Goal: Task Accomplishment & Management: Contribute content

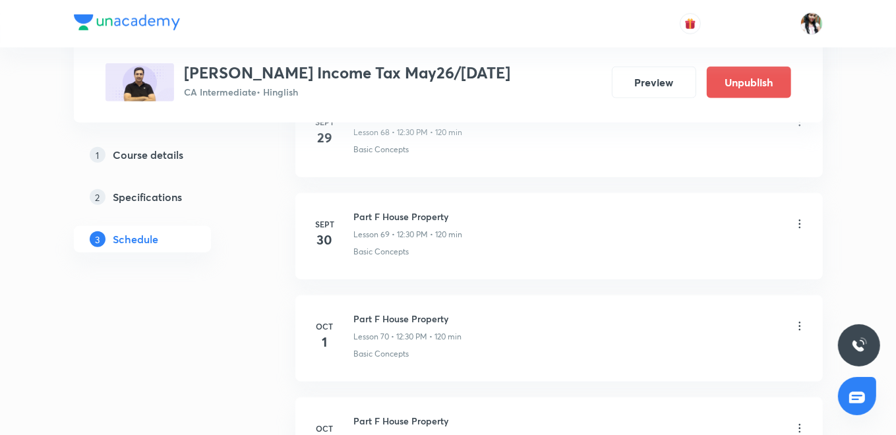
scroll to position [7846, 0]
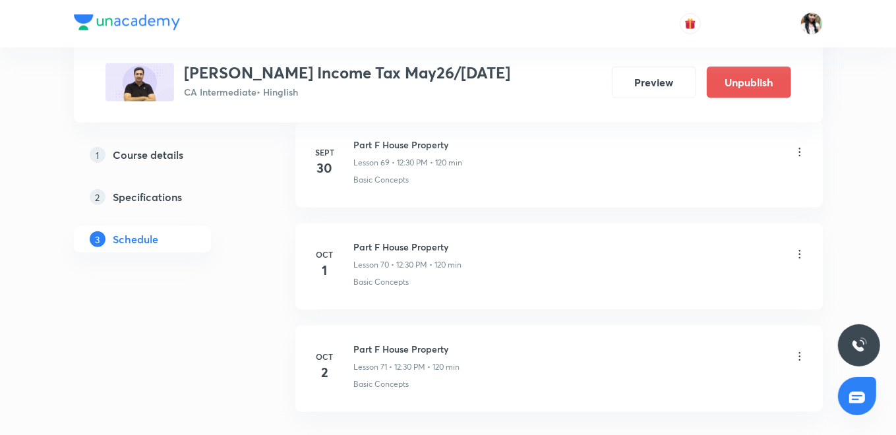
click at [797, 248] on icon at bounding box center [799, 254] width 13 height 13
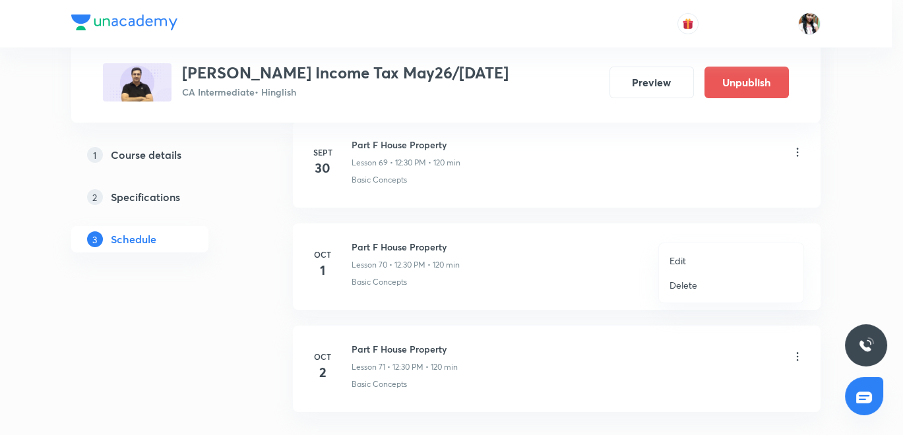
click at [689, 282] on p "Delete" at bounding box center [683, 285] width 28 height 14
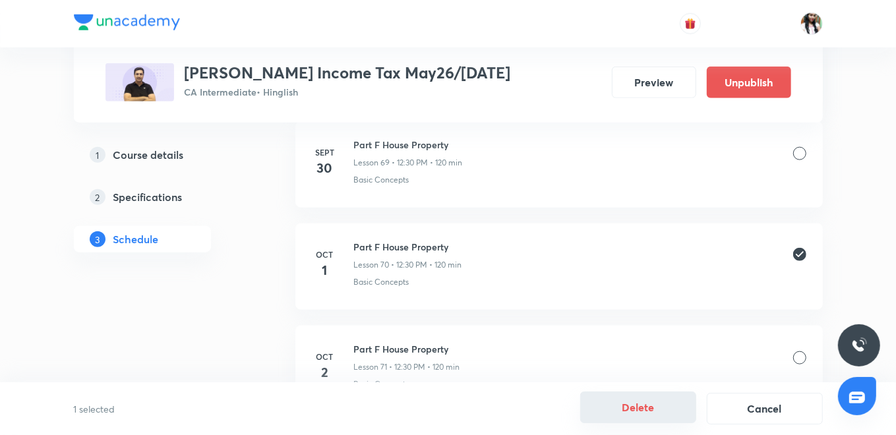
click at [625, 406] on button "Delete" at bounding box center [638, 408] width 116 height 32
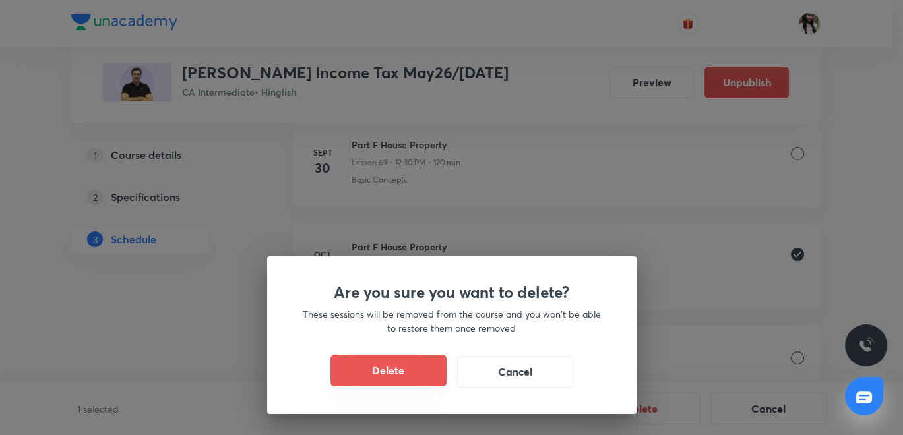
click at [421, 380] on button "Delete" at bounding box center [388, 371] width 116 height 32
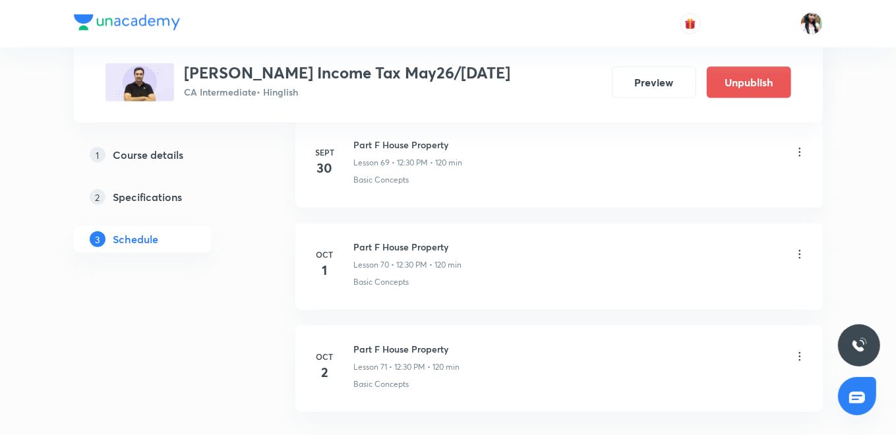
scroll to position [7817, 0]
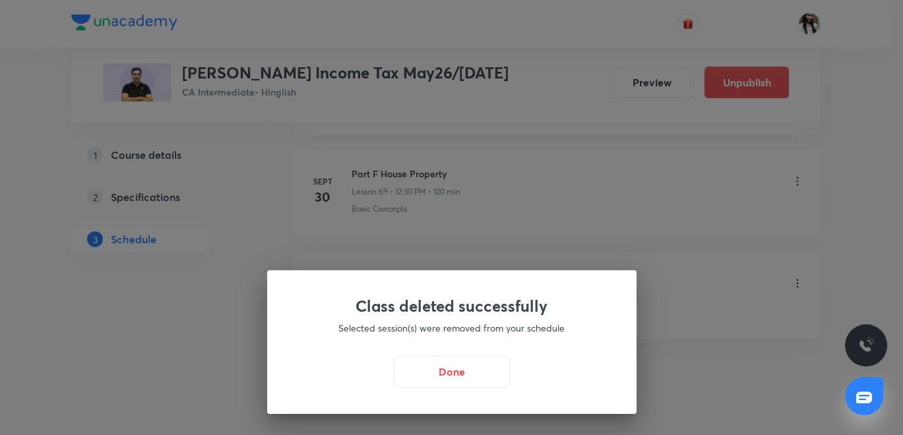
drag, startPoint x: 445, startPoint y: 376, endPoint x: 499, endPoint y: 326, distance: 73.8
click at [445, 375] on button "Done" at bounding box center [452, 372] width 116 height 32
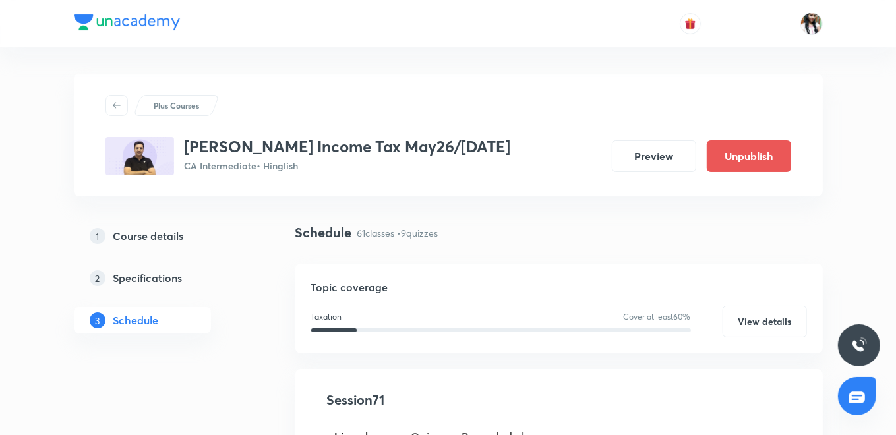
scroll to position [220, 0]
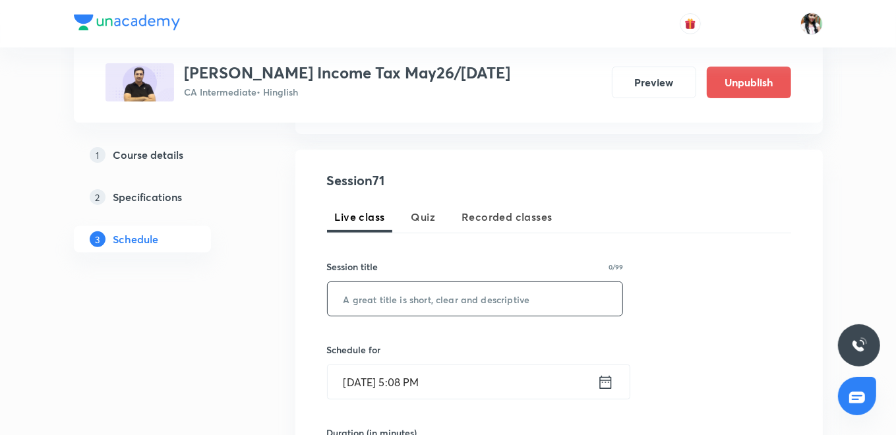
paste input "Part F House Property & M2 Part A Capital Gains"
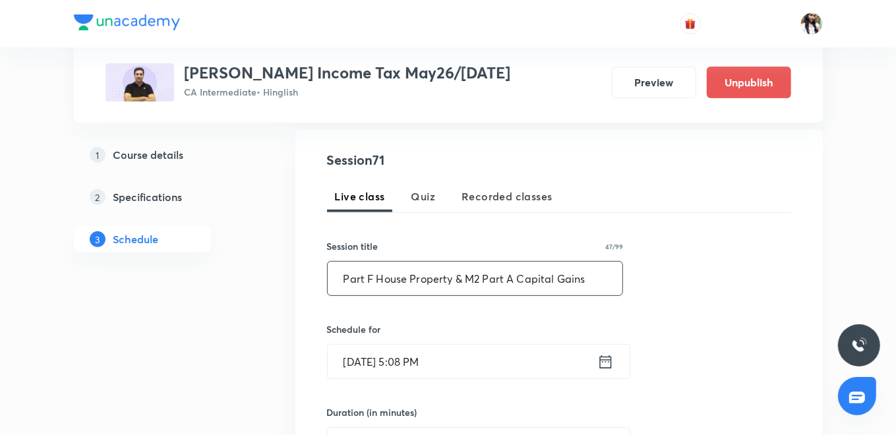
scroll to position [366, 0]
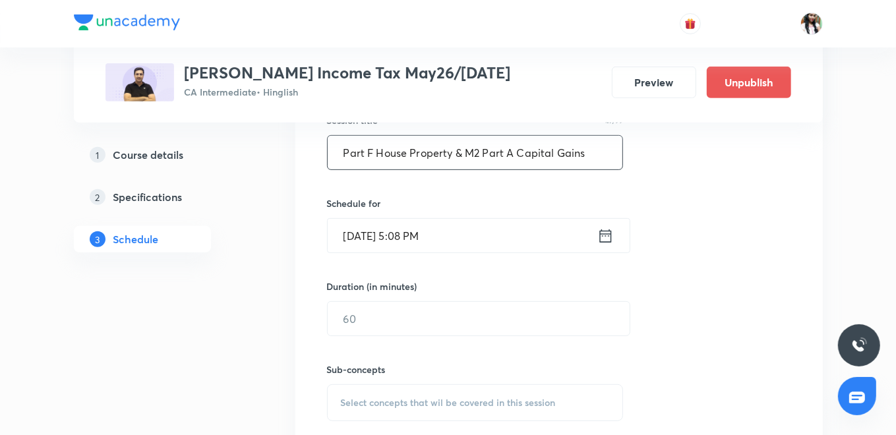
type input "Part F House Property & M2 Part A Capital Gains"
click at [603, 228] on icon at bounding box center [606, 236] width 16 height 18
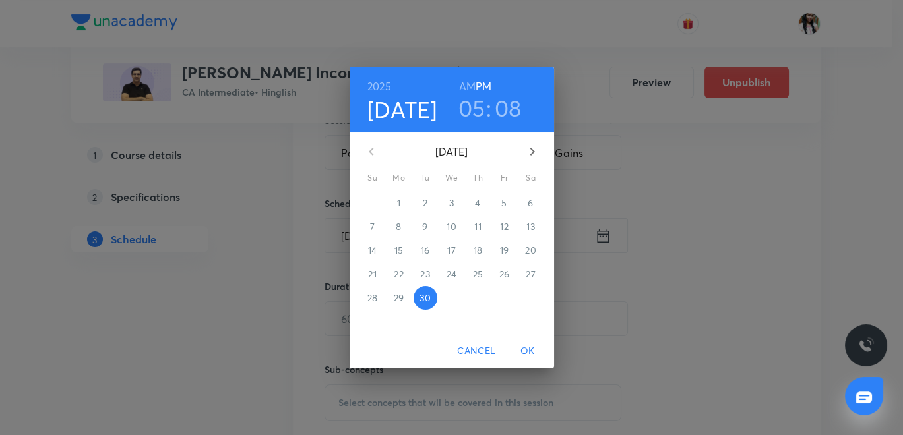
click at [536, 152] on icon "button" at bounding box center [532, 152] width 16 height 16
click at [510, 203] on span "3" at bounding box center [505, 203] width 24 height 13
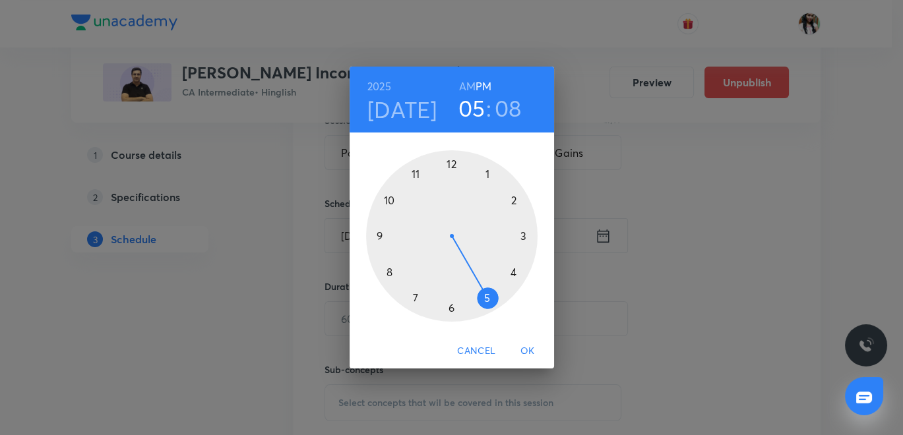
click at [450, 160] on div at bounding box center [451, 235] width 171 height 171
click at [448, 309] on div at bounding box center [451, 235] width 171 height 171
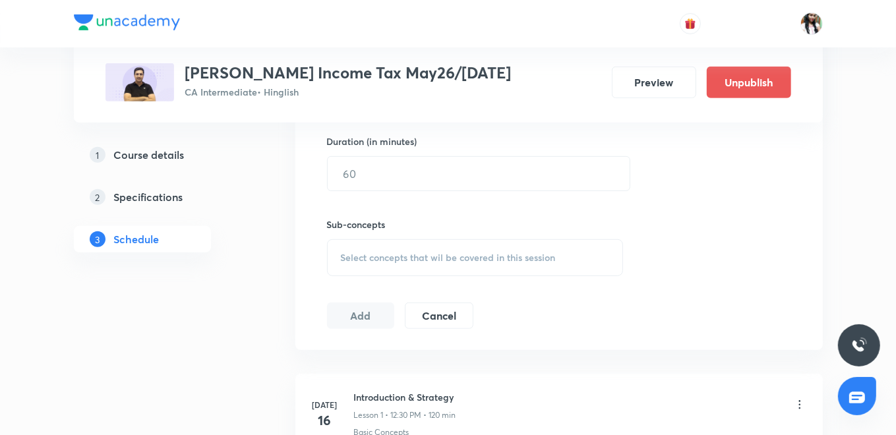
scroll to position [512, 0]
click at [373, 179] on input "text" at bounding box center [479, 173] width 302 height 34
type input "120"
click at [361, 259] on span "Select concepts that wil be covered in this session" at bounding box center [448, 256] width 215 height 11
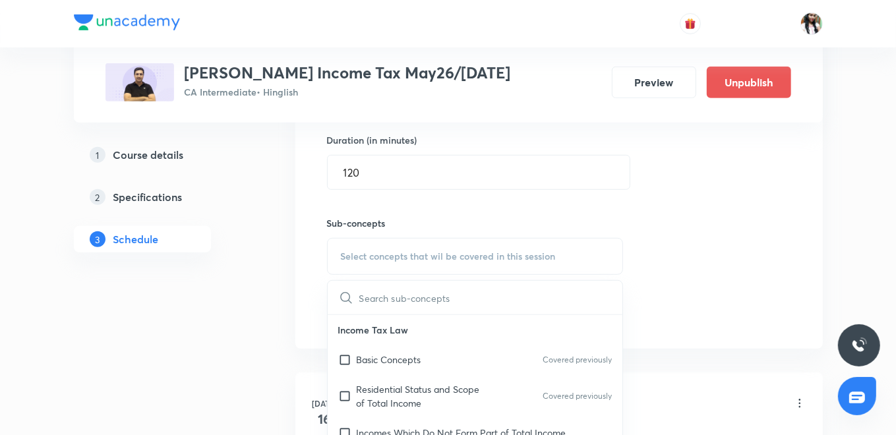
drag, startPoint x: 414, startPoint y: 367, endPoint x: 363, endPoint y: 333, distance: 61.3
click at [414, 365] on div "Basic Concepts Covered previously" at bounding box center [475, 360] width 295 height 30
checkbox input "true"
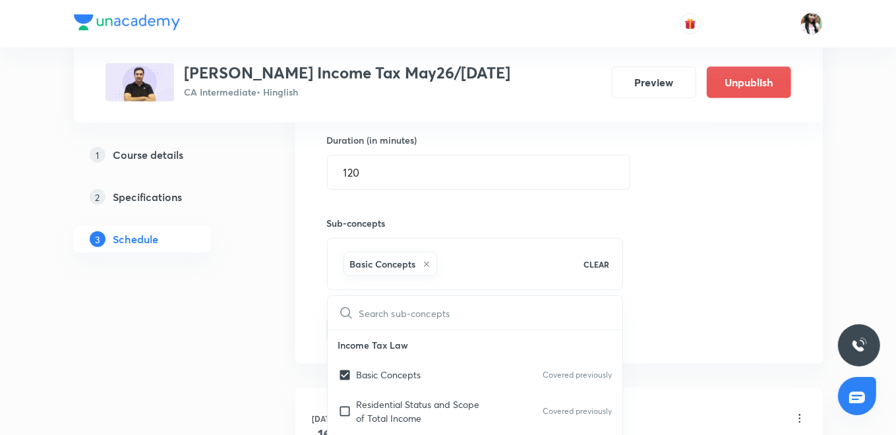
click at [306, 308] on div "Session 71 Live class Quiz Recorded classes Session title 47/99 Part F House Pr…" at bounding box center [559, 110] width 528 height 507
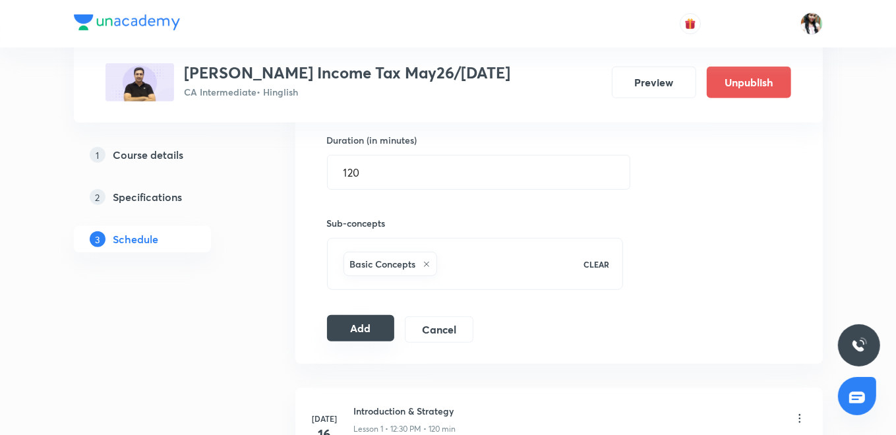
click at [361, 325] on button "Add" at bounding box center [361, 328] width 68 height 26
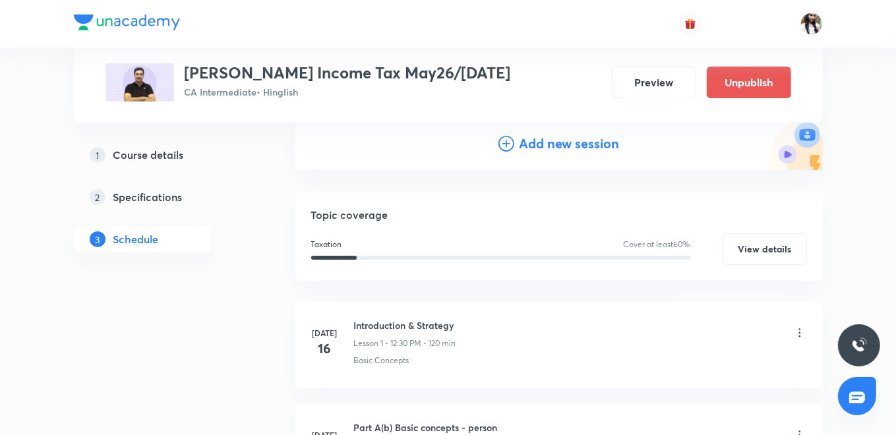
scroll to position [0, 0]
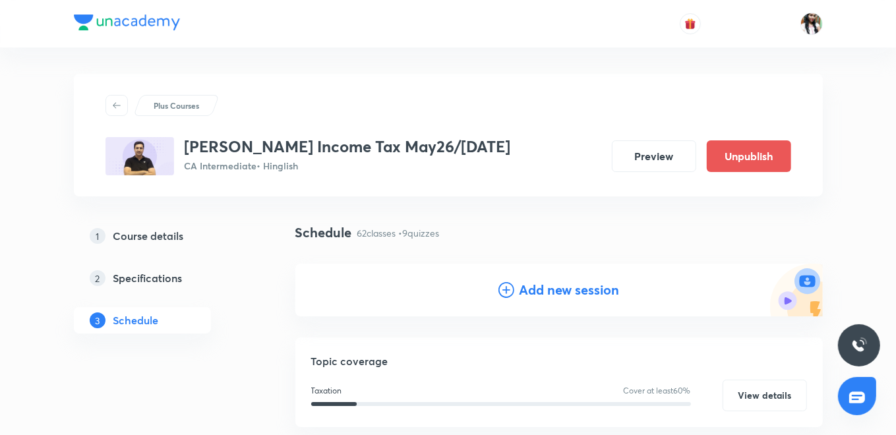
click at [558, 293] on h4 "Add new session" at bounding box center [570, 290] width 100 height 20
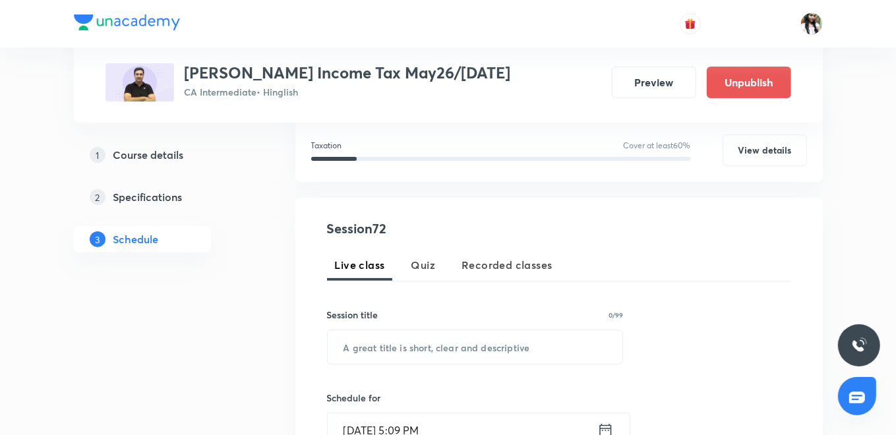
scroll to position [220, 0]
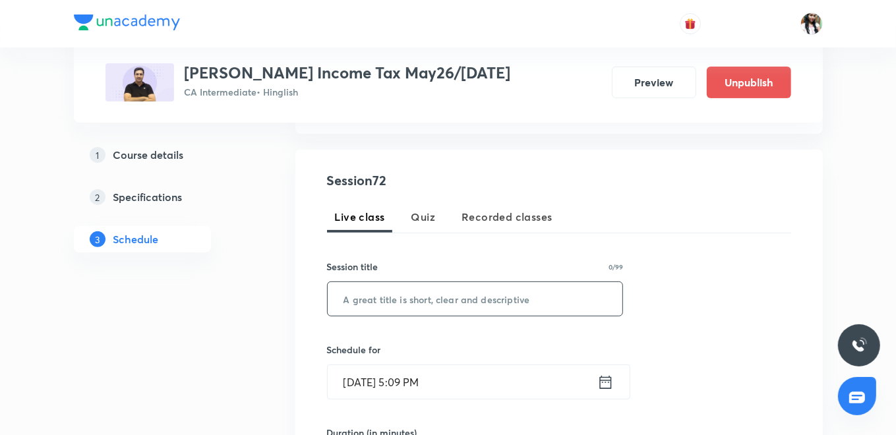
drag, startPoint x: 422, startPoint y: 318, endPoint x: 420, endPoint y: 303, distance: 14.6
paste input "M2 Part A Capital Gains"
type input "M2 Part A Capital Gains"
click at [608, 383] on icon at bounding box center [606, 382] width 16 height 18
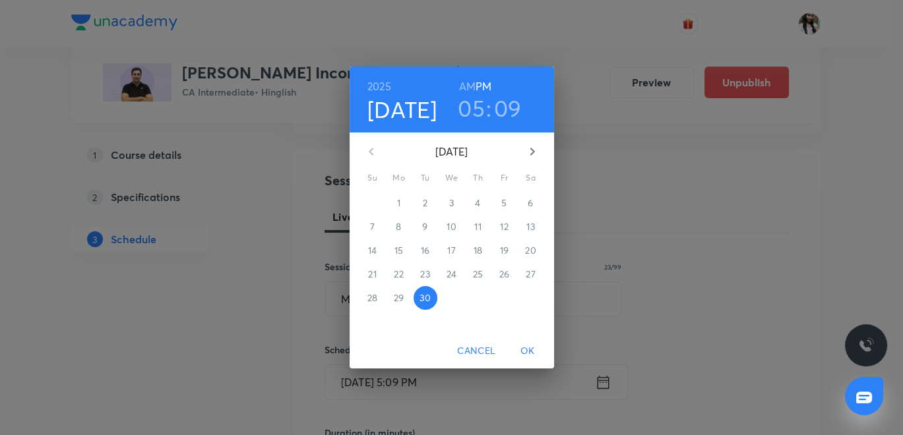
click at [529, 150] on icon "button" at bounding box center [532, 152] width 16 height 16
click at [529, 203] on p "4" at bounding box center [530, 203] width 5 height 13
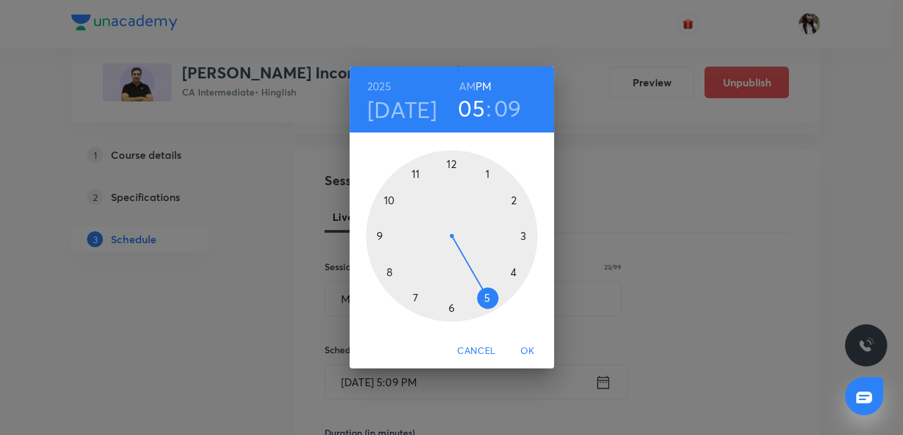
drag, startPoint x: 452, startPoint y: 162, endPoint x: 445, endPoint y: 256, distance: 94.6
click at [451, 160] on div at bounding box center [451, 235] width 171 height 171
click at [452, 309] on div at bounding box center [451, 235] width 171 height 171
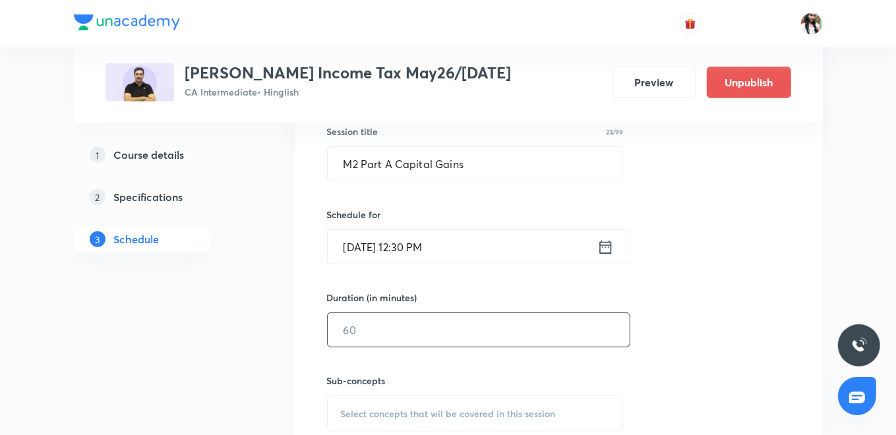
scroll to position [366, 0]
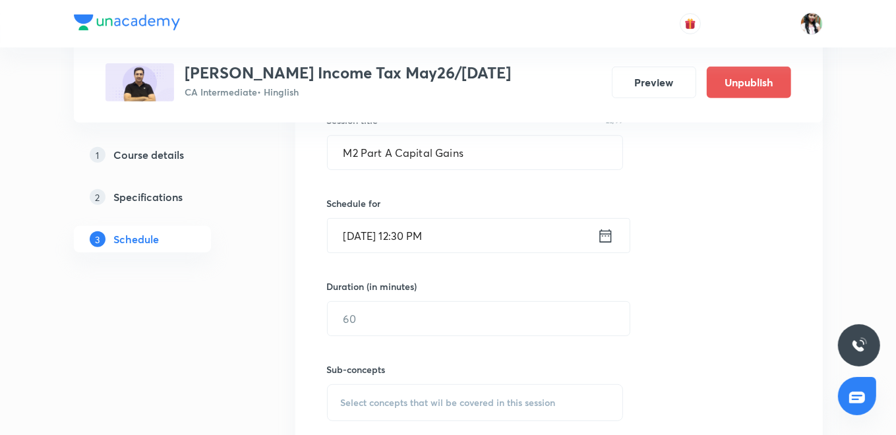
click at [448, 299] on div "Duration (in minutes) ​" at bounding box center [447, 308] width 241 height 57
click at [439, 311] on input "text" at bounding box center [479, 319] width 302 height 34
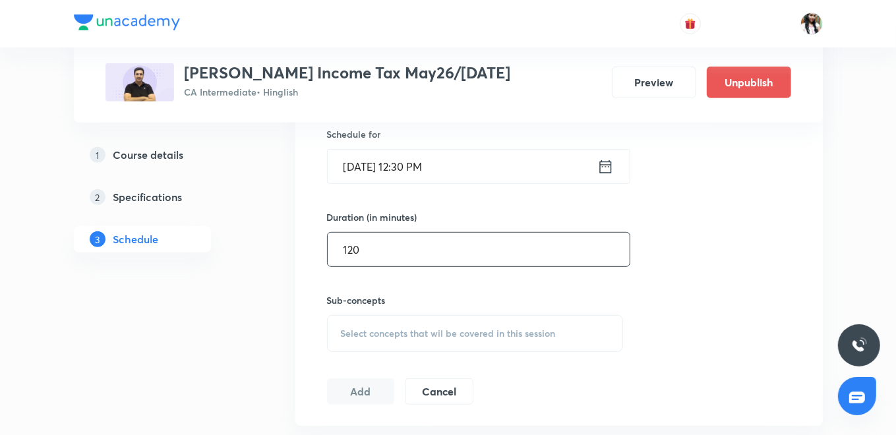
scroll to position [512, 0]
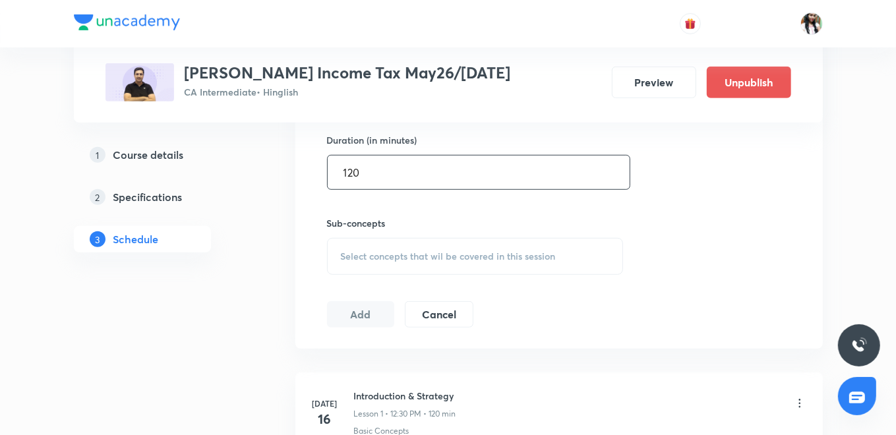
type input "120"
click at [405, 257] on span "Select concepts that wil be covered in this session" at bounding box center [448, 256] width 215 height 11
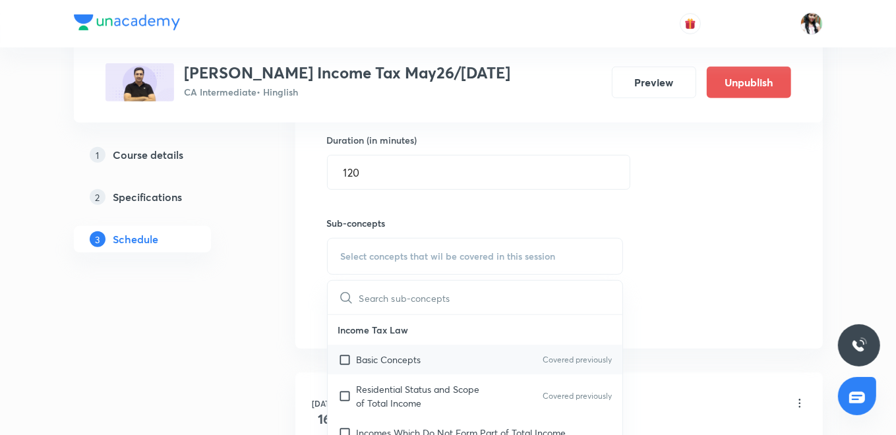
click at [392, 353] on p "Basic Concepts" at bounding box center [389, 360] width 65 height 14
checkbox input "true"
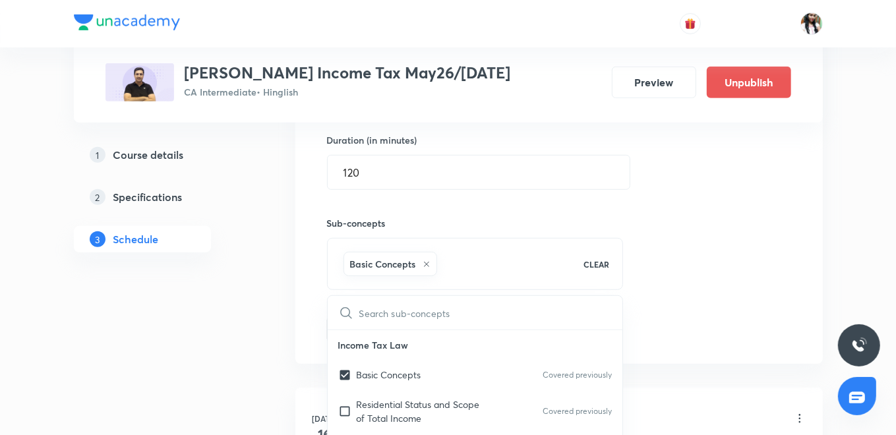
click at [311, 315] on div "Session 72 Live class Quiz Recorded classes Session title 23/99 M2 Part A Capit…" at bounding box center [559, 110] width 528 height 507
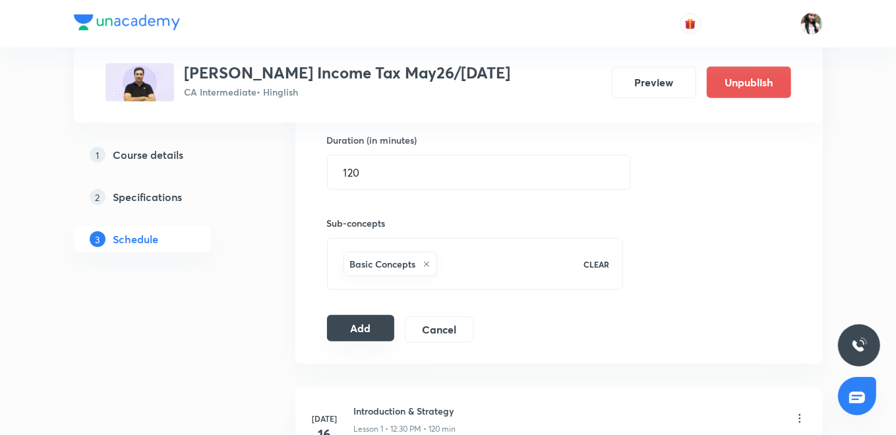
click at [350, 332] on button "Add" at bounding box center [361, 328] width 68 height 26
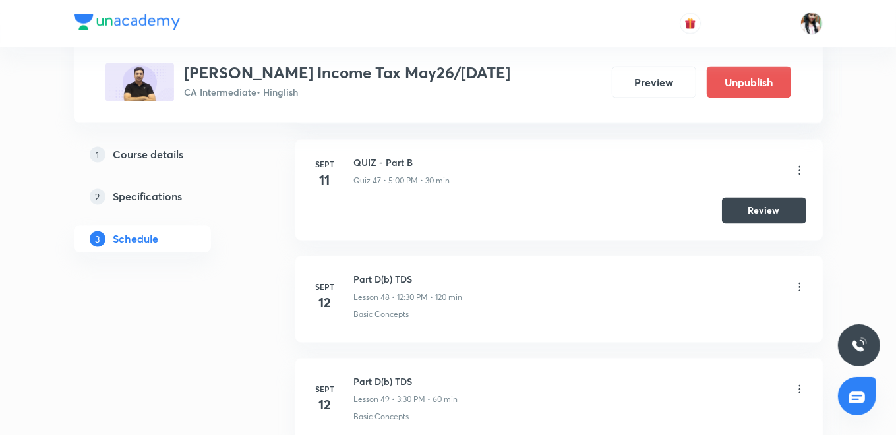
scroll to position [0, 0]
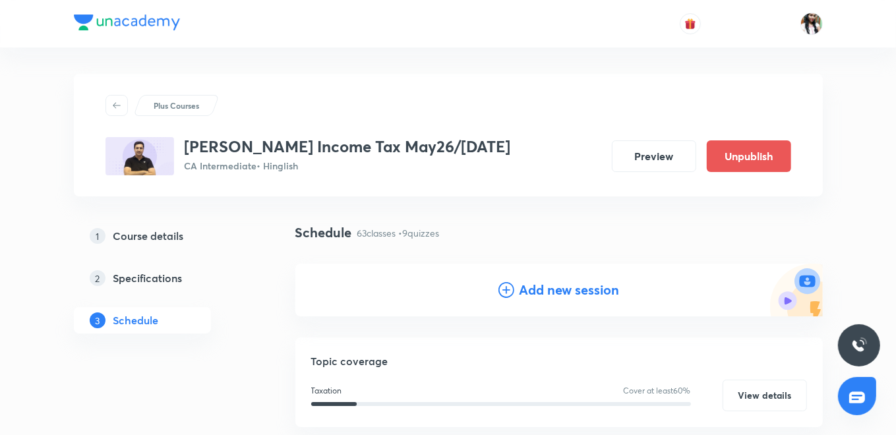
click at [531, 288] on h4 "Add new session" at bounding box center [570, 290] width 100 height 20
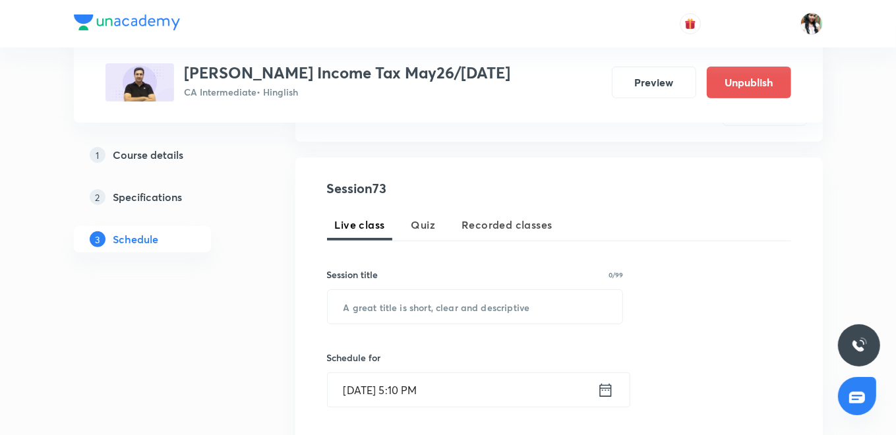
scroll to position [220, 0]
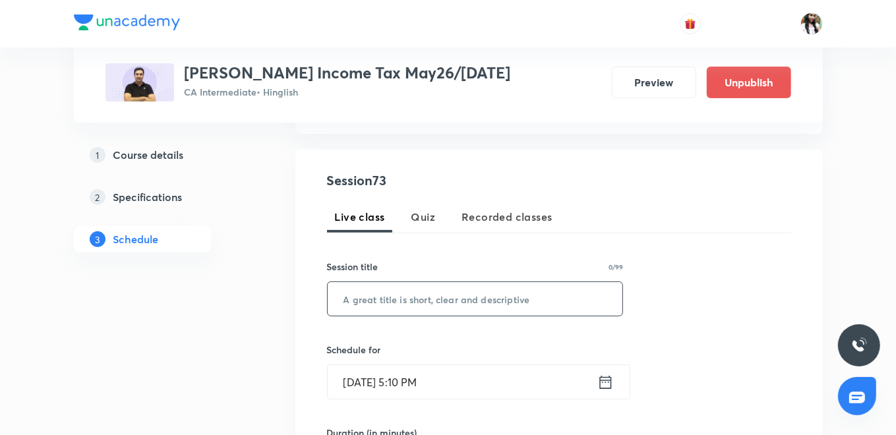
paste input "M2 Part A Capital Gains"
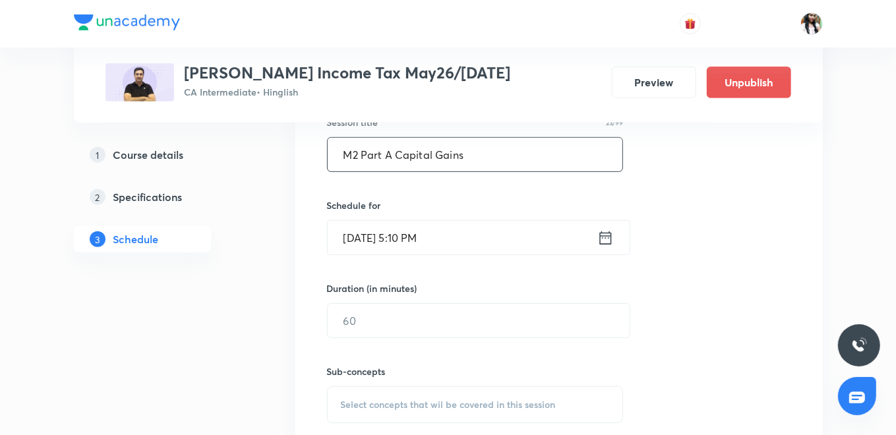
scroll to position [366, 0]
type input "M2 Part A Capital Gains"
click at [606, 235] on icon at bounding box center [606, 236] width 16 height 18
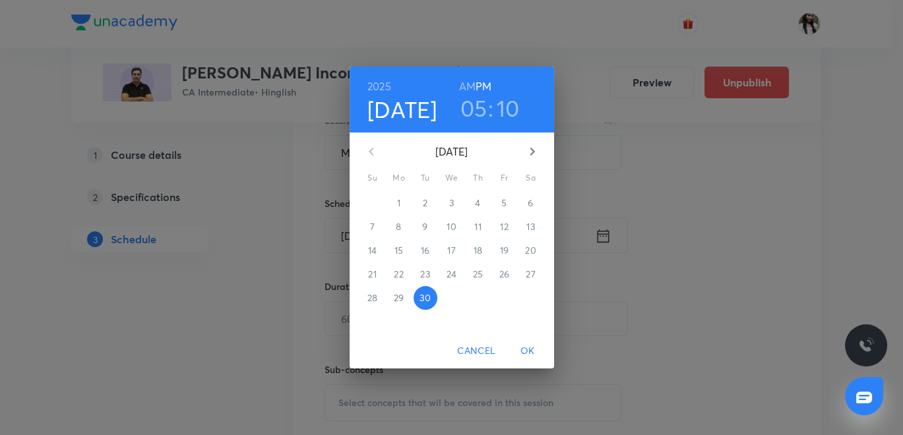
click at [532, 158] on icon "button" at bounding box center [532, 152] width 16 height 16
click at [377, 227] on span "5" at bounding box center [373, 226] width 24 height 13
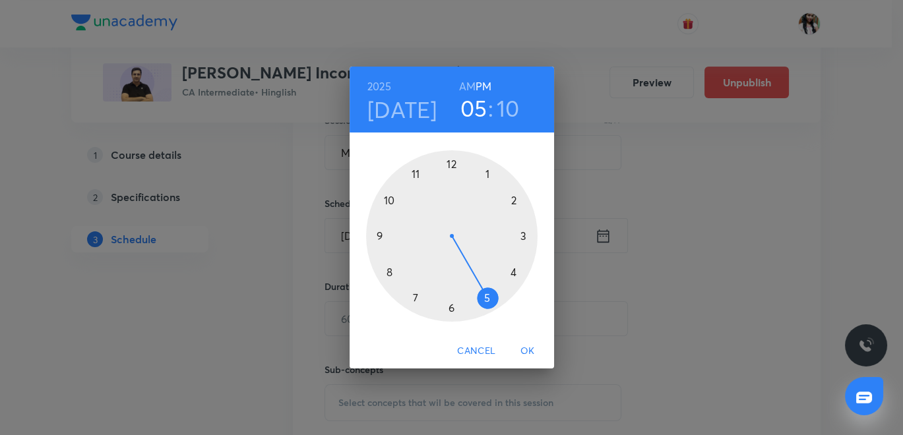
click at [449, 164] on div at bounding box center [451, 235] width 171 height 171
click at [450, 309] on div at bounding box center [451, 235] width 171 height 171
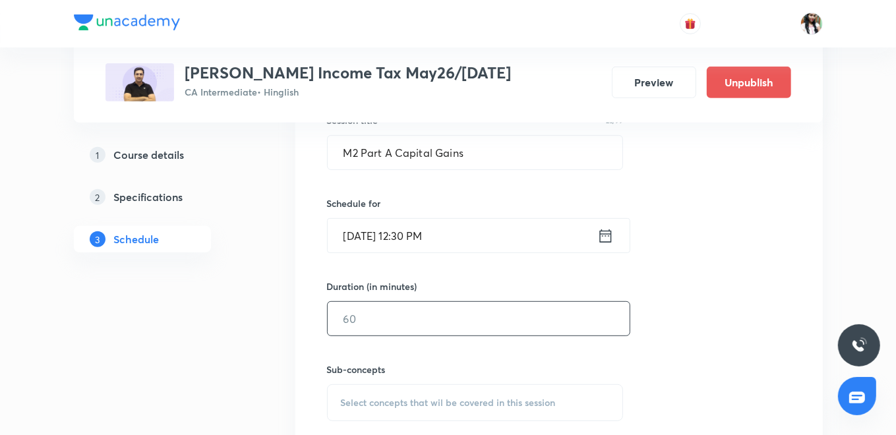
click at [396, 313] on input "text" at bounding box center [479, 319] width 302 height 34
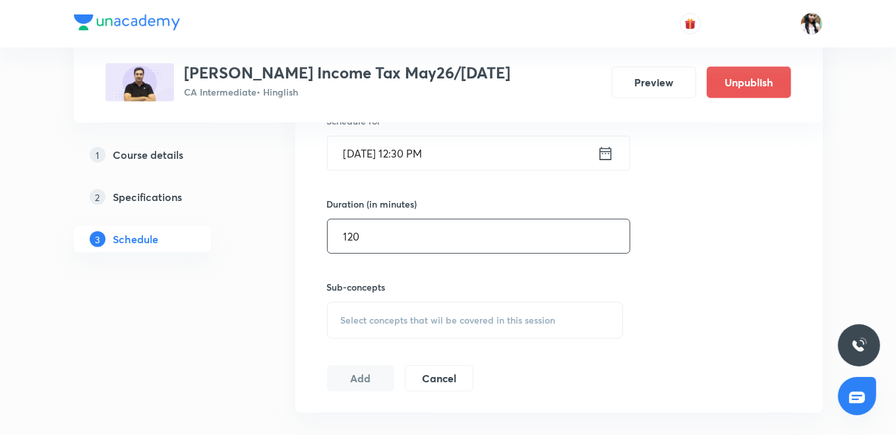
scroll to position [512, 0]
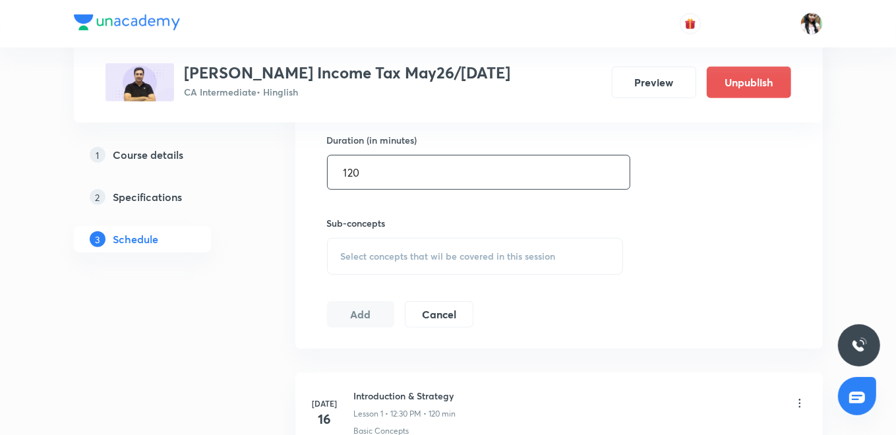
type input "120"
click at [388, 251] on span "Select concepts that wil be covered in this session" at bounding box center [448, 256] width 215 height 11
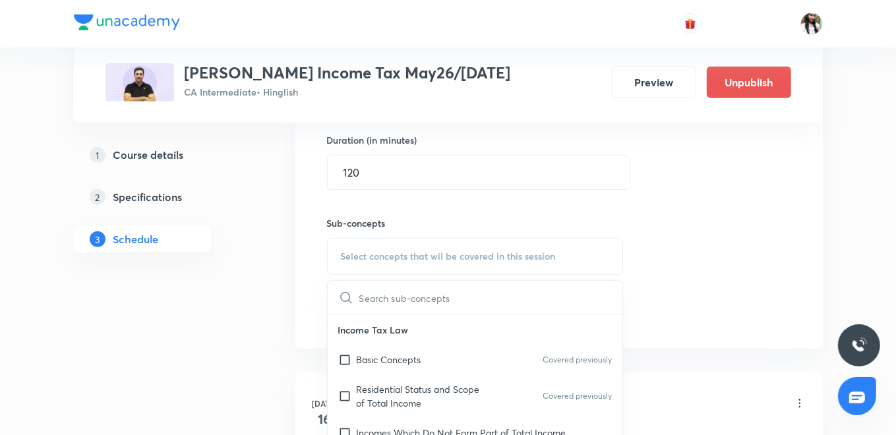
drag, startPoint x: 381, startPoint y: 356, endPoint x: 346, endPoint y: 331, distance: 42.5
click at [380, 356] on p "Basic Concepts" at bounding box center [389, 360] width 65 height 14
checkbox input "true"
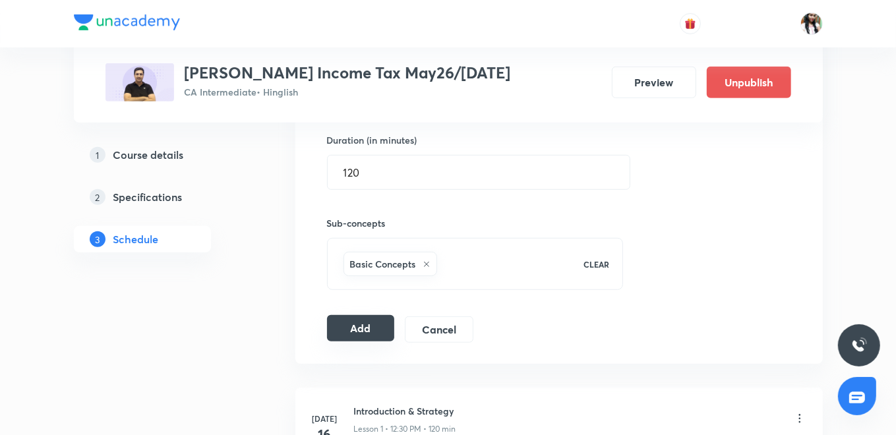
click at [354, 326] on button "Add" at bounding box center [361, 328] width 68 height 26
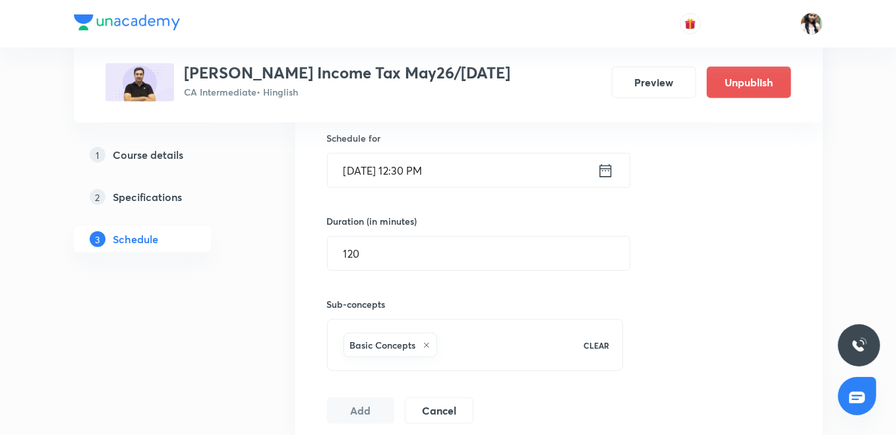
scroll to position [293, 0]
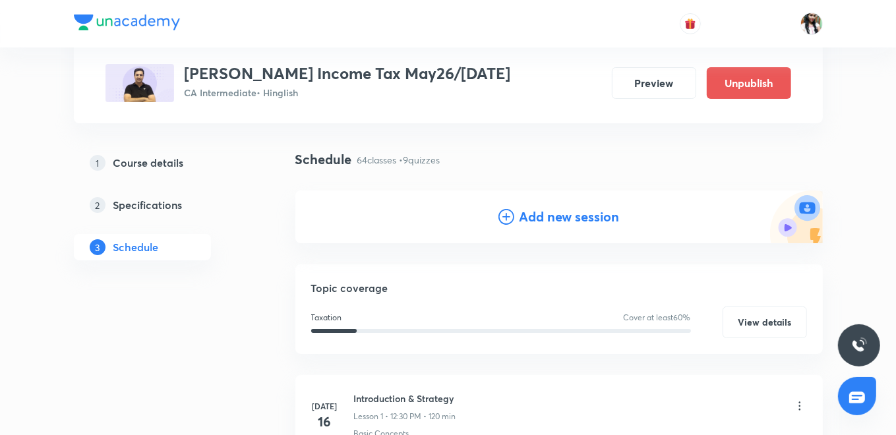
click at [524, 216] on h4 "Add new session" at bounding box center [570, 217] width 100 height 20
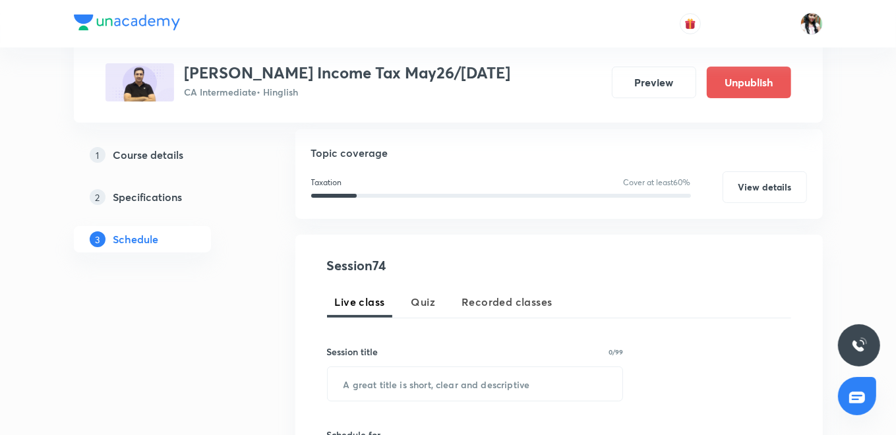
scroll to position [220, 0]
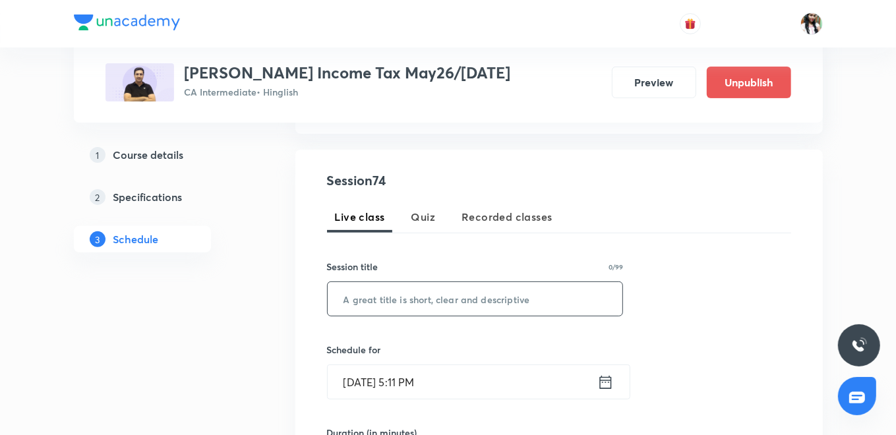
paste input "M2 Part A Capital Gains"
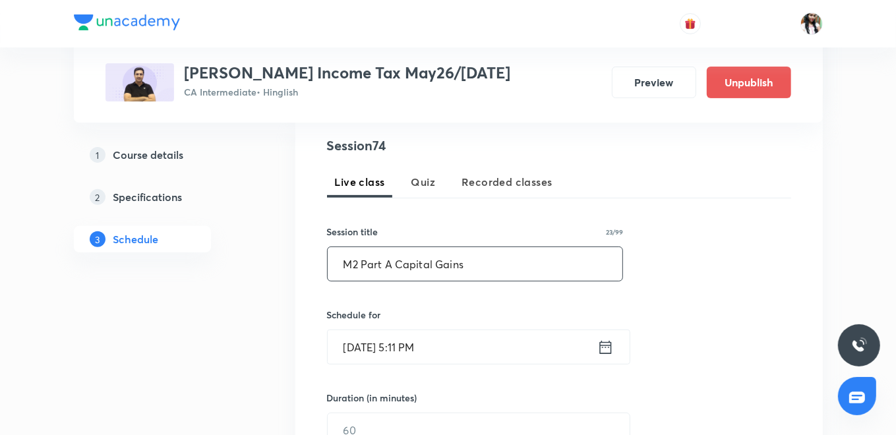
scroll to position [366, 0]
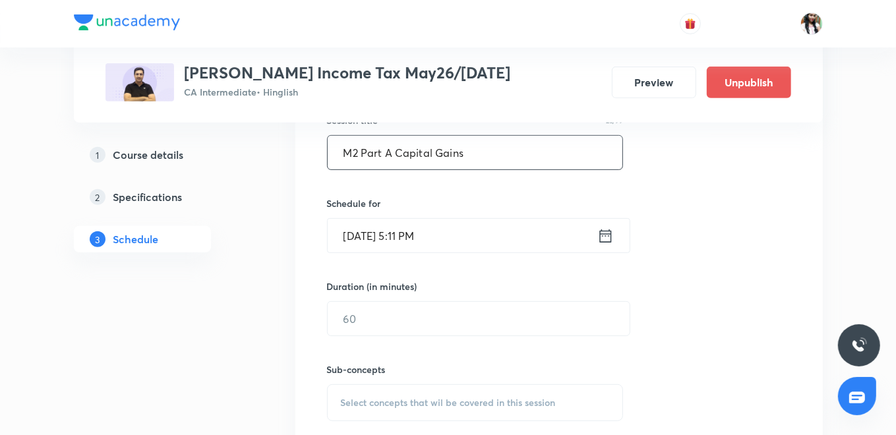
type input "M2 Part A Capital Gains"
click at [601, 236] on icon at bounding box center [606, 236] width 16 height 18
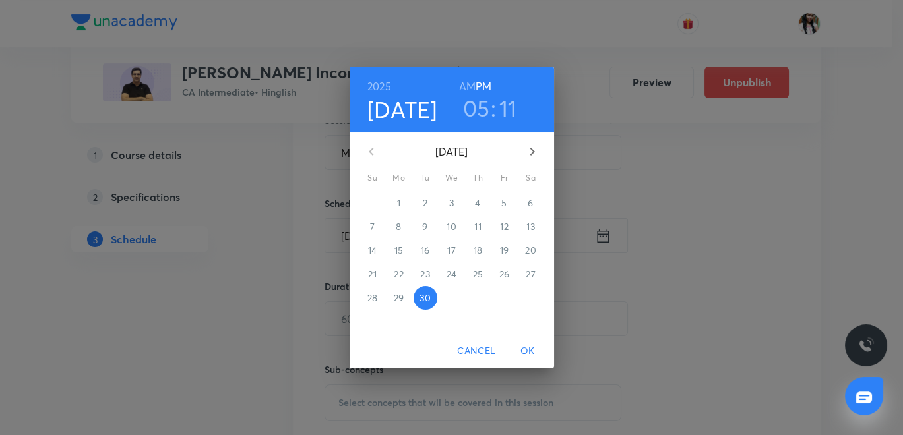
click at [531, 146] on icon "button" at bounding box center [532, 152] width 16 height 16
click at [405, 232] on span "6" at bounding box center [399, 226] width 24 height 13
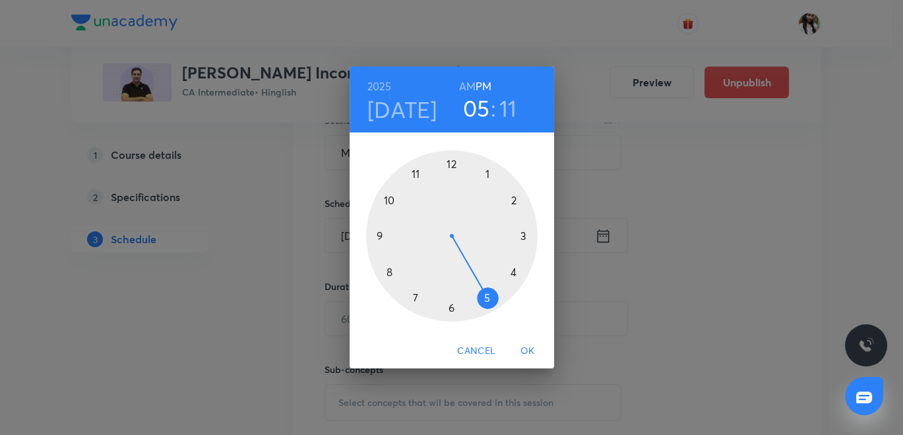
click at [451, 166] on div at bounding box center [451, 235] width 171 height 171
click at [449, 307] on div at bounding box center [451, 235] width 171 height 171
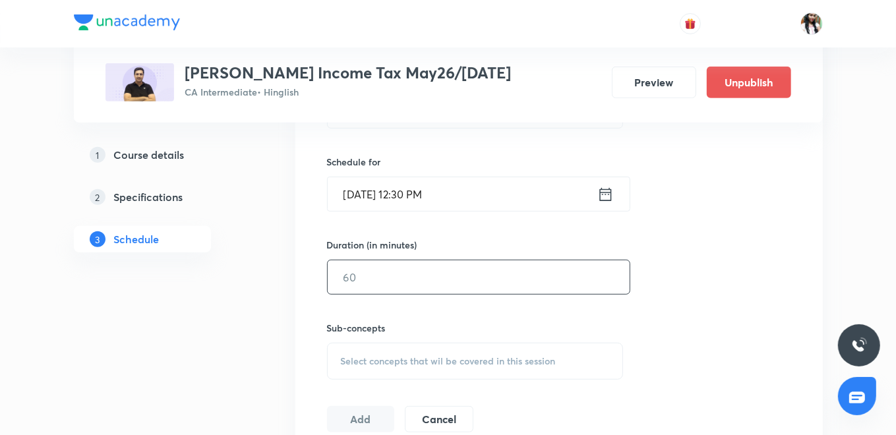
scroll to position [439, 0]
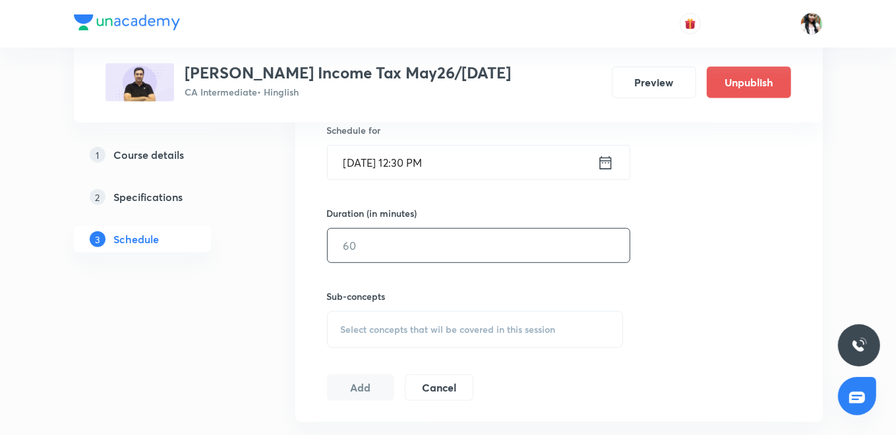
click at [445, 258] on input "text" at bounding box center [479, 246] width 302 height 34
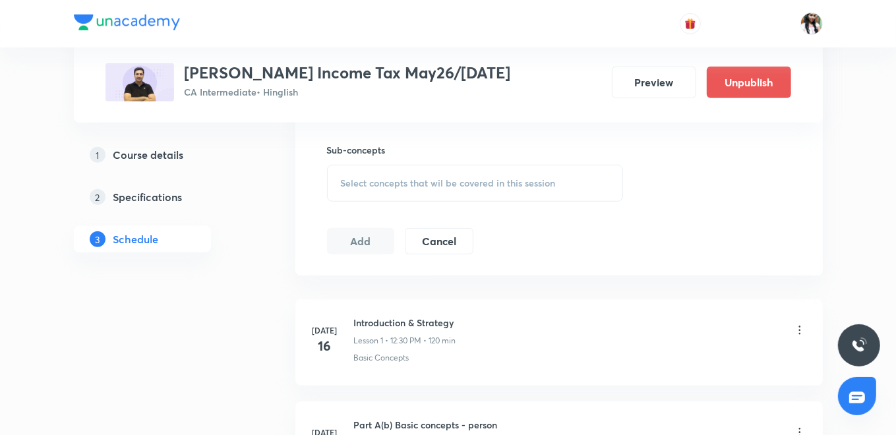
type input "120"
click at [423, 178] on span "Select concepts that wil be covered in this session" at bounding box center [448, 183] width 215 height 11
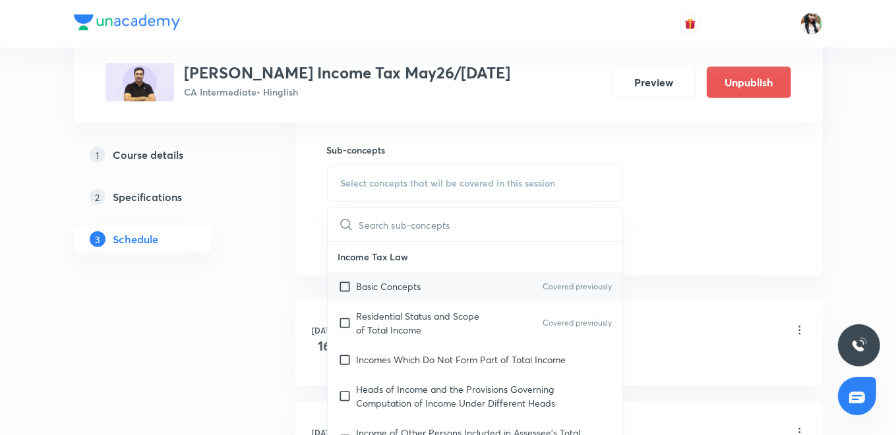
click at [390, 280] on p "Basic Concepts" at bounding box center [389, 287] width 65 height 14
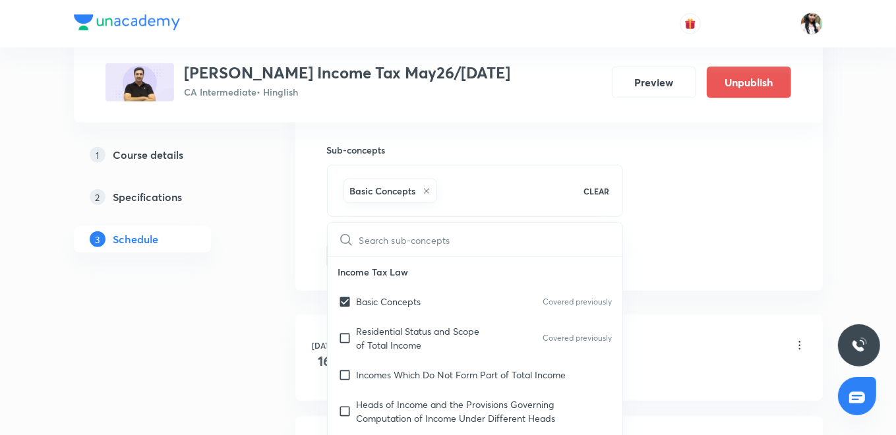
checkbox input "true"
click at [303, 240] on div "Session 74 Live class Quiz Recorded classes Session title 23/99 M2 Part A Capit…" at bounding box center [559, 37] width 528 height 507
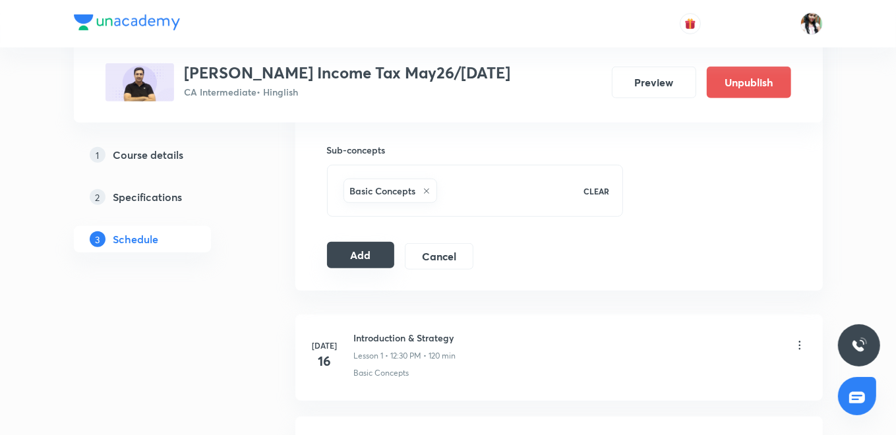
click at [343, 253] on button "Add" at bounding box center [361, 255] width 68 height 26
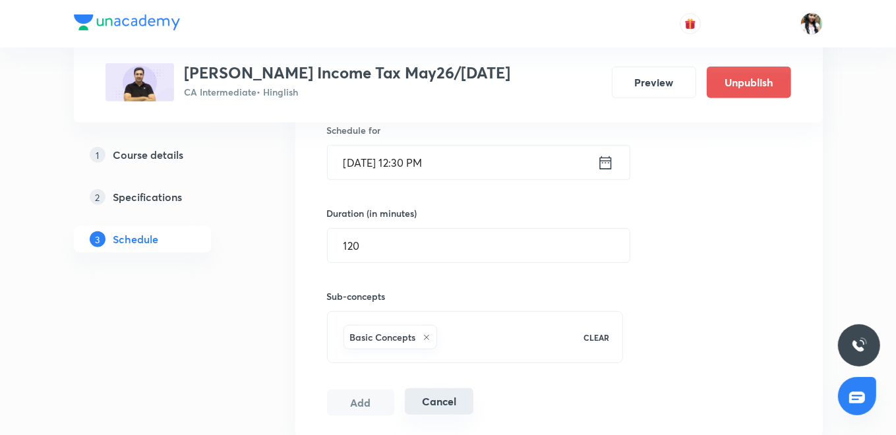
scroll to position [366, 0]
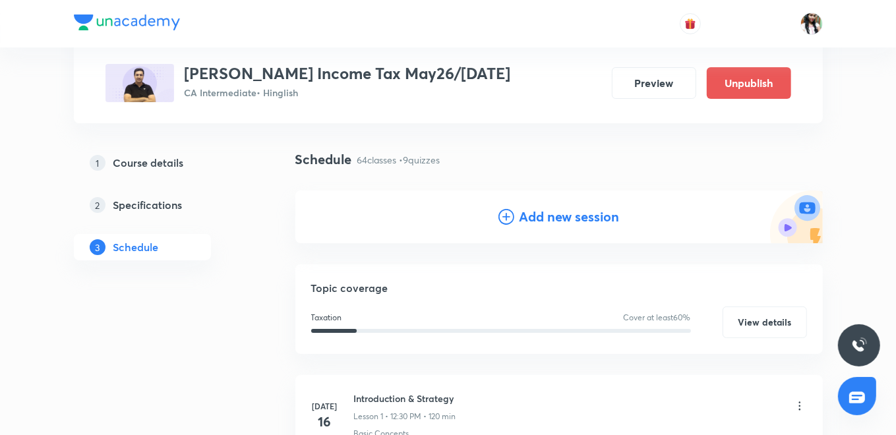
click at [537, 212] on h4 "Add new session" at bounding box center [570, 217] width 100 height 20
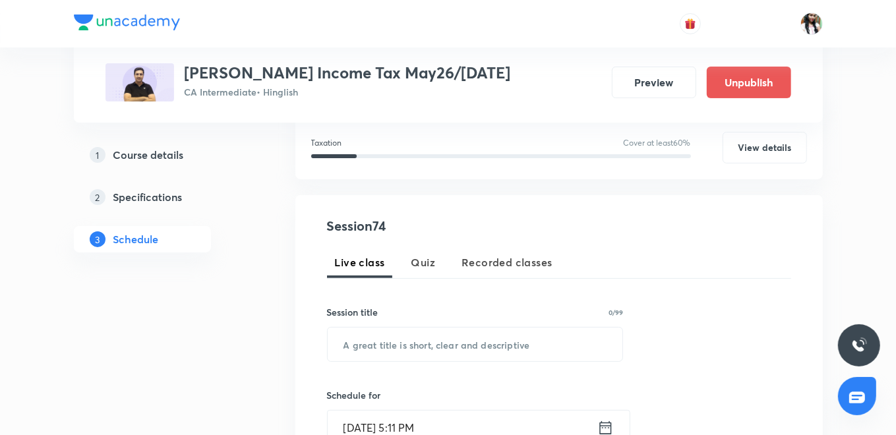
scroll to position [220, 0]
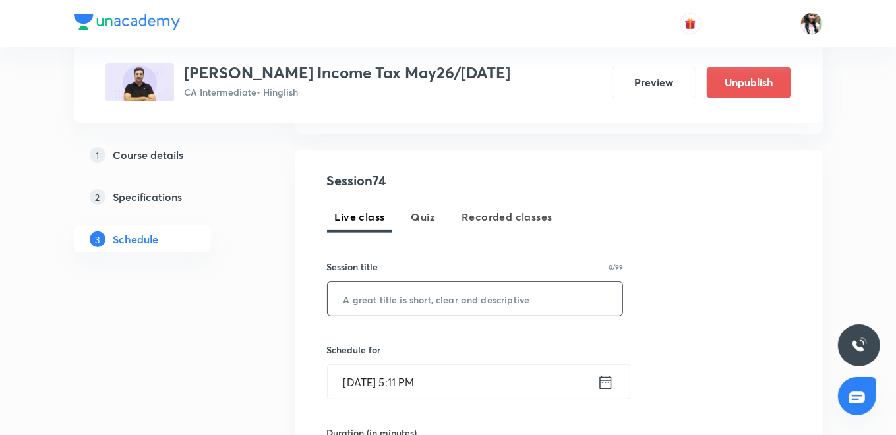
paste input "M2 Part A Capital Gains"
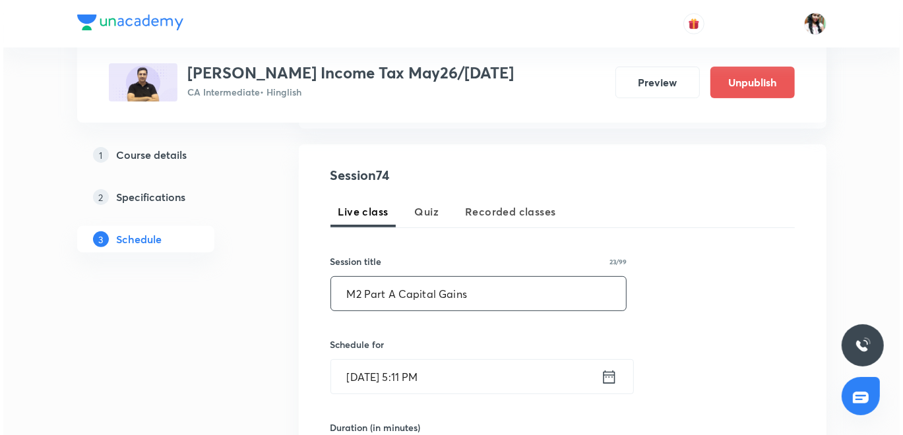
scroll to position [366, 0]
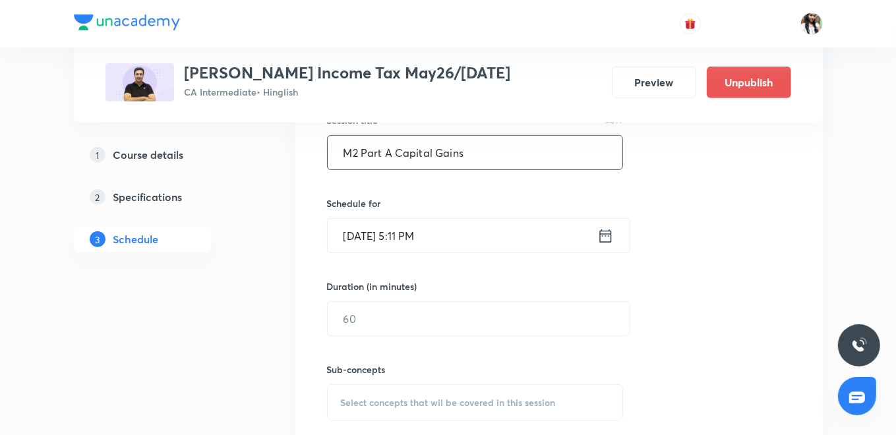
type input "M2 Part A Capital Gains"
click at [603, 233] on icon at bounding box center [606, 236] width 16 height 18
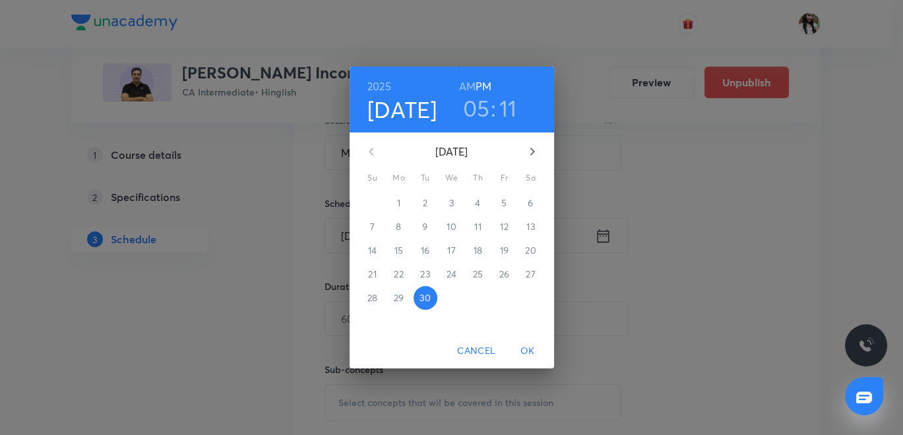
click at [524, 146] on icon "button" at bounding box center [532, 152] width 16 height 16
click at [426, 221] on p "7" at bounding box center [425, 226] width 5 height 13
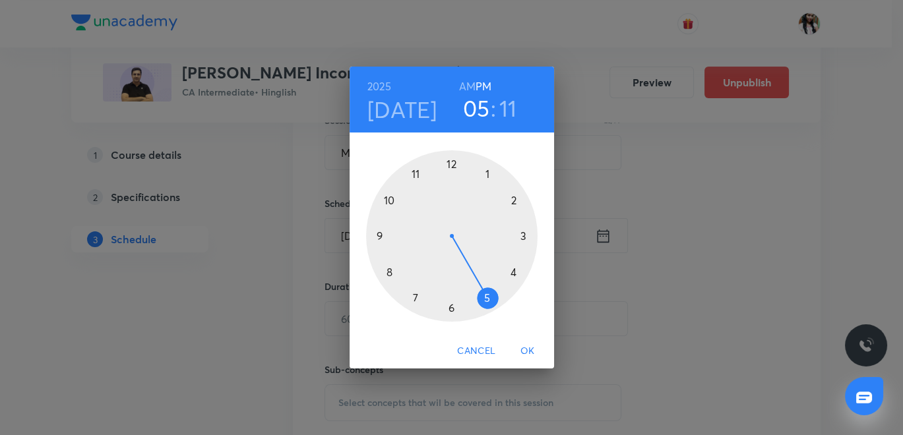
click at [452, 160] on div at bounding box center [451, 235] width 171 height 171
click at [450, 309] on div at bounding box center [451, 235] width 171 height 171
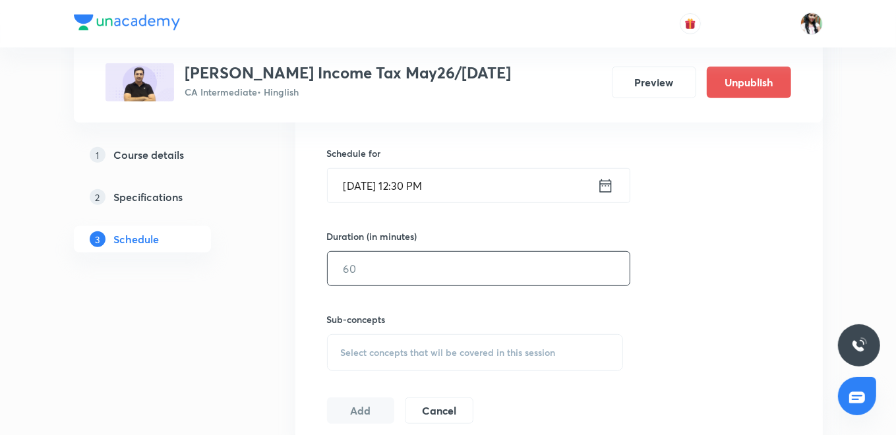
scroll to position [439, 0]
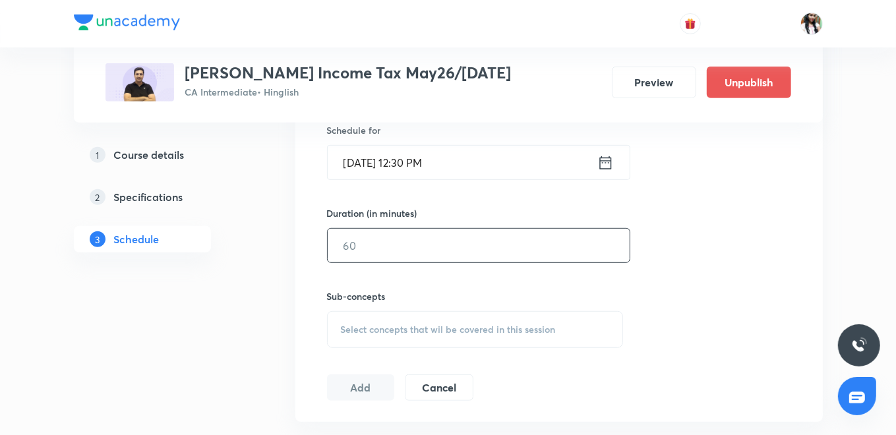
click at [415, 251] on input "text" at bounding box center [479, 246] width 302 height 34
type input "120"
drag, startPoint x: 395, startPoint y: 315, endPoint x: 396, endPoint y: 302, distance: 12.5
click at [394, 316] on div "Select concepts that wil be covered in this session" at bounding box center [475, 329] width 297 height 37
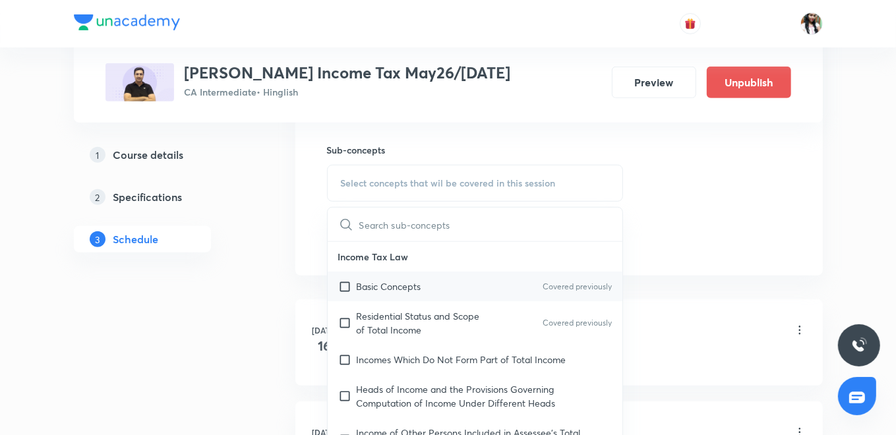
click at [401, 286] on p "Basic Concepts" at bounding box center [389, 287] width 65 height 14
checkbox input "true"
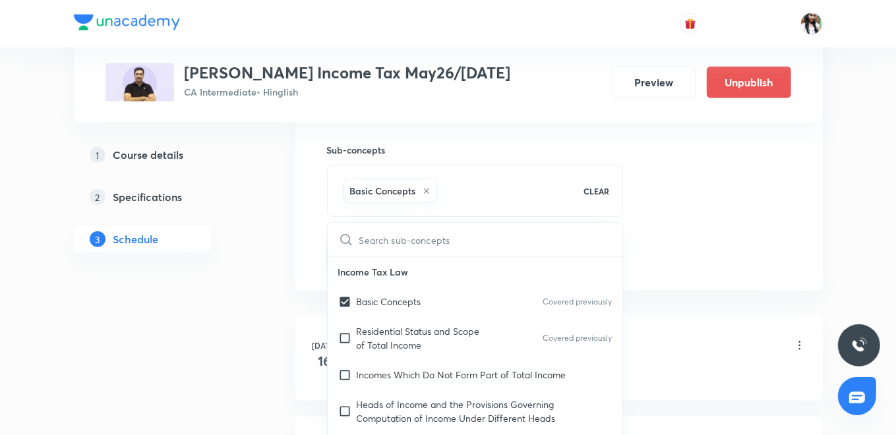
click at [307, 215] on div "Session 74 Live class Quiz Recorded classes Session title 23/99 M2 Part A Capit…" at bounding box center [559, 37] width 528 height 507
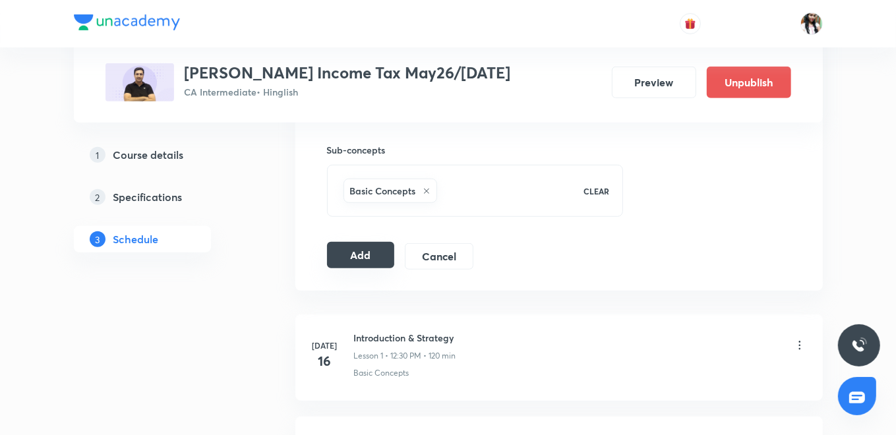
click at [356, 255] on button "Add" at bounding box center [361, 255] width 68 height 26
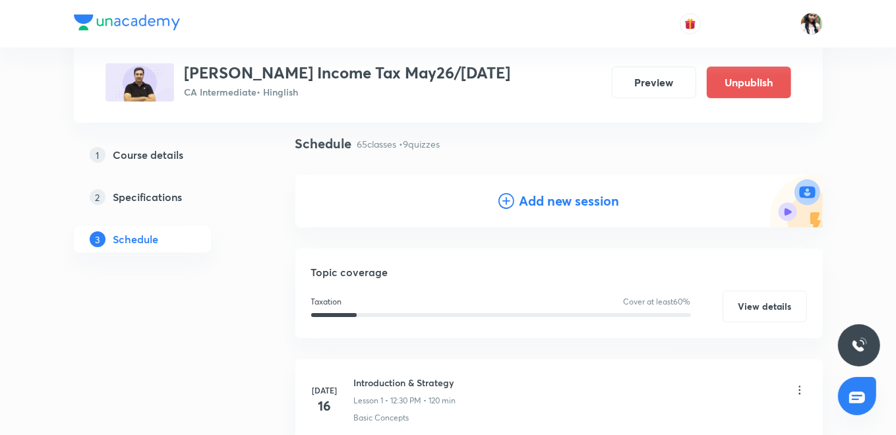
scroll to position [0, 0]
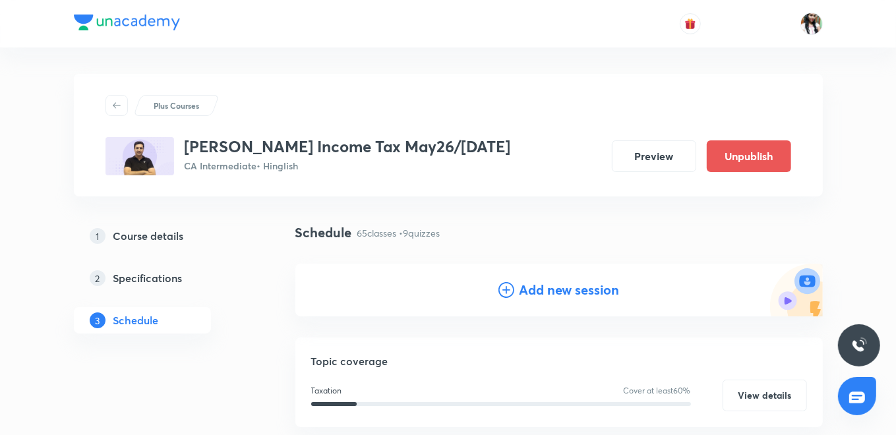
click at [502, 290] on icon at bounding box center [507, 290] width 16 height 16
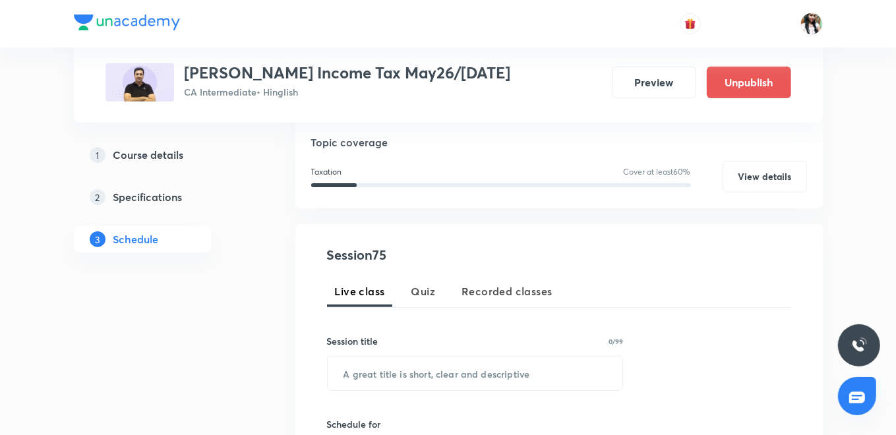
scroll to position [146, 0]
paste input "M2 Part A Capital Gains"
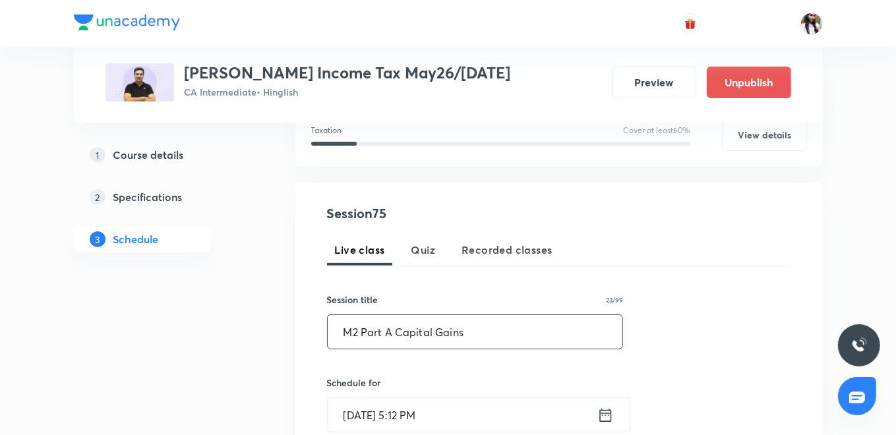
scroll to position [220, 0]
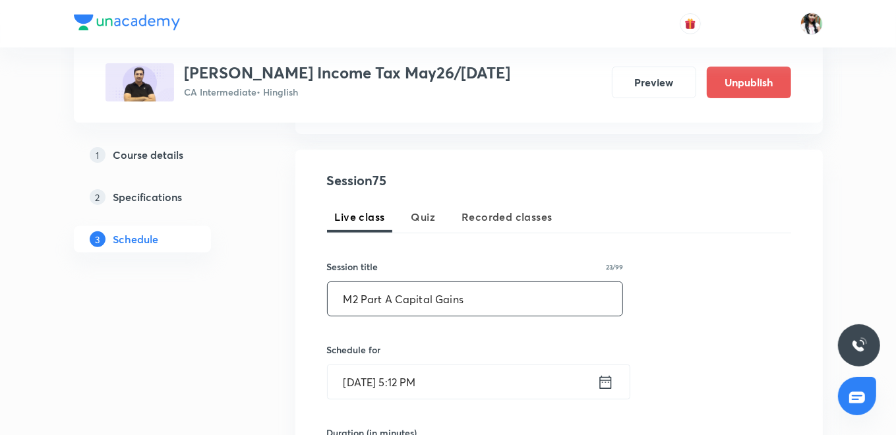
type input "M2 Part A Capital Gains"
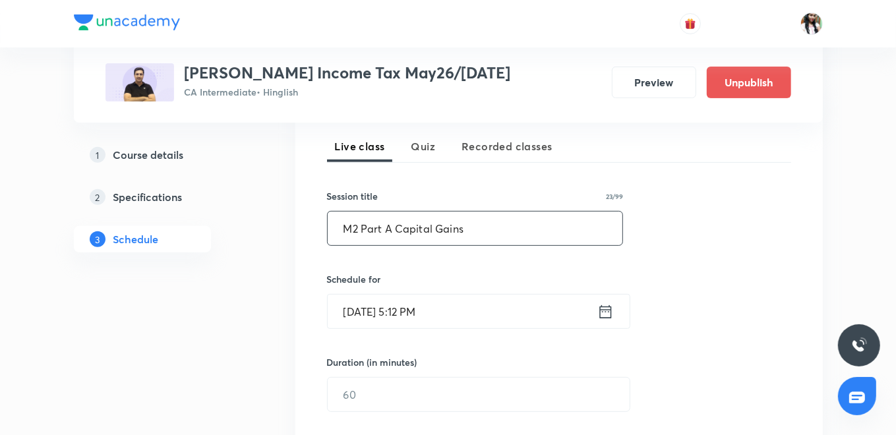
scroll to position [293, 0]
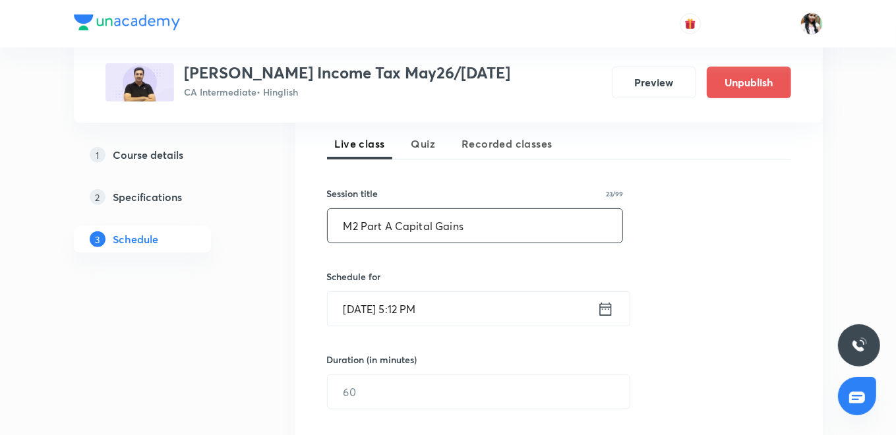
click at [607, 313] on icon at bounding box center [606, 309] width 16 height 18
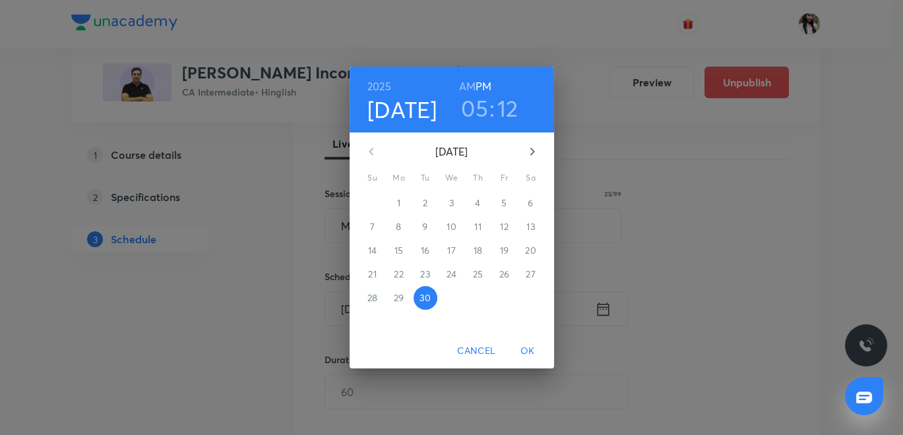
click at [533, 148] on icon "button" at bounding box center [532, 152] width 16 height 16
click at [448, 230] on span "8" at bounding box center [452, 226] width 24 height 13
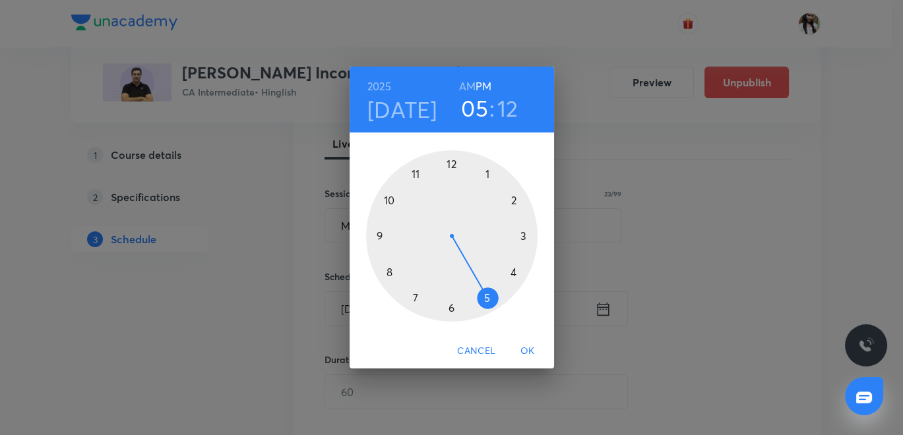
click at [451, 164] on div at bounding box center [451, 235] width 171 height 171
click at [451, 307] on div at bounding box center [451, 235] width 171 height 171
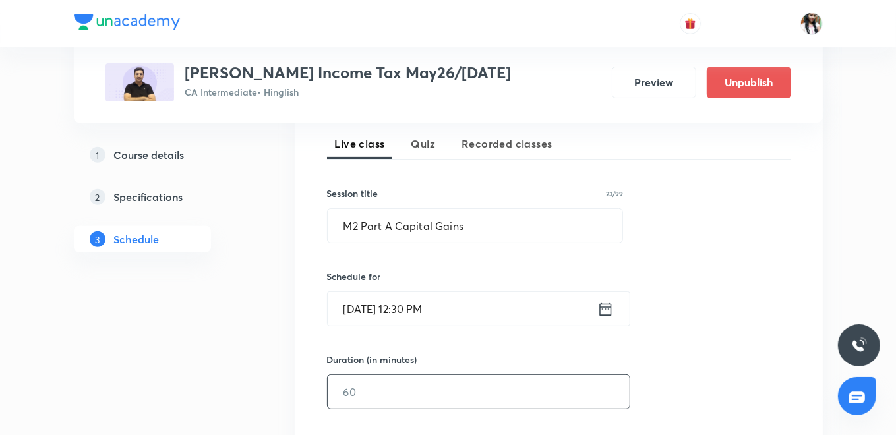
click at [381, 396] on input "text" at bounding box center [479, 392] width 302 height 34
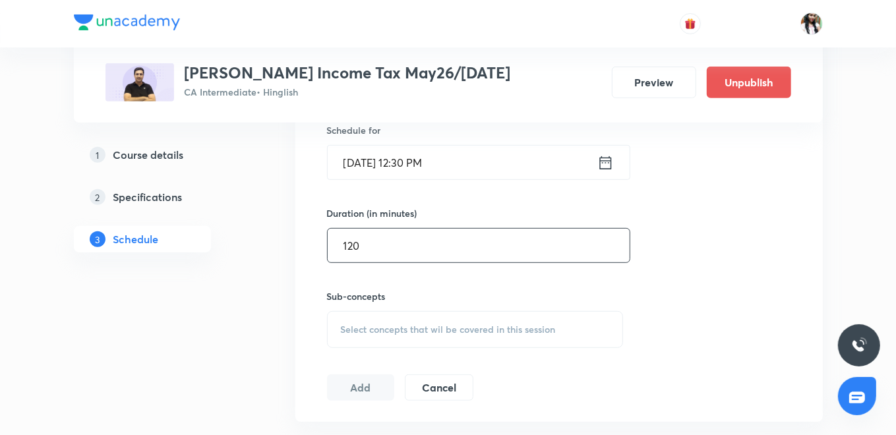
type input "120"
click at [374, 324] on span "Select concepts that wil be covered in this session" at bounding box center [448, 329] width 215 height 11
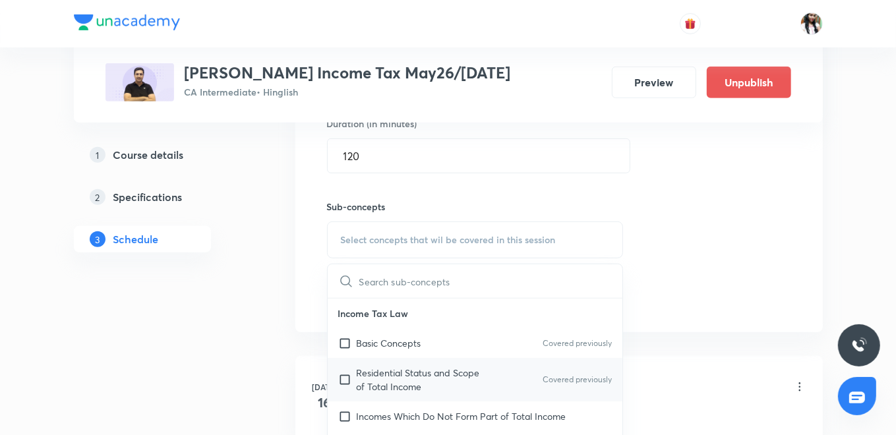
scroll to position [586, 0]
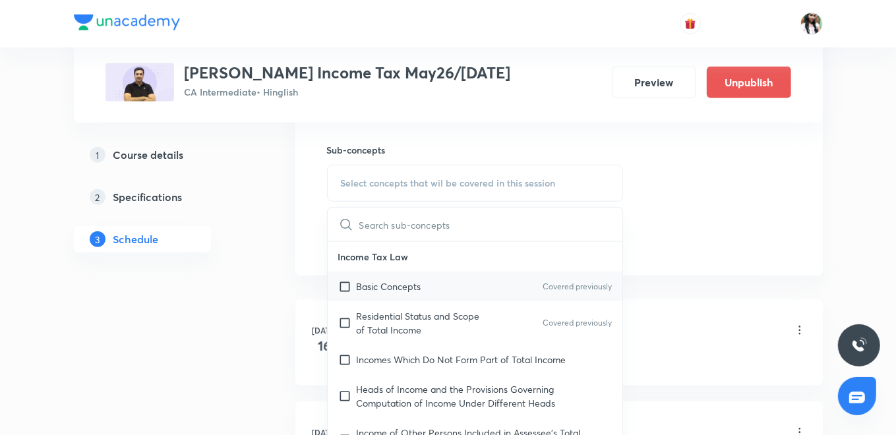
click at [373, 282] on p "Basic Concepts" at bounding box center [389, 287] width 65 height 14
checkbox input "true"
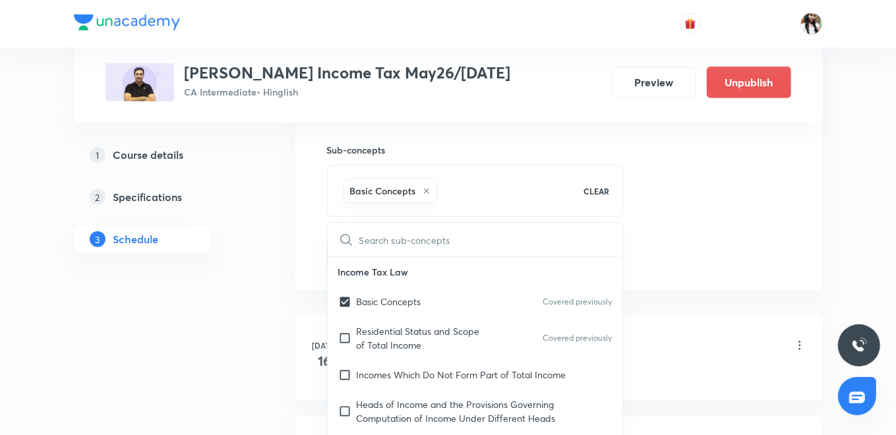
click at [295, 233] on div "Session 76 Live class Quiz Recorded classes Session title 23/99 M2 Part A Capit…" at bounding box center [559, 37] width 528 height 507
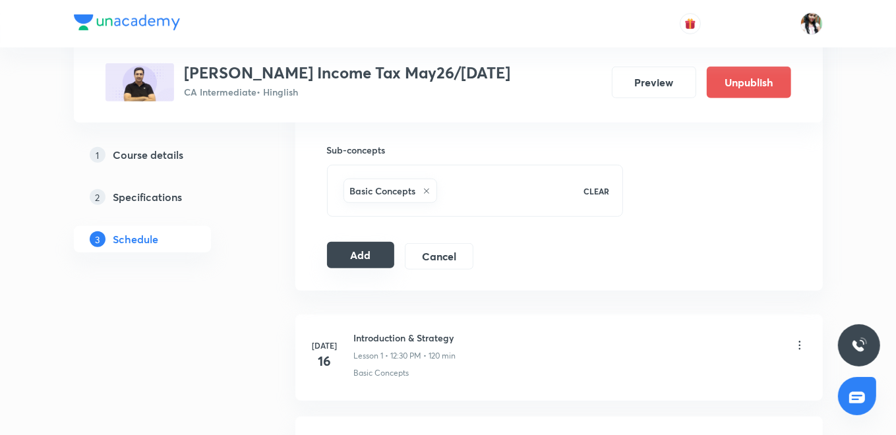
click at [352, 255] on button "Add" at bounding box center [361, 255] width 68 height 26
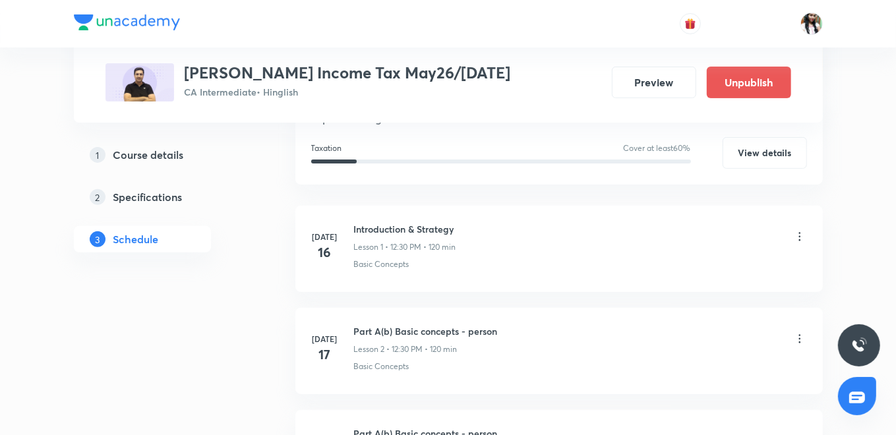
scroll to position [146, 0]
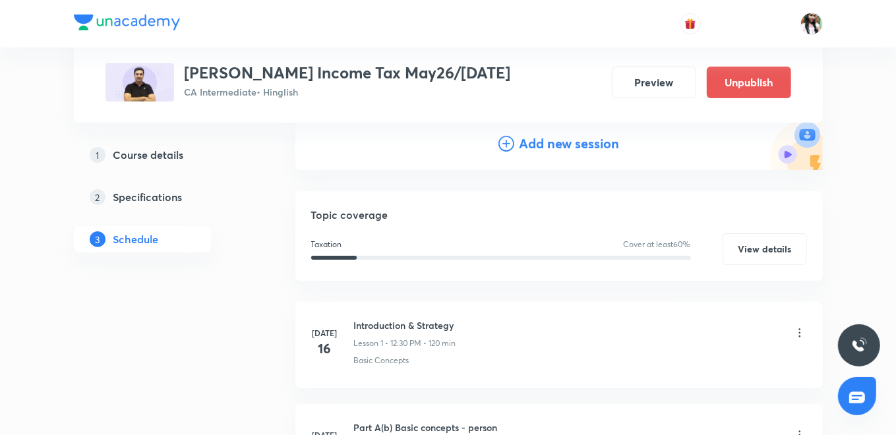
click at [528, 144] on h4 "Add new session" at bounding box center [570, 144] width 100 height 20
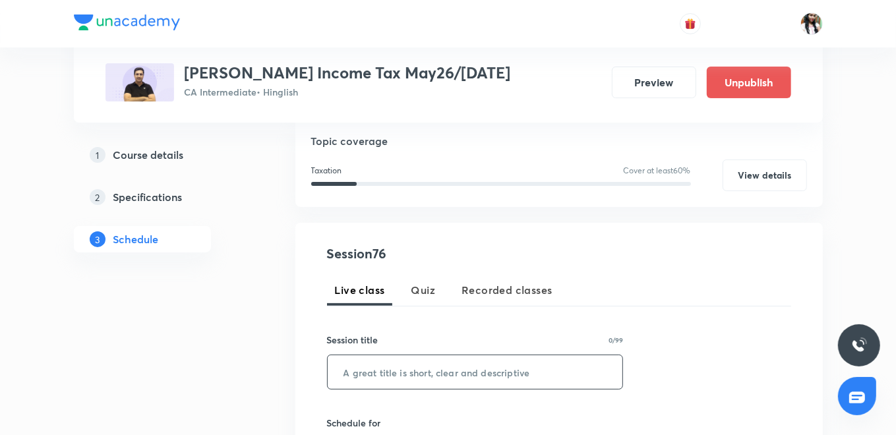
paste input "M2 Part A Capital Gains"
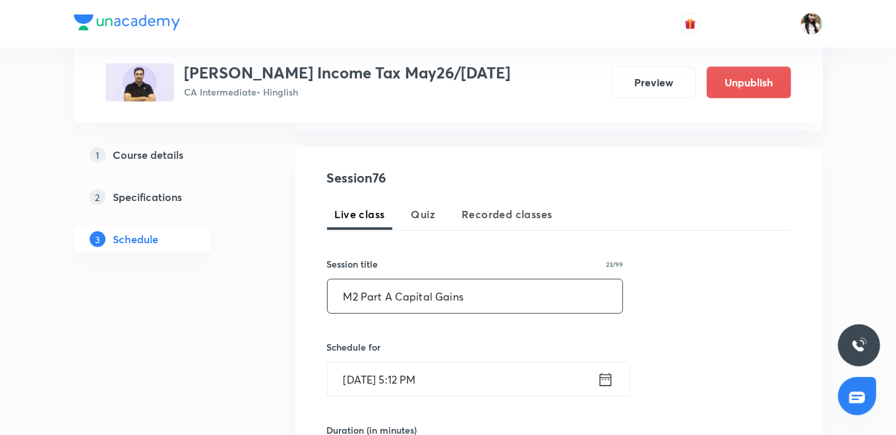
scroll to position [293, 0]
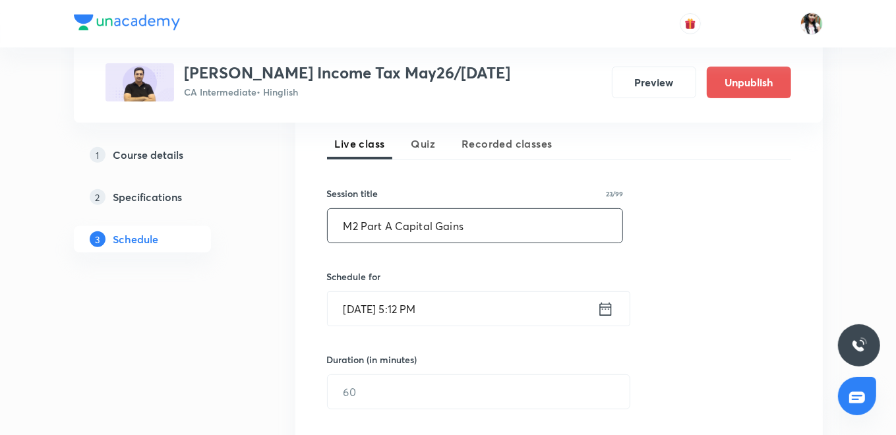
type input "M2 Part A Capital Gains"
click at [607, 309] on icon at bounding box center [606, 309] width 16 height 18
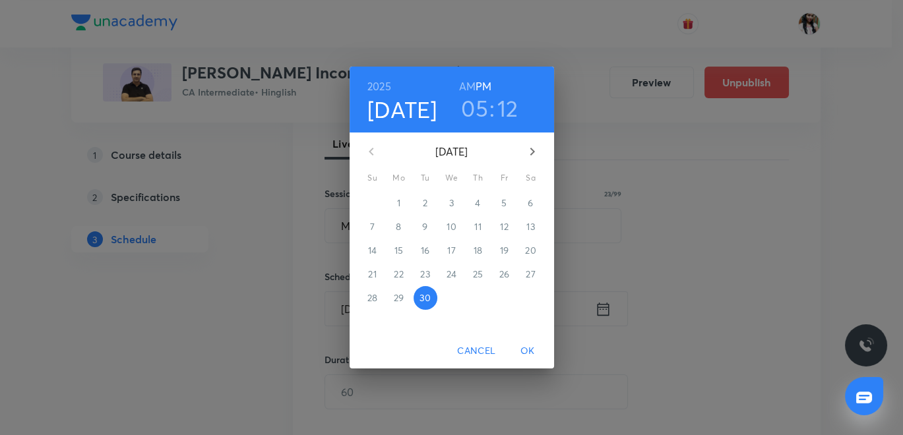
click at [528, 152] on icon "button" at bounding box center [532, 152] width 16 height 16
click at [475, 225] on p "9" at bounding box center [477, 226] width 5 height 13
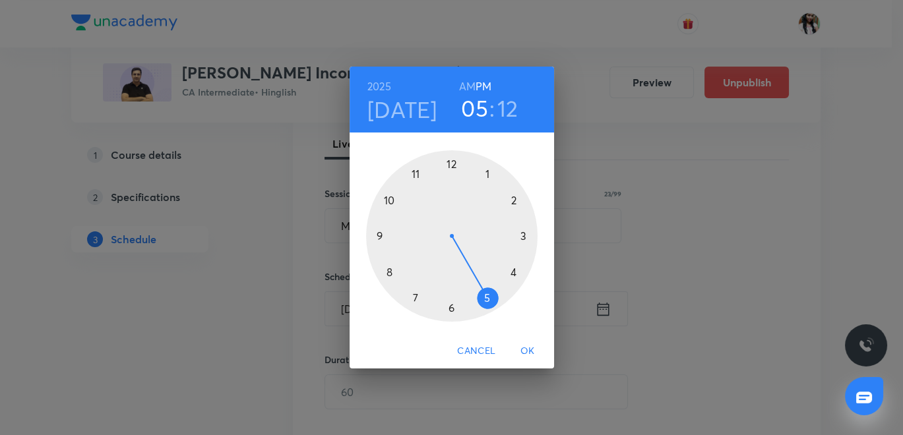
click at [454, 166] on div at bounding box center [451, 235] width 171 height 171
click at [450, 306] on div at bounding box center [451, 235] width 171 height 171
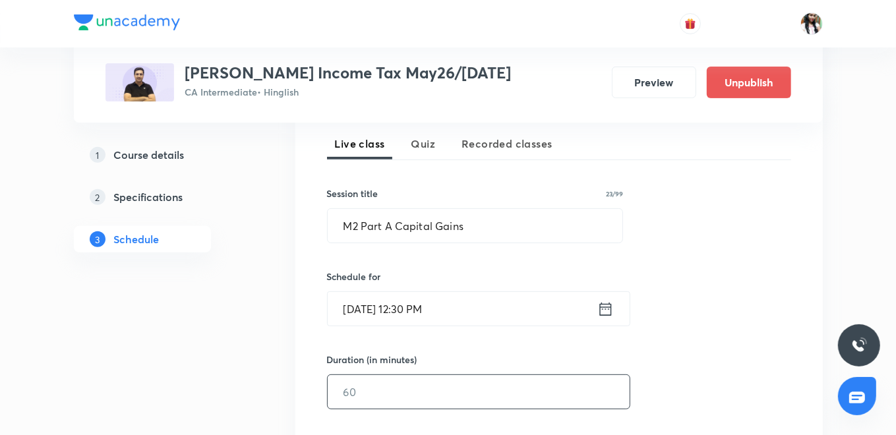
click at [394, 390] on input "text" at bounding box center [479, 392] width 302 height 34
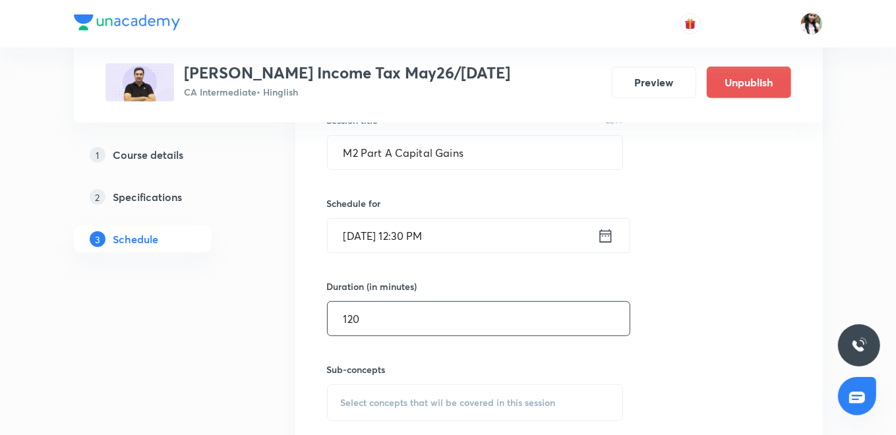
type input "120"
drag, startPoint x: 403, startPoint y: 405, endPoint x: 411, endPoint y: 345, distance: 60.5
click at [404, 404] on span "Select concepts that wil be covered in this session" at bounding box center [448, 403] width 215 height 11
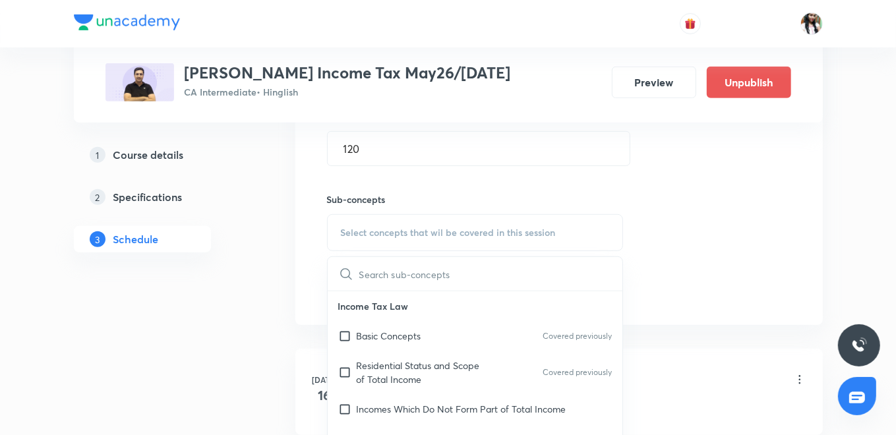
scroll to position [537, 0]
click at [390, 336] on p "Basic Concepts" at bounding box center [389, 335] width 65 height 14
checkbox input "true"
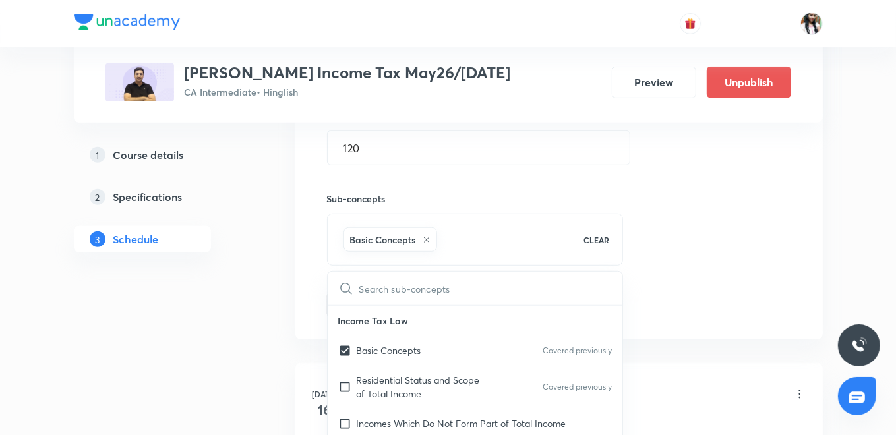
click at [305, 292] on div "Session 77 Live class Quiz Recorded classes Session title 23/99 M2 Part A Capit…" at bounding box center [559, 85] width 528 height 507
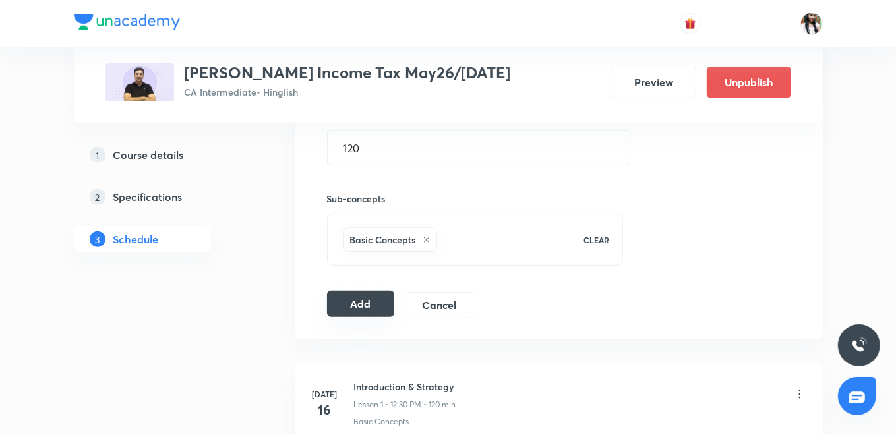
drag, startPoint x: 371, startPoint y: 308, endPoint x: 359, endPoint y: 307, distance: 11.9
click at [371, 307] on button "Add" at bounding box center [361, 304] width 68 height 26
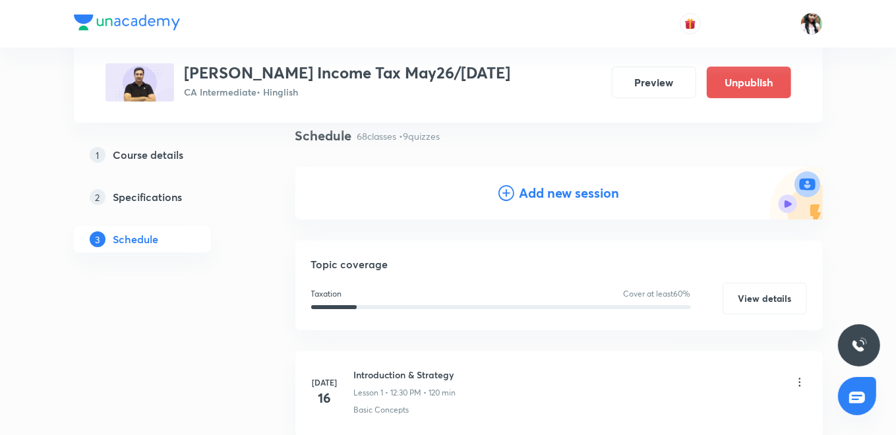
click at [559, 193] on h4 "Add new session" at bounding box center [570, 193] width 100 height 20
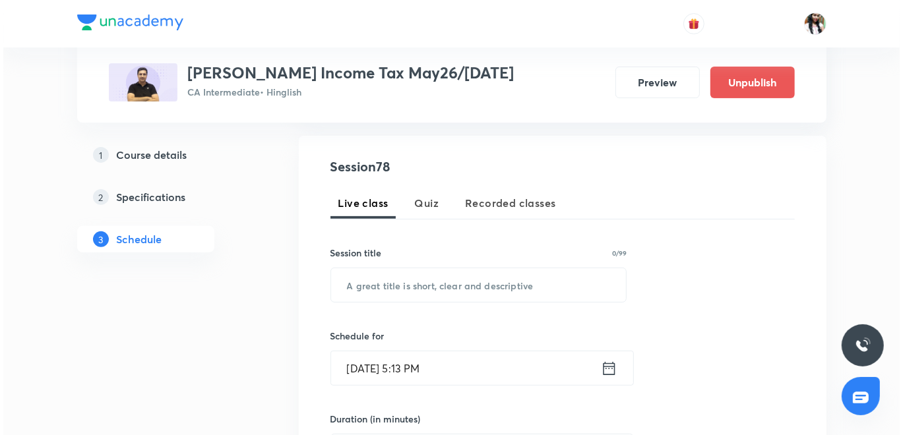
scroll to position [243, 0]
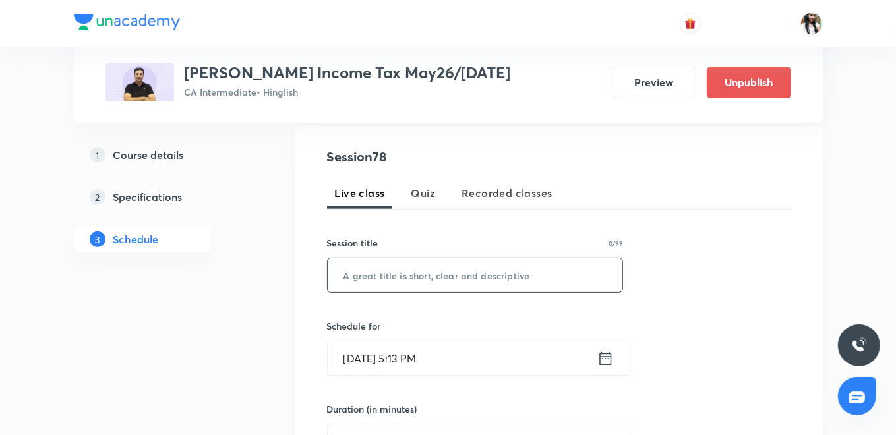
paste input "M2 Part A Capital Gains"
type input "M2 Part A Capital Gains"
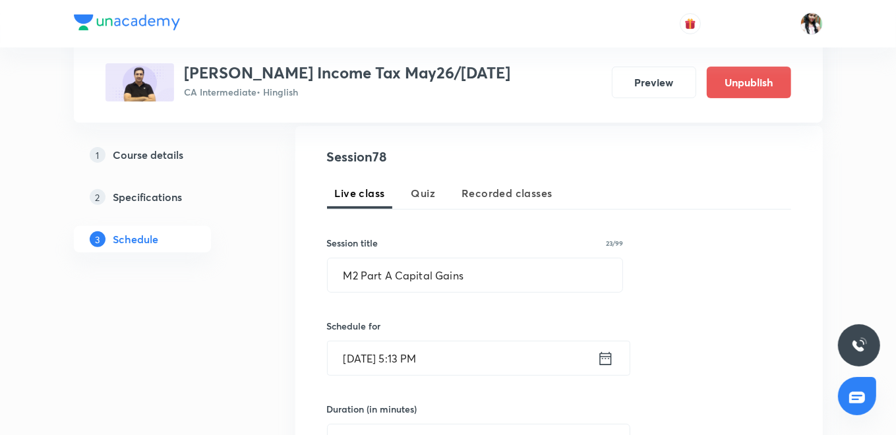
click at [608, 354] on icon at bounding box center [606, 359] width 16 height 18
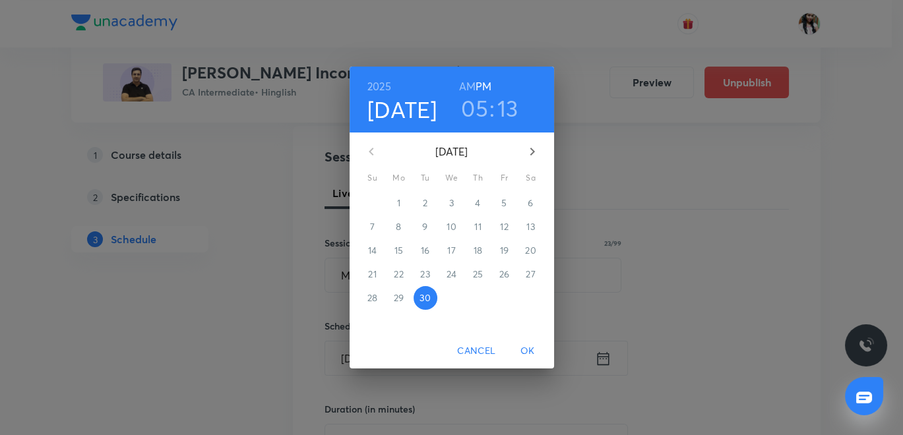
click at [532, 155] on icon "button" at bounding box center [532, 152] width 16 height 16
click at [504, 229] on p "10" at bounding box center [503, 226] width 9 height 13
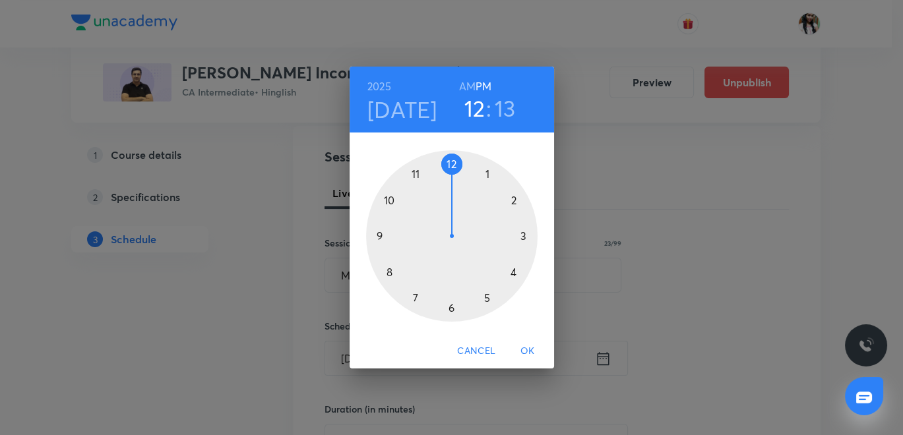
click at [454, 164] on div at bounding box center [451, 235] width 171 height 171
click at [452, 309] on div at bounding box center [451, 235] width 171 height 171
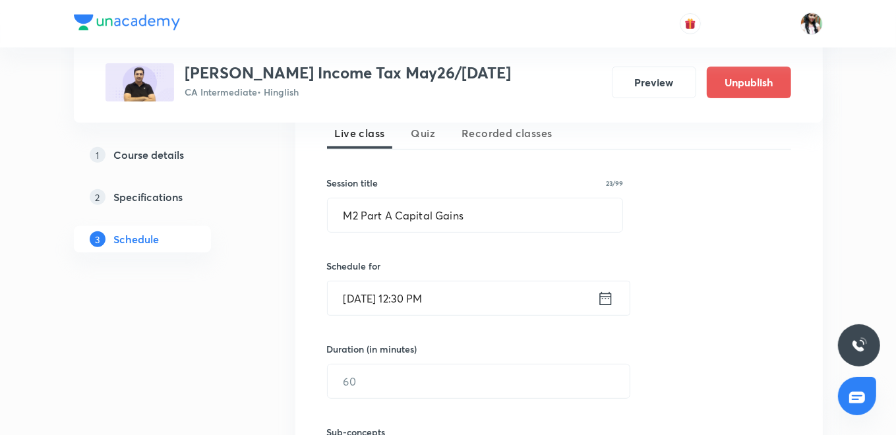
scroll to position [390, 0]
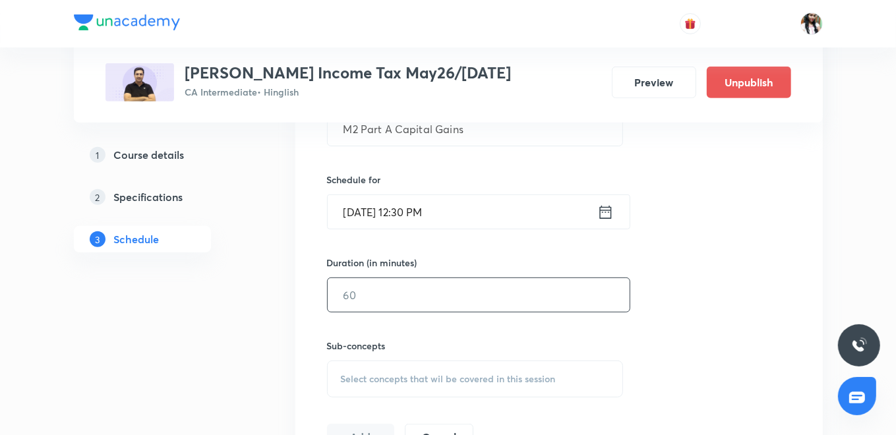
click at [383, 293] on input "text" at bounding box center [479, 295] width 302 height 34
type input "120"
click at [373, 370] on div "Select concepts that wil be covered in this session" at bounding box center [475, 379] width 297 height 37
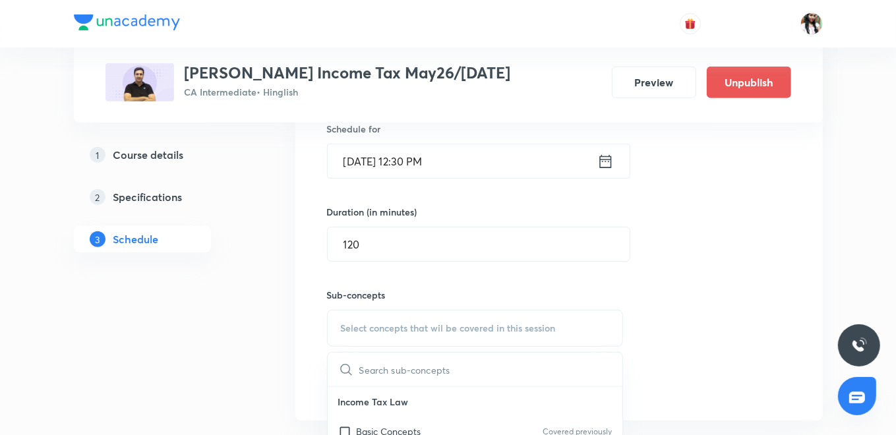
scroll to position [463, 0]
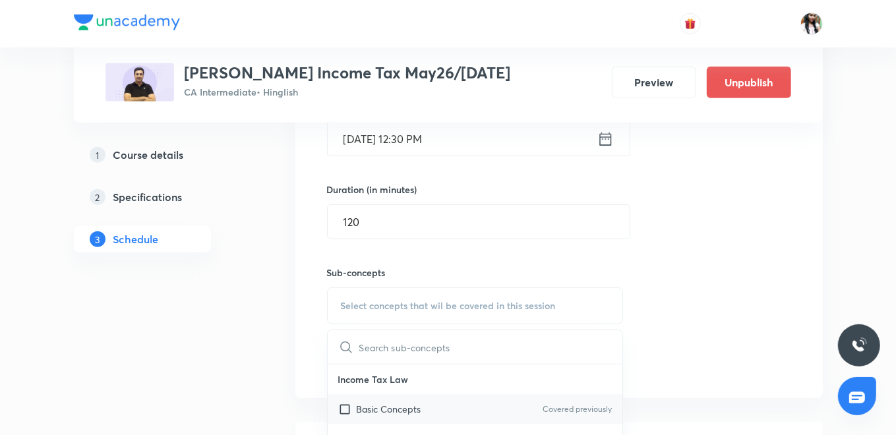
click at [379, 408] on p "Basic Concepts" at bounding box center [389, 409] width 65 height 14
checkbox input "true"
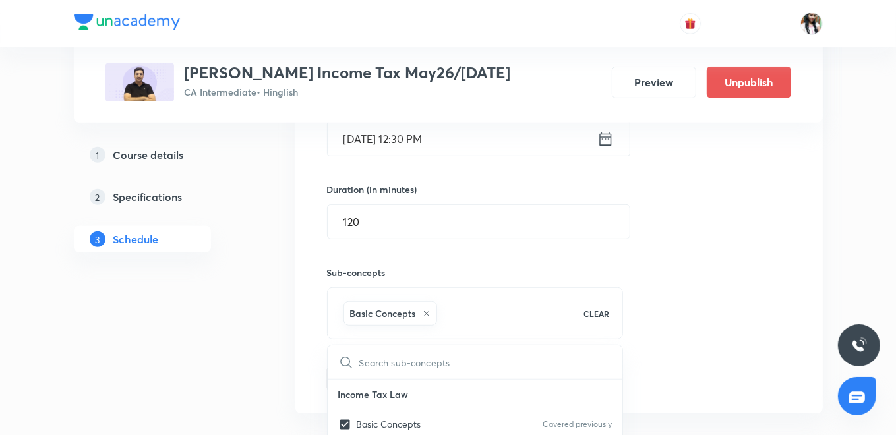
click at [350, 375] on button "Add" at bounding box center [361, 378] width 68 height 26
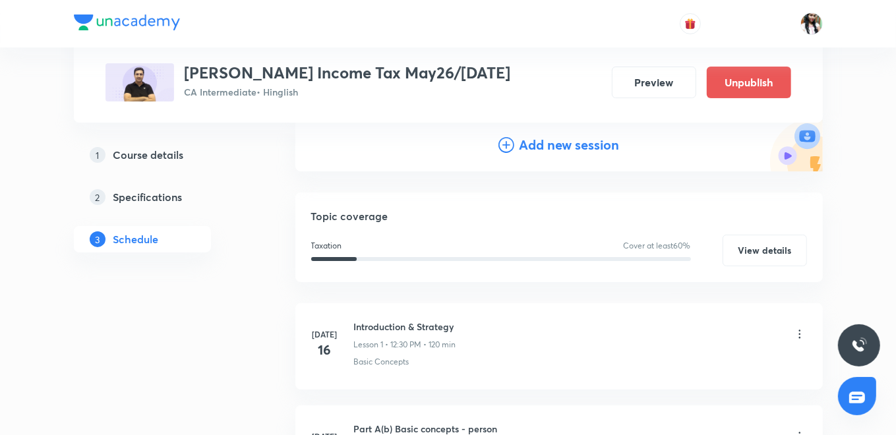
scroll to position [0, 0]
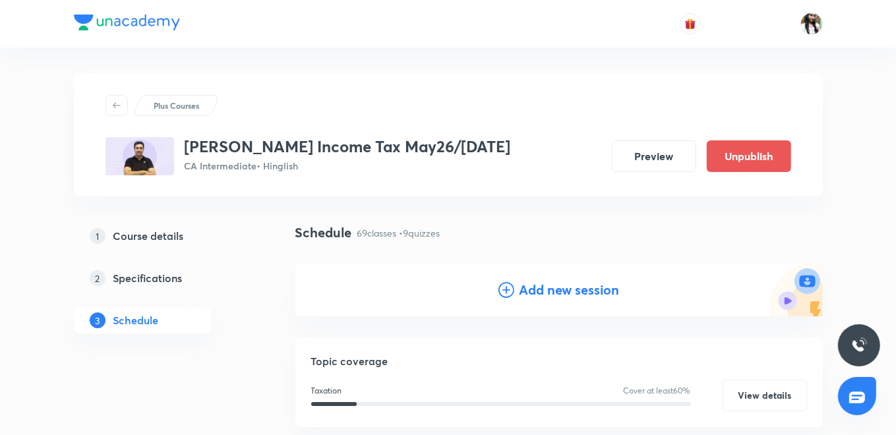
drag, startPoint x: 549, startPoint y: 288, endPoint x: 486, endPoint y: 187, distance: 119.7
click at [550, 288] on h4 "Add new session" at bounding box center [570, 290] width 100 height 20
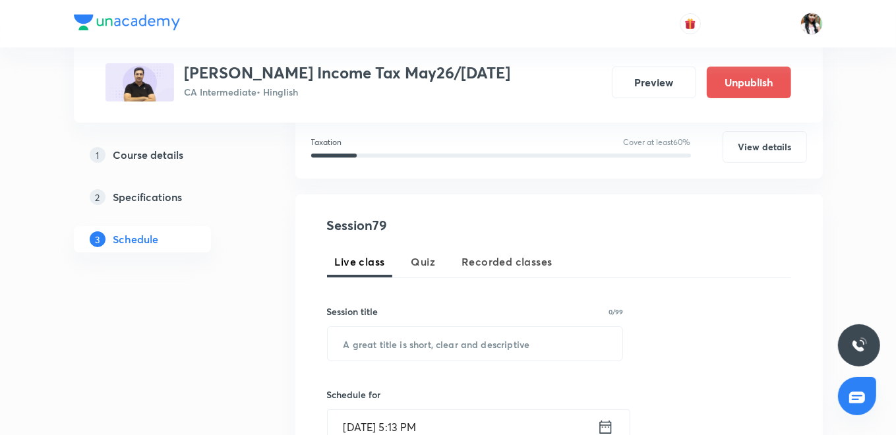
scroll to position [220, 0]
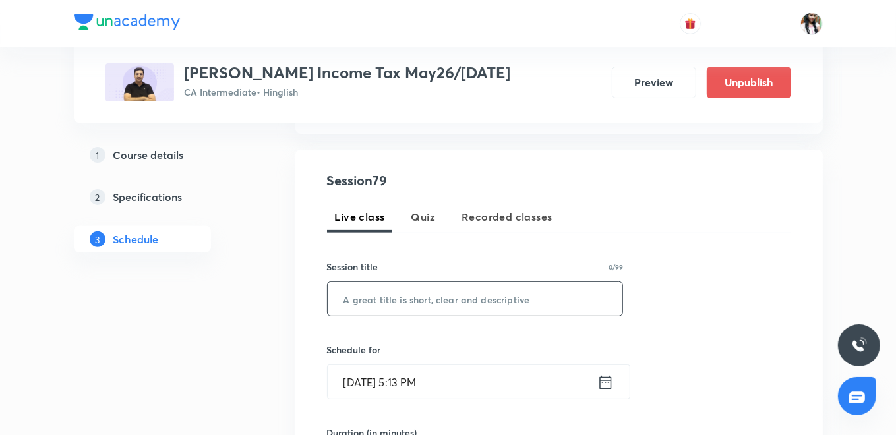
drag, startPoint x: 455, startPoint y: 295, endPoint x: 455, endPoint y: 281, distance: 14.5
paste input "M2 Part A Capital Gains"
type input "M2 Part A Capital Gains"
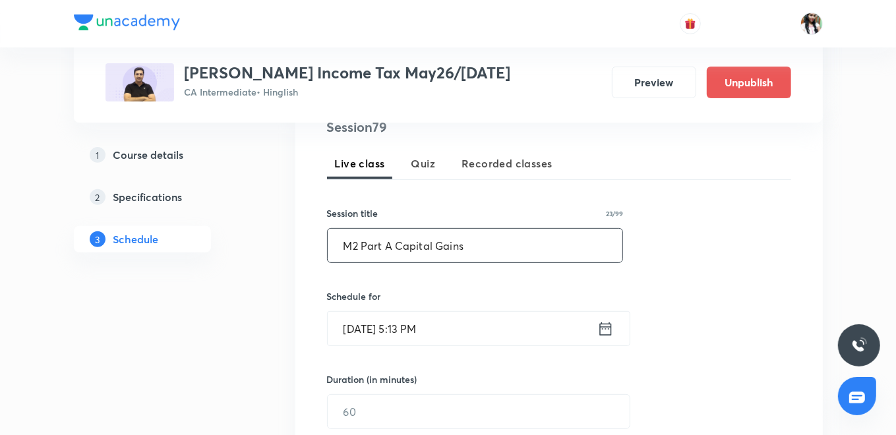
scroll to position [293, 0]
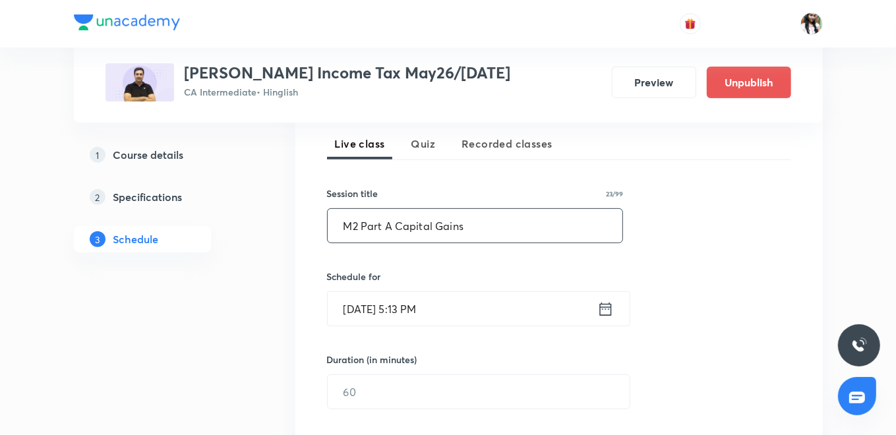
click at [607, 308] on icon at bounding box center [606, 309] width 16 height 18
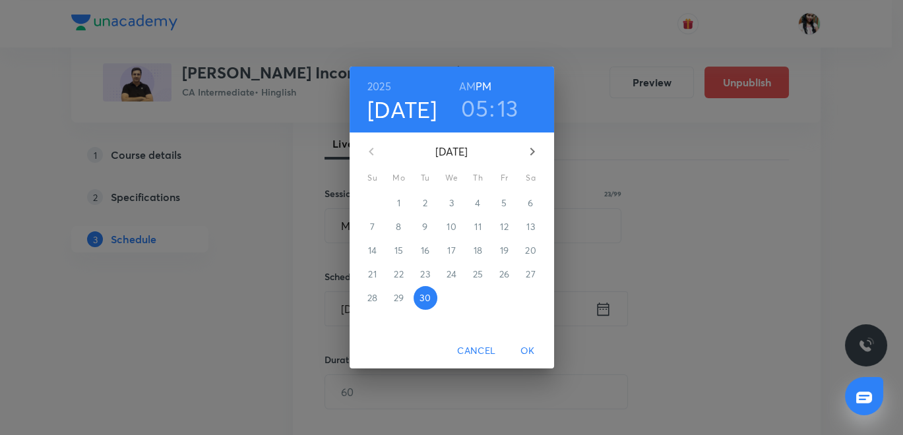
click at [530, 158] on icon "button" at bounding box center [532, 152] width 16 height 16
click at [530, 226] on p "11" at bounding box center [530, 226] width 7 height 13
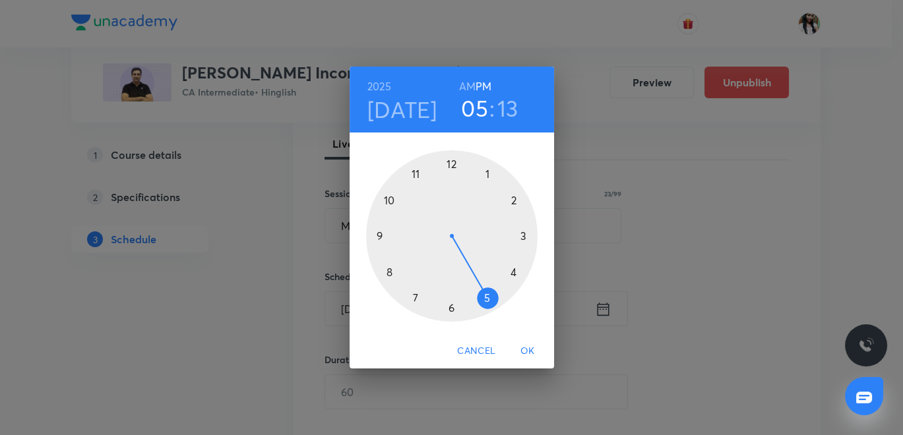
click at [449, 163] on div at bounding box center [451, 235] width 171 height 171
click at [451, 311] on div at bounding box center [451, 235] width 171 height 171
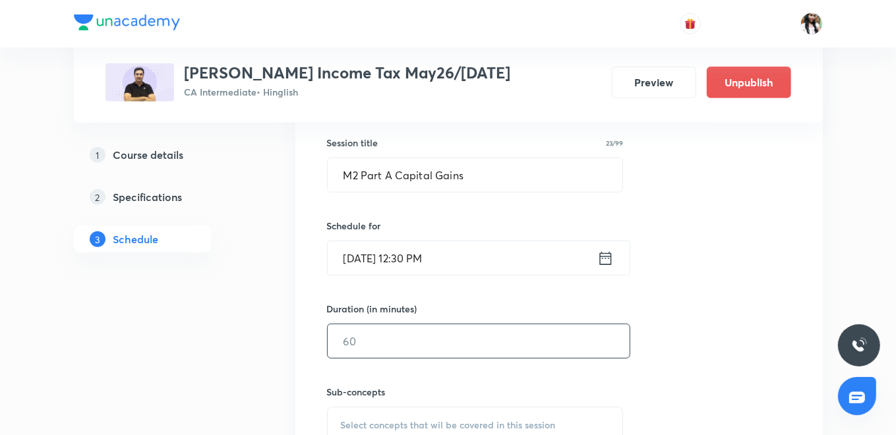
scroll to position [366, 0]
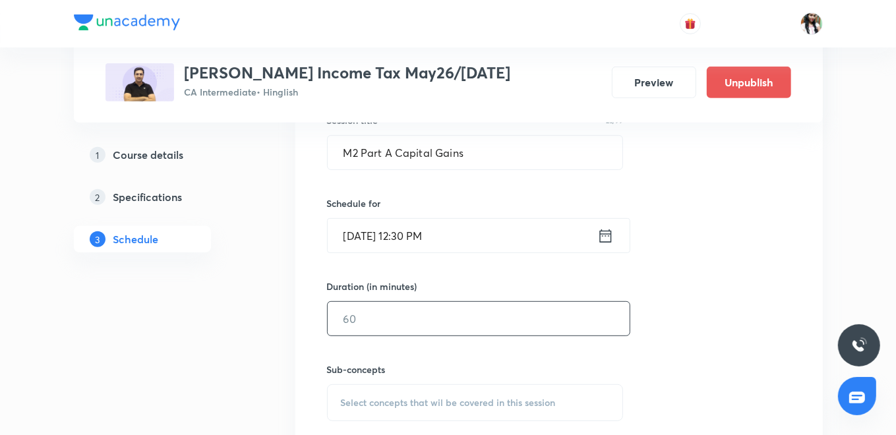
click at [396, 324] on input "text" at bounding box center [479, 319] width 302 height 34
type input "120"
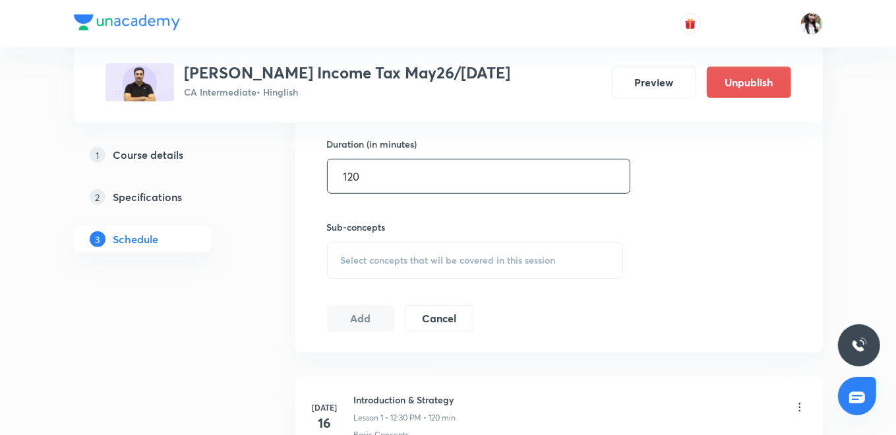
scroll to position [512, 0]
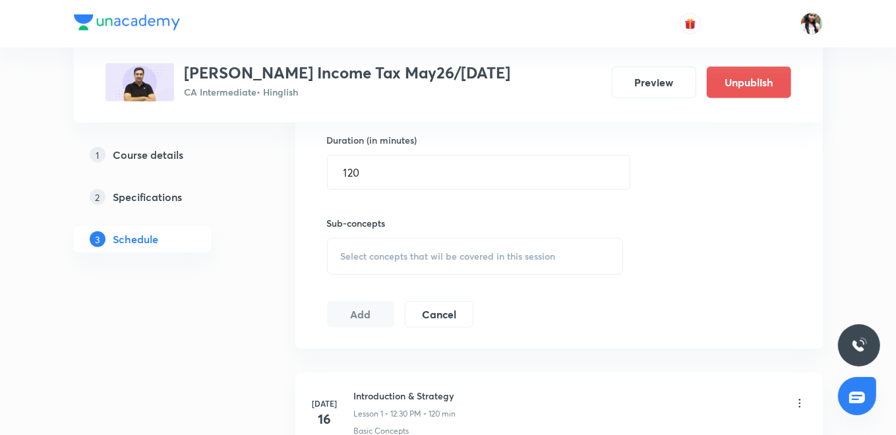
click at [405, 262] on div "Select concepts that wil be covered in this session" at bounding box center [475, 256] width 297 height 37
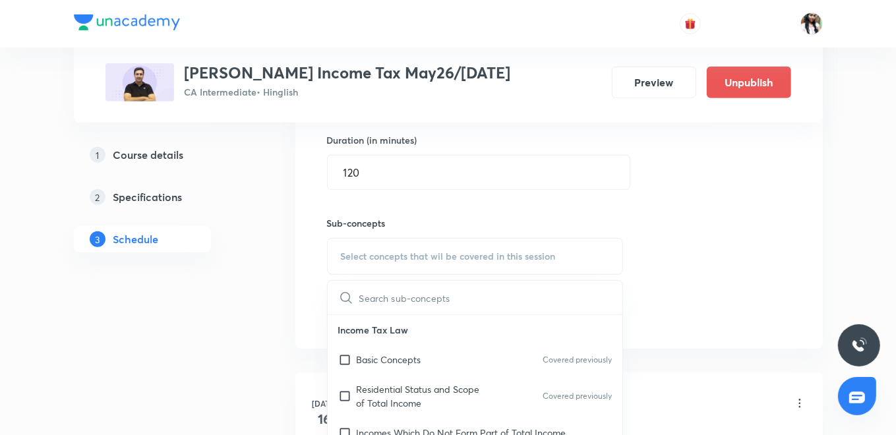
drag, startPoint x: 414, startPoint y: 358, endPoint x: 314, endPoint y: 319, distance: 107.2
click at [413, 358] on p "Basic Concepts" at bounding box center [389, 360] width 65 height 14
checkbox input "true"
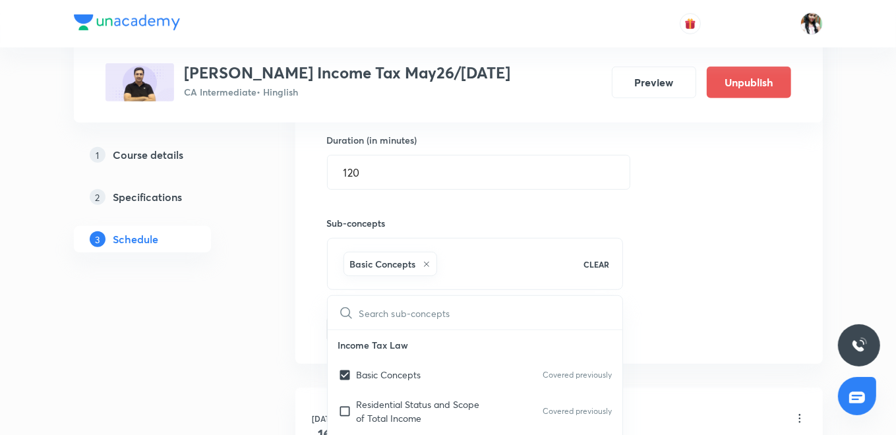
click at [312, 318] on div "Session 79 Live class Quiz Recorded classes Session title 23/99 M2 Part A Capit…" at bounding box center [559, 110] width 528 height 507
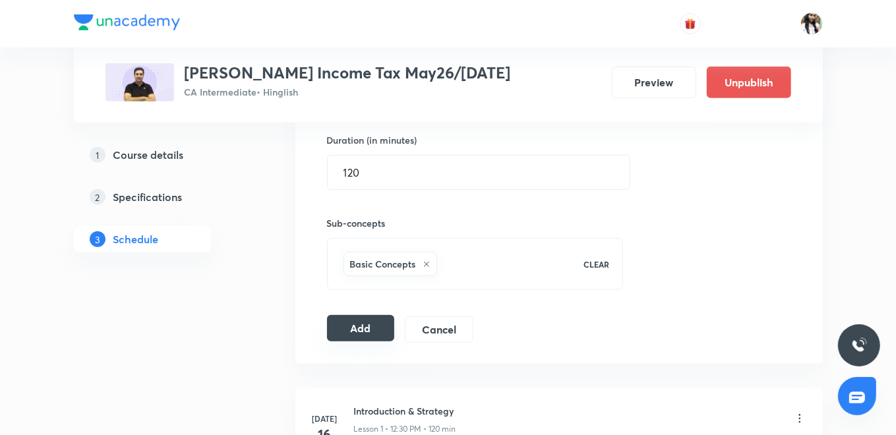
click at [358, 324] on button "Add" at bounding box center [361, 328] width 68 height 26
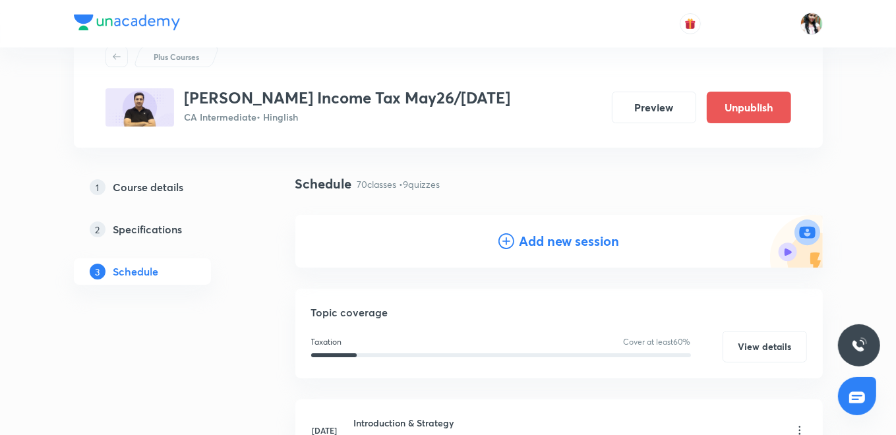
scroll to position [0, 0]
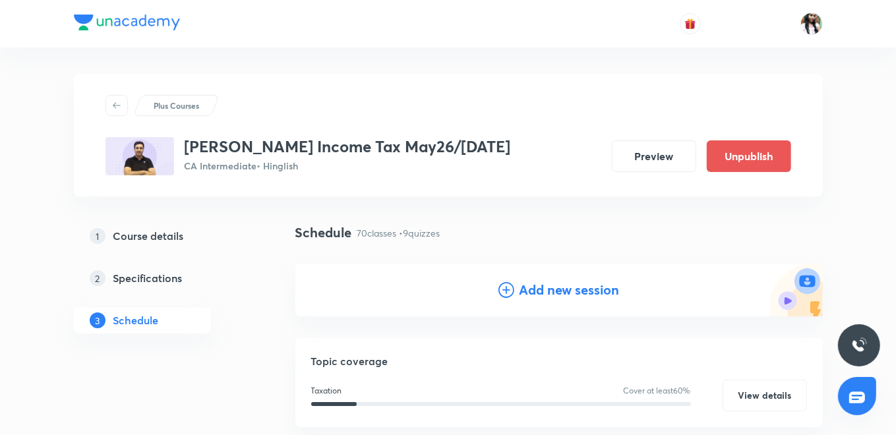
click at [552, 284] on h4 "Add new session" at bounding box center [570, 290] width 100 height 20
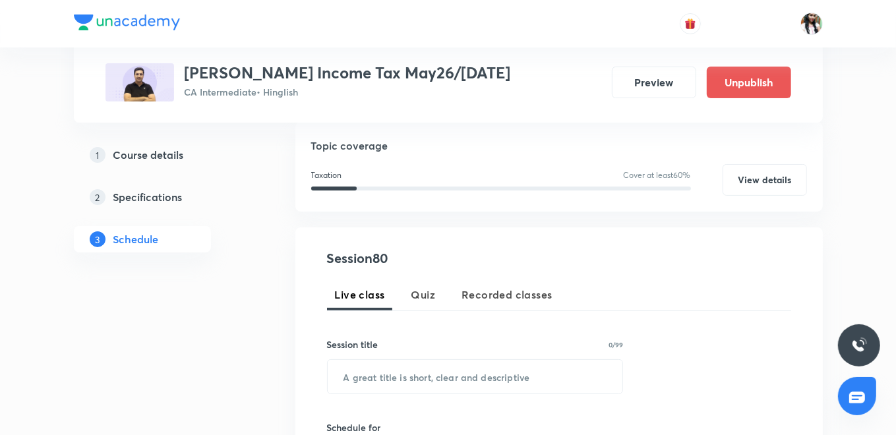
scroll to position [146, 0]
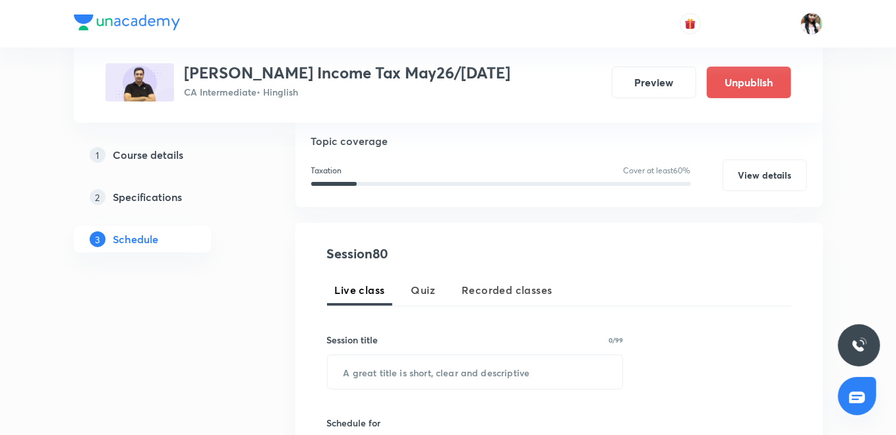
drag, startPoint x: 421, startPoint y: 290, endPoint x: 443, endPoint y: 255, distance: 40.8
click at [421, 290] on span "Quiz" at bounding box center [424, 290] width 24 height 16
paste input "QUIZ - House Property"
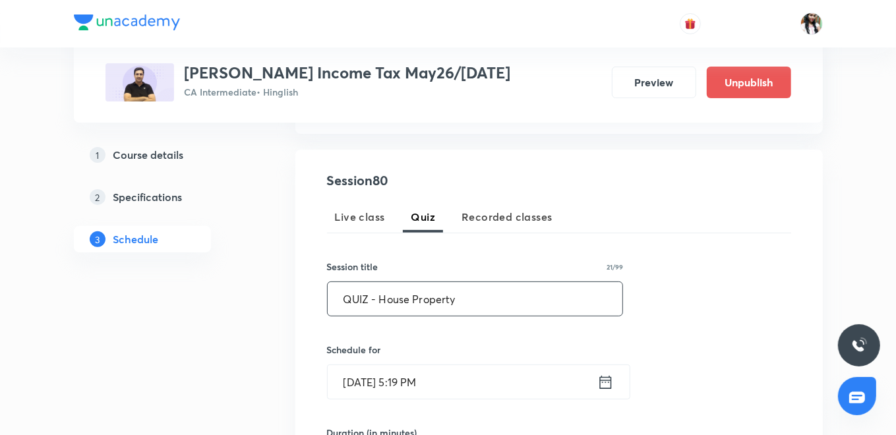
type input "QUIZ - House Property"
click at [609, 379] on icon at bounding box center [606, 382] width 16 height 18
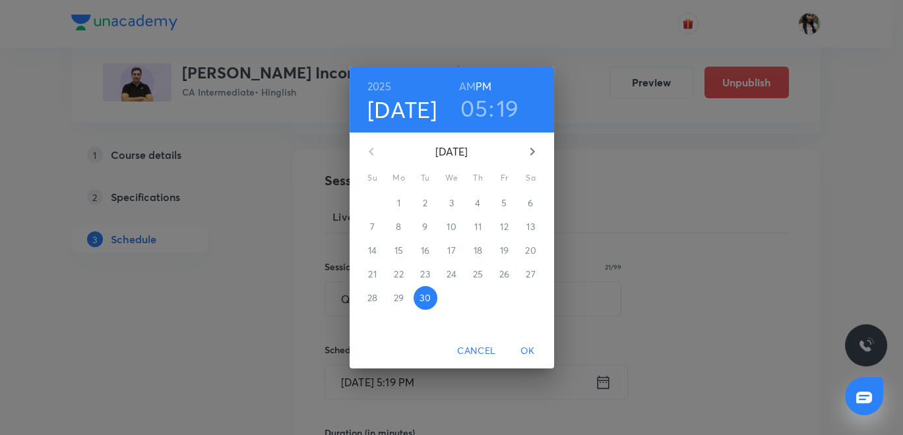
click at [535, 140] on button "button" at bounding box center [532, 152] width 32 height 32
click at [381, 250] on span "12" at bounding box center [373, 250] width 24 height 13
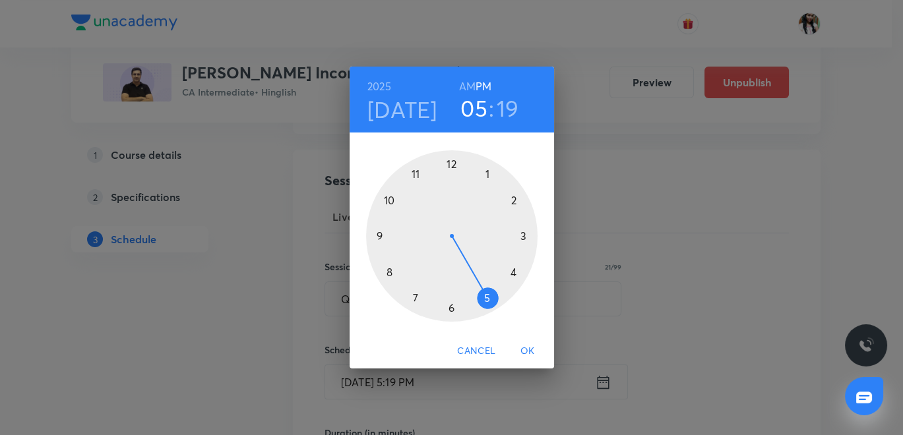
click at [516, 272] on div at bounding box center [451, 235] width 171 height 171
click at [448, 162] on div at bounding box center [451, 235] width 171 height 171
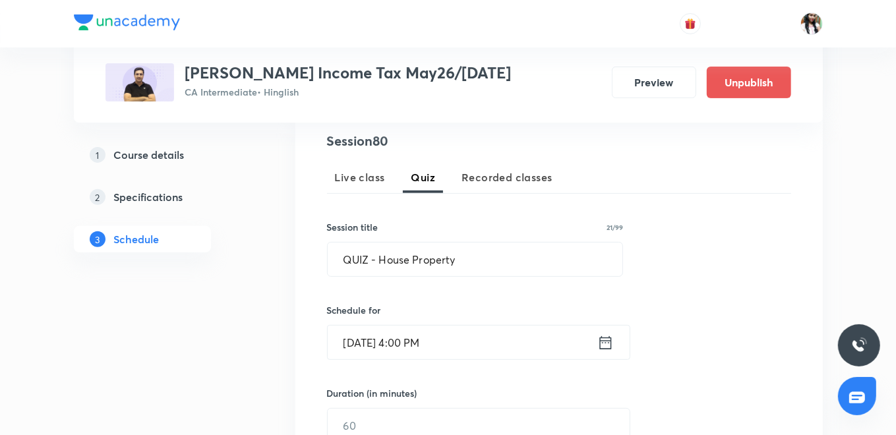
scroll to position [293, 0]
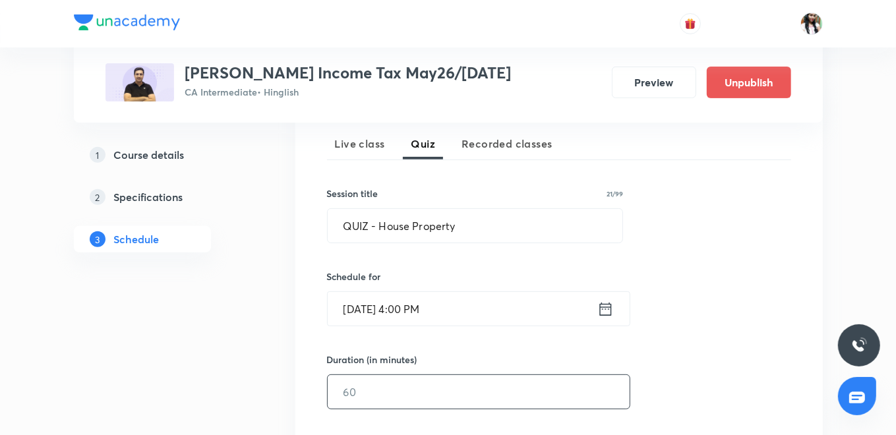
click at [425, 399] on input "text" at bounding box center [479, 392] width 302 height 34
type input "45"
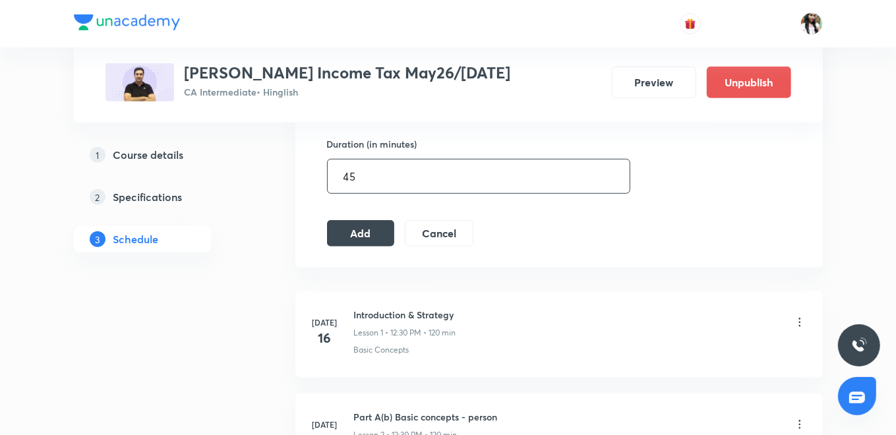
scroll to position [512, 0]
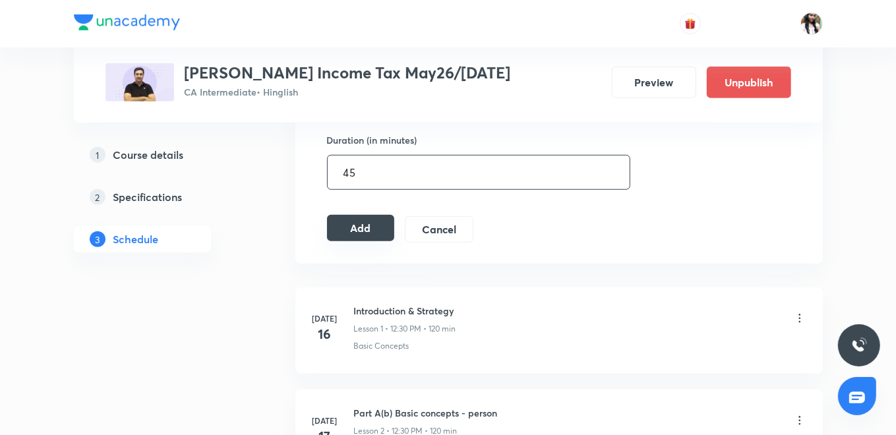
click at [361, 228] on button "Add" at bounding box center [361, 228] width 68 height 26
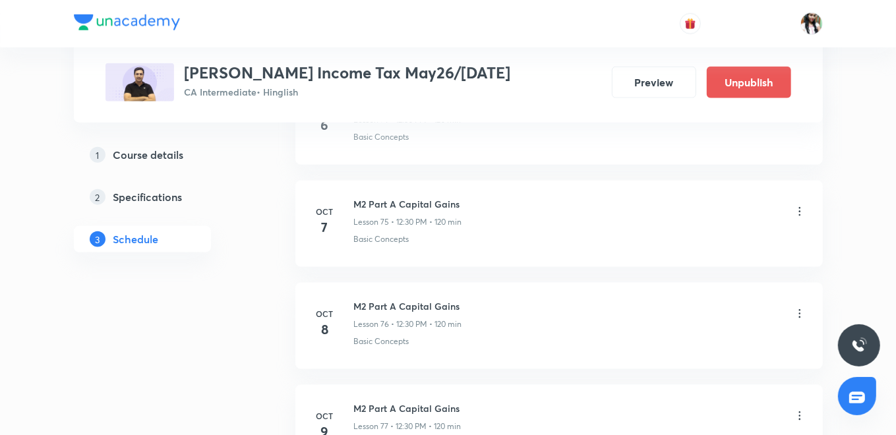
scroll to position [8421, 0]
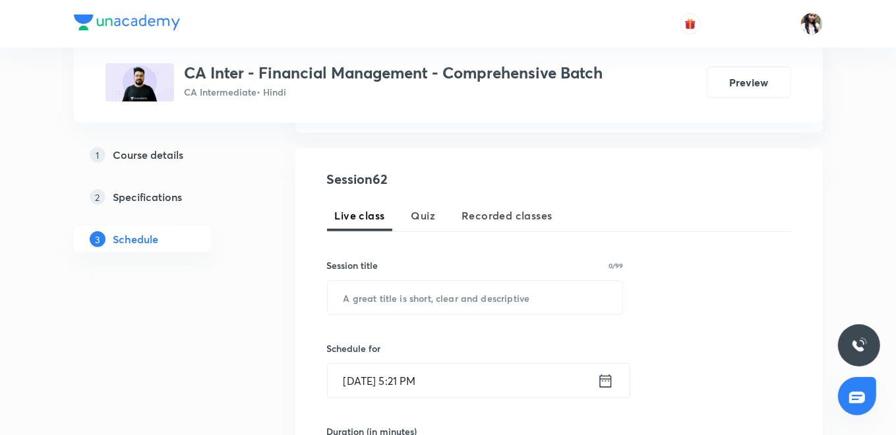
scroll to position [293, 0]
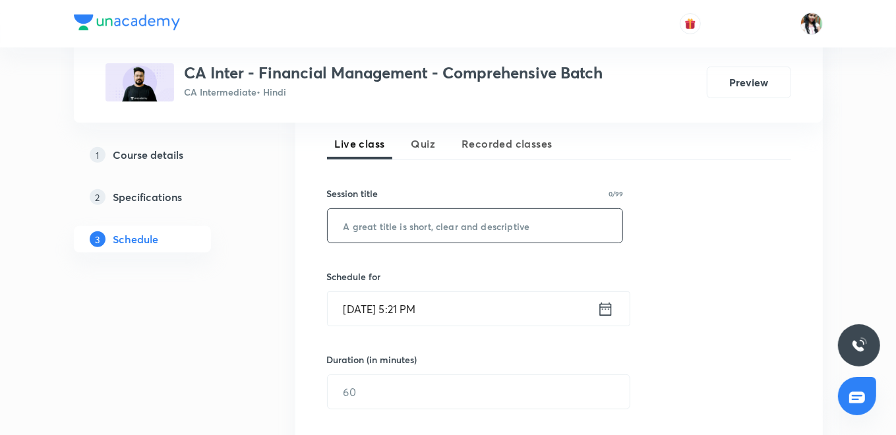
click at [383, 231] on input "text" at bounding box center [475, 226] width 295 height 34
drag, startPoint x: 399, startPoint y: 206, endPoint x: 378, endPoint y: 224, distance: 27.6
paste input "Miscellaneous Questions Part 1"
type input "Miscellaneous Questions Part 1"
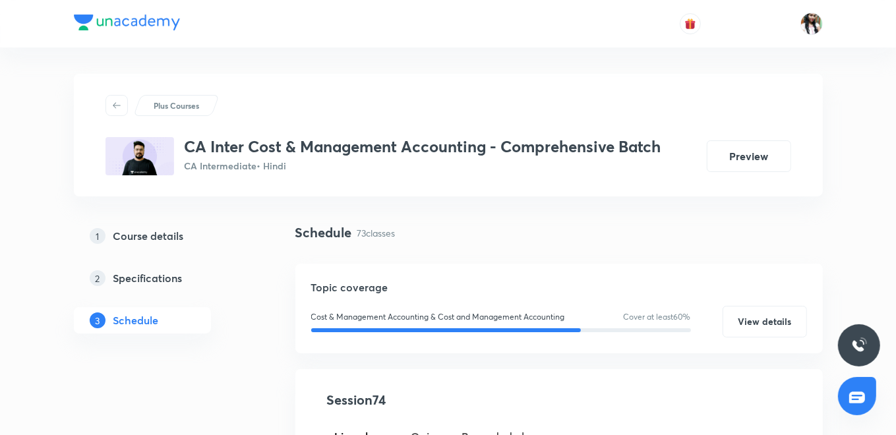
scroll to position [293, 0]
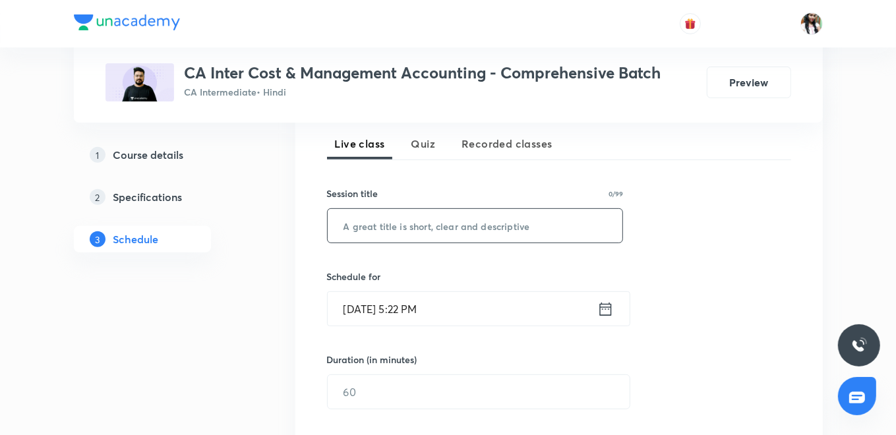
paste input "Marginal Costing - Part 2"
type input "Marginal Costing - Part 3"
click at [598, 303] on icon at bounding box center [606, 309] width 16 height 18
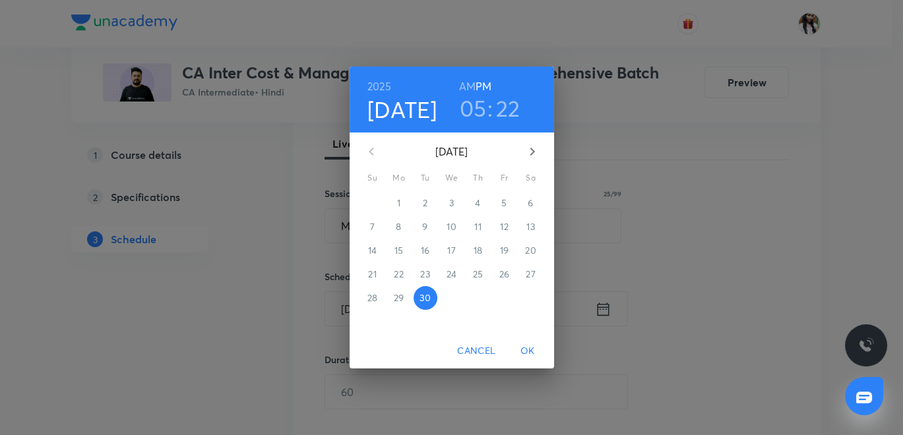
click at [536, 150] on icon "button" at bounding box center [532, 152] width 16 height 16
click at [447, 201] on span "1" at bounding box center [452, 203] width 24 height 13
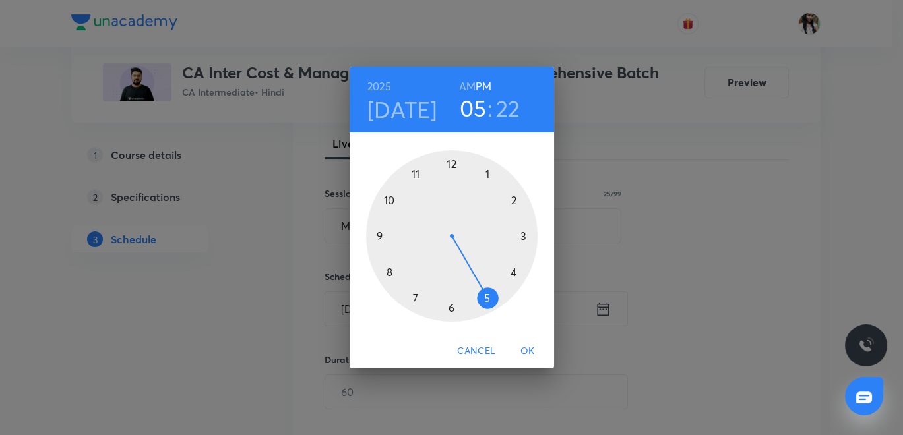
click at [413, 296] on div at bounding box center [451, 235] width 171 height 171
click at [450, 306] on div at bounding box center [451, 235] width 171 height 171
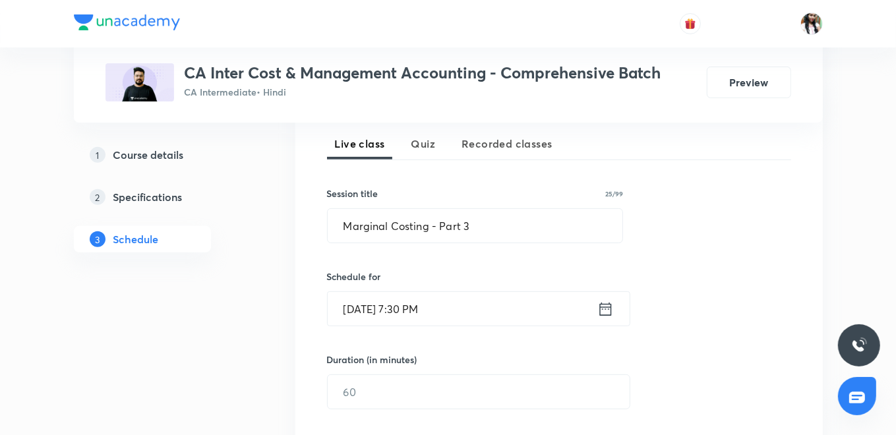
click at [605, 307] on icon at bounding box center [606, 309] width 16 height 18
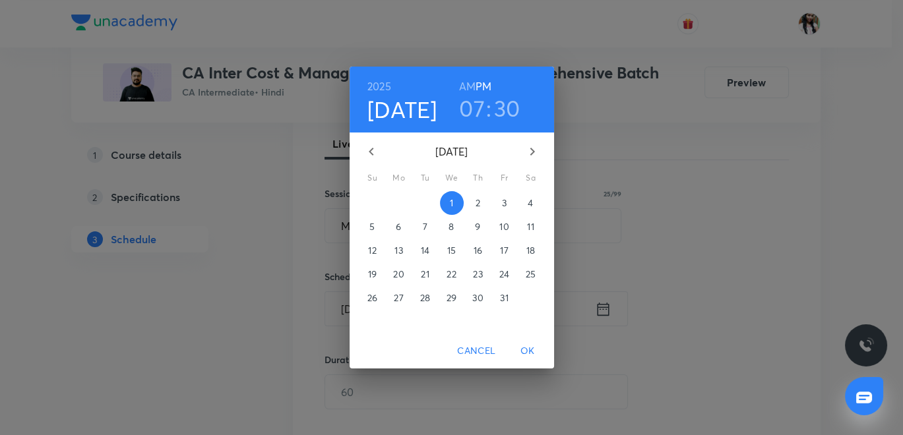
click at [468, 82] on h6 "AM" at bounding box center [467, 86] width 16 height 18
click at [529, 350] on span "OK" at bounding box center [528, 351] width 32 height 16
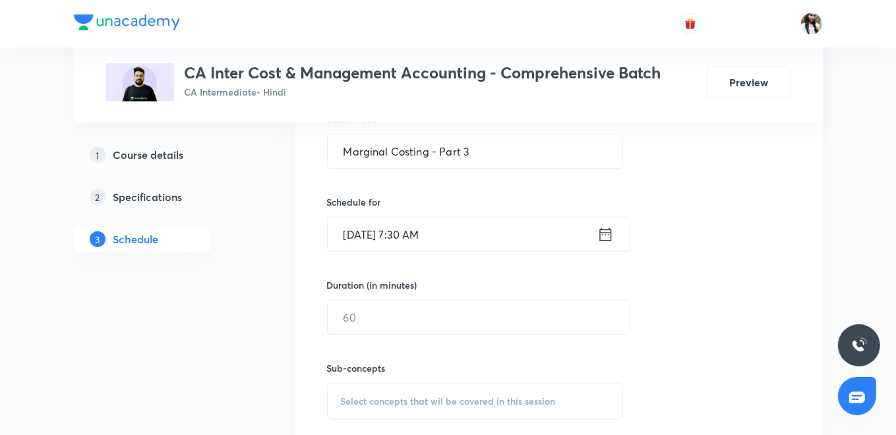
scroll to position [439, 0]
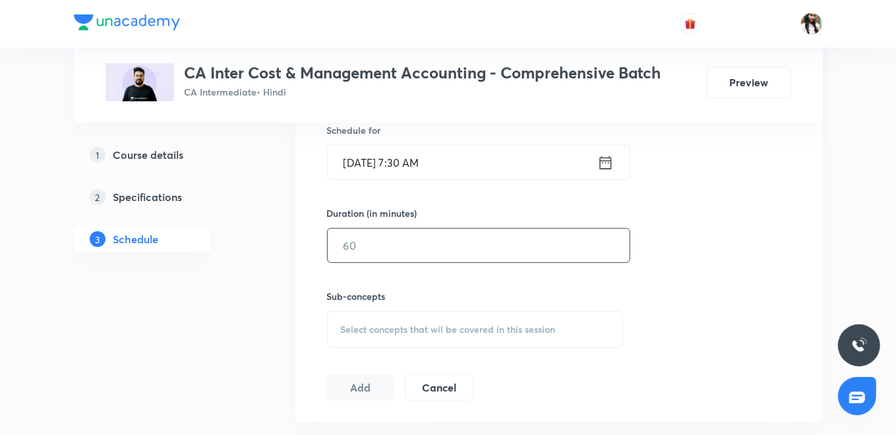
click at [448, 249] on input "text" at bounding box center [479, 246] width 302 height 34
type input "120"
drag, startPoint x: 436, startPoint y: 331, endPoint x: 448, endPoint y: 265, distance: 67.1
click at [437, 327] on span "Select concepts that wil be covered in this session" at bounding box center [448, 329] width 215 height 11
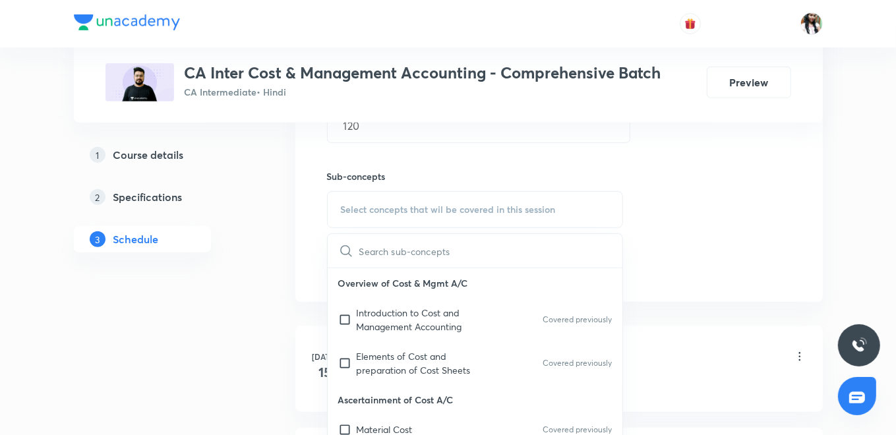
scroll to position [586, 0]
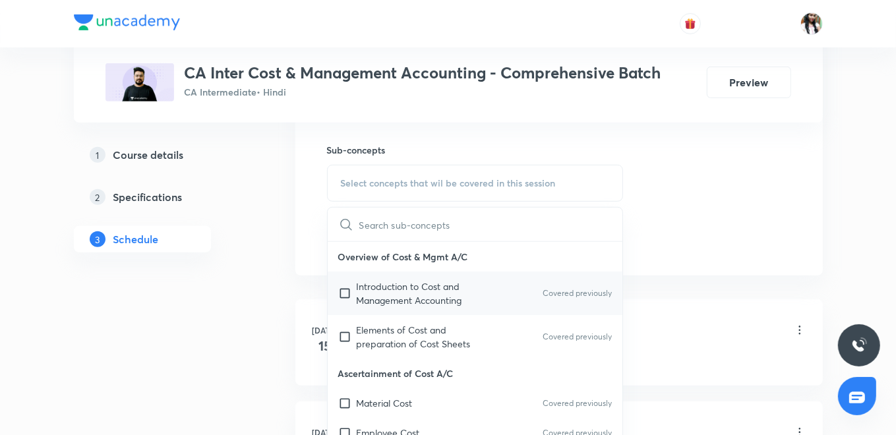
click at [425, 292] on p "Introduction to Cost and Management Accounting" at bounding box center [423, 294] width 133 height 28
checkbox input "true"
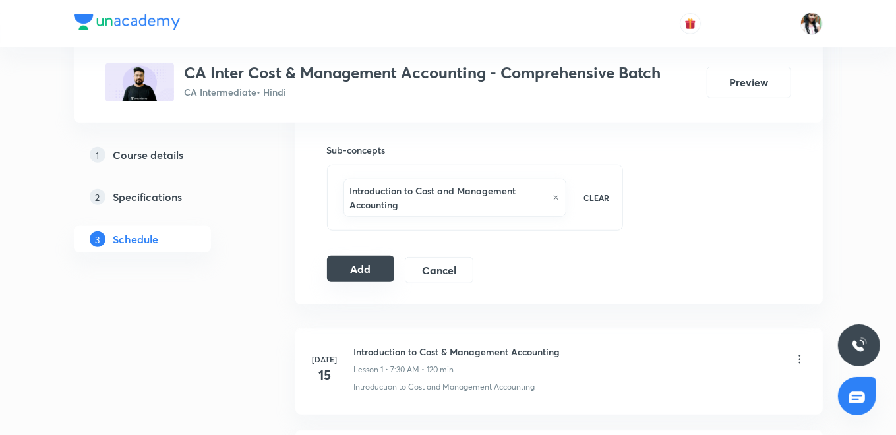
click at [369, 261] on button "Add" at bounding box center [361, 269] width 68 height 26
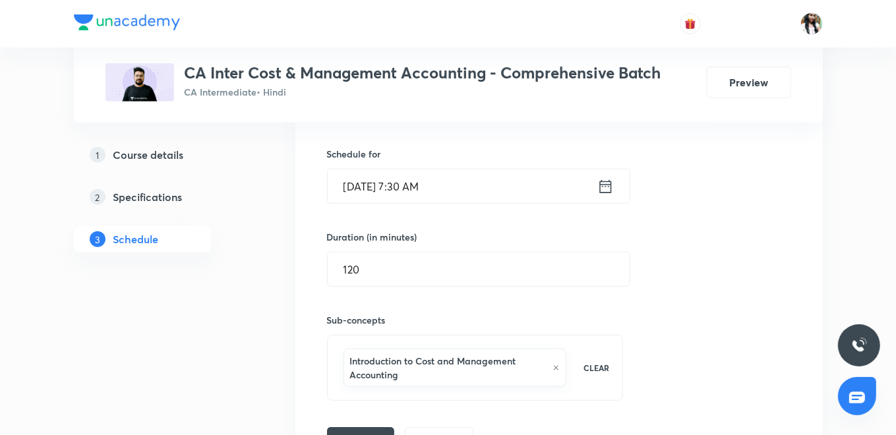
scroll to position [512, 0]
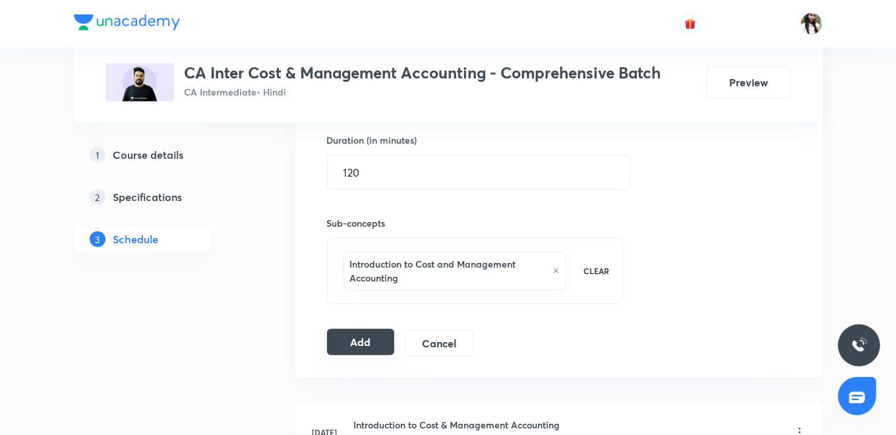
click at [373, 335] on button "Add" at bounding box center [361, 342] width 68 height 26
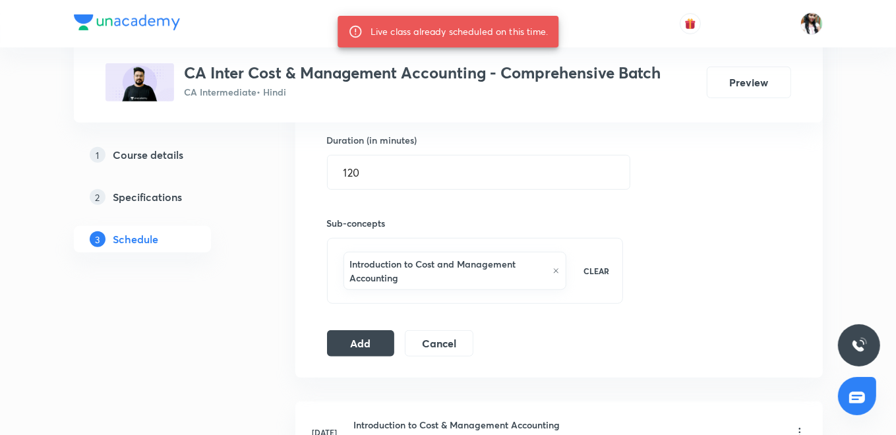
scroll to position [220, 0]
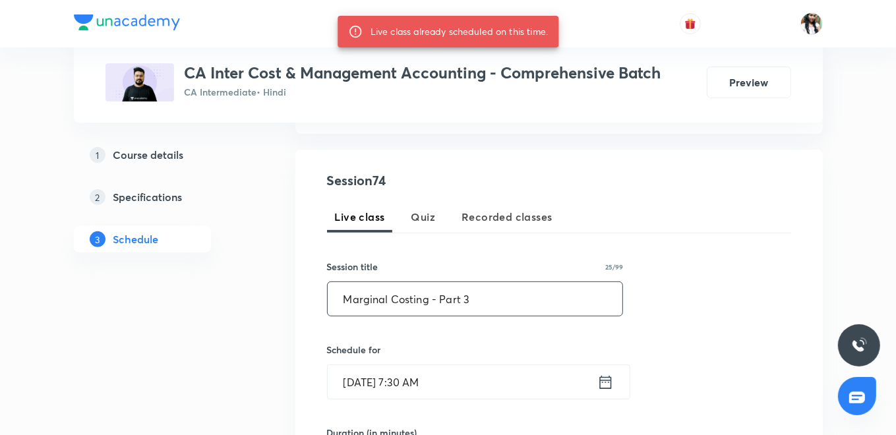
click at [412, 297] on input "Marginal Costing - Part 3" at bounding box center [475, 299] width 295 height 34
paste input "text"
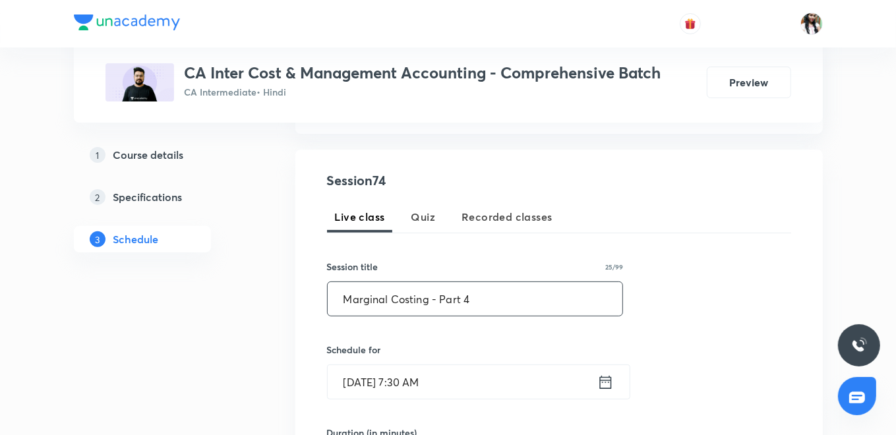
type input "Marginal Costing - Part 4"
click at [611, 379] on icon at bounding box center [606, 381] width 12 height 13
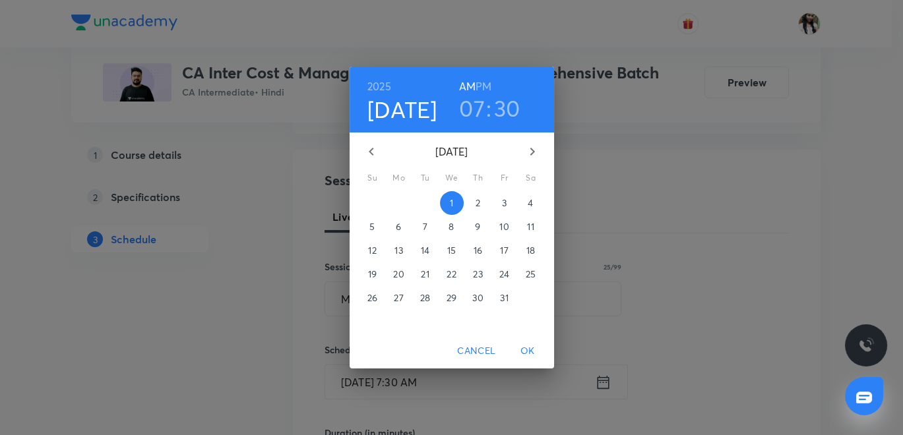
click at [473, 119] on h3 "07" at bounding box center [472, 108] width 26 height 28
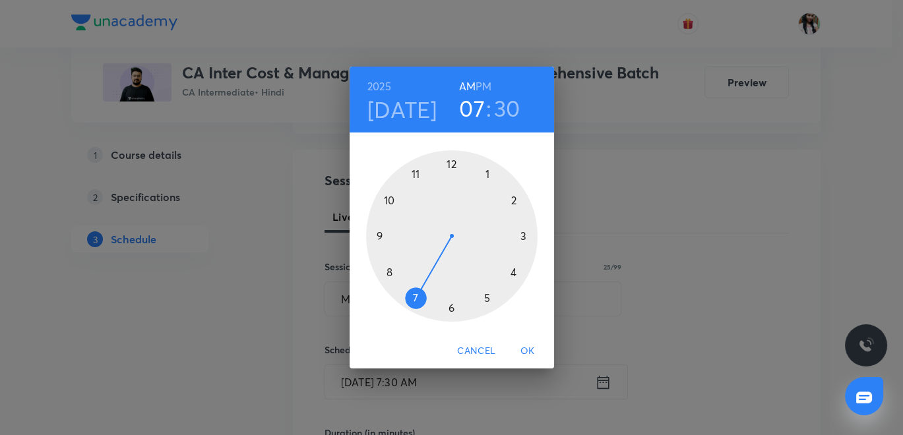
click at [452, 162] on div at bounding box center [451, 235] width 171 height 171
click at [488, 82] on h6 "PM" at bounding box center [484, 86] width 16 height 18
click at [526, 352] on span "OK" at bounding box center [528, 351] width 32 height 16
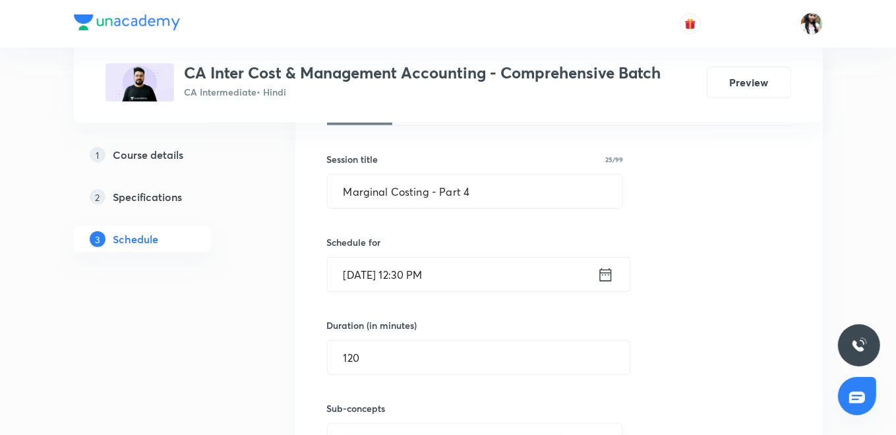
scroll to position [439, 0]
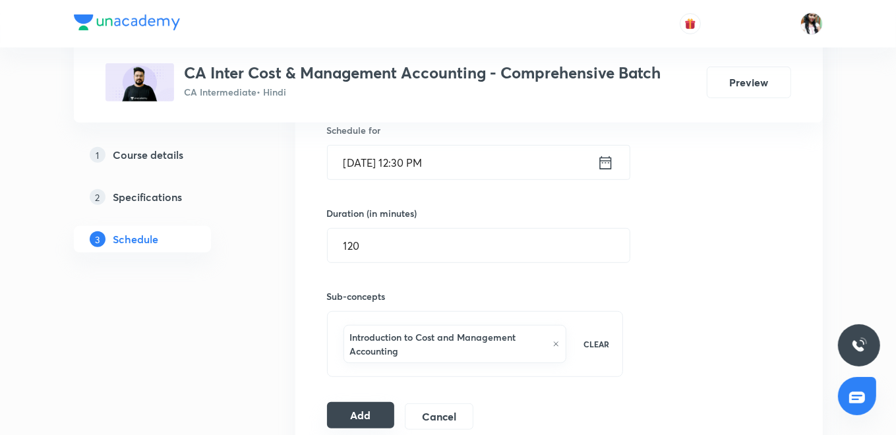
click at [377, 407] on button "Add" at bounding box center [361, 415] width 68 height 26
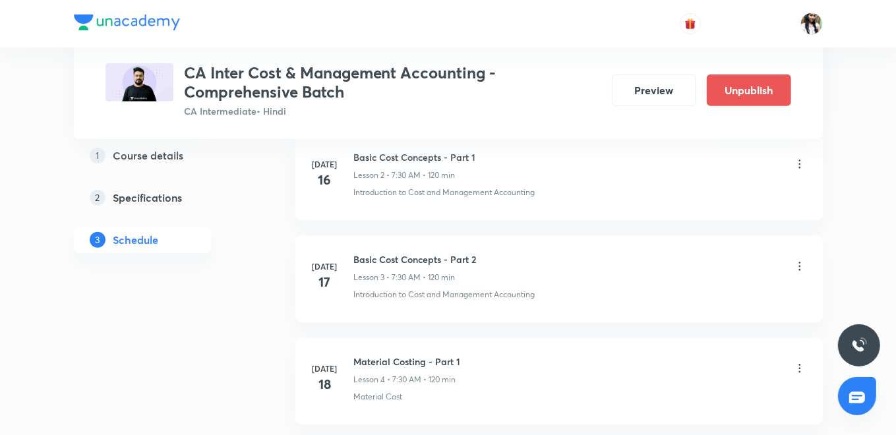
scroll to position [0, 0]
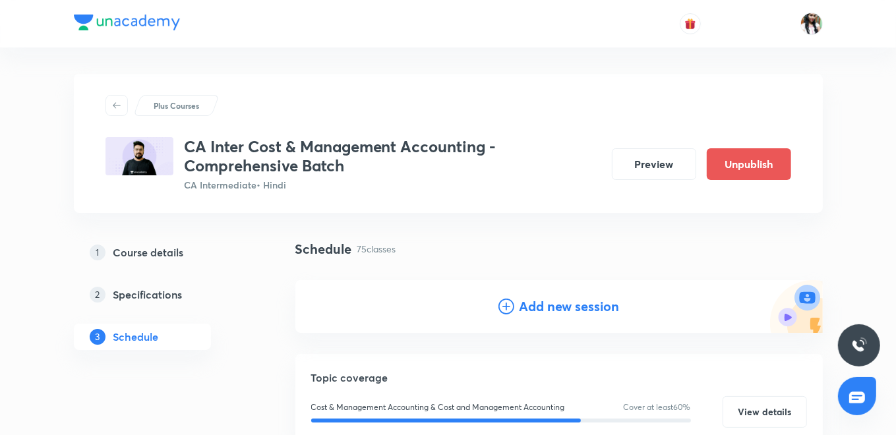
click at [563, 305] on h4 "Add new session" at bounding box center [570, 307] width 100 height 20
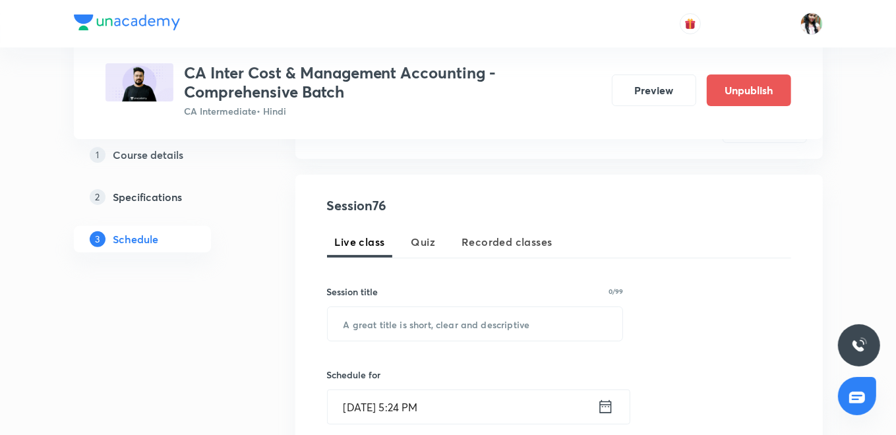
scroll to position [220, 0]
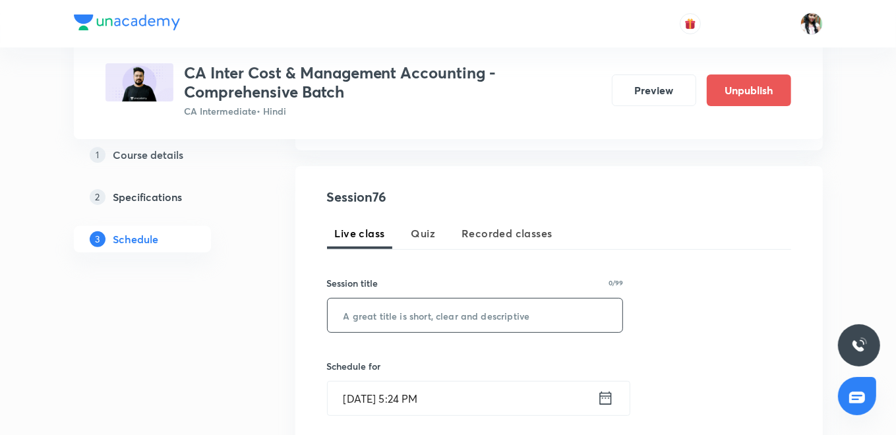
paste input "Marginal Costing - Part 5"
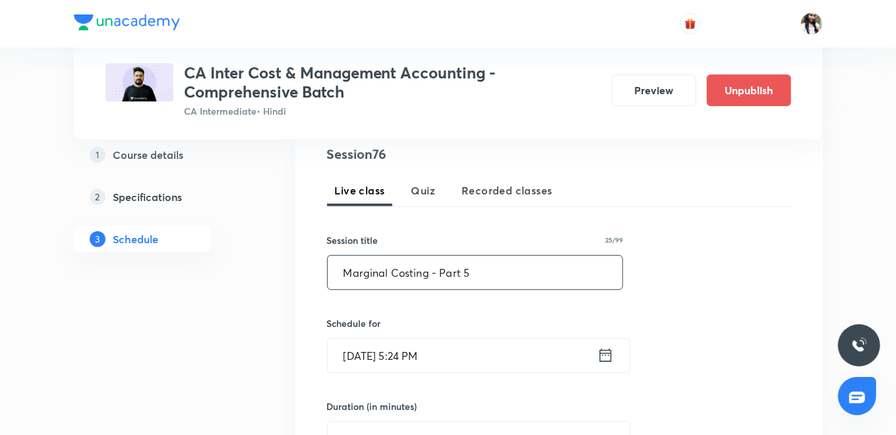
scroll to position [293, 0]
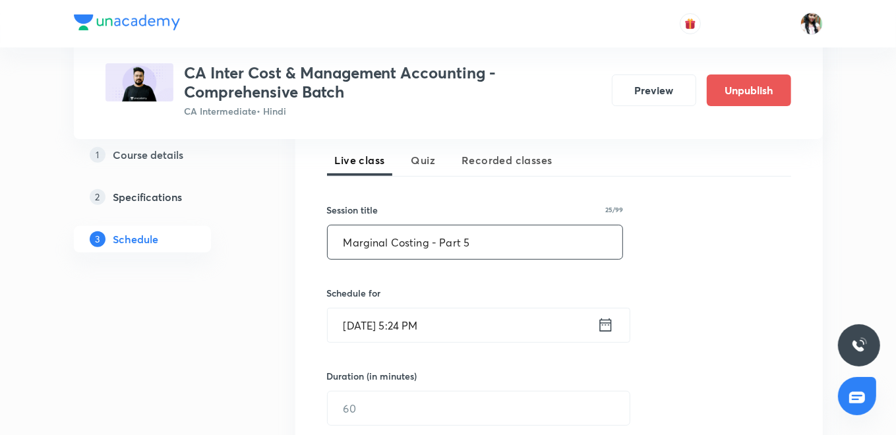
type input "Marginal Costing - Part 5"
click at [606, 324] on icon at bounding box center [606, 325] width 12 height 13
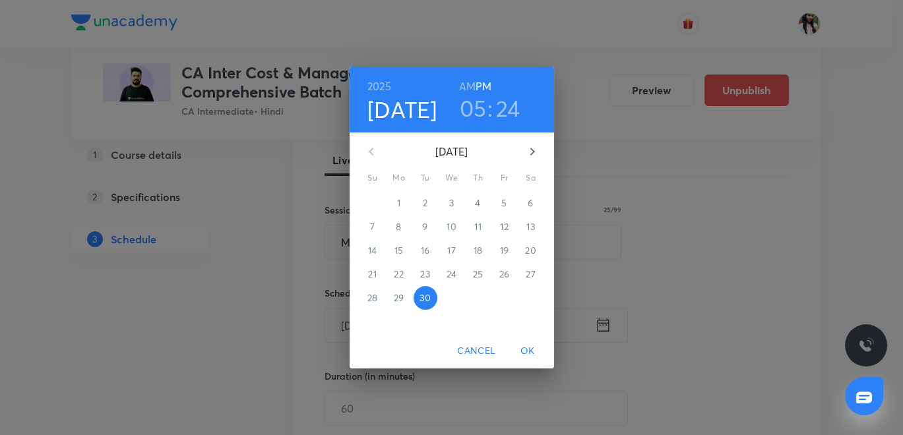
click at [539, 151] on icon "button" at bounding box center [532, 152] width 16 height 16
click at [483, 201] on span "2" at bounding box center [478, 203] width 24 height 13
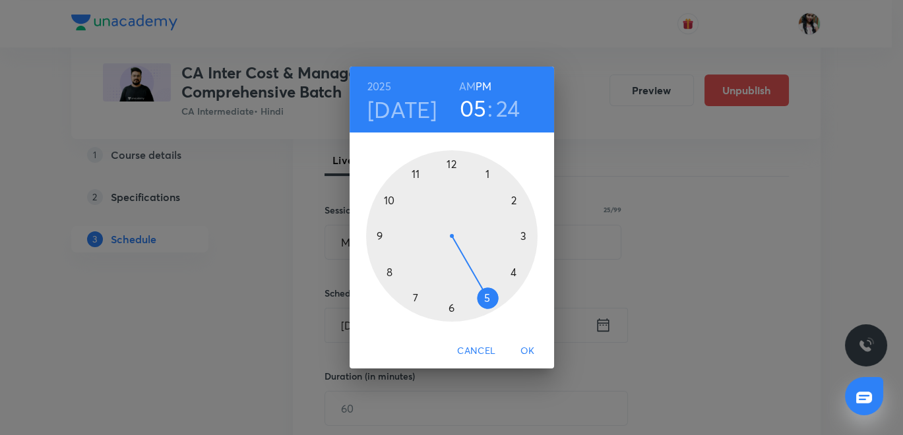
drag, startPoint x: 467, startPoint y: 81, endPoint x: 469, endPoint y: 94, distance: 12.7
click at [467, 80] on h6 "AM" at bounding box center [467, 86] width 16 height 18
click at [416, 295] on div at bounding box center [451, 235] width 171 height 171
click at [449, 311] on div at bounding box center [451, 235] width 171 height 171
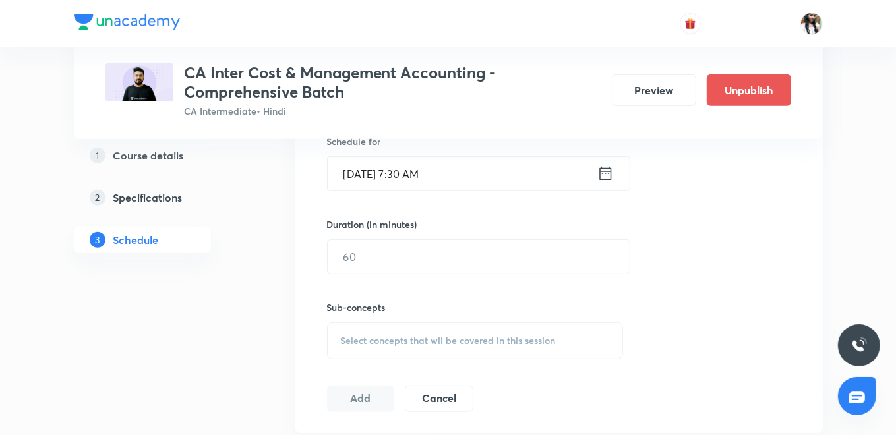
scroll to position [512, 0]
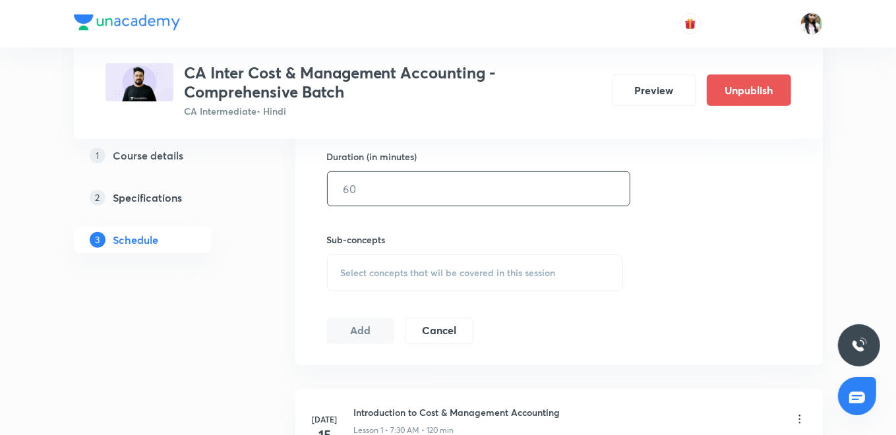
click at [407, 189] on input "text" at bounding box center [479, 189] width 302 height 34
type input "120"
click at [390, 273] on span "Select concepts that wil be covered in this session" at bounding box center [448, 273] width 215 height 11
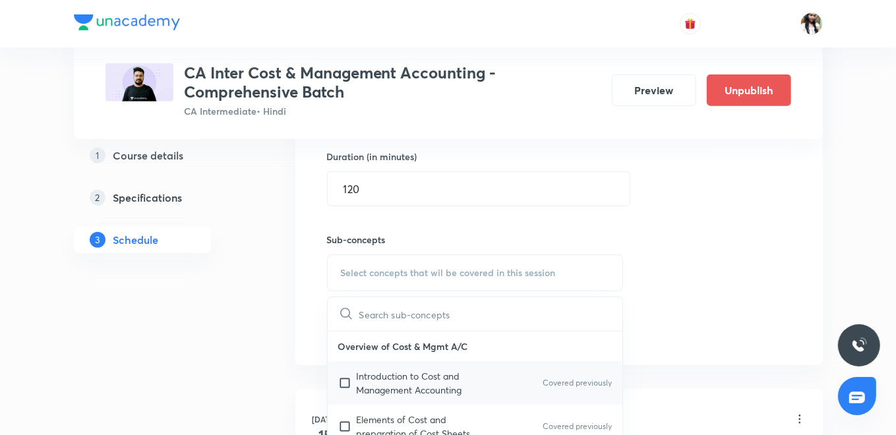
click at [390, 369] on p "Introduction to Cost and Management Accounting" at bounding box center [423, 383] width 133 height 28
checkbox input "true"
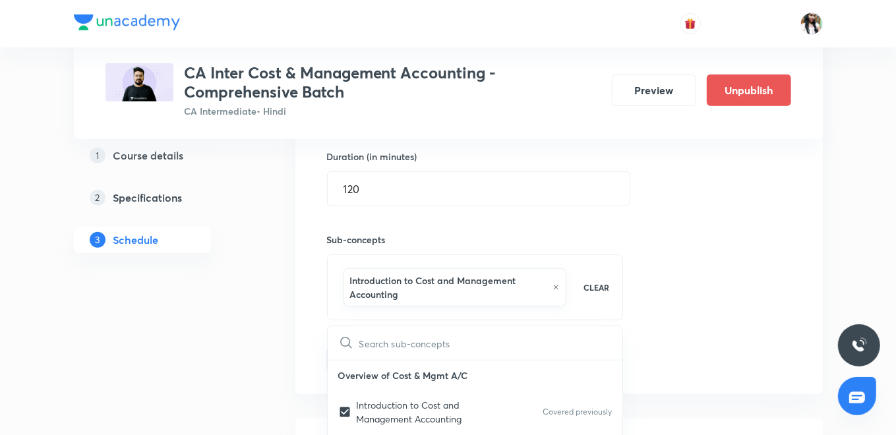
click at [303, 331] on div "Session 76 Live class Quiz Recorded classes Session title 25/99 Marginal Costin…" at bounding box center [559, 133] width 528 height 521
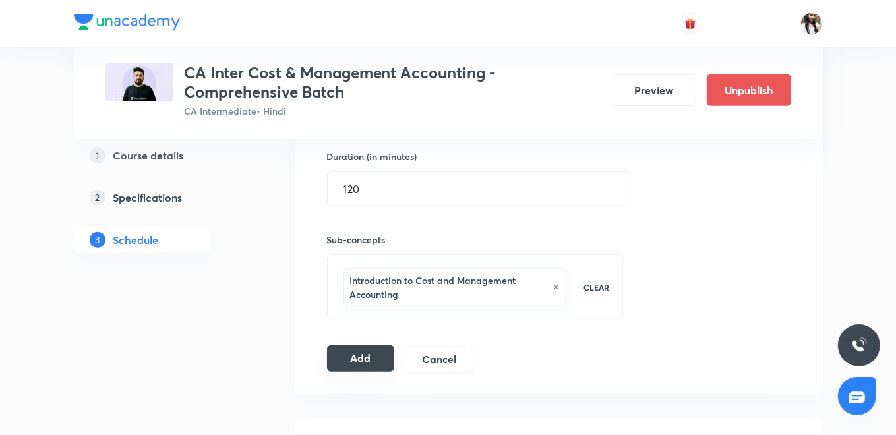
drag, startPoint x: 343, startPoint y: 359, endPoint x: 355, endPoint y: 353, distance: 14.2
click at [344, 359] on button "Add" at bounding box center [361, 359] width 68 height 26
click at [371, 351] on button "Add" at bounding box center [361, 359] width 68 height 26
click at [354, 358] on button "Add" at bounding box center [361, 359] width 68 height 26
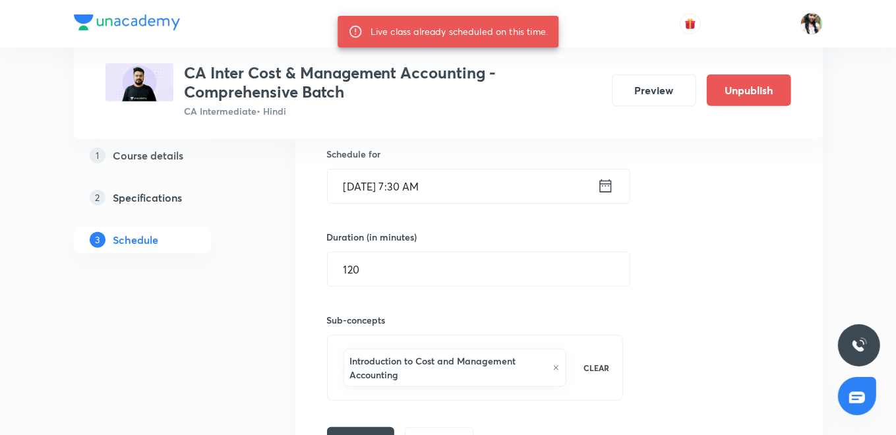
scroll to position [293, 0]
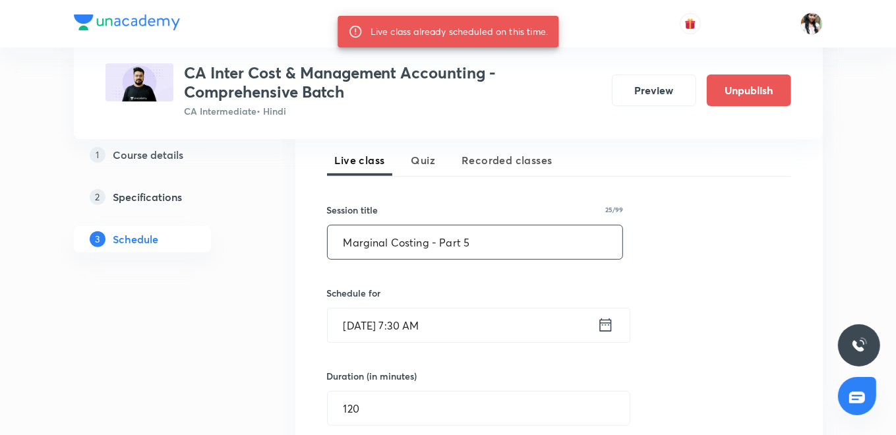
click at [440, 247] on input "Marginal Costing - Part 5" at bounding box center [475, 243] width 295 height 34
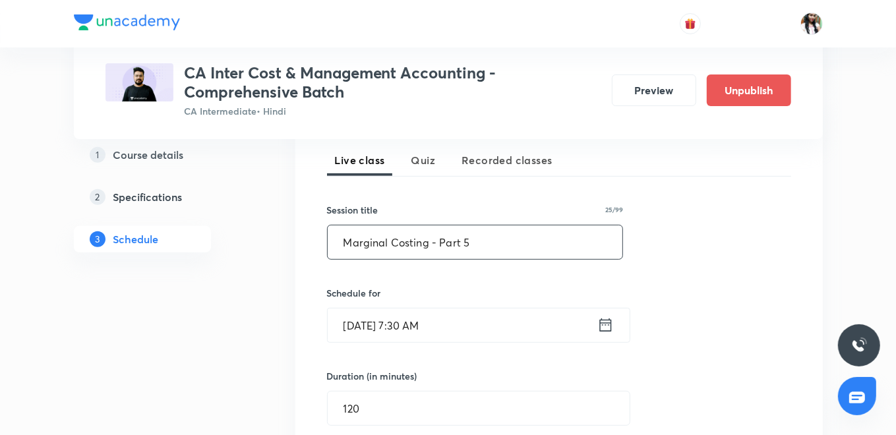
paste input "6"
type input "Marginal Costing - Part 6"
click at [602, 323] on icon at bounding box center [606, 325] width 16 height 18
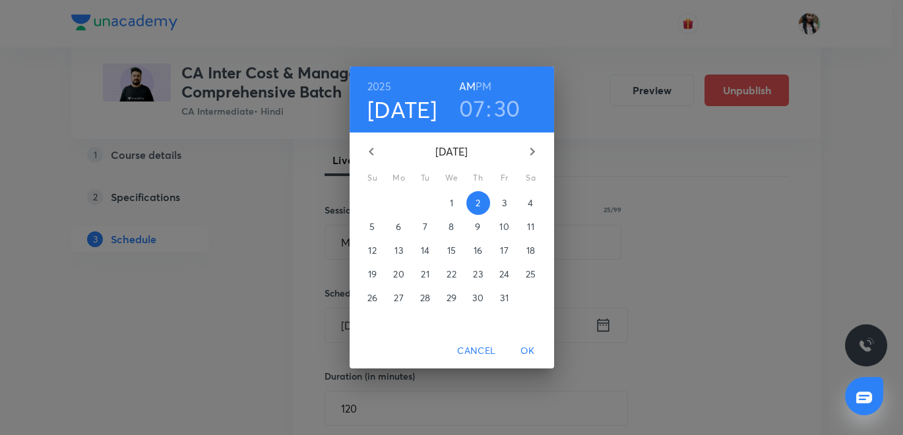
click at [482, 80] on h6 "PM" at bounding box center [484, 86] width 16 height 18
click at [479, 108] on h3 "07" at bounding box center [472, 108] width 26 height 28
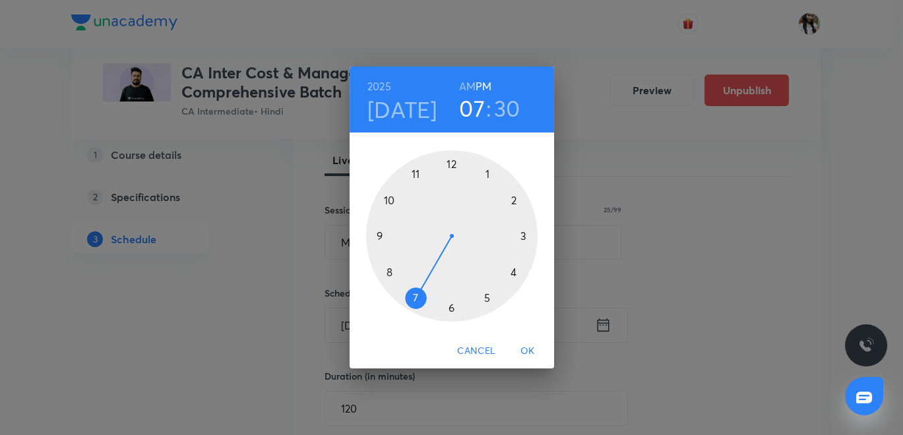
drag, startPoint x: 450, startPoint y: 166, endPoint x: 450, endPoint y: 175, distance: 9.2
click at [450, 165] on div at bounding box center [451, 235] width 171 height 171
click at [533, 350] on span "OK" at bounding box center [528, 351] width 32 height 16
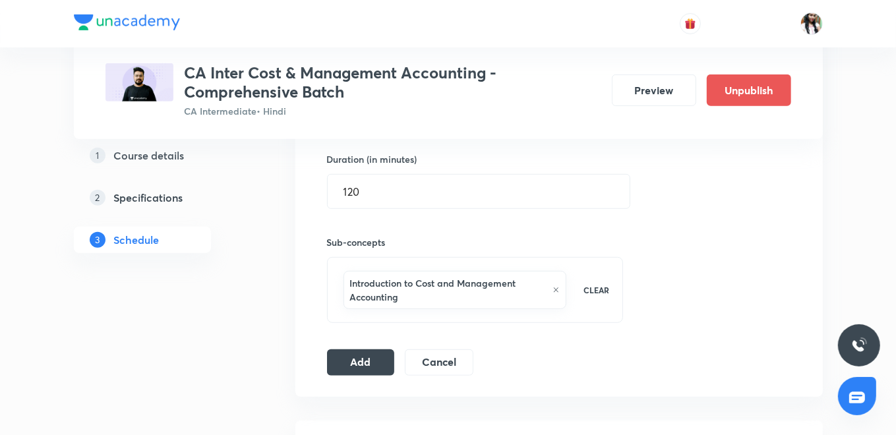
scroll to position [512, 0]
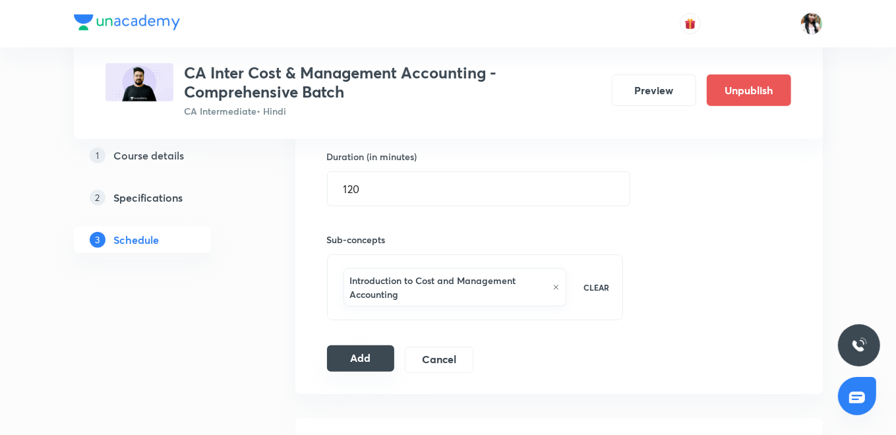
click at [375, 348] on button "Add" at bounding box center [361, 359] width 68 height 26
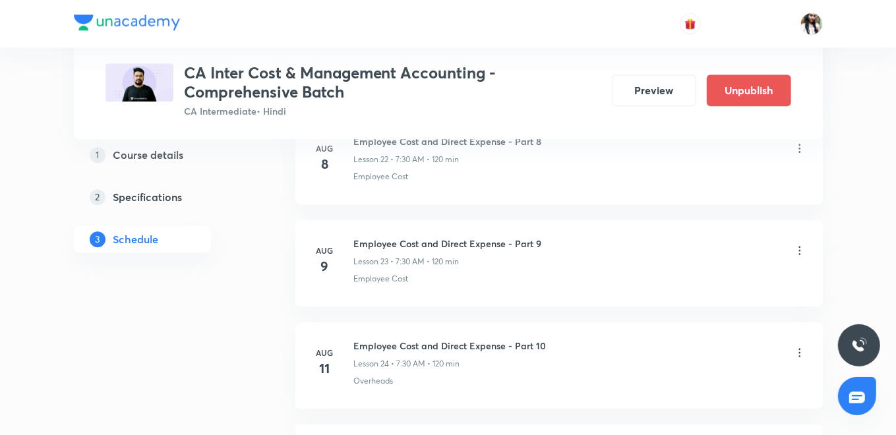
scroll to position [0, 0]
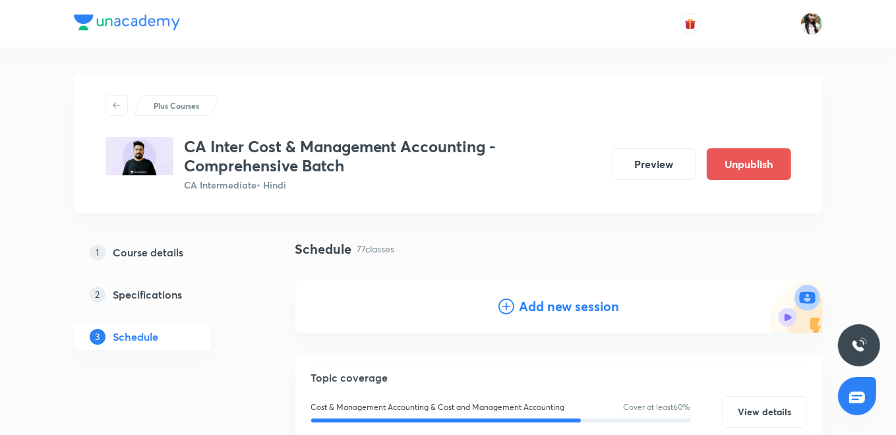
click at [569, 305] on h4 "Add new session" at bounding box center [570, 307] width 100 height 20
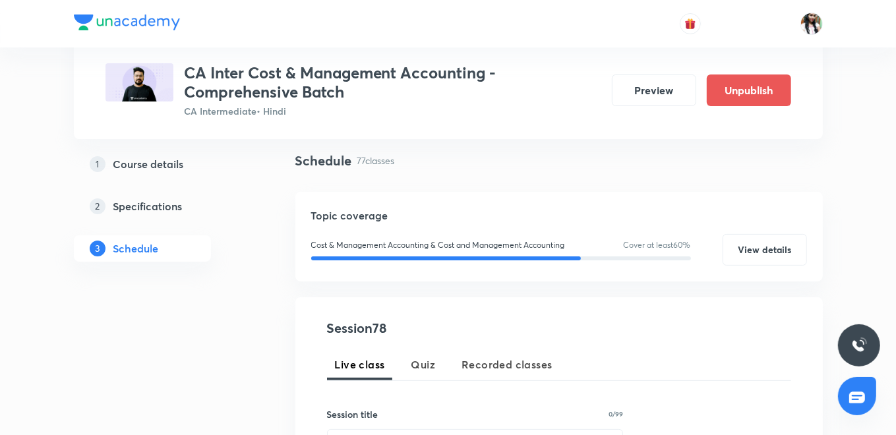
scroll to position [220, 0]
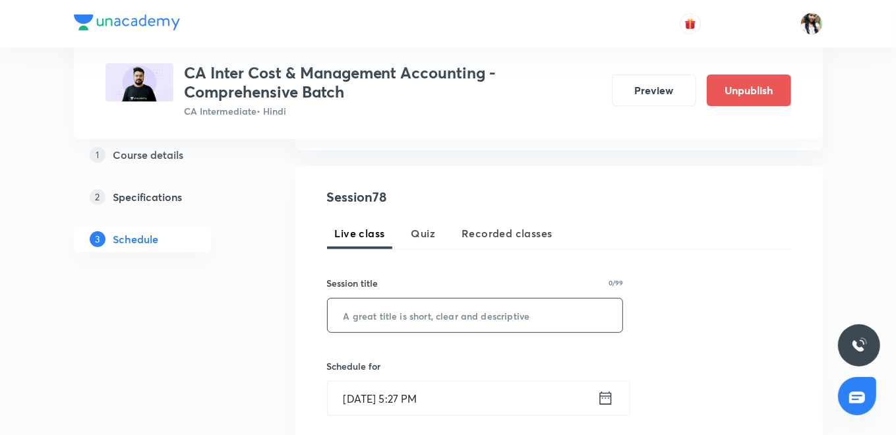
paste input "Marginal Costing - Part 7"
type input "Marginal Costing - Part 7"
click at [607, 404] on icon at bounding box center [606, 398] width 12 height 13
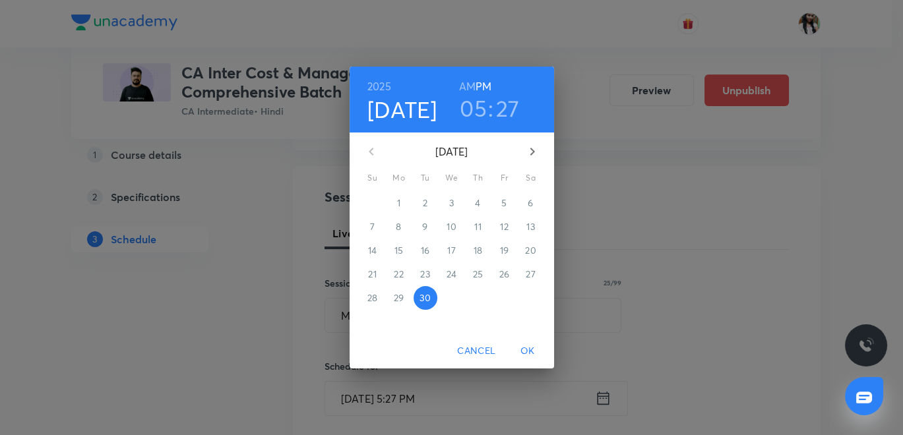
click at [529, 150] on icon "button" at bounding box center [532, 152] width 16 height 16
click at [502, 198] on p "3" at bounding box center [504, 203] width 5 height 13
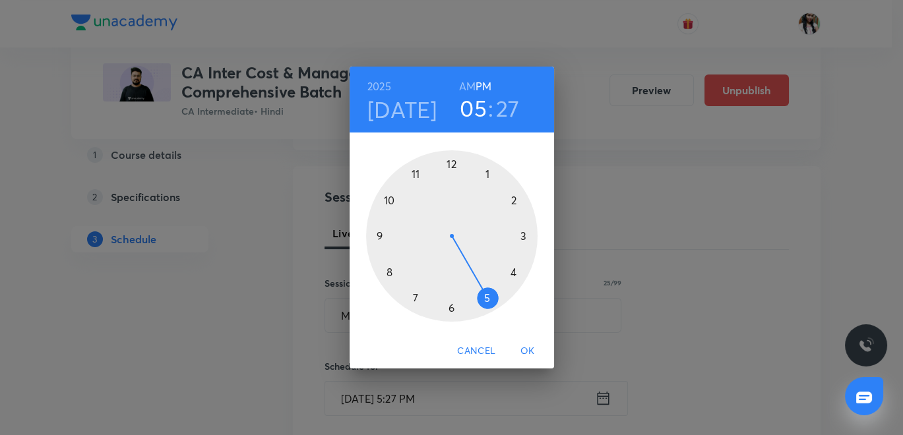
click at [467, 84] on h6 "AM" at bounding box center [467, 86] width 16 height 18
drag, startPoint x: 414, startPoint y: 299, endPoint x: 433, endPoint y: 305, distance: 20.0
click at [414, 300] on div at bounding box center [451, 235] width 171 height 171
click at [450, 308] on div at bounding box center [451, 235] width 171 height 171
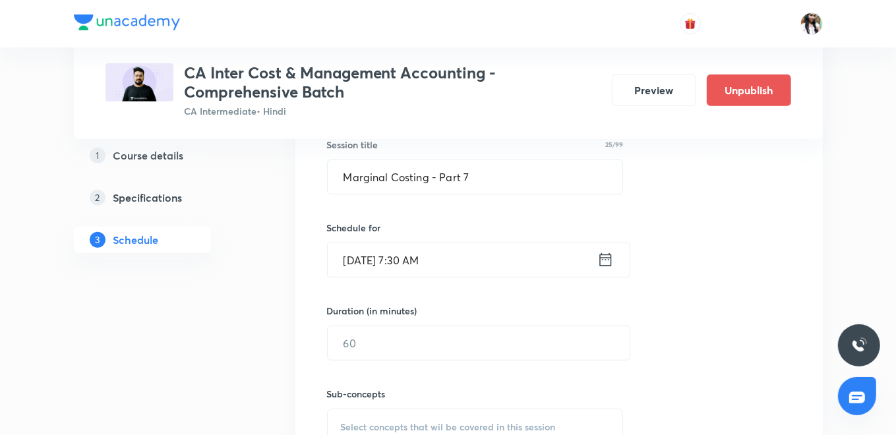
scroll to position [366, 0]
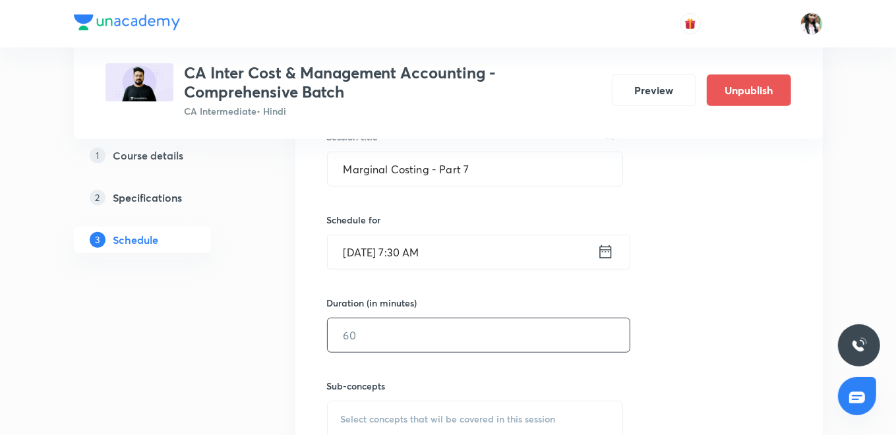
click at [425, 348] on input "text" at bounding box center [479, 336] width 302 height 34
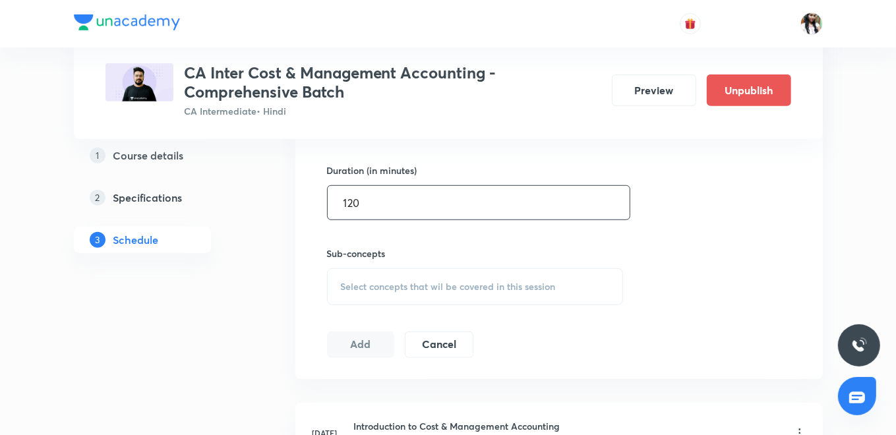
scroll to position [512, 0]
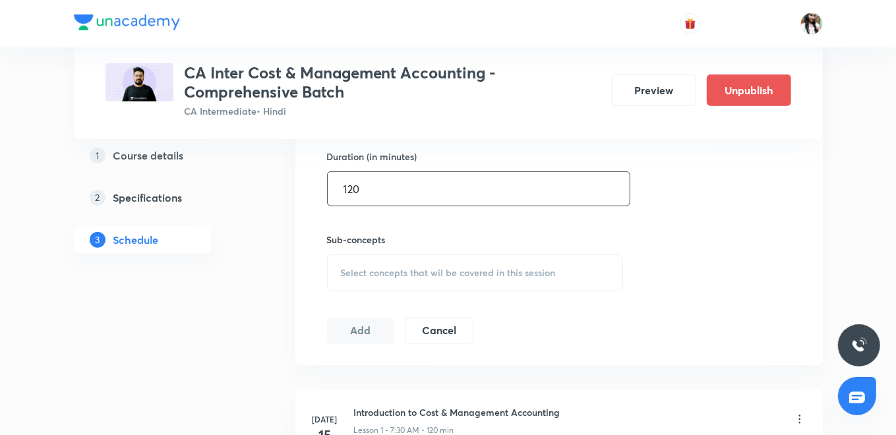
type input "120"
click at [419, 255] on div "Select concepts that wil be covered in this session" at bounding box center [475, 273] width 297 height 37
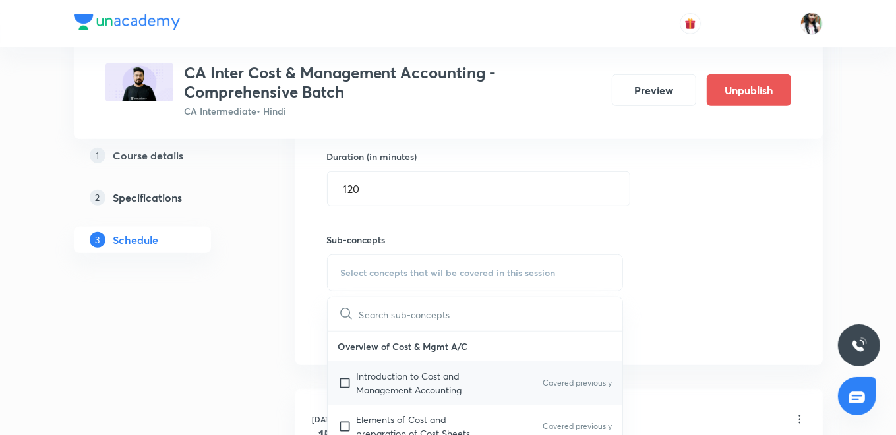
click at [405, 369] on p "Introduction to Cost and Management Accounting" at bounding box center [423, 383] width 133 height 28
checkbox input "true"
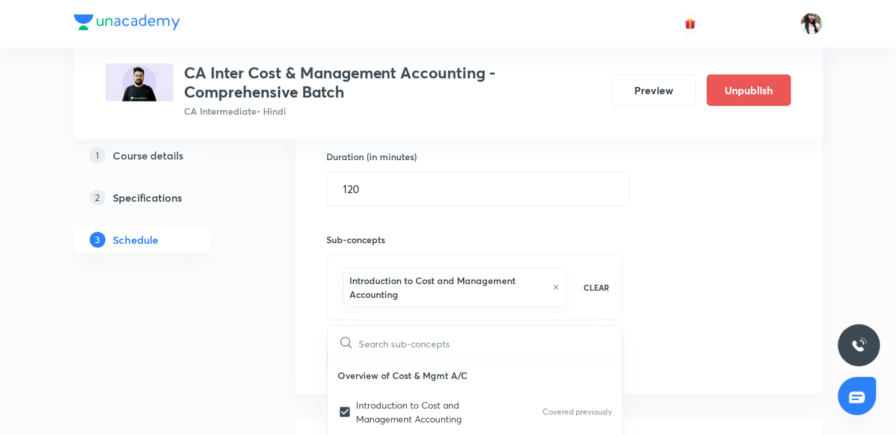
click at [301, 324] on div "Session 78 Live class Quiz Recorded classes Session title 25/99 Marginal Costin…" at bounding box center [559, 133] width 528 height 521
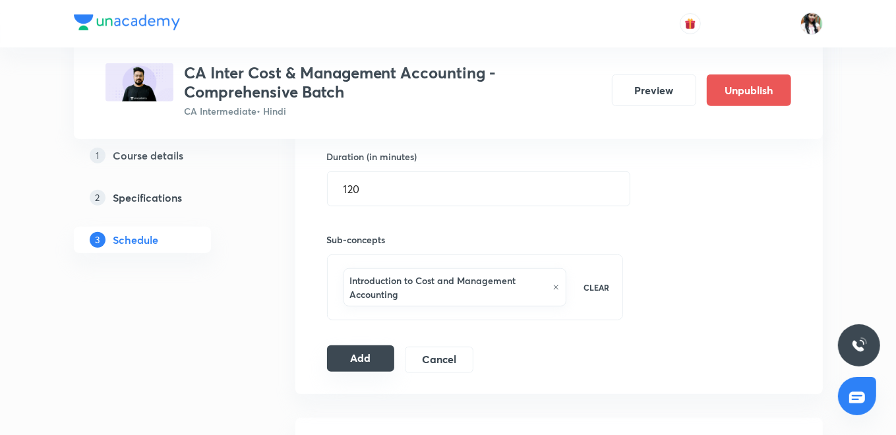
click at [338, 351] on button "Add" at bounding box center [361, 359] width 68 height 26
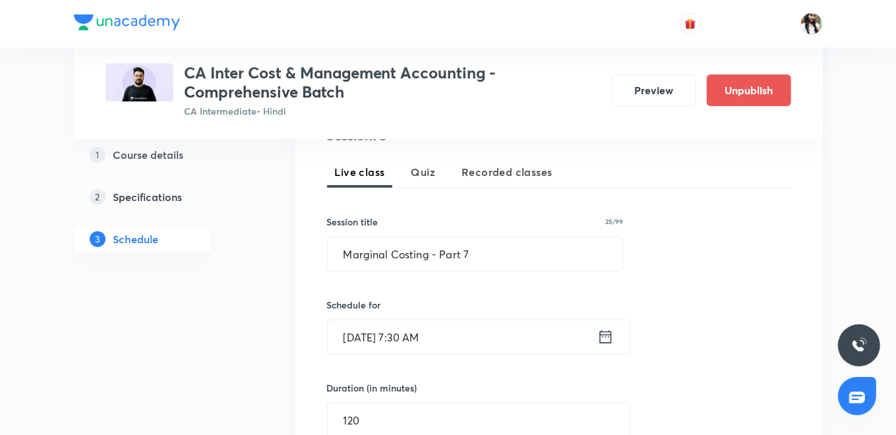
scroll to position [366, 0]
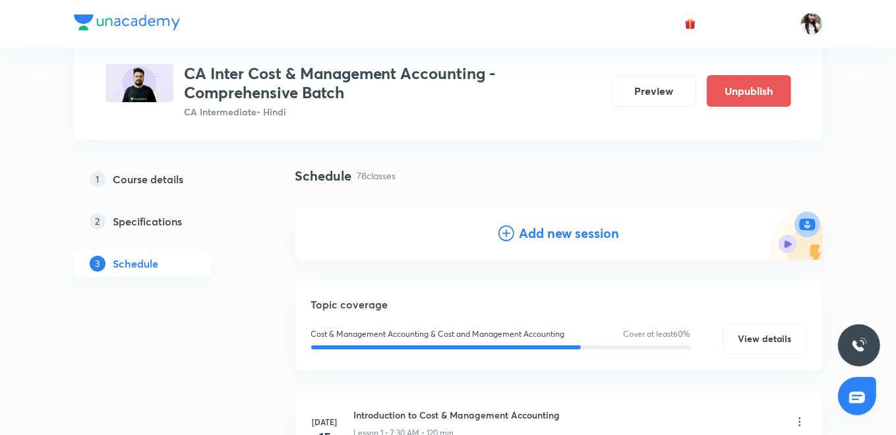
click at [522, 231] on h4 "Add new session" at bounding box center [570, 234] width 100 height 20
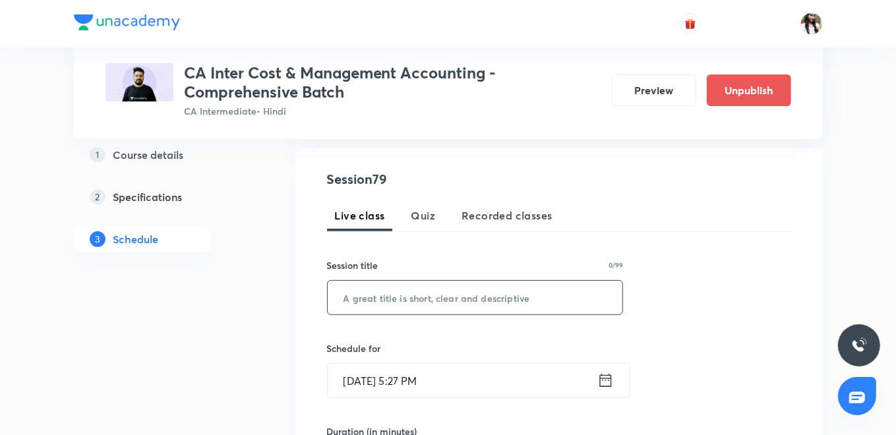
scroll to position [293, 0]
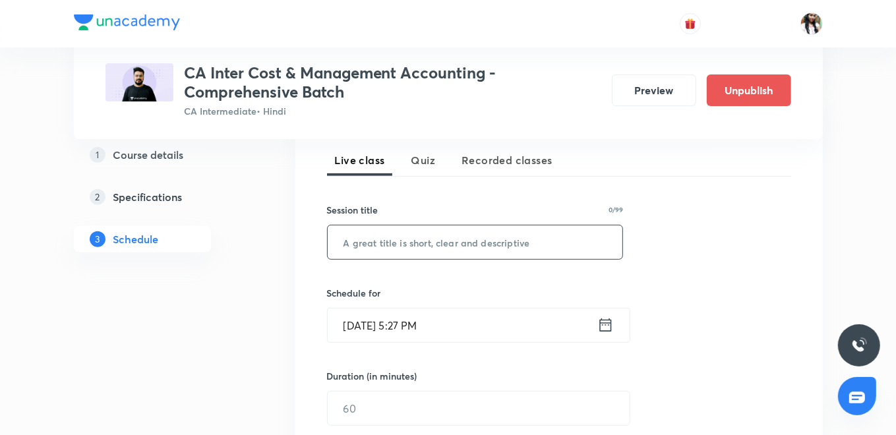
paste input "Marginal Costing - Part 8"
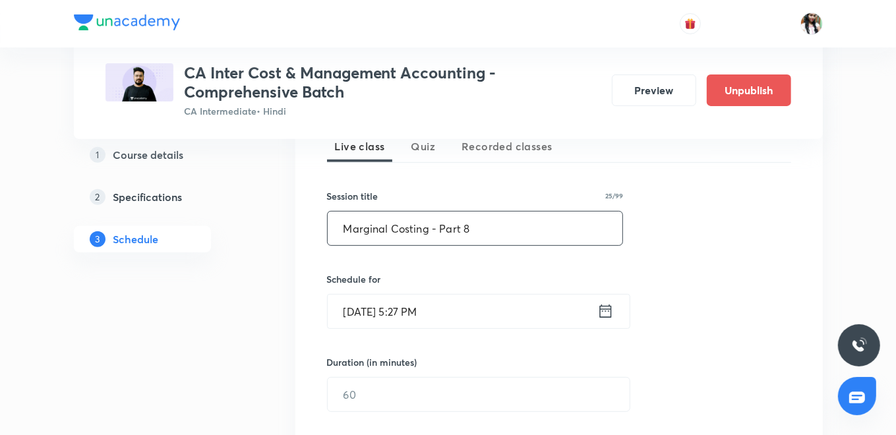
scroll to position [337, 0]
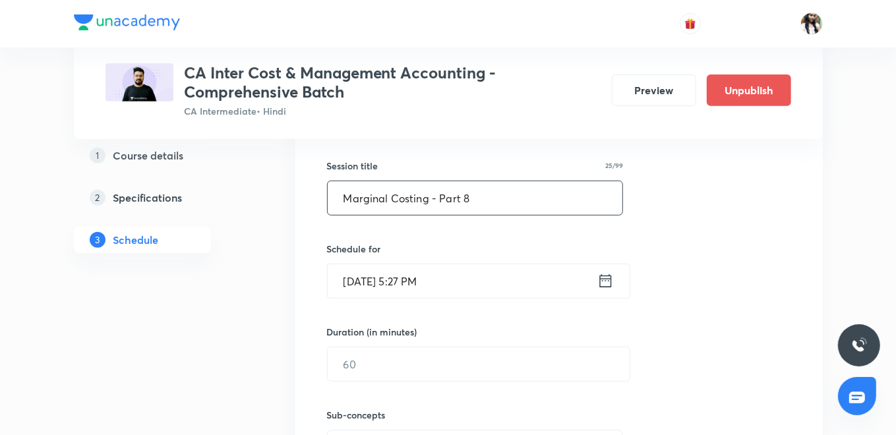
type input "Marginal Costing - Part 8"
click at [600, 281] on icon at bounding box center [606, 280] width 12 height 13
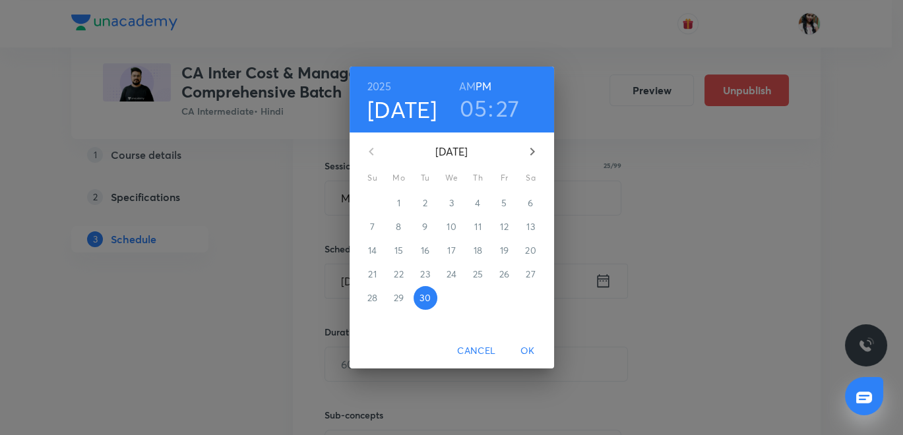
click at [534, 150] on icon "button" at bounding box center [532, 152] width 16 height 16
click at [505, 205] on p "3" at bounding box center [504, 203] width 5 height 13
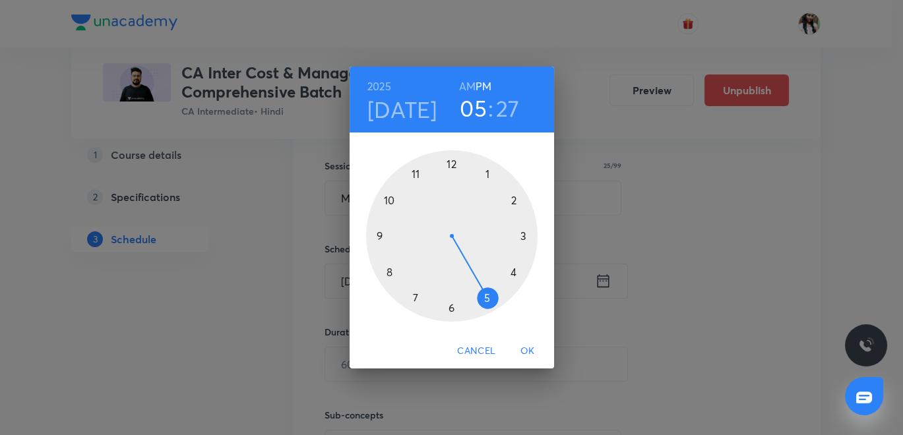
click at [450, 162] on div at bounding box center [451, 235] width 171 height 171
click at [448, 307] on div at bounding box center [451, 235] width 171 height 171
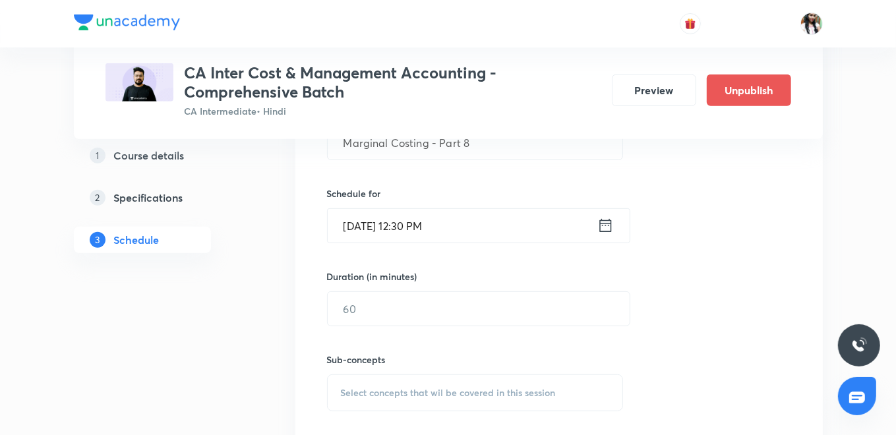
scroll to position [483, 0]
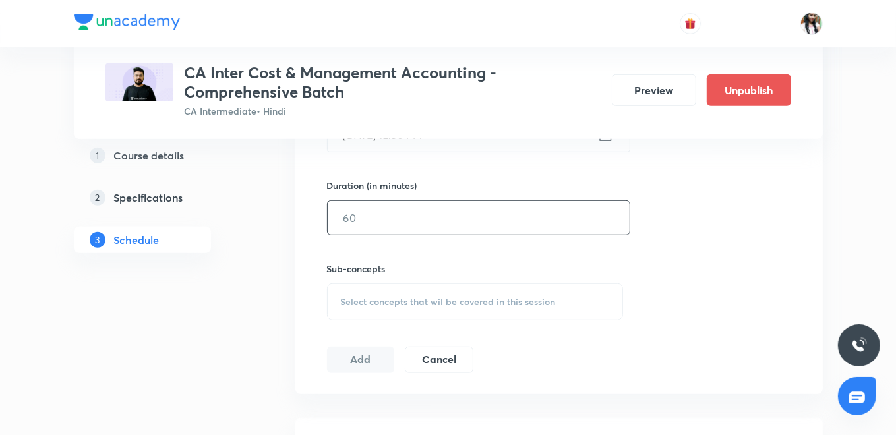
click at [369, 226] on input "text" at bounding box center [479, 218] width 302 height 34
type input "120"
click at [456, 305] on span "Select concepts that wil be covered in this session" at bounding box center [448, 302] width 215 height 11
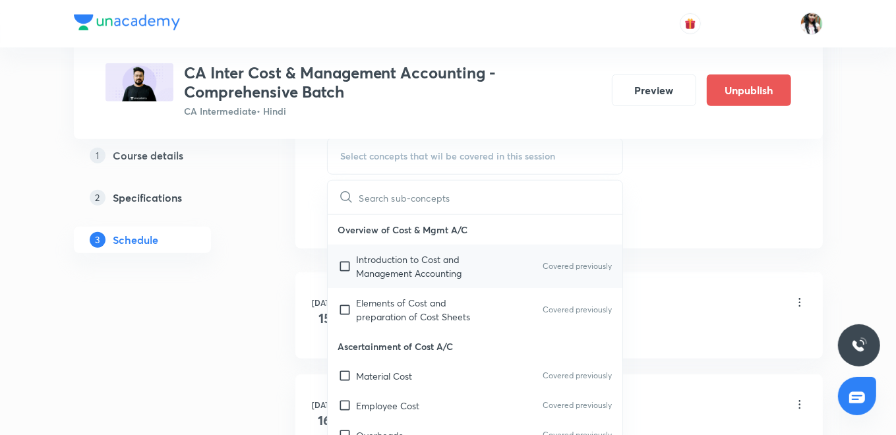
scroll to position [630, 0]
click at [448, 254] on p "Introduction to Cost and Management Accounting" at bounding box center [423, 266] width 133 height 28
checkbox input "true"
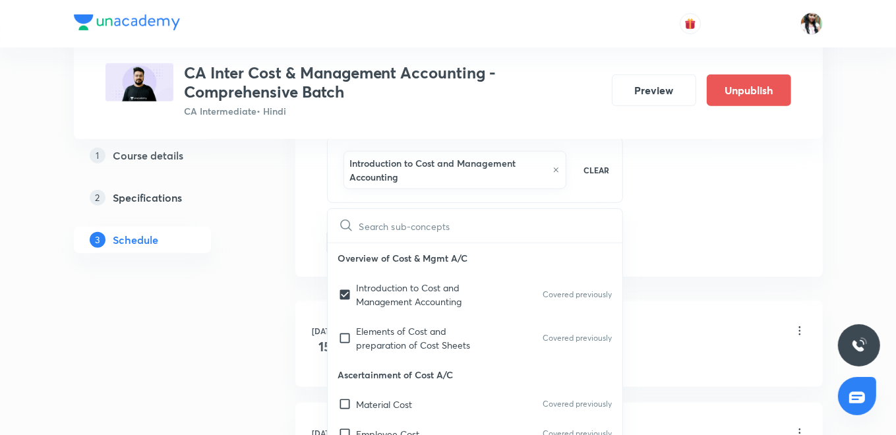
click at [296, 222] on div "Session 79 Live class Quiz Recorded classes Session title 25/99 Marginal Costin…" at bounding box center [559, 16] width 528 height 521
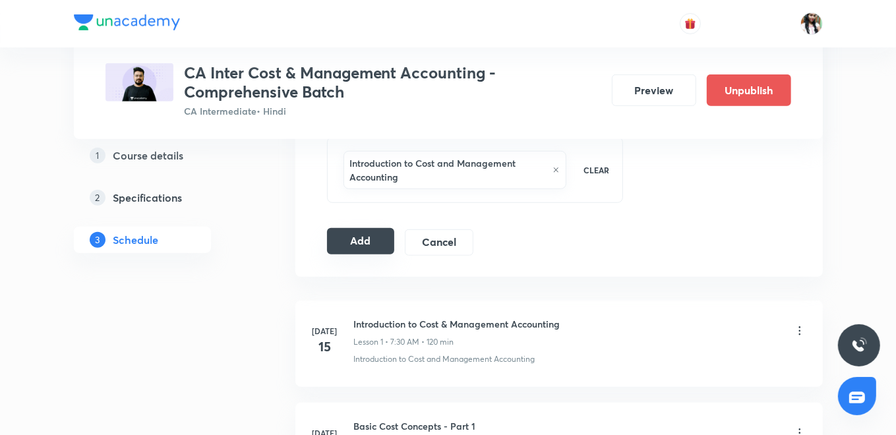
click at [361, 233] on button "Add" at bounding box center [361, 241] width 68 height 26
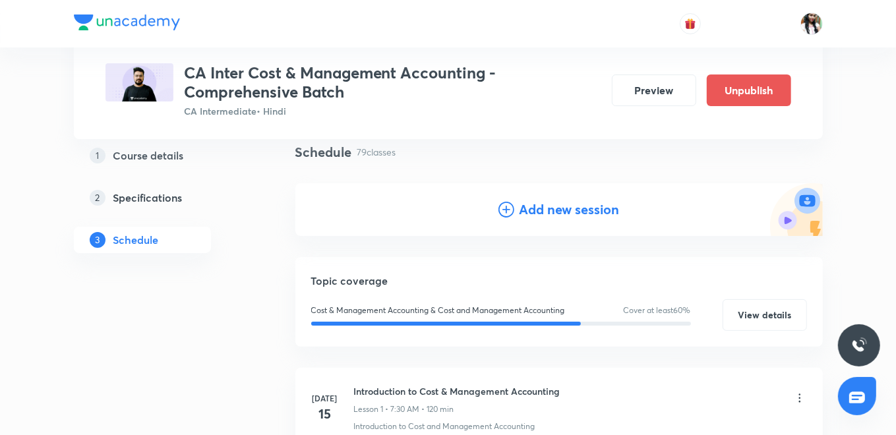
scroll to position [0, 0]
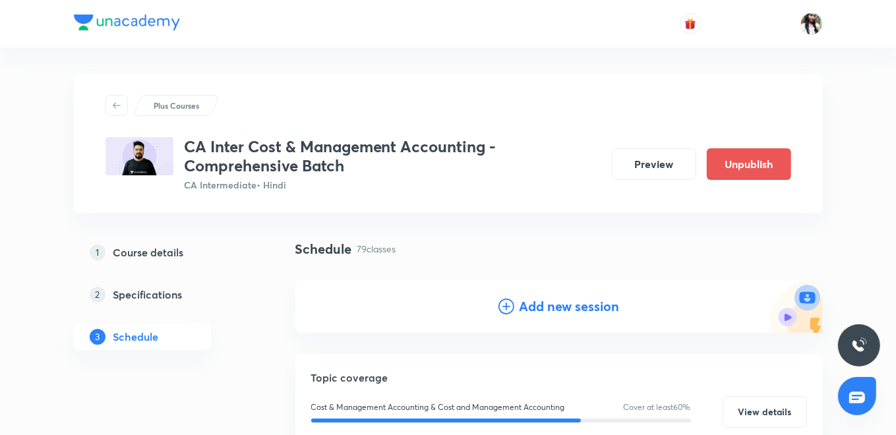
click at [598, 307] on h4 "Add new session" at bounding box center [570, 307] width 100 height 20
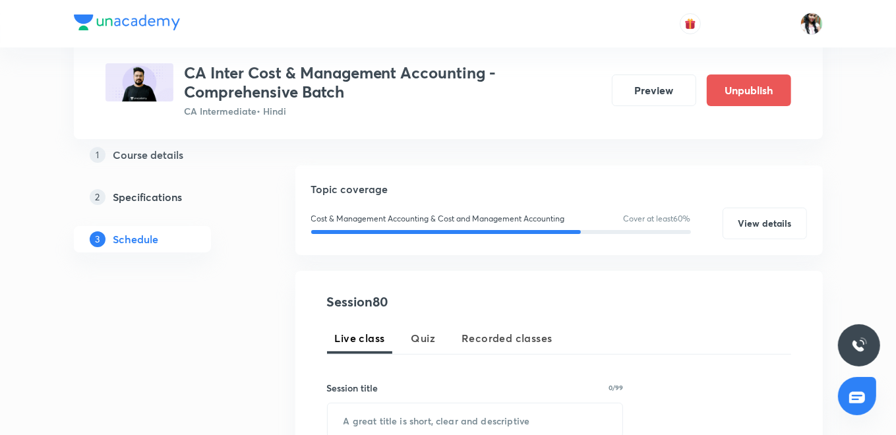
scroll to position [220, 0]
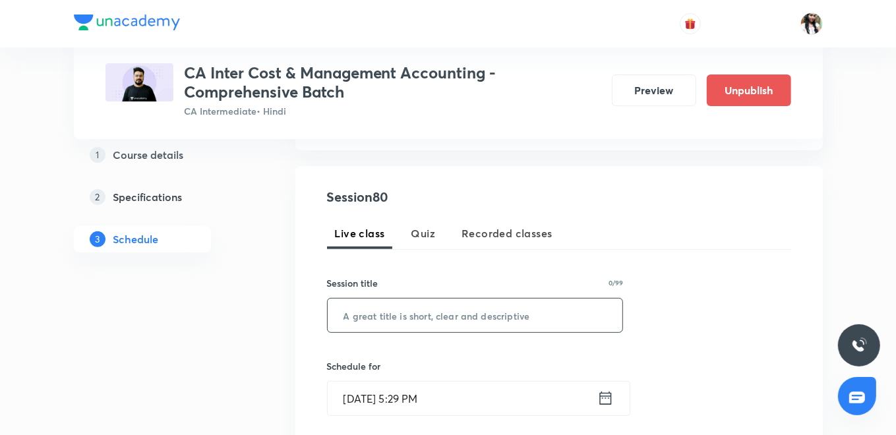
paste input "Marginal Costing - Part 9"
type input "Marginal Costing - Part 9"
click at [605, 392] on icon at bounding box center [606, 398] width 16 height 18
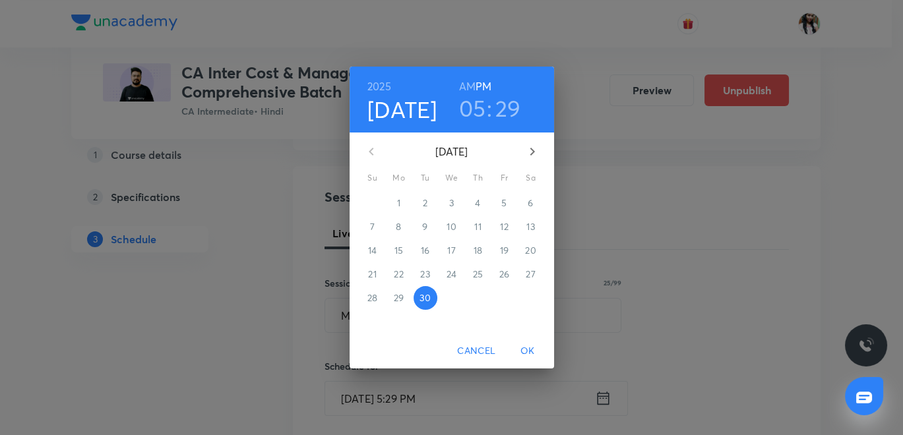
click at [534, 152] on icon "button" at bounding box center [532, 152] width 16 height 16
click at [525, 201] on span "4" at bounding box center [531, 203] width 24 height 13
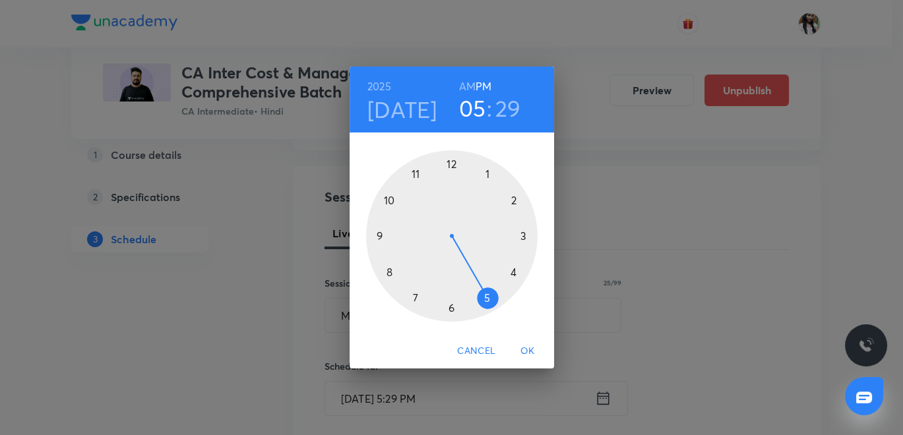
click at [416, 293] on div at bounding box center [451, 235] width 171 height 171
click at [468, 80] on h6 "AM" at bounding box center [467, 86] width 16 height 18
click at [452, 310] on div at bounding box center [451, 235] width 171 height 171
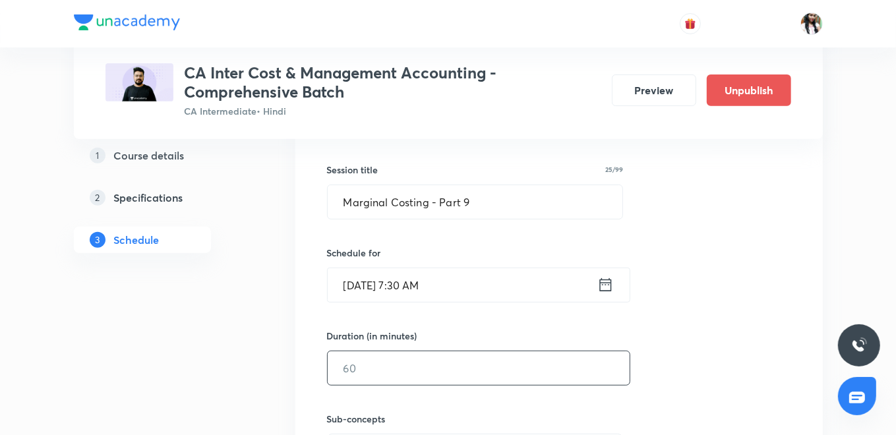
scroll to position [366, 0]
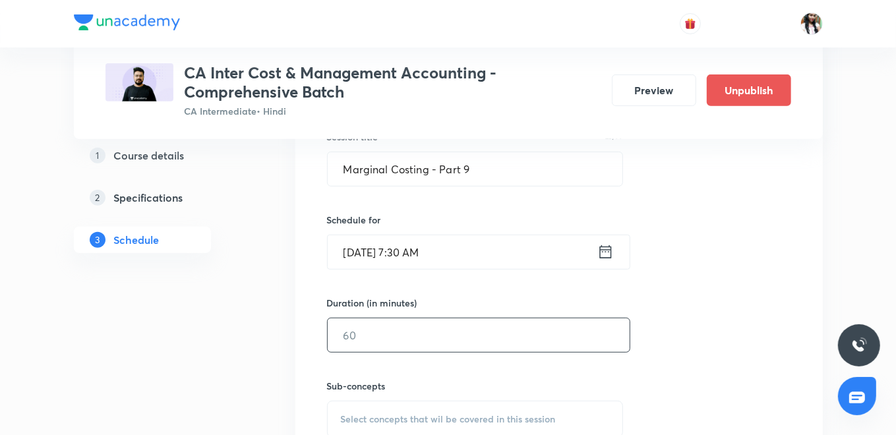
click at [441, 337] on input "text" at bounding box center [479, 336] width 302 height 34
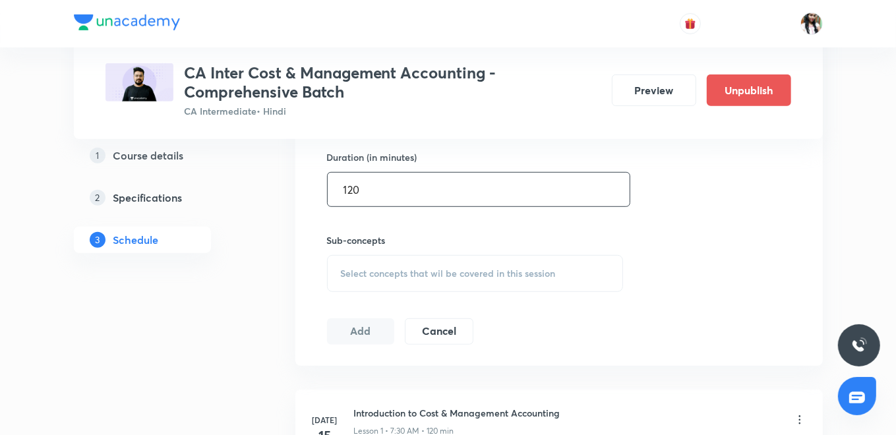
scroll to position [512, 0]
type input "120"
click at [392, 280] on div "Select concepts that wil be covered in this session" at bounding box center [475, 273] width 297 height 37
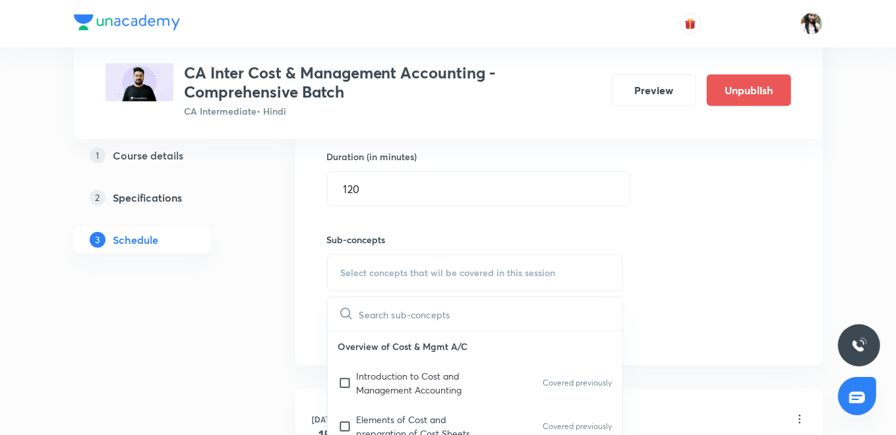
drag, startPoint x: 413, startPoint y: 371, endPoint x: 348, endPoint y: 334, distance: 74.4
click at [413, 371] on p "Introduction to Cost and Management Accounting" at bounding box center [423, 383] width 133 height 28
checkbox input "true"
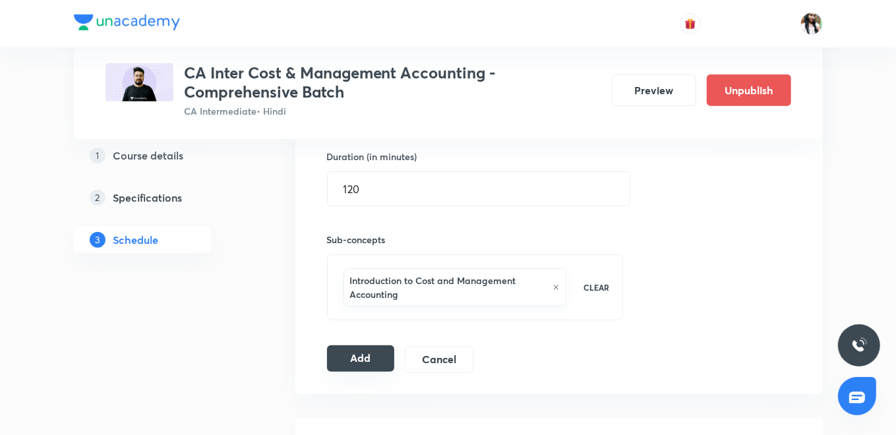
click at [371, 362] on button "Add" at bounding box center [361, 359] width 68 height 26
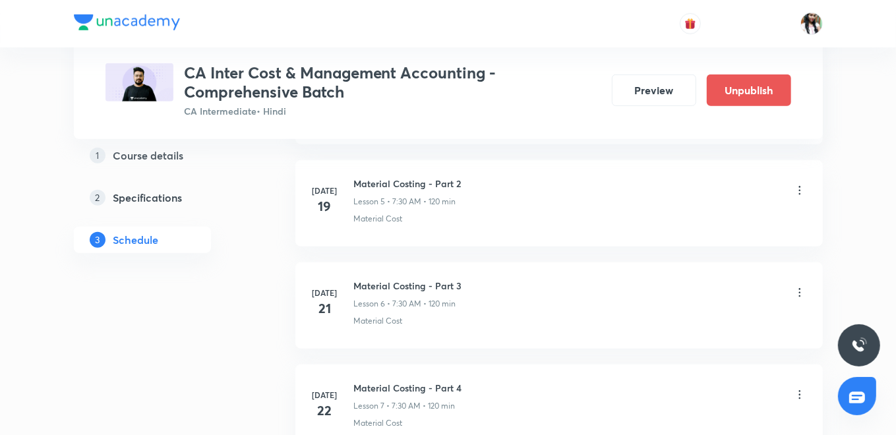
scroll to position [0, 0]
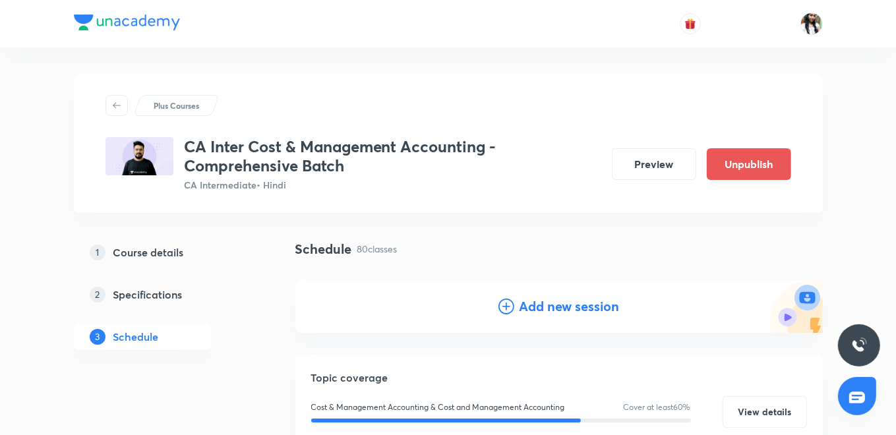
click at [576, 311] on h4 "Add new session" at bounding box center [570, 307] width 100 height 20
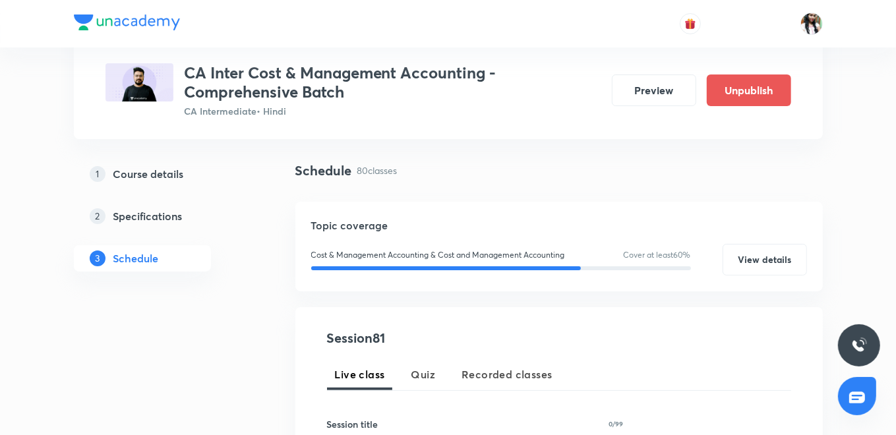
scroll to position [146, 0]
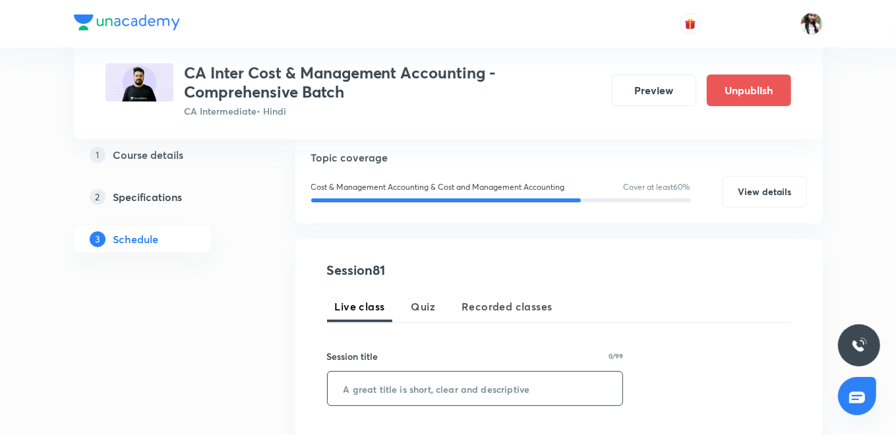
paste input "Budget and Budgetary Control - Part 1"
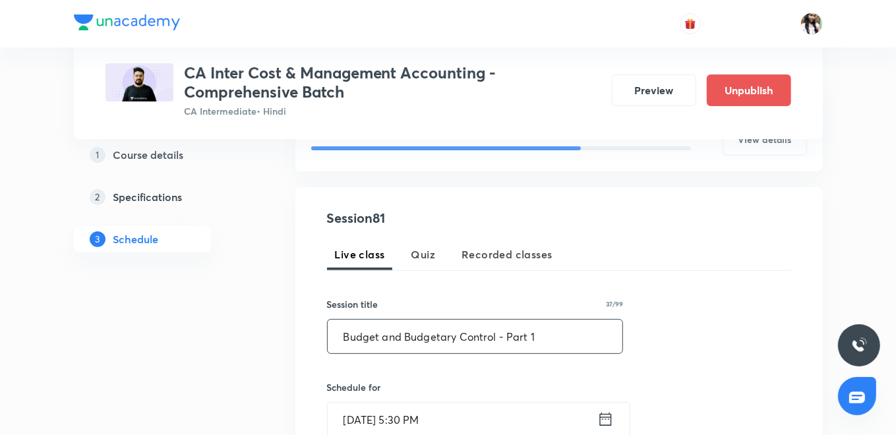
scroll to position [293, 0]
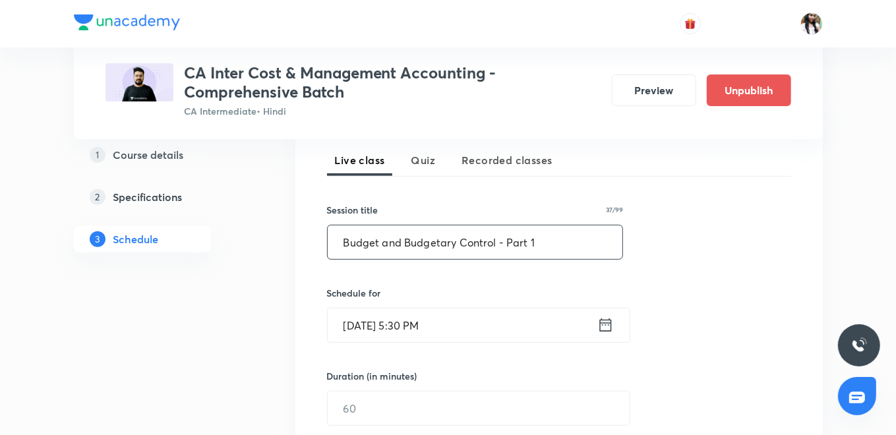
type input "Budget and Budgetary Control - Part 1"
click at [612, 324] on icon at bounding box center [606, 325] width 16 height 18
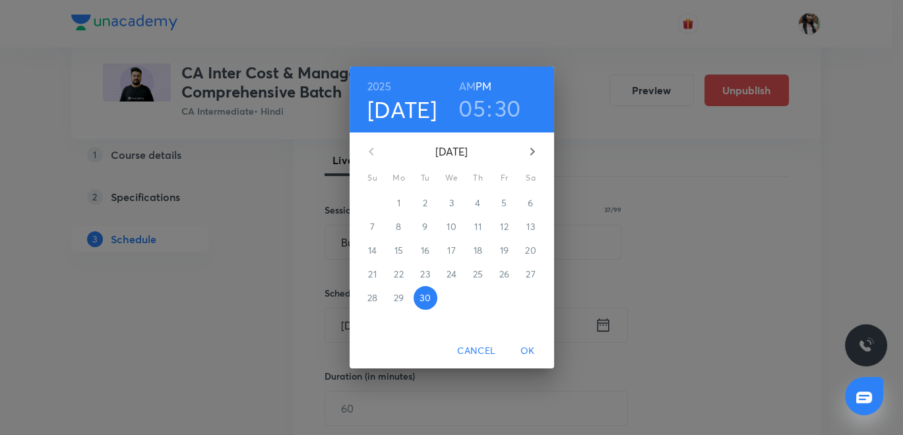
click at [529, 154] on icon "button" at bounding box center [532, 152] width 16 height 16
click at [532, 199] on p "4" at bounding box center [530, 203] width 5 height 13
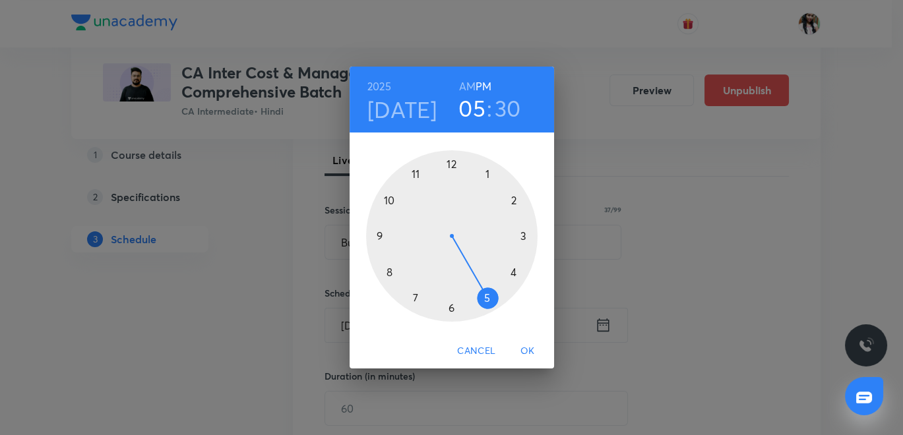
click at [454, 164] on div at bounding box center [451, 235] width 171 height 171
click at [529, 352] on span "OK" at bounding box center [528, 351] width 32 height 16
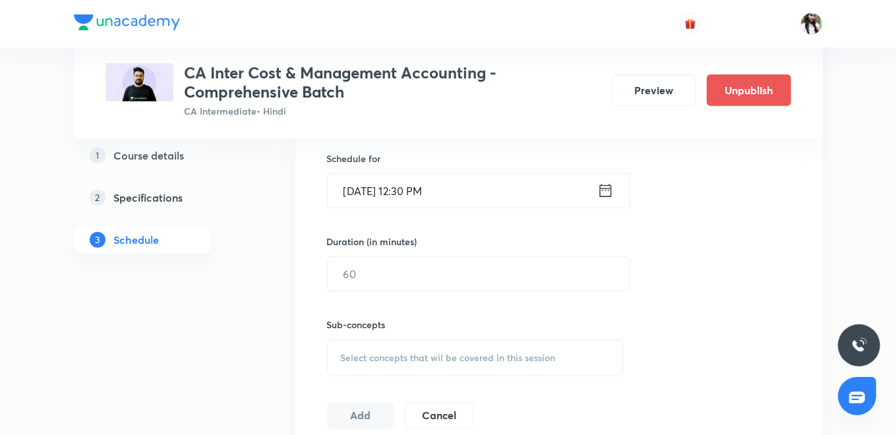
scroll to position [512, 0]
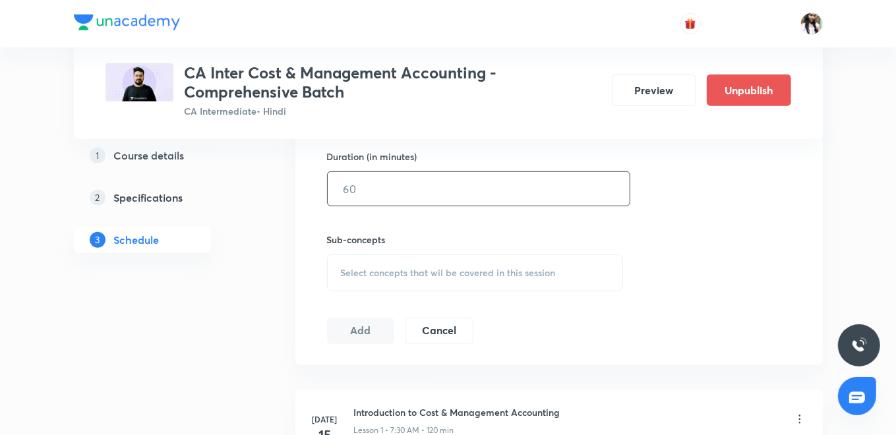
click at [370, 191] on input "text" at bounding box center [479, 189] width 302 height 34
type input "120"
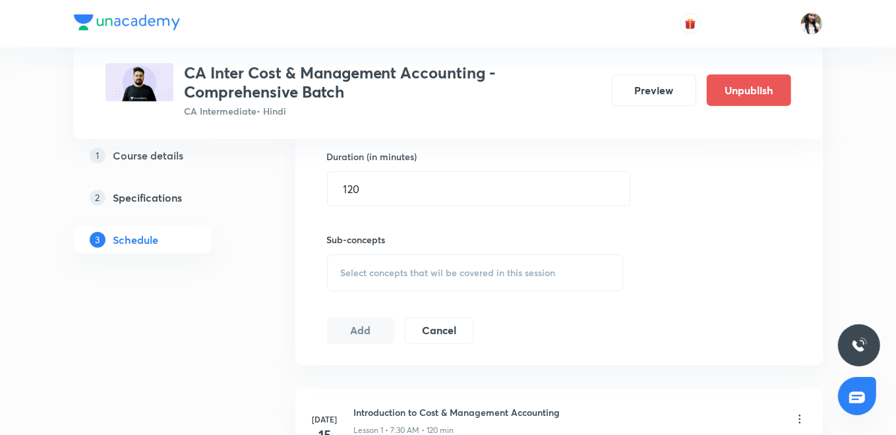
click at [397, 273] on span "Select concepts that wil be covered in this session" at bounding box center [448, 273] width 215 height 11
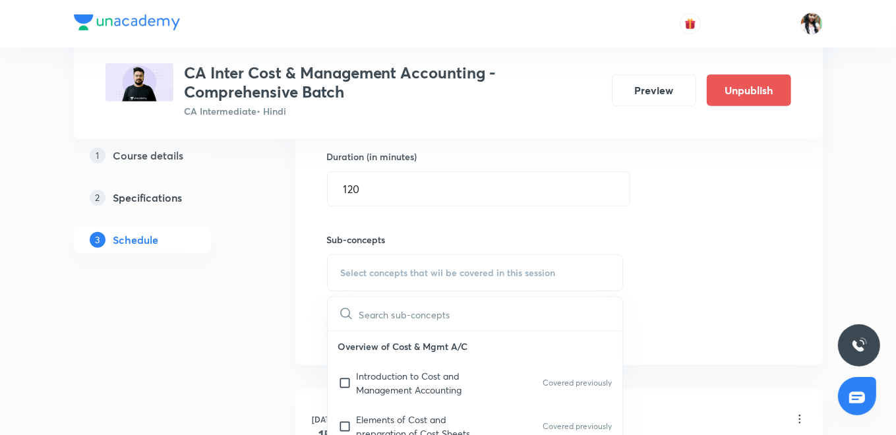
drag, startPoint x: 382, startPoint y: 372, endPoint x: 345, endPoint y: 330, distance: 56.1
click at [382, 370] on p "Introduction to Cost and Management Accounting" at bounding box center [423, 383] width 133 height 28
checkbox input "true"
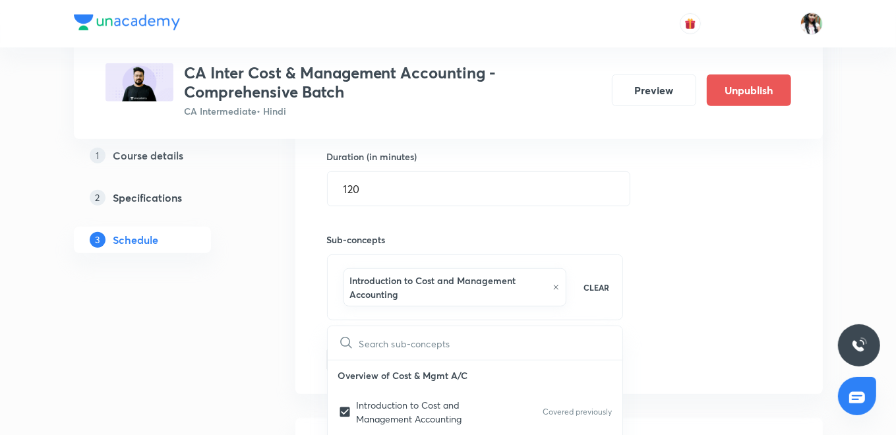
drag, startPoint x: 264, startPoint y: 309, endPoint x: 349, endPoint y: 342, distance: 91.2
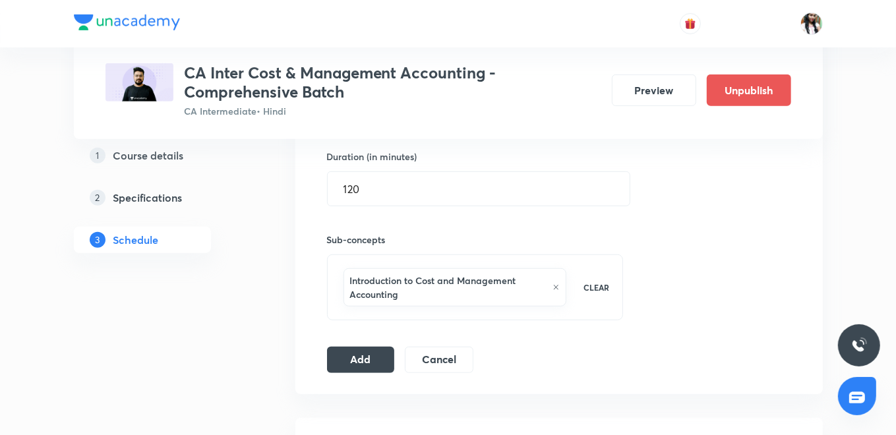
drag, startPoint x: 363, startPoint y: 352, endPoint x: 412, endPoint y: 317, distance: 59.5
click at [363, 350] on button "Add" at bounding box center [361, 360] width 68 height 26
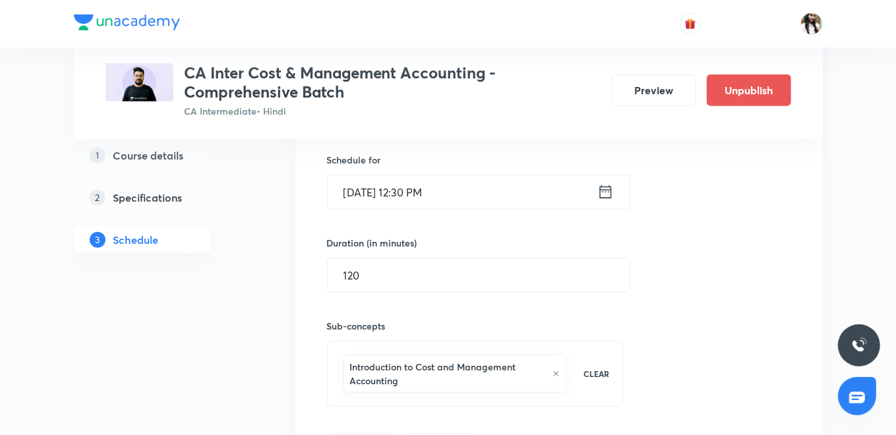
scroll to position [293, 0]
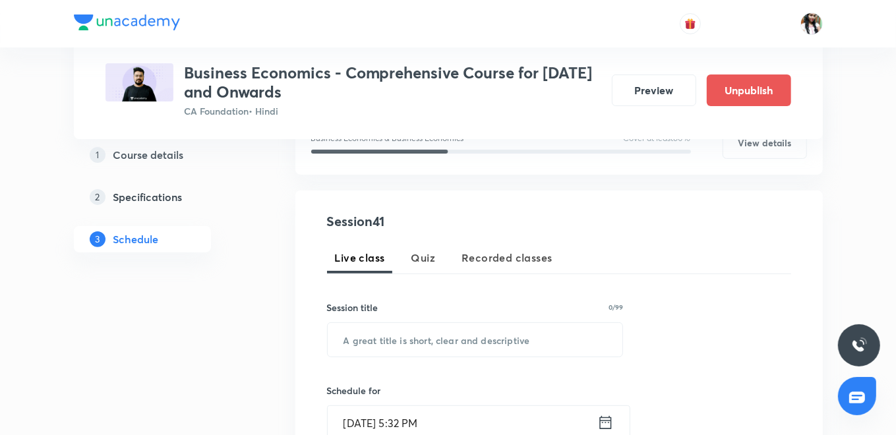
scroll to position [293, 0]
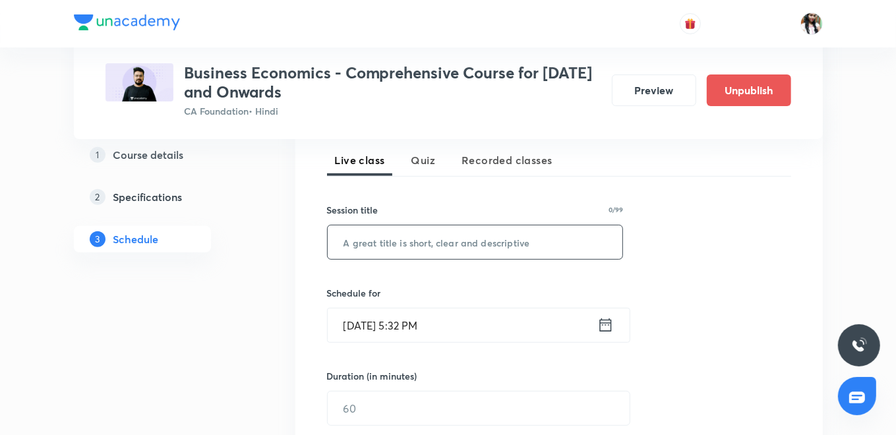
paste input "Price Determination and Profit Loss Condition"
type input "Price Determination and Profit Loss Condition"
click at [606, 325] on icon at bounding box center [606, 325] width 16 height 18
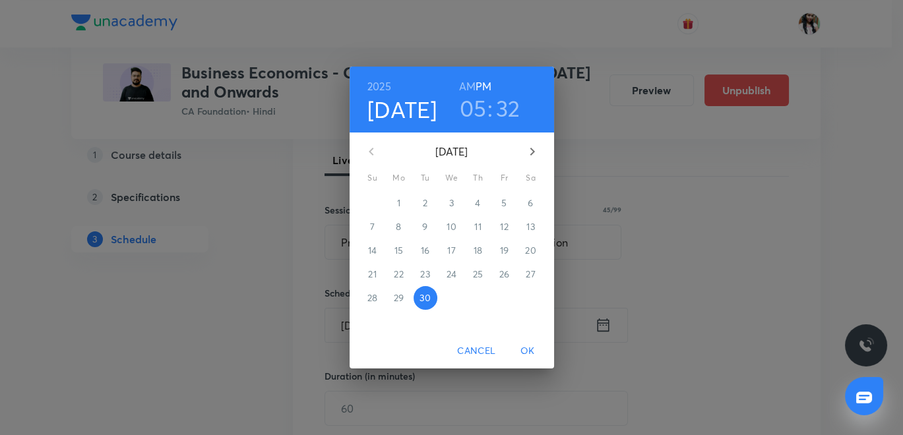
click at [534, 158] on icon "button" at bounding box center [532, 152] width 16 height 16
click at [456, 203] on span "1" at bounding box center [452, 203] width 24 height 13
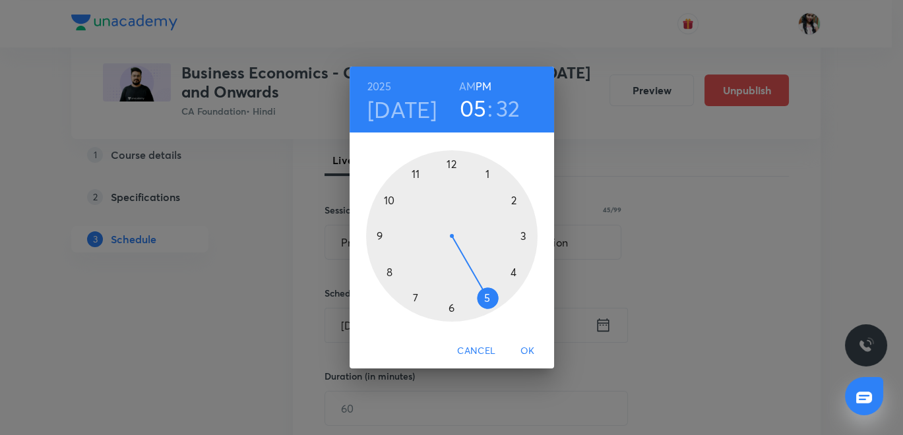
click at [471, 84] on h6 "AM" at bounding box center [467, 86] width 16 height 18
click at [390, 197] on div at bounding box center [451, 235] width 171 height 171
click at [524, 235] on div at bounding box center [451, 235] width 171 height 171
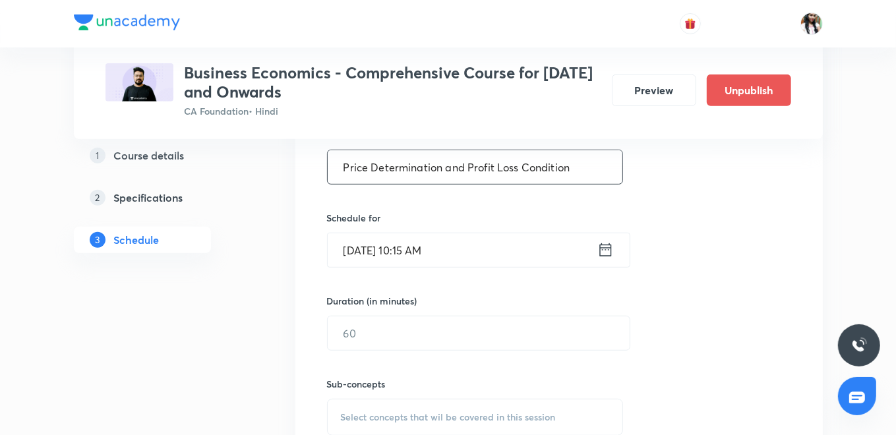
scroll to position [439, 0]
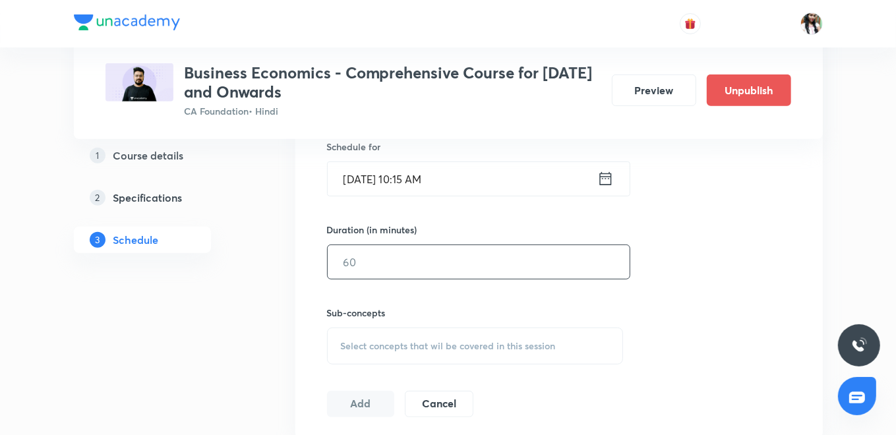
click at [367, 262] on input "text" at bounding box center [479, 262] width 302 height 34
type input "90"
click at [383, 352] on div "Select concepts that wil be covered in this session" at bounding box center [475, 346] width 297 height 37
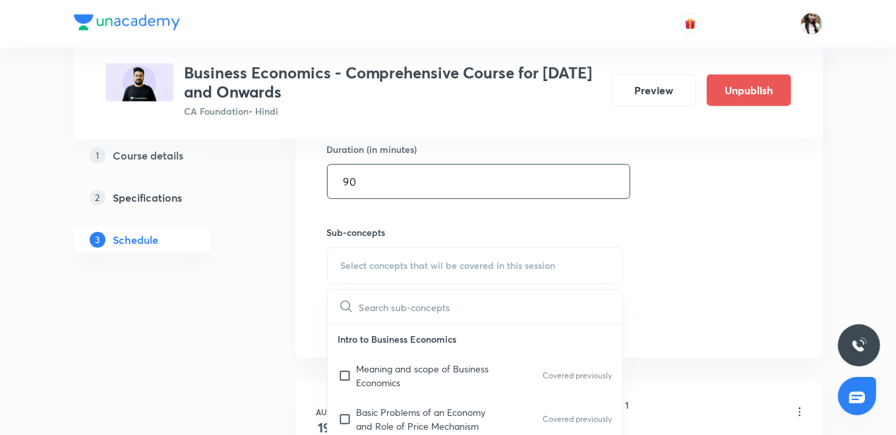
scroll to position [586, 0]
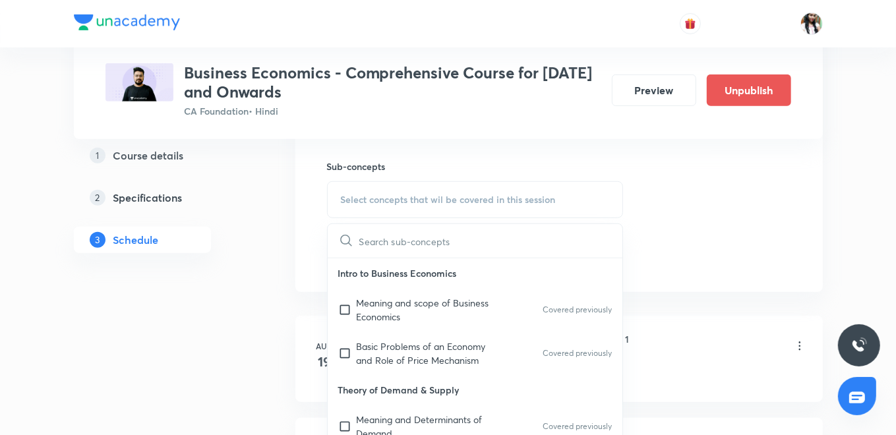
drag, startPoint x: 420, startPoint y: 303, endPoint x: 406, endPoint y: 292, distance: 18.2
click at [420, 303] on p "Meaning and scope of Business Economics" at bounding box center [423, 310] width 133 height 28
checkbox input "true"
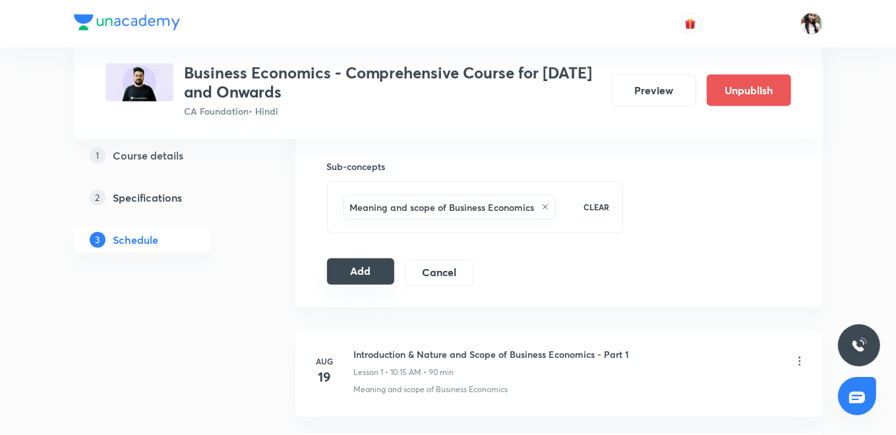
click at [350, 267] on button "Add" at bounding box center [361, 272] width 68 height 26
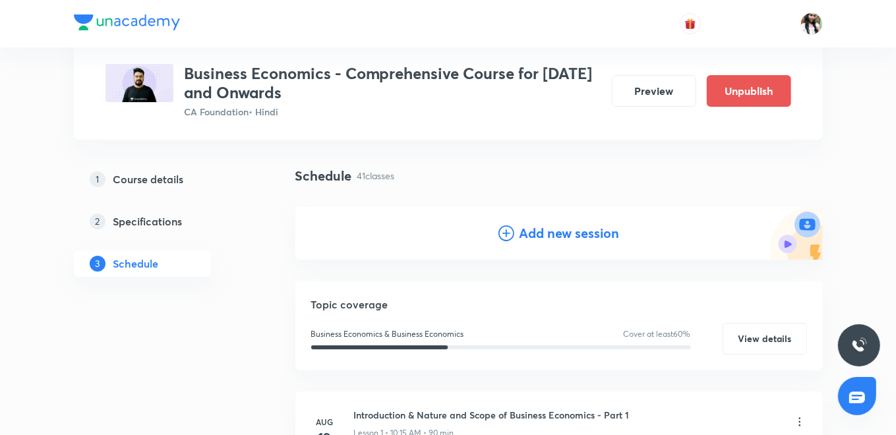
click at [540, 229] on h4 "Add new session" at bounding box center [570, 234] width 100 height 20
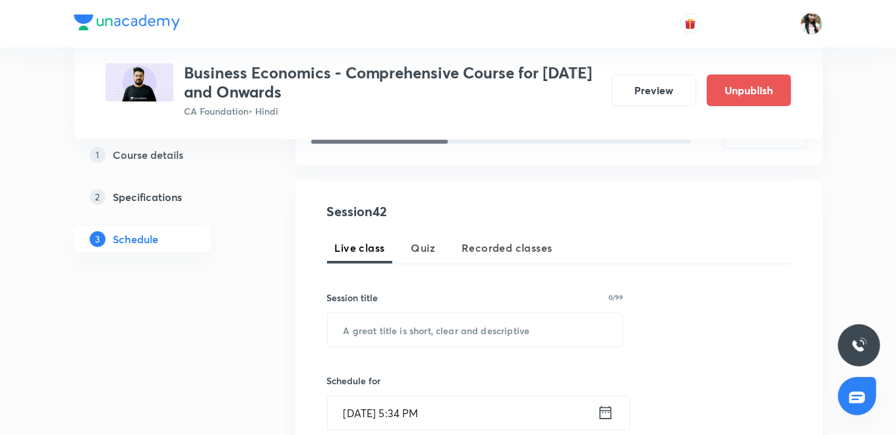
scroll to position [220, 0]
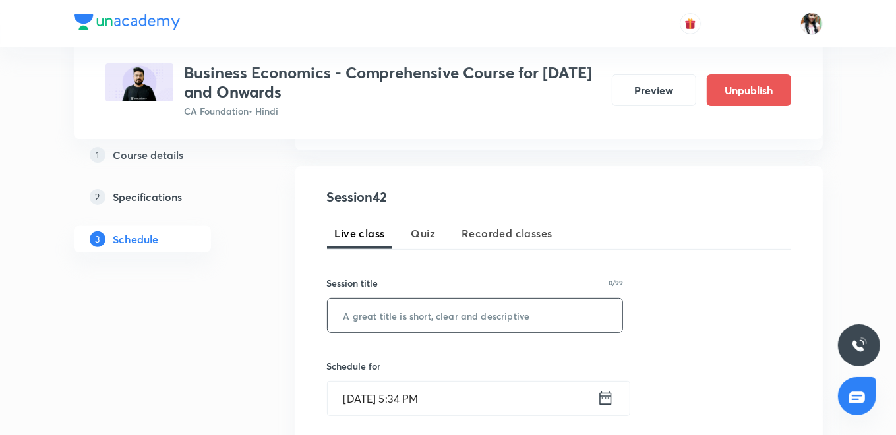
paste input "Price determination in various forms of Market - Part 1"
type input "Price determination in various forms of Market - Part 1"
click at [610, 396] on icon at bounding box center [606, 398] width 12 height 13
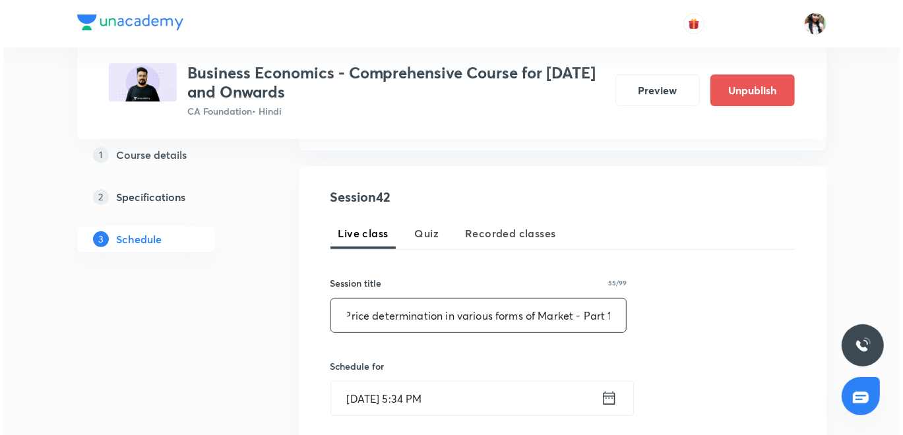
scroll to position [0, 0]
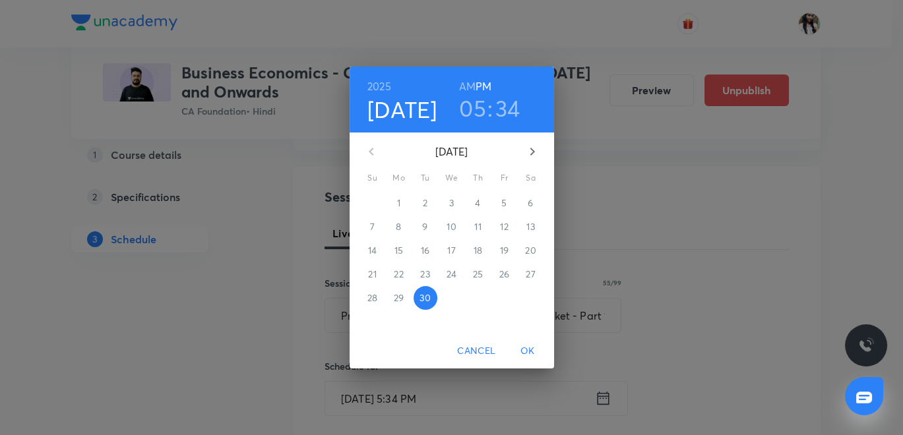
click at [526, 147] on icon "button" at bounding box center [532, 152] width 16 height 16
click at [478, 203] on p "2" at bounding box center [478, 203] width 5 height 13
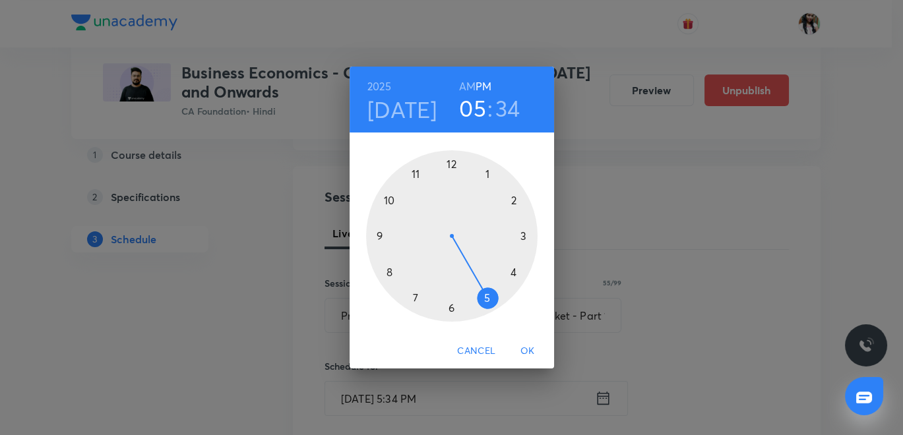
click at [464, 80] on h6 "AM" at bounding box center [467, 86] width 16 height 18
click at [394, 199] on div at bounding box center [451, 235] width 171 height 171
click at [524, 234] on div at bounding box center [451, 235] width 171 height 171
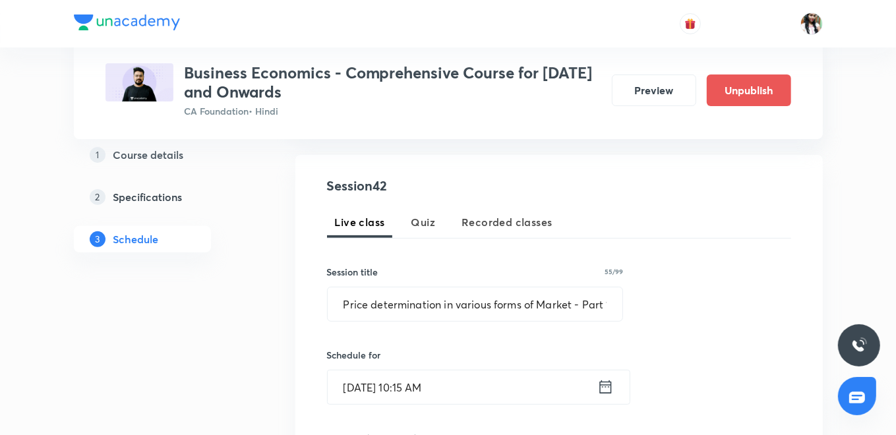
scroll to position [439, 0]
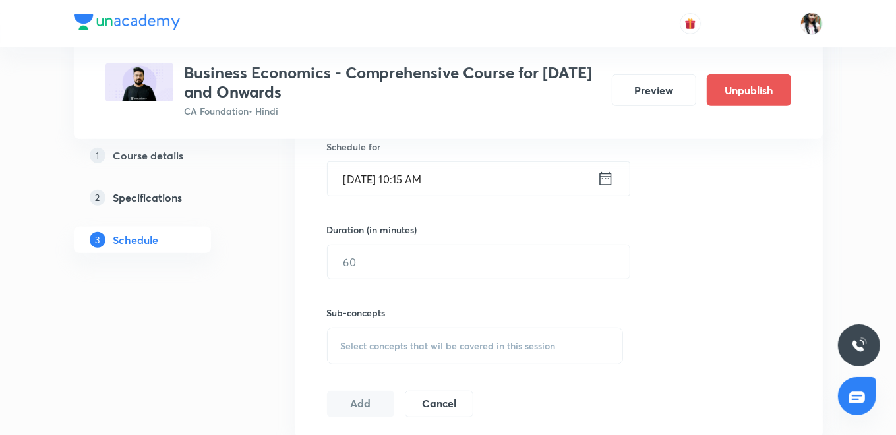
drag, startPoint x: 453, startPoint y: 274, endPoint x: 393, endPoint y: 241, distance: 68.8
click at [453, 274] on input "text" at bounding box center [479, 262] width 302 height 34
type input "90"
drag, startPoint x: 440, startPoint y: 341, endPoint x: 446, endPoint y: 297, distance: 43.9
click at [441, 341] on span "Select concepts that wil be covered in this session" at bounding box center [448, 346] width 215 height 11
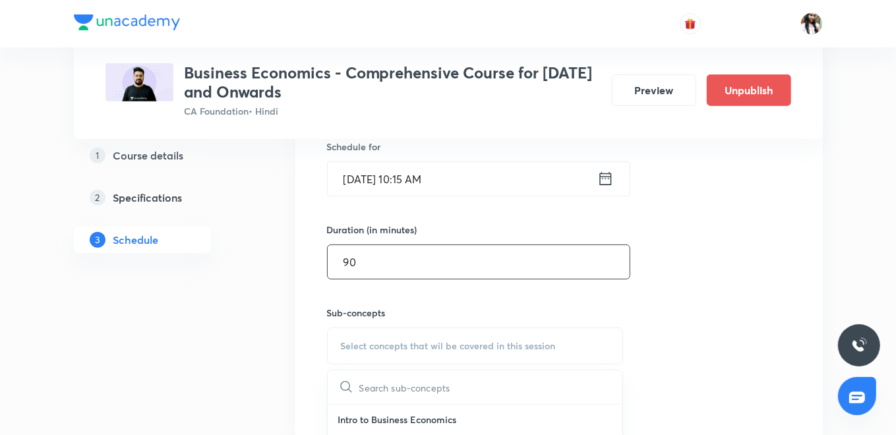
scroll to position [512, 0]
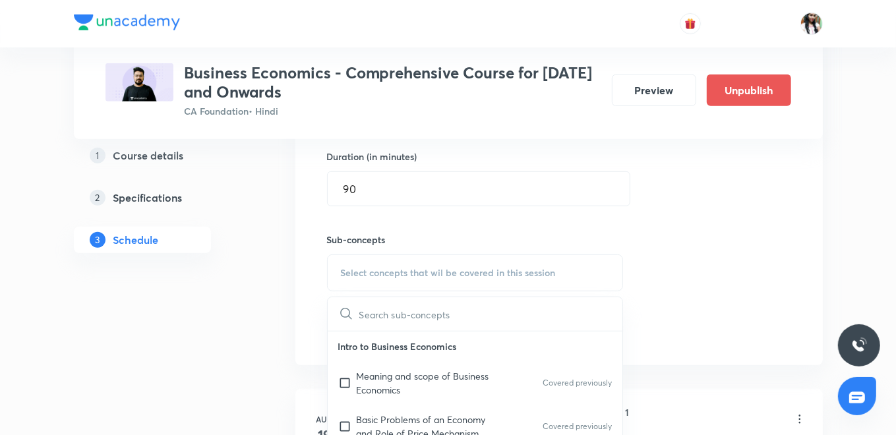
drag, startPoint x: 416, startPoint y: 375, endPoint x: 397, endPoint y: 358, distance: 25.3
click at [417, 375] on p "Meaning and scope of Business Economics" at bounding box center [423, 383] width 133 height 28
checkbox input "true"
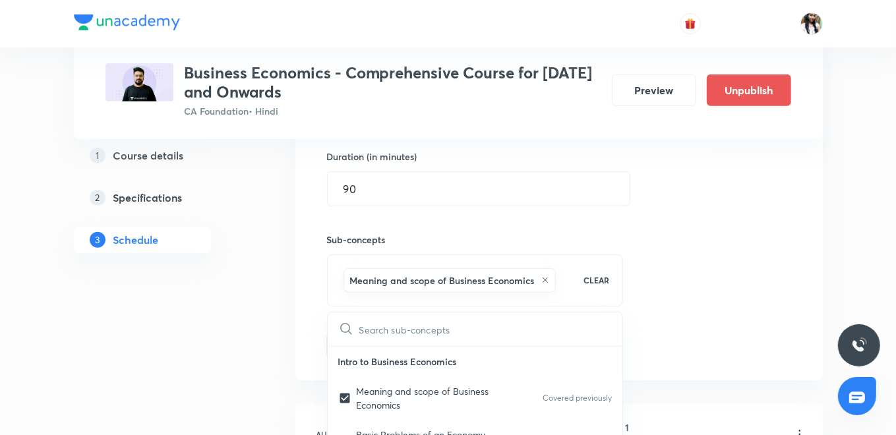
drag, startPoint x: 397, startPoint y: 358, endPoint x: 290, endPoint y: 317, distance: 115.3
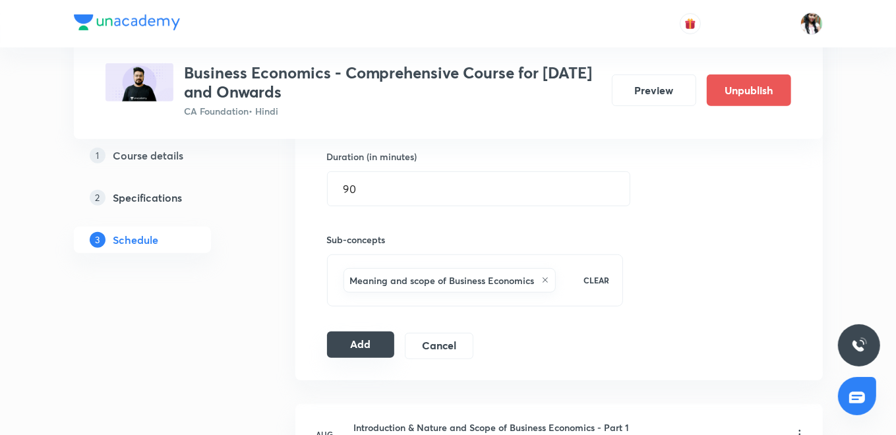
drag, startPoint x: 347, startPoint y: 340, endPoint x: 356, endPoint y: 345, distance: 10.3
click at [348, 338] on button "Add" at bounding box center [361, 345] width 68 height 26
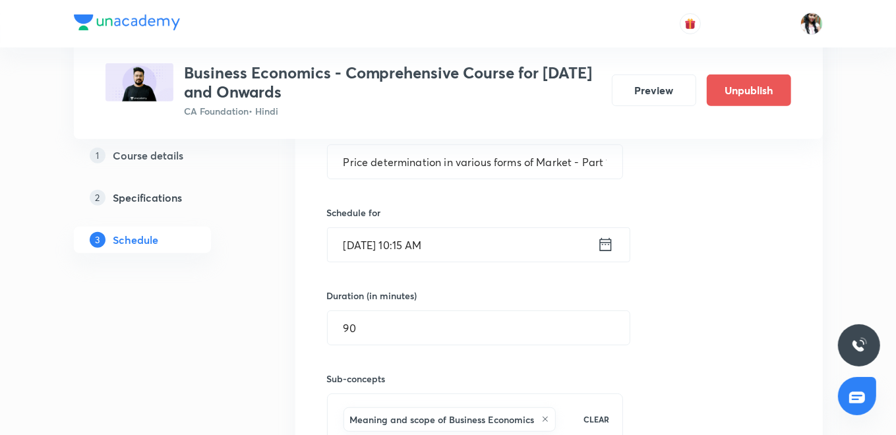
scroll to position [293, 0]
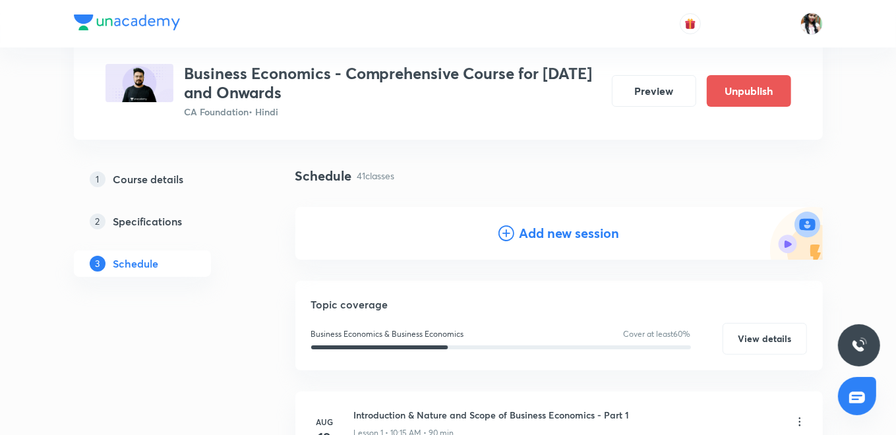
click at [512, 235] on icon at bounding box center [507, 234] width 16 height 16
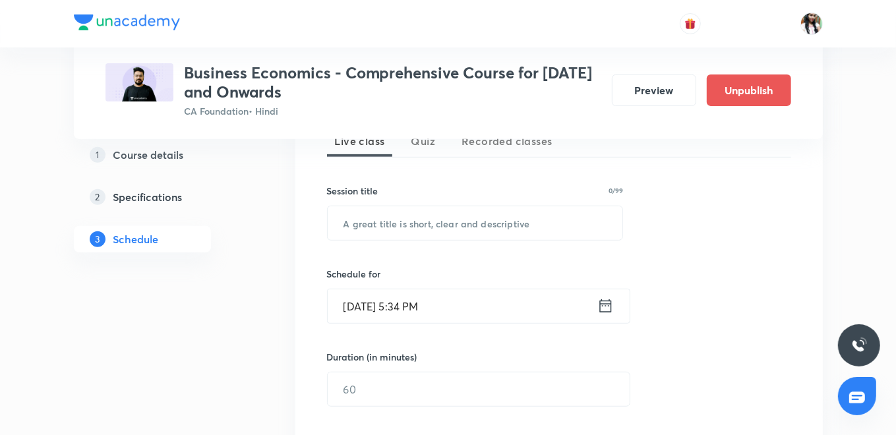
scroll to position [366, 0]
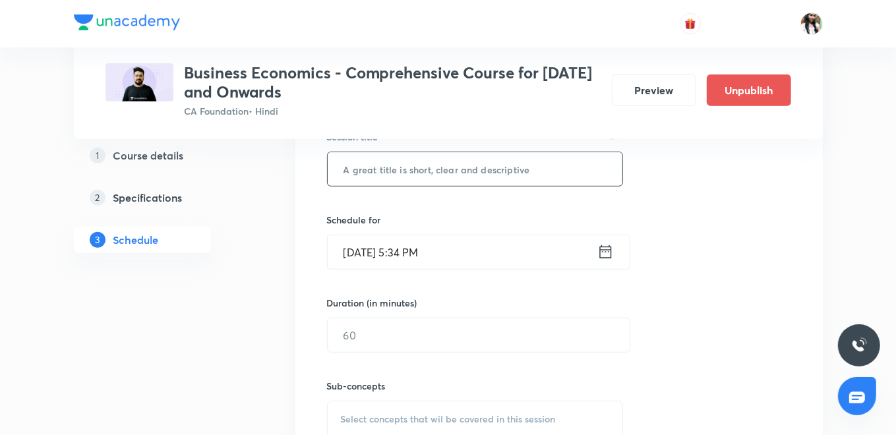
paste input "Price determination in various forms of Market - Part 2"
type input "Price determination in various forms of Market - Part 2"
click at [603, 247] on icon at bounding box center [606, 252] width 16 height 18
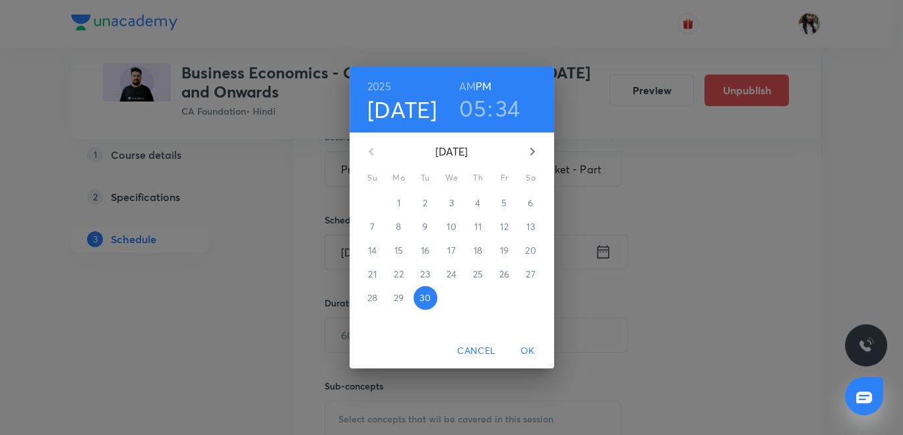
drag, startPoint x: 526, startPoint y: 148, endPoint x: 533, endPoint y: 152, distance: 7.7
click at [528, 148] on icon "button" at bounding box center [532, 152] width 16 height 16
click at [477, 200] on p "2" at bounding box center [478, 203] width 5 height 13
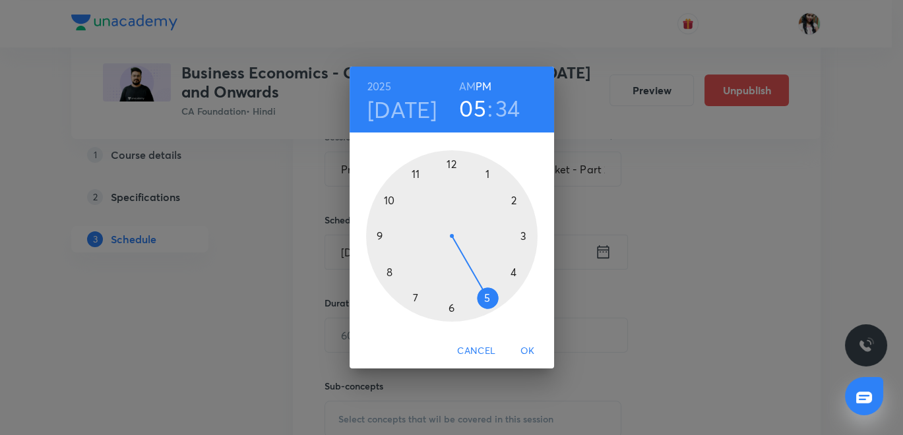
drag, startPoint x: 505, startPoint y: 108, endPoint x: 508, endPoint y: 123, distance: 15.7
click at [508, 122] on div "2025 Oct 2 05 : 34 AM PM" at bounding box center [452, 100] width 204 height 66
click at [452, 163] on div at bounding box center [451, 235] width 171 height 171
click at [472, 109] on h3 "12" at bounding box center [472, 108] width 21 height 28
click at [483, 295] on div at bounding box center [451, 235] width 171 height 171
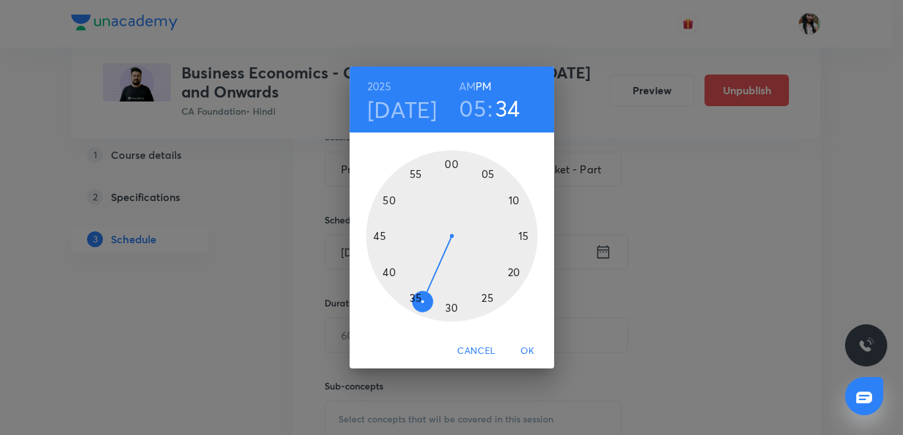
click at [450, 156] on div at bounding box center [451, 235] width 171 height 171
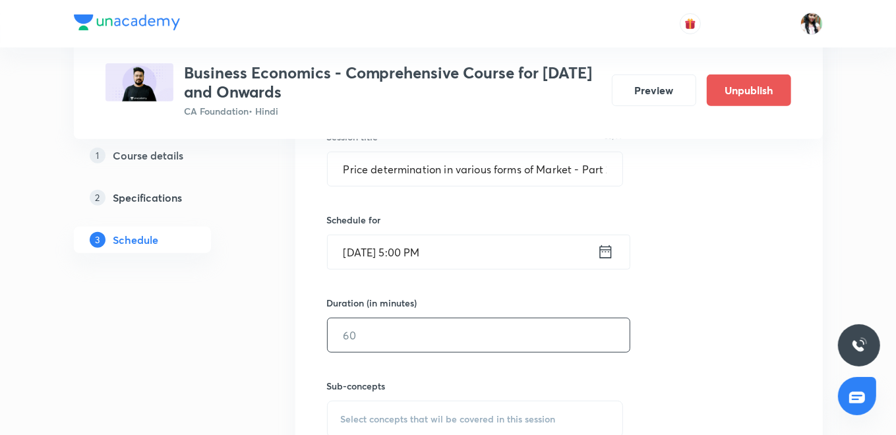
click at [433, 341] on input "text" at bounding box center [479, 336] width 302 height 34
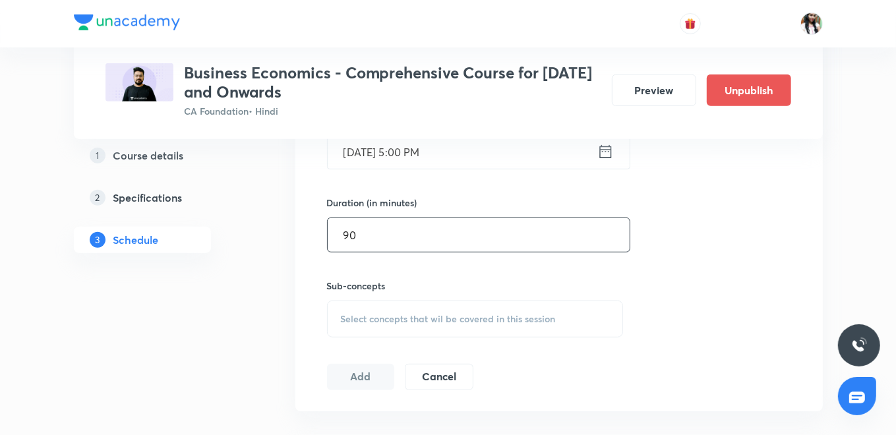
scroll to position [512, 0]
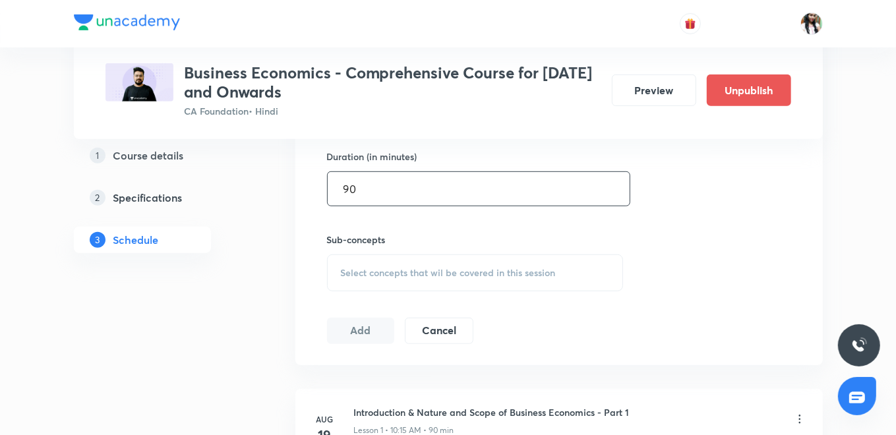
type input "90"
click at [399, 259] on div "Select concepts that wil be covered in this session" at bounding box center [475, 273] width 297 height 37
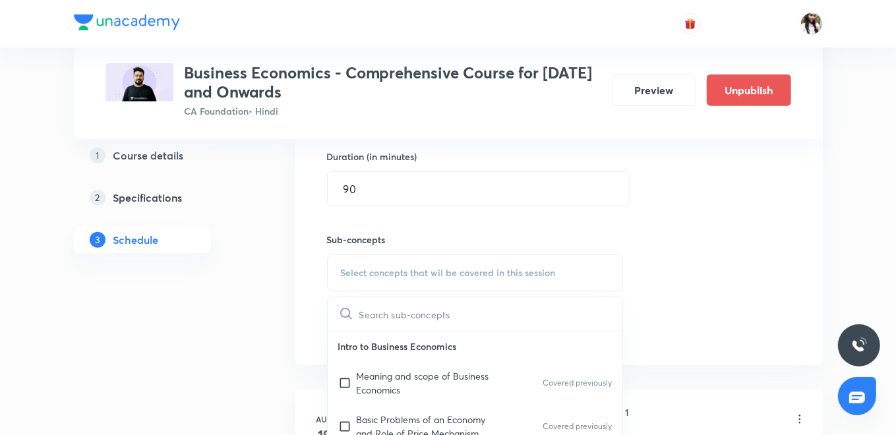
drag, startPoint x: 371, startPoint y: 387, endPoint x: 367, endPoint y: 371, distance: 17.0
click at [371, 386] on p "Meaning and scope of Business Economics" at bounding box center [423, 383] width 133 height 28
checkbox input "true"
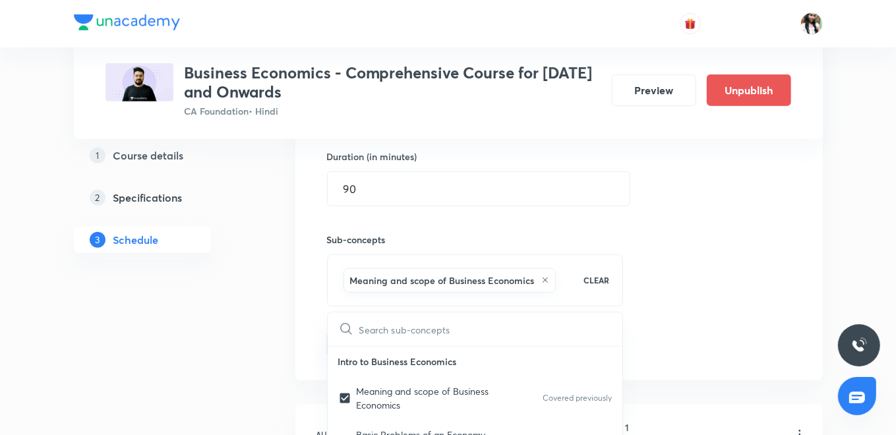
drag, startPoint x: 305, startPoint y: 313, endPoint x: 352, endPoint y: 337, distance: 53.1
click at [305, 313] on div "Session 43 Live class Quiz Recorded classes Session title 55/99 Price determina…" at bounding box center [559, 126] width 528 height 507
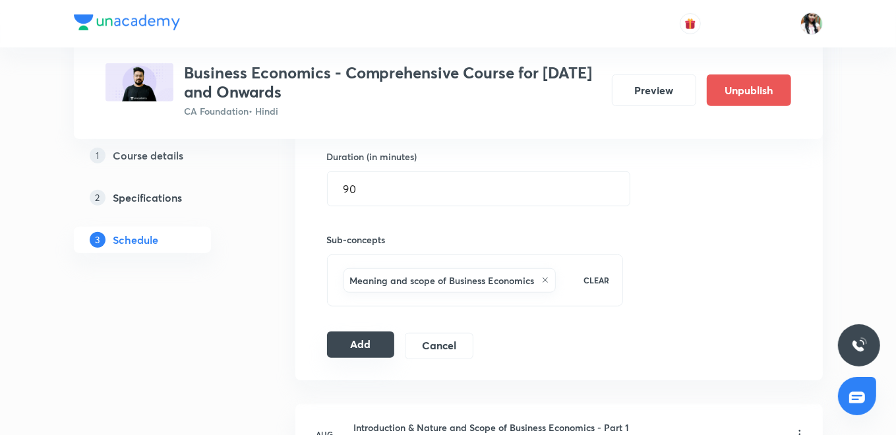
click at [369, 345] on button "Add" at bounding box center [361, 345] width 68 height 26
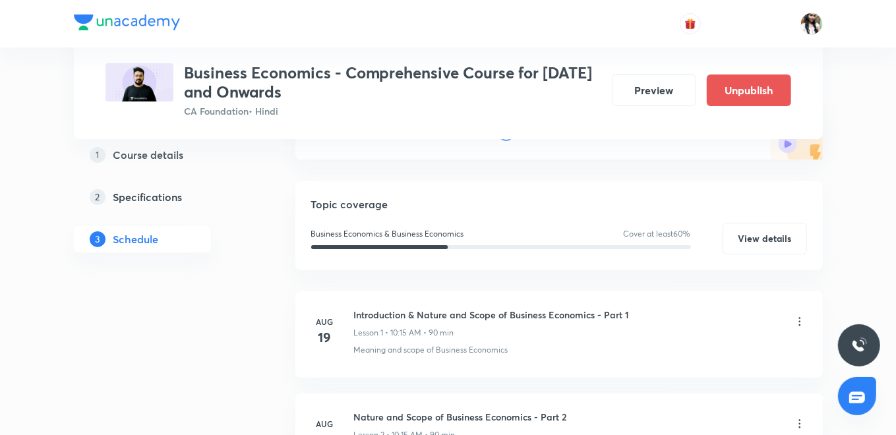
scroll to position [0, 0]
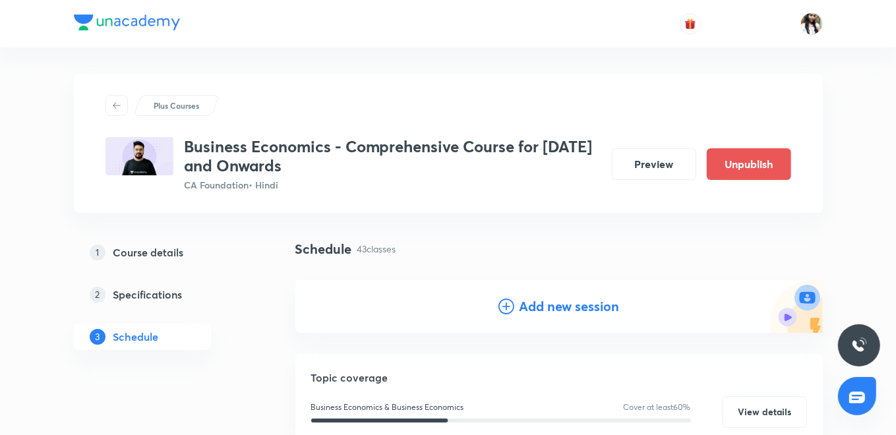
click at [590, 305] on h4 "Add new session" at bounding box center [570, 307] width 100 height 20
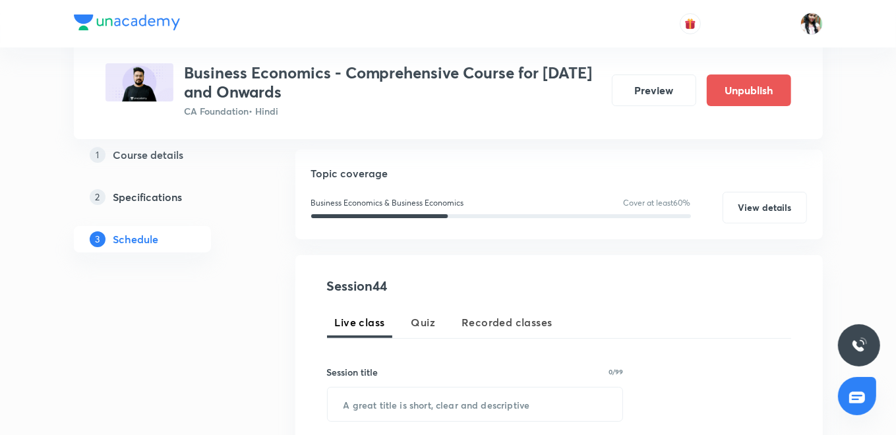
scroll to position [220, 0]
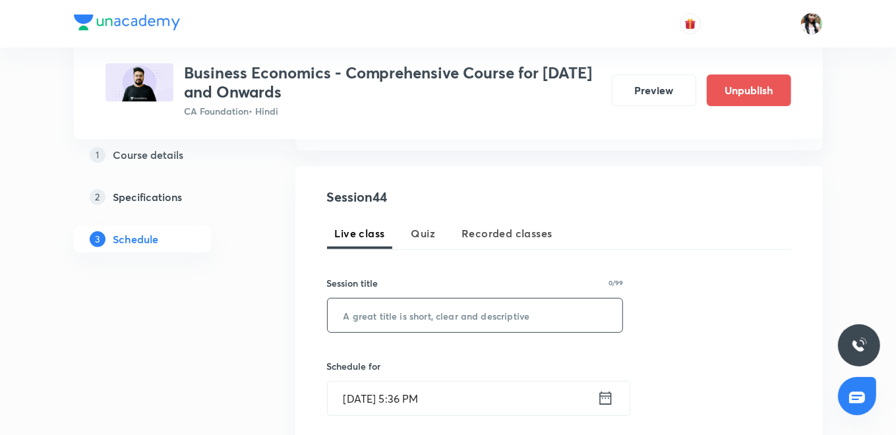
paste input "Price determination in various forms of Market - Part 3"
type input "Price determination in various forms of Market - Part 3"
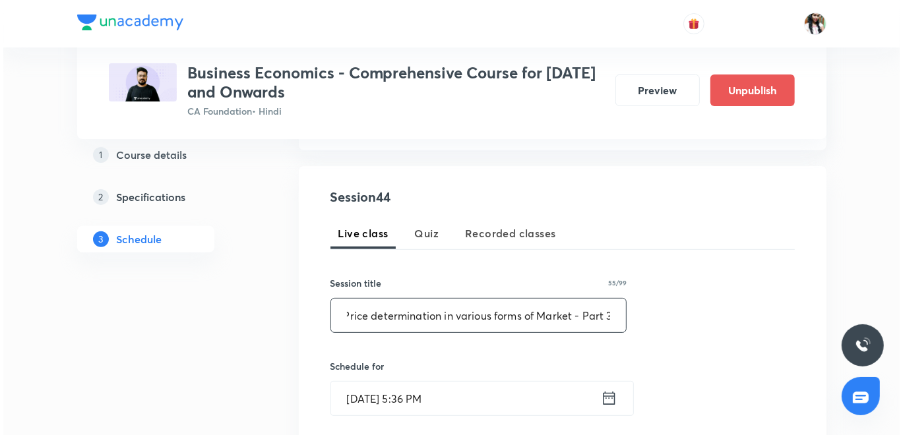
scroll to position [0, 0]
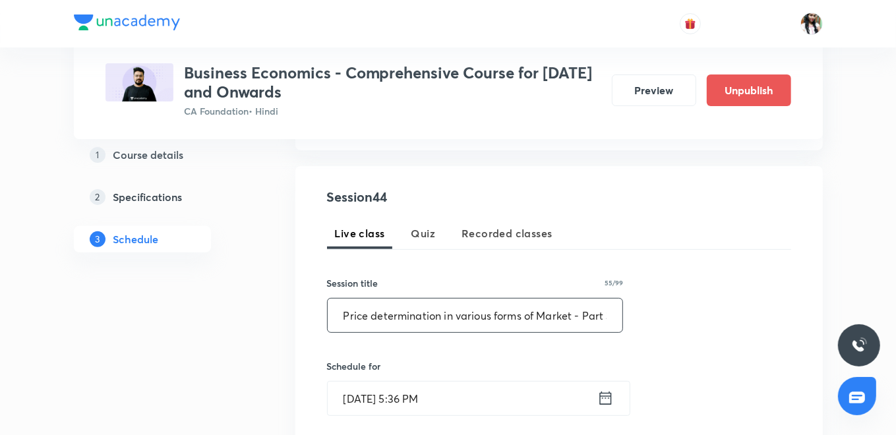
click at [600, 403] on icon at bounding box center [606, 398] width 12 height 13
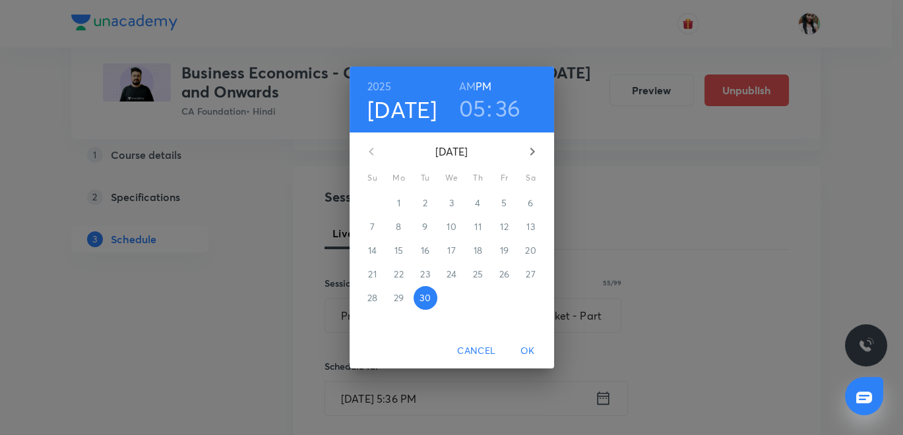
click at [526, 150] on icon "button" at bounding box center [532, 152] width 16 height 16
click at [503, 198] on p "3" at bounding box center [504, 203] width 5 height 13
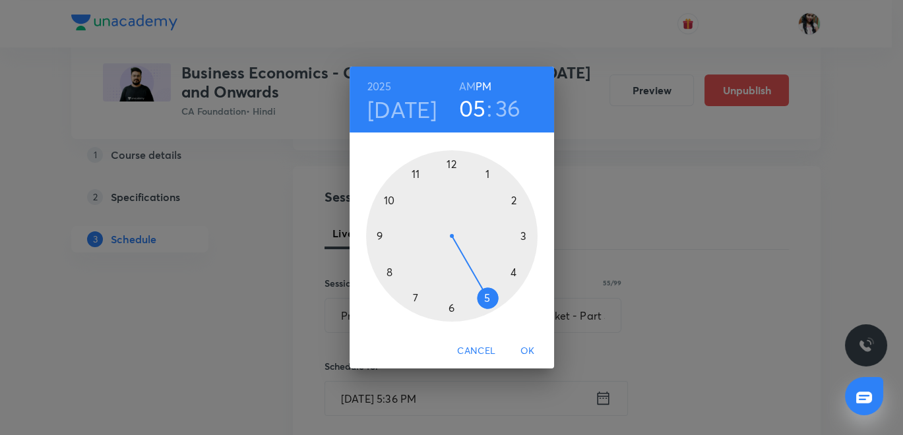
click at [470, 84] on h6 "AM" at bounding box center [467, 86] width 16 height 18
click at [393, 198] on div at bounding box center [451, 235] width 171 height 171
click at [523, 233] on div at bounding box center [451, 235] width 171 height 171
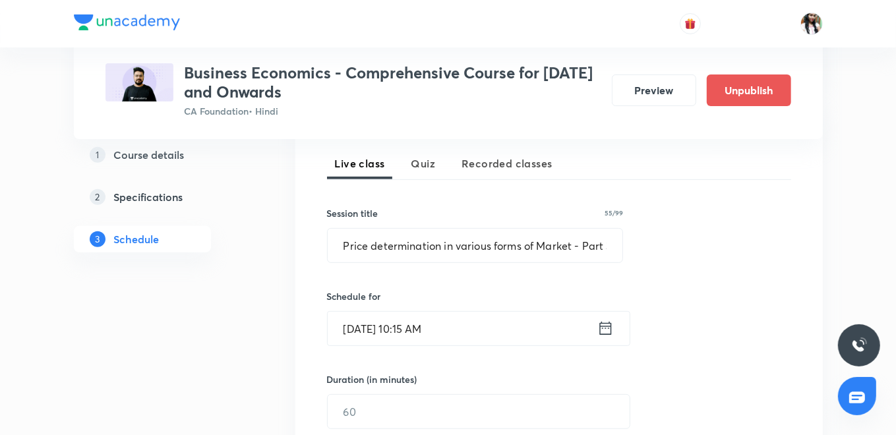
scroll to position [439, 0]
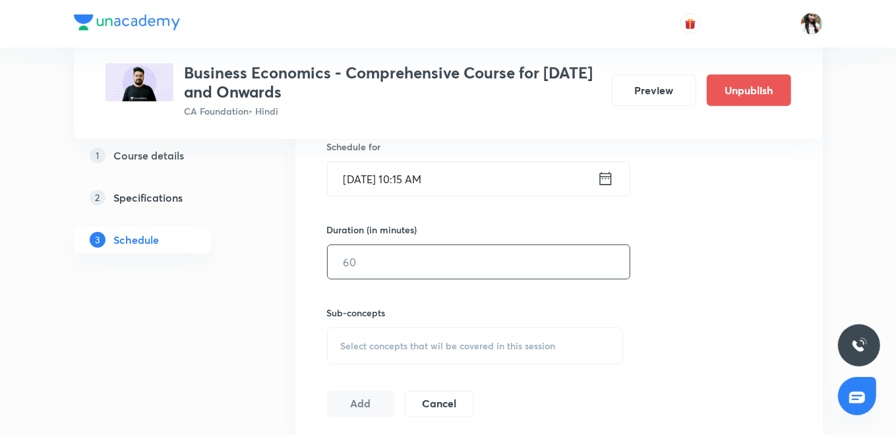
click at [429, 267] on input "text" at bounding box center [479, 262] width 302 height 34
type input "90"
click at [416, 341] on span "Select concepts that wil be covered in this session" at bounding box center [448, 346] width 215 height 11
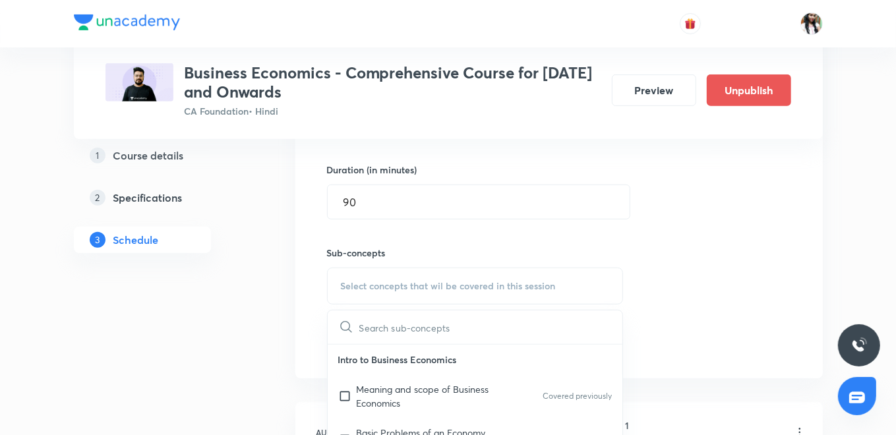
scroll to position [512, 0]
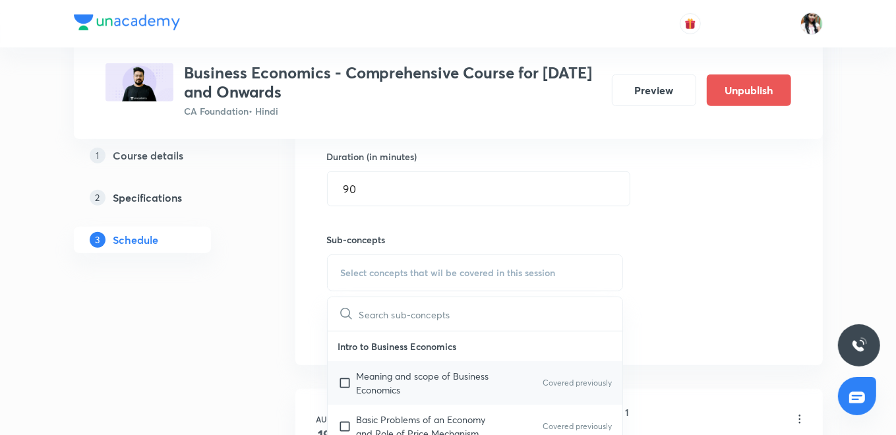
click at [396, 377] on p "Meaning and scope of Business Economics" at bounding box center [423, 383] width 133 height 28
checkbox input "true"
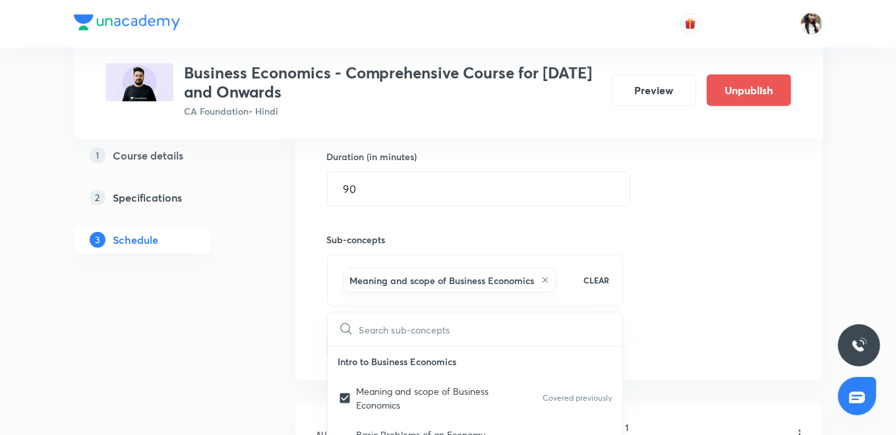
click at [301, 324] on div "Session 44 Live class Quiz Recorded classes Session title 55/99 Price determina…" at bounding box center [559, 126] width 528 height 507
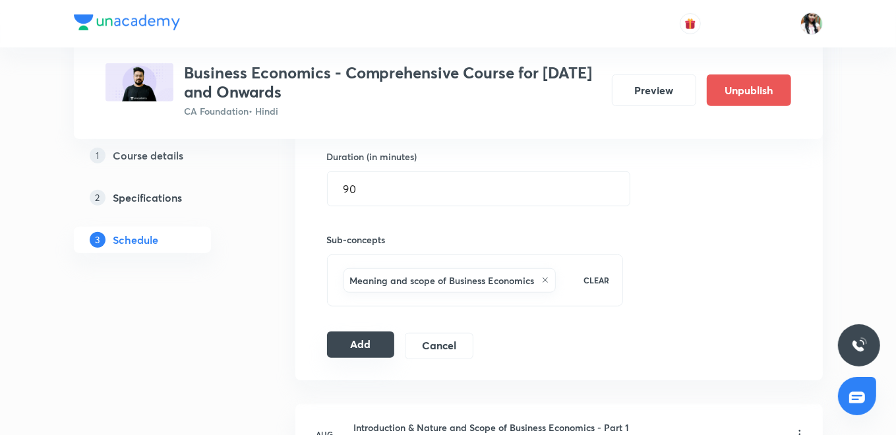
click at [343, 341] on button "Add" at bounding box center [361, 345] width 68 height 26
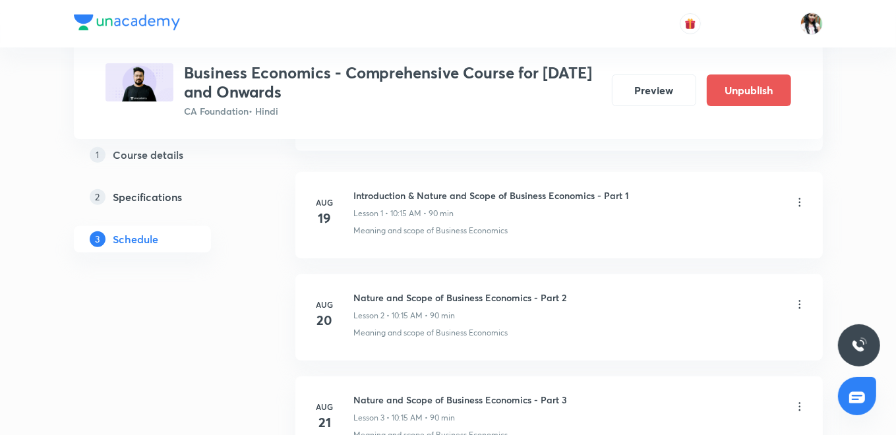
scroll to position [0, 0]
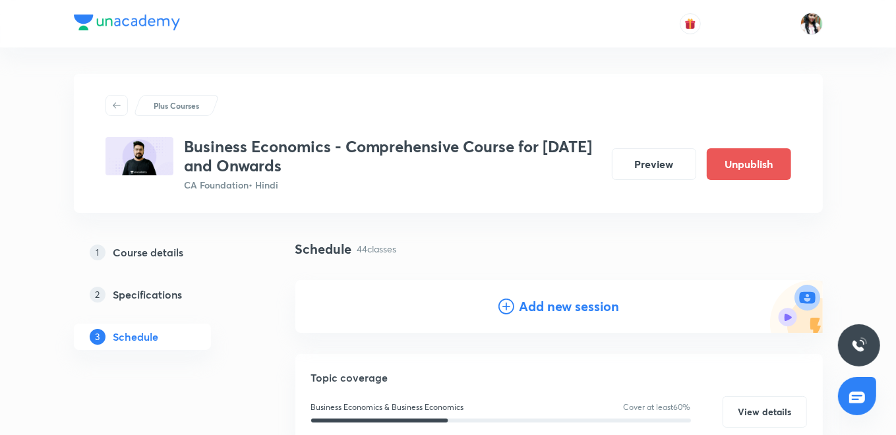
click at [561, 308] on h4 "Add new session" at bounding box center [570, 307] width 100 height 20
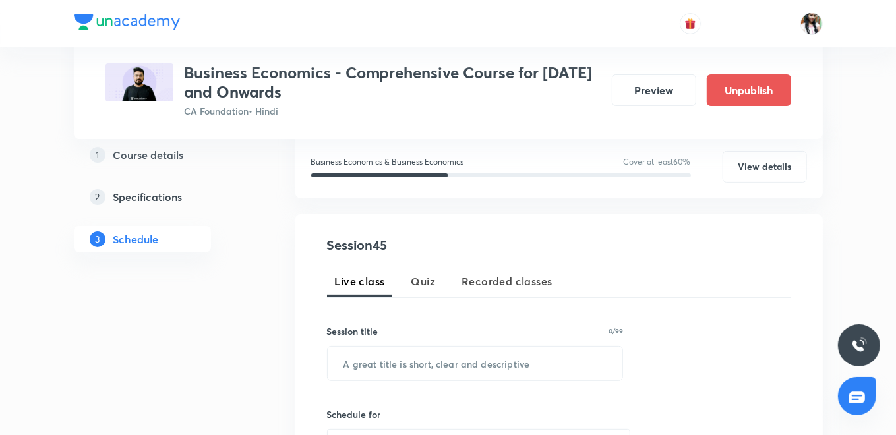
scroll to position [220, 0]
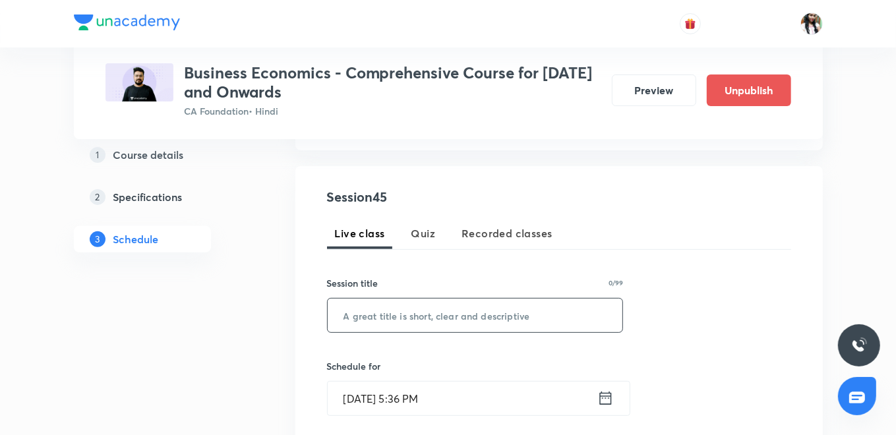
drag, startPoint x: 460, startPoint y: 321, endPoint x: 462, endPoint y: 310, distance: 10.6
paste input "Price determination in various forms of Market - Part 4"
type input "Price determination in various forms of Market - Part 4"
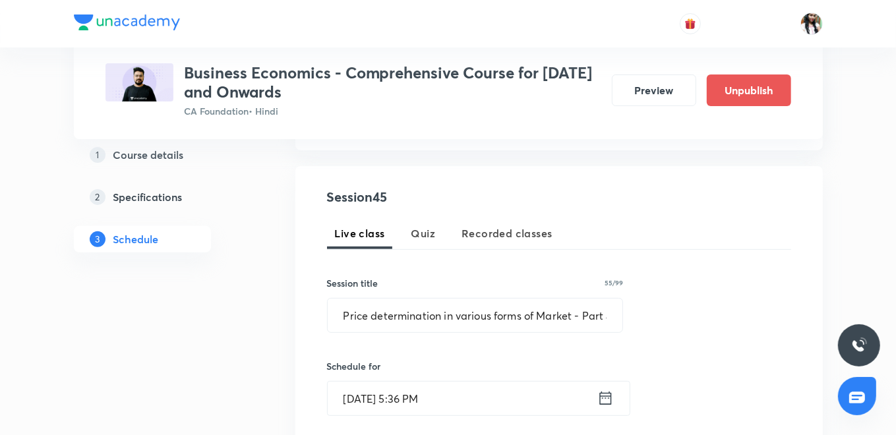
click at [606, 399] on icon at bounding box center [606, 398] width 16 height 18
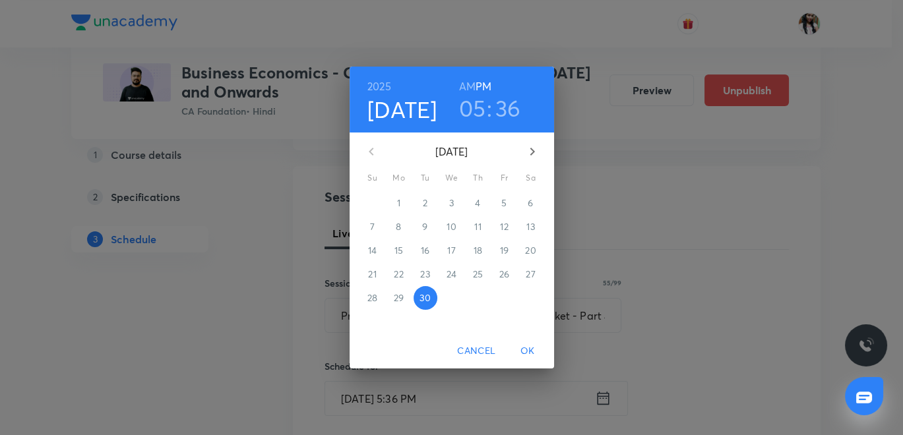
click at [528, 148] on icon "button" at bounding box center [532, 152] width 16 height 16
click at [524, 199] on span "4" at bounding box center [531, 203] width 24 height 13
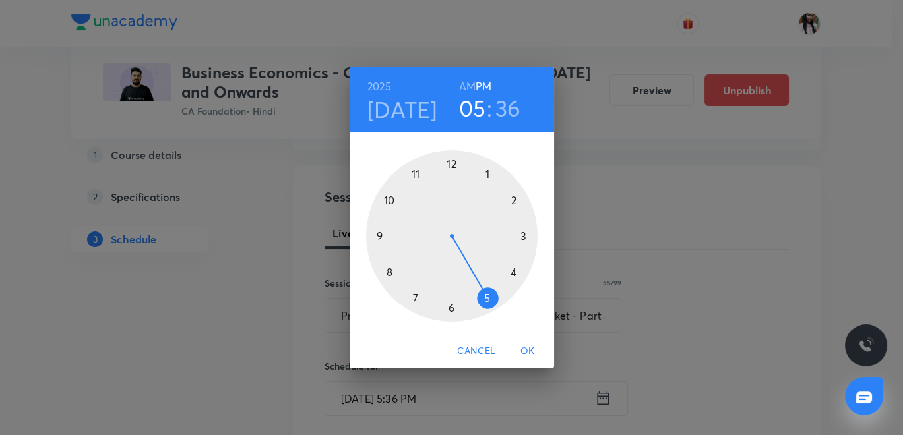
click at [470, 86] on h6 "AM" at bounding box center [467, 86] width 16 height 18
click at [391, 201] on div at bounding box center [451, 235] width 171 height 171
click at [522, 233] on div at bounding box center [451, 235] width 171 height 171
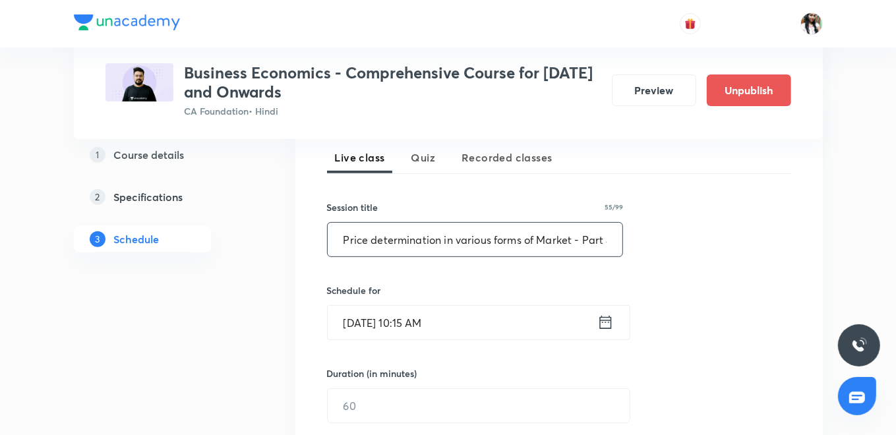
scroll to position [366, 0]
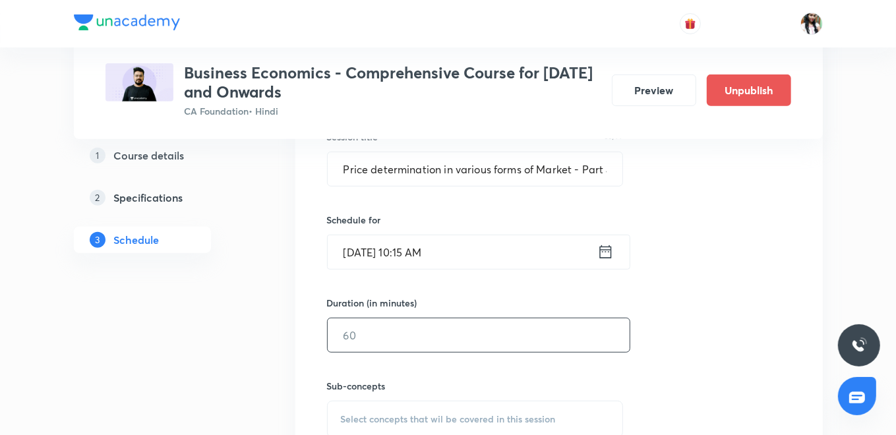
click at [425, 336] on input "text" at bounding box center [479, 336] width 302 height 34
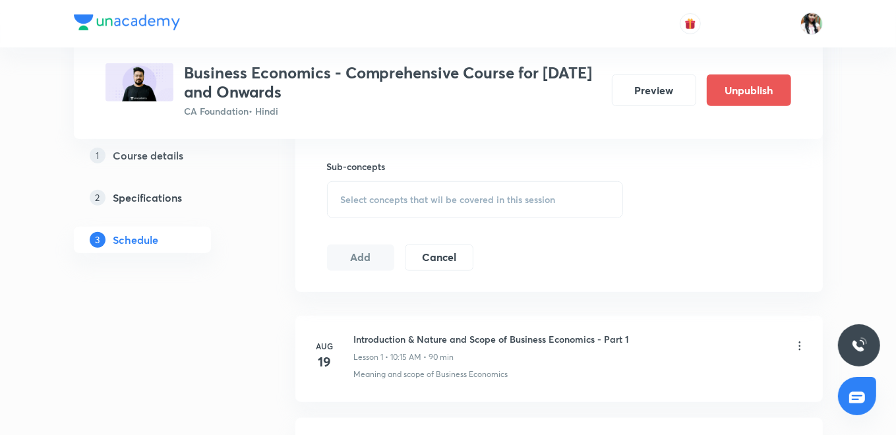
type input "90"
drag, startPoint x: 367, startPoint y: 196, endPoint x: 375, endPoint y: 216, distance: 21.7
click at [369, 196] on span "Select concepts that wil be covered in this session" at bounding box center [448, 200] width 215 height 11
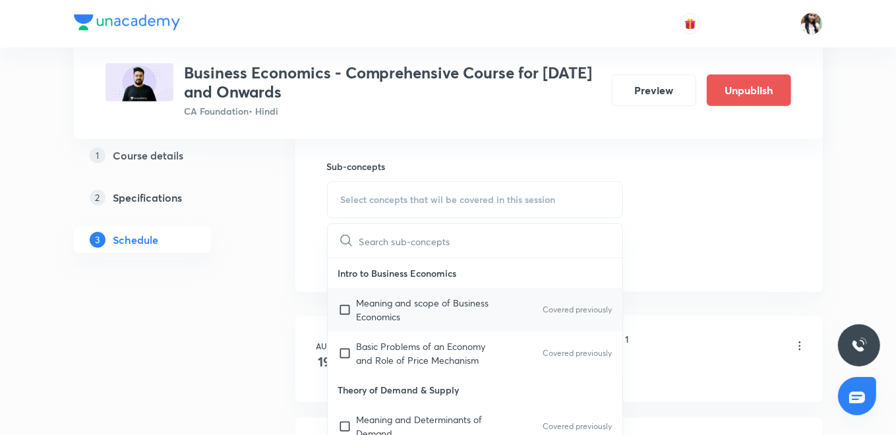
click at [388, 309] on p "Meaning and scope of Business Economics" at bounding box center [423, 310] width 133 height 28
checkbox input "true"
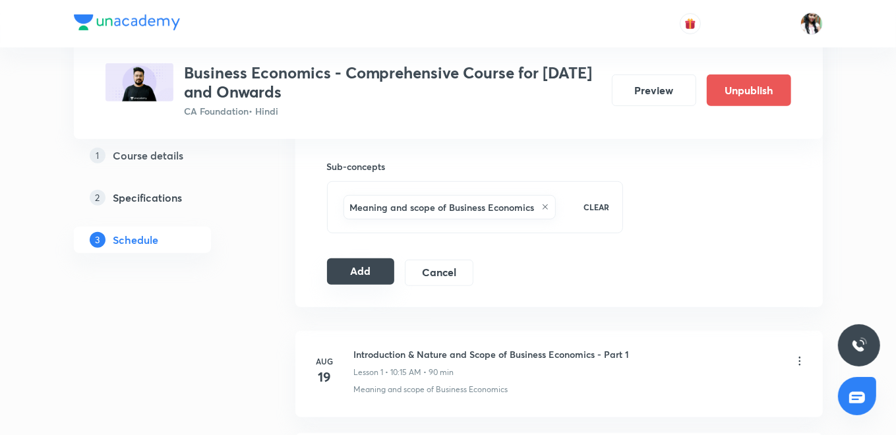
click at [365, 273] on button "Add" at bounding box center [361, 272] width 68 height 26
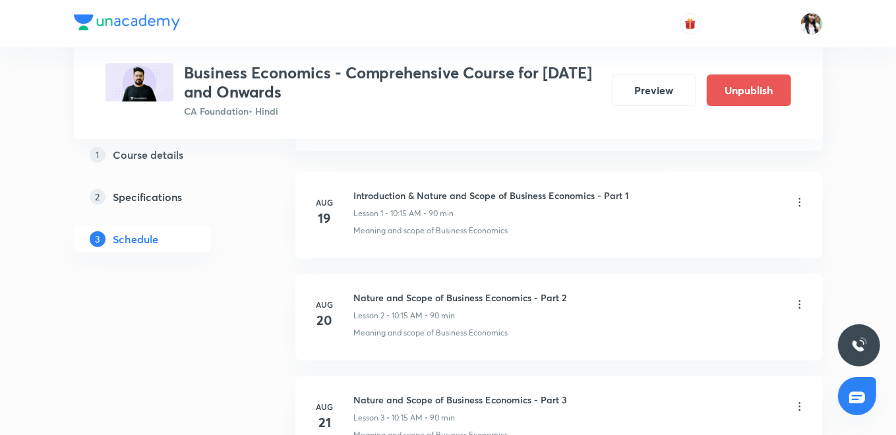
scroll to position [0, 0]
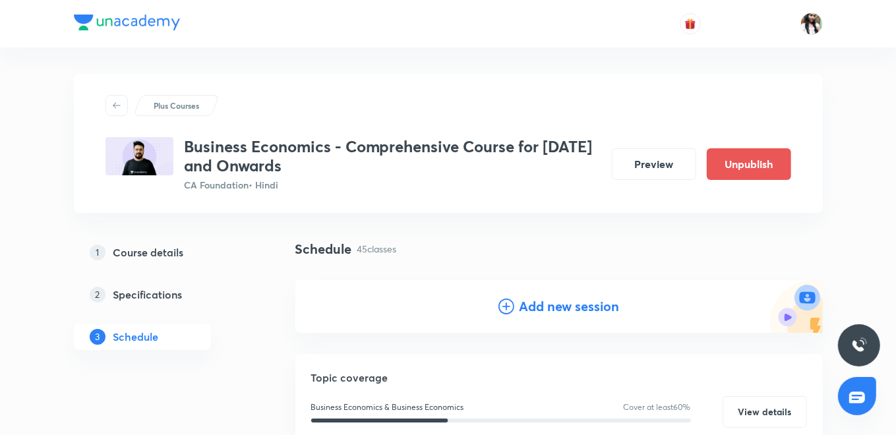
click at [589, 309] on h4 "Add new session" at bounding box center [570, 307] width 100 height 20
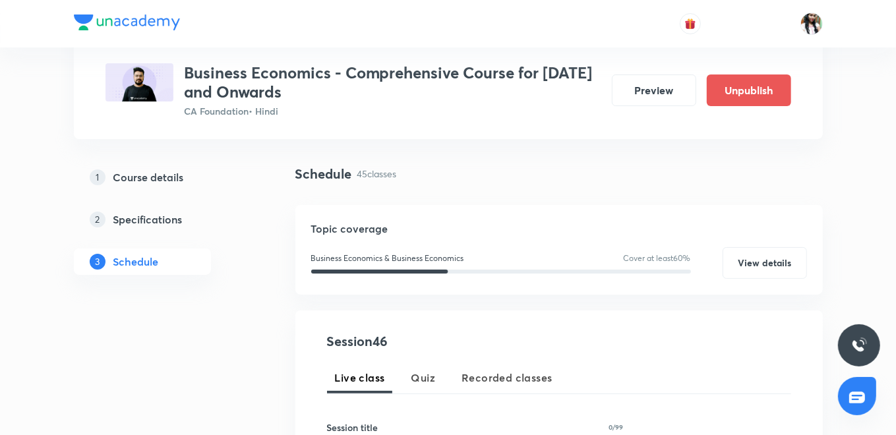
scroll to position [146, 0]
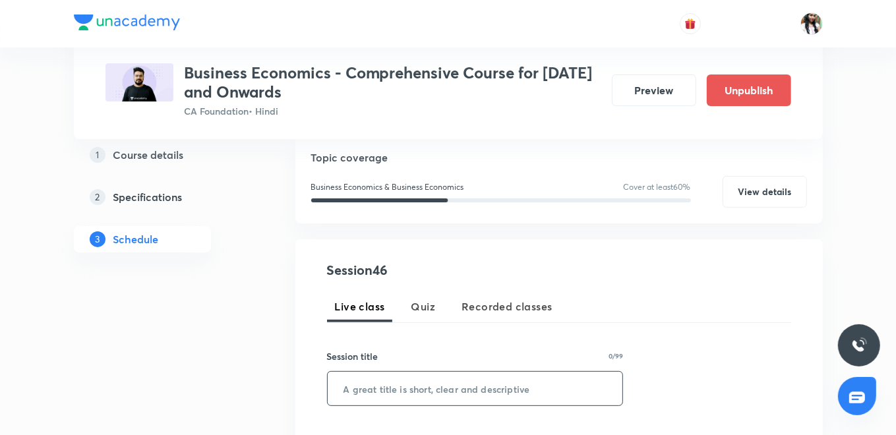
paste input "Price determination in various forms of Market - Part 5"
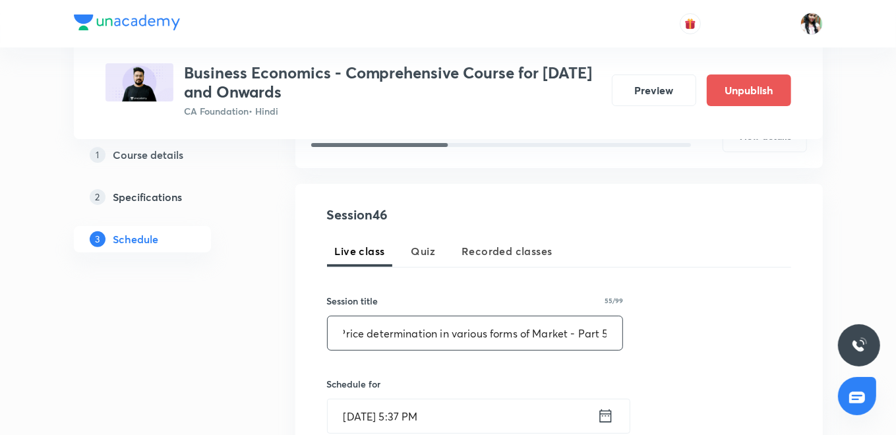
scroll to position [293, 0]
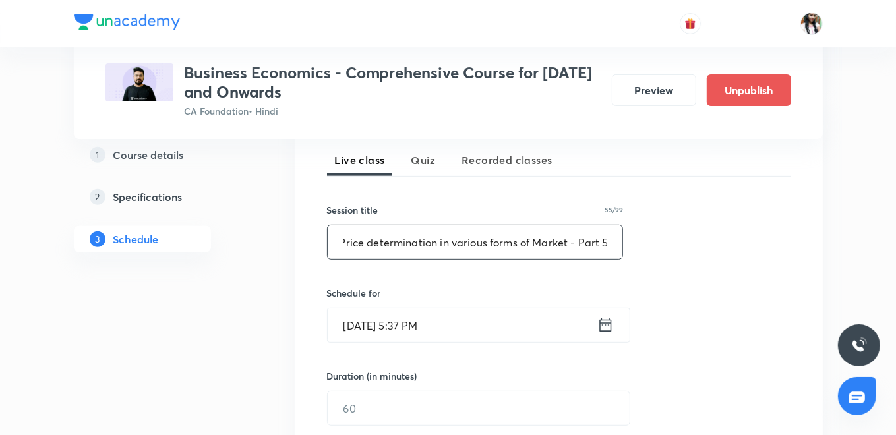
type input "Price determination in various forms of Market - Part 5"
click at [605, 319] on icon at bounding box center [606, 325] width 12 height 13
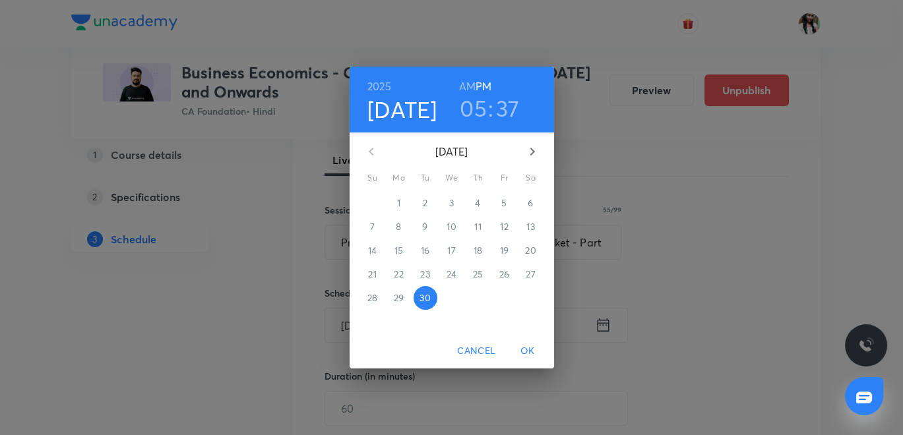
click at [534, 153] on icon "button" at bounding box center [532, 152] width 16 height 16
click at [526, 206] on span "4" at bounding box center [531, 203] width 24 height 13
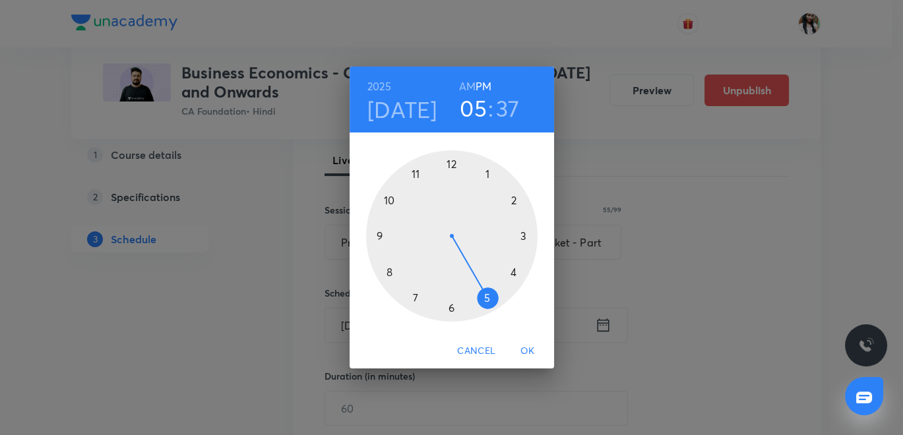
click at [506, 109] on h3 "37" at bounding box center [508, 108] width 24 height 28
click at [449, 158] on div at bounding box center [451, 235] width 171 height 171
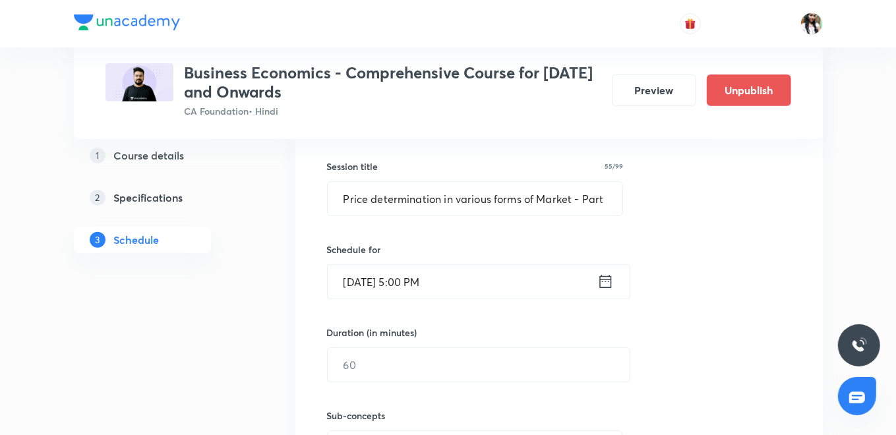
scroll to position [366, 0]
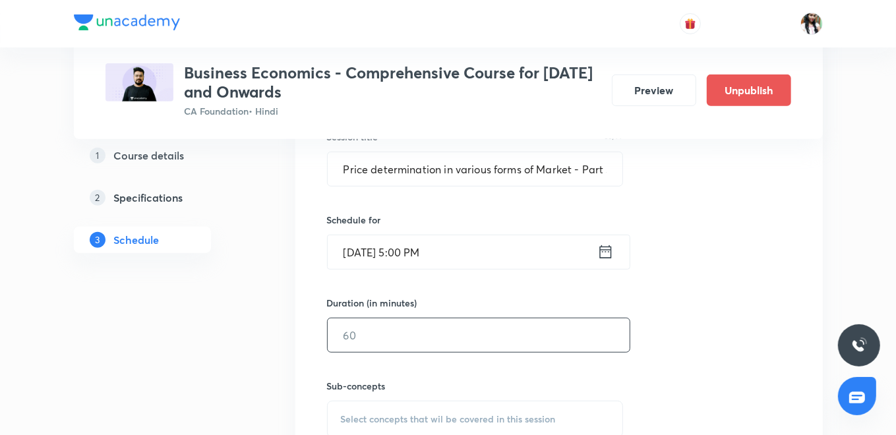
drag, startPoint x: 414, startPoint y: 339, endPoint x: 403, endPoint y: 296, distance: 44.3
click at [416, 334] on input "text" at bounding box center [479, 336] width 302 height 34
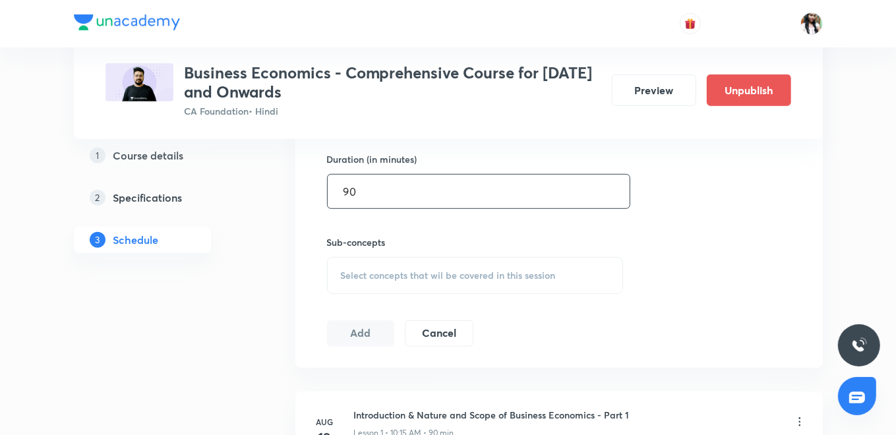
scroll to position [512, 0]
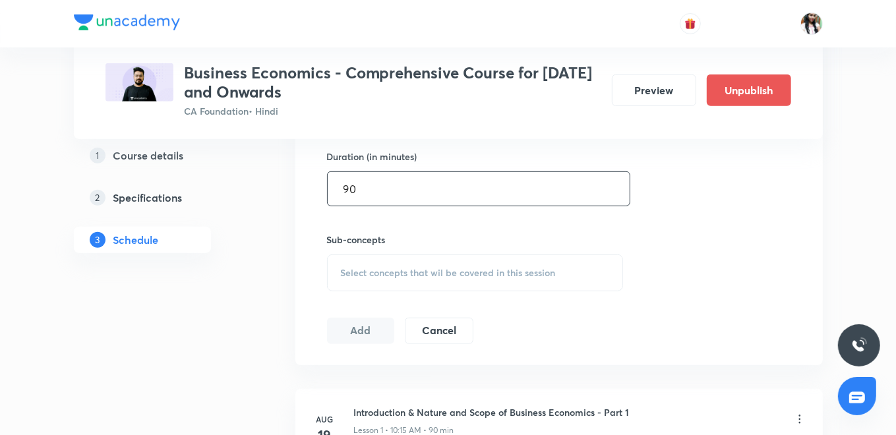
type input "90"
click at [394, 280] on div "Select concepts that wil be covered in this session" at bounding box center [475, 273] width 297 height 37
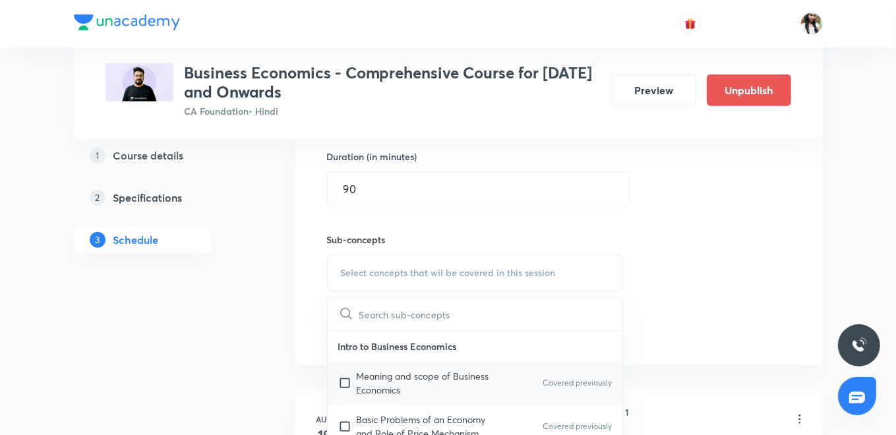
click at [405, 386] on p "Meaning and scope of Business Economics" at bounding box center [423, 383] width 133 height 28
checkbox input "true"
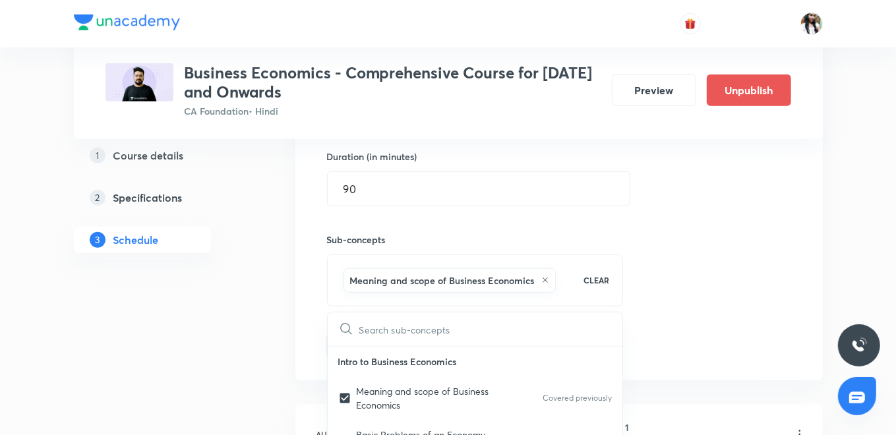
click at [310, 338] on div "Session 46 Live class Quiz Recorded classes Session title 55/99 Price determina…" at bounding box center [559, 126] width 528 height 507
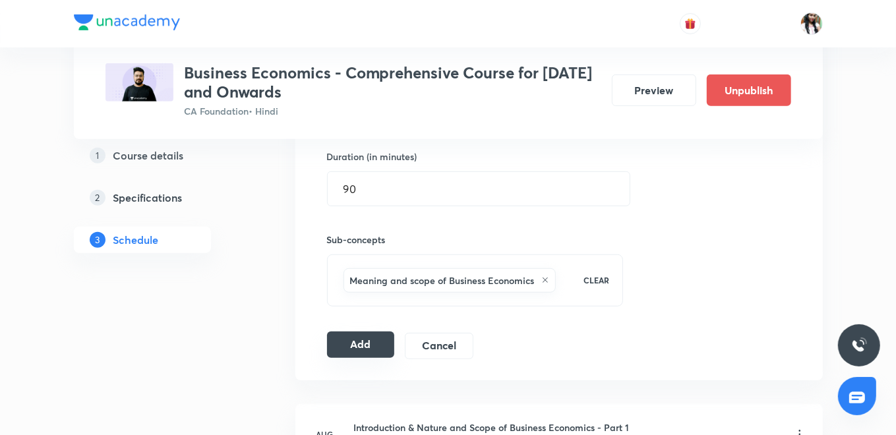
click at [352, 339] on button "Add" at bounding box center [361, 345] width 68 height 26
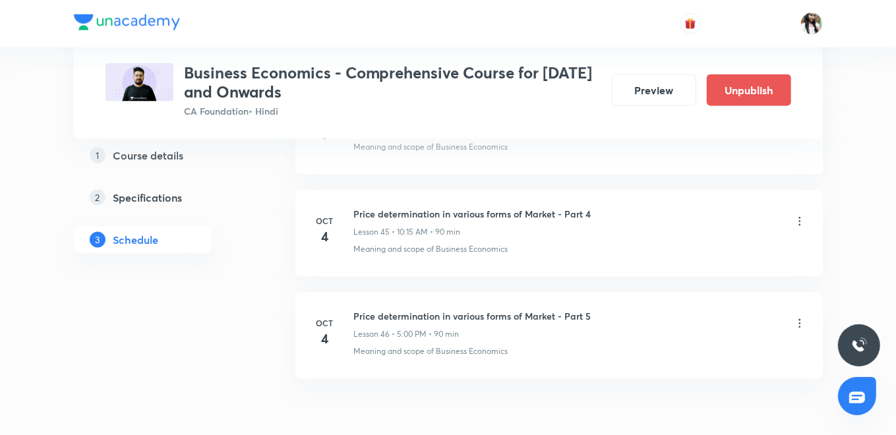
scroll to position [4801, 0]
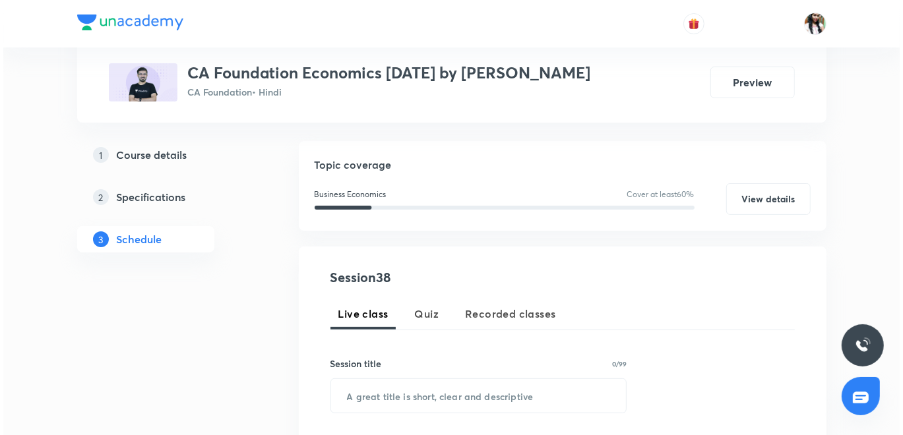
scroll to position [220, 0]
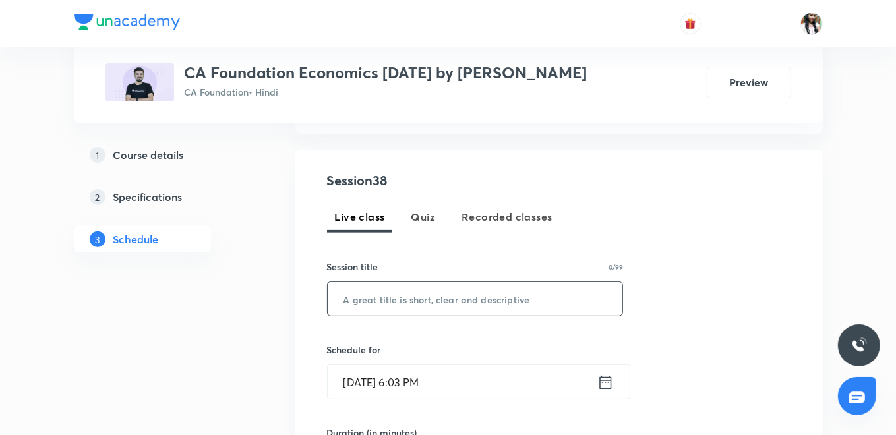
click at [419, 295] on input "text" at bounding box center [475, 299] width 295 height 34
paste input "L1 National Income"
type input "L1 National Income"
click at [605, 387] on icon at bounding box center [606, 382] width 16 height 18
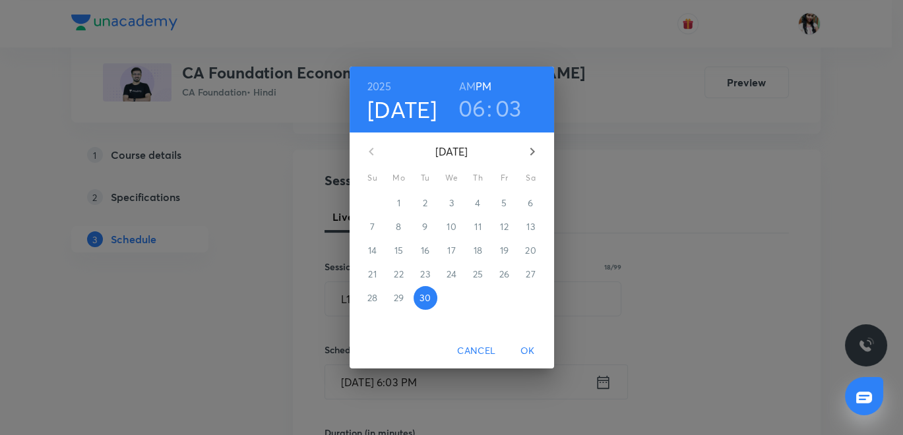
click at [535, 148] on icon "button" at bounding box center [532, 152] width 16 height 16
click at [450, 200] on p "1" at bounding box center [451, 203] width 3 height 13
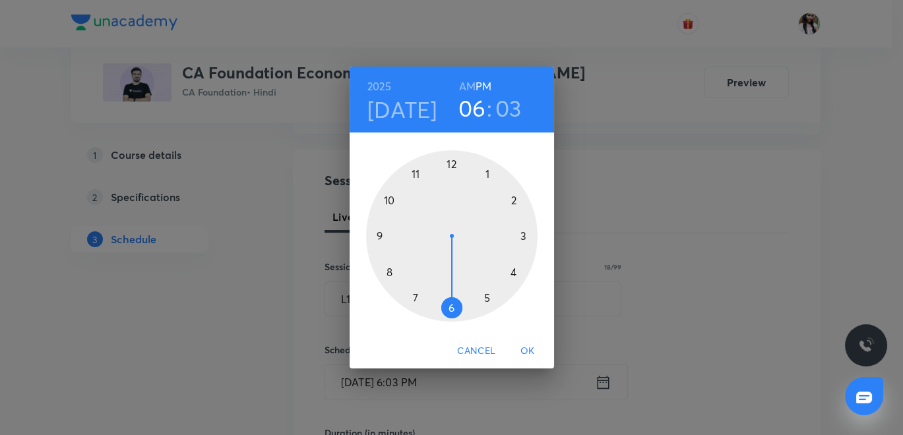
click at [469, 86] on h6 "AM" at bounding box center [467, 86] width 16 height 18
click at [390, 199] on div at bounding box center [451, 235] width 171 height 171
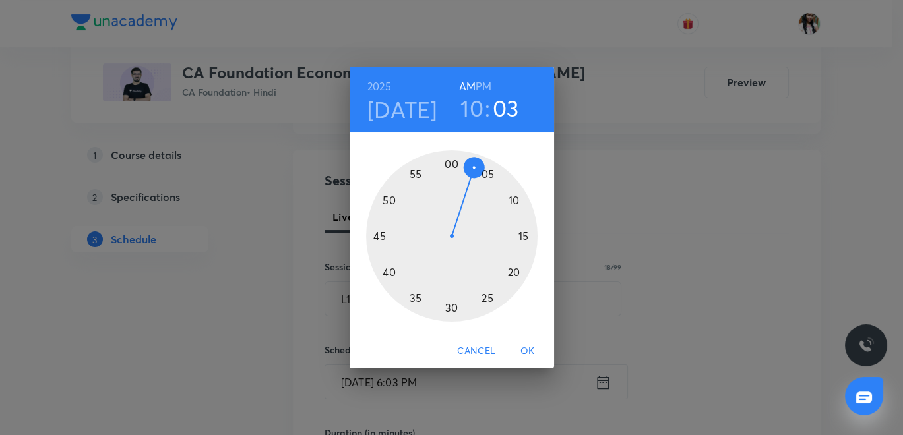
click at [520, 234] on div at bounding box center [451, 235] width 171 height 171
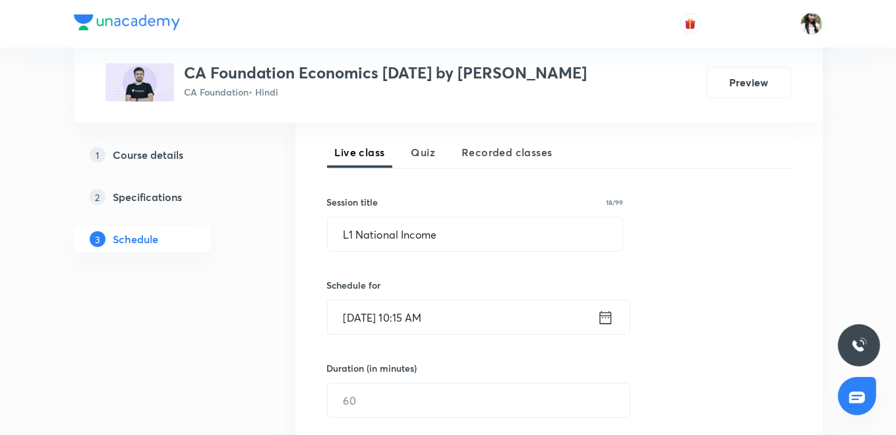
scroll to position [366, 0]
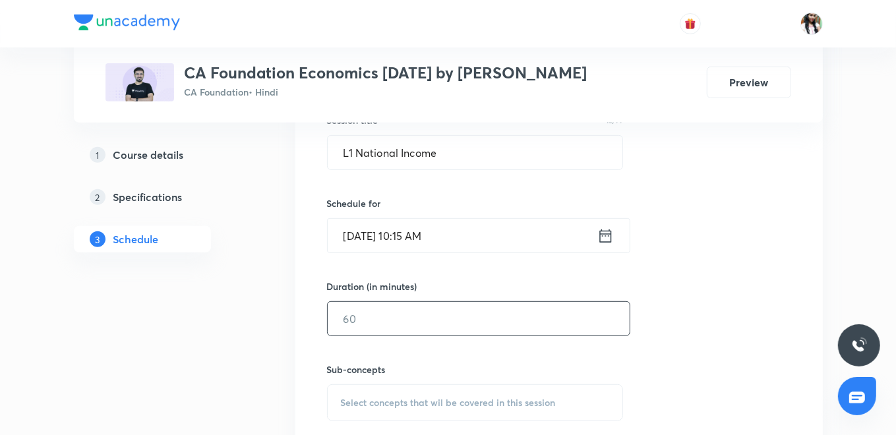
click at [456, 321] on input "text" at bounding box center [479, 319] width 302 height 34
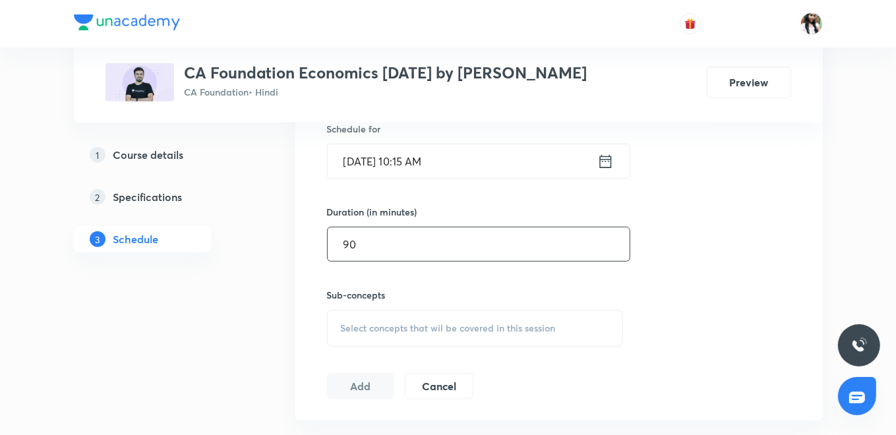
scroll to position [512, 0]
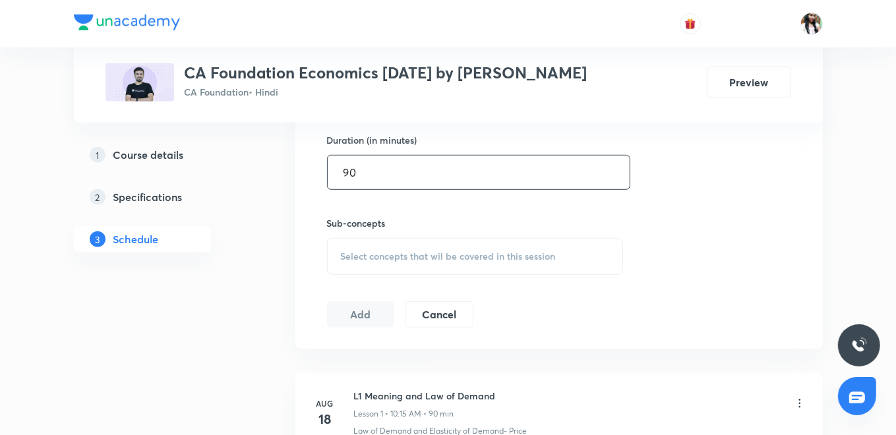
type input "90"
click at [411, 246] on div "Select concepts that wil be covered in this session" at bounding box center [475, 256] width 297 height 37
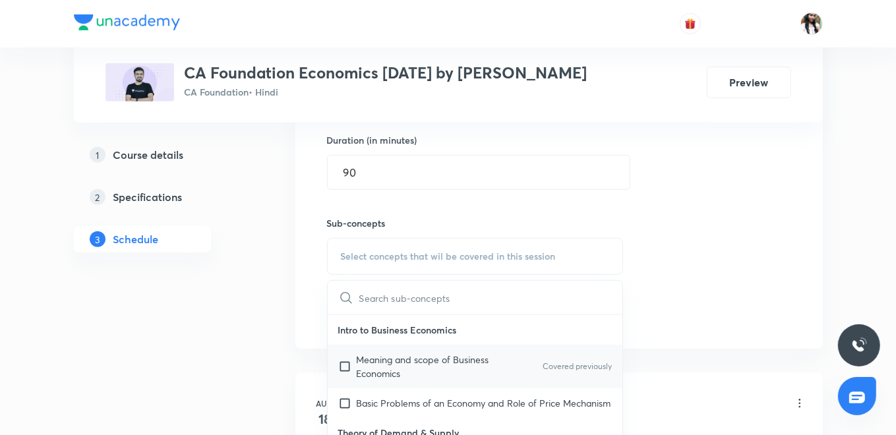
click at [396, 364] on p "Meaning and scope of Business Economics" at bounding box center [423, 367] width 133 height 28
checkbox input "true"
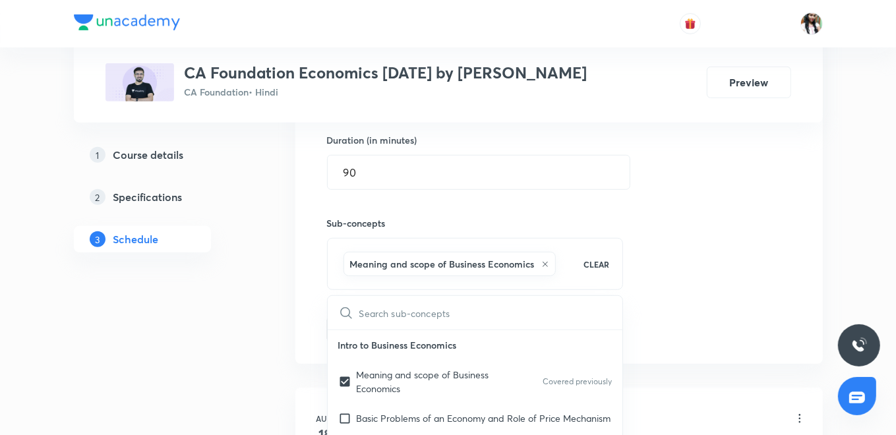
click at [309, 295] on div "Session 38 Live class Quiz Recorded classes Session title 18/99 L1 National Inc…" at bounding box center [559, 110] width 528 height 507
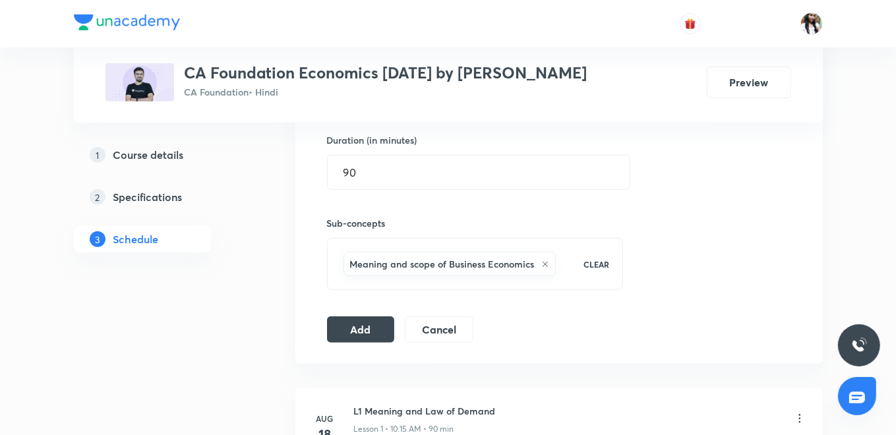
drag, startPoint x: 342, startPoint y: 320, endPoint x: 346, endPoint y: 302, distance: 18.1
click at [344, 320] on button "Add" at bounding box center [361, 330] width 68 height 26
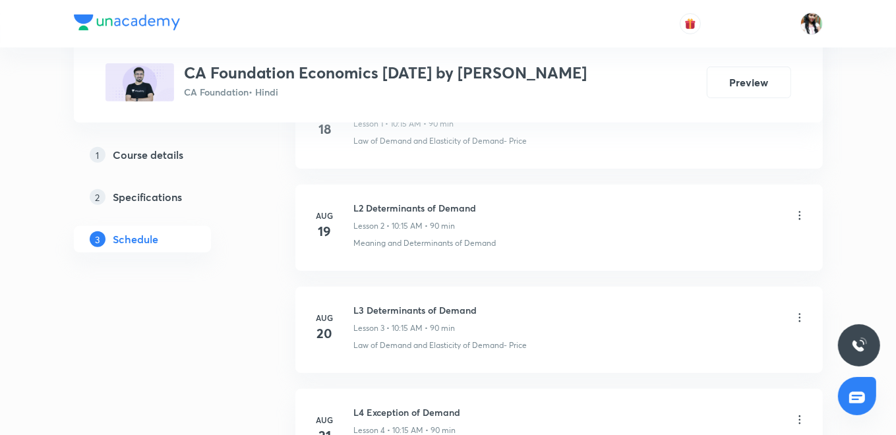
scroll to position [146, 0]
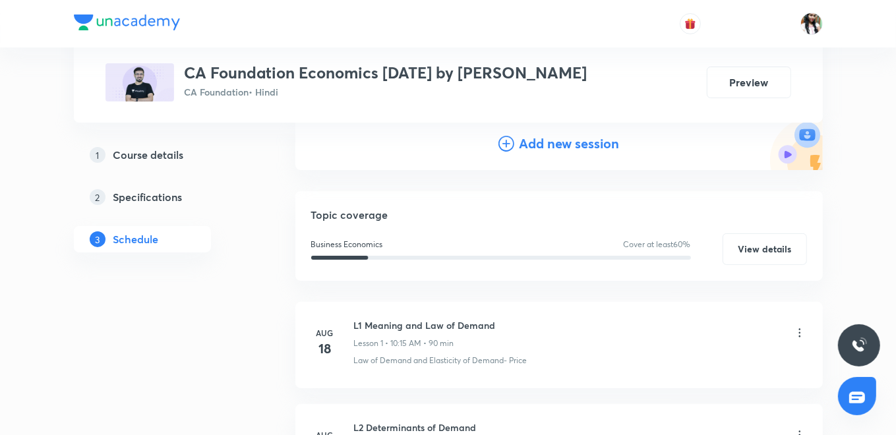
click at [521, 146] on h4 "Add new session" at bounding box center [570, 144] width 100 height 20
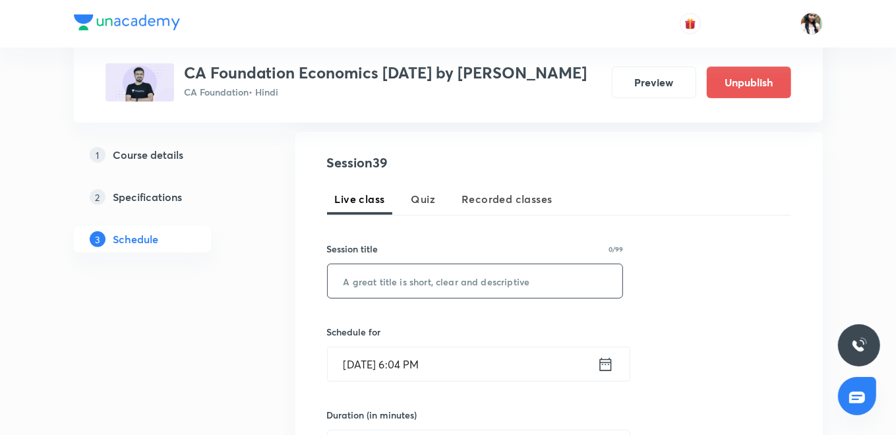
scroll to position [293, 0]
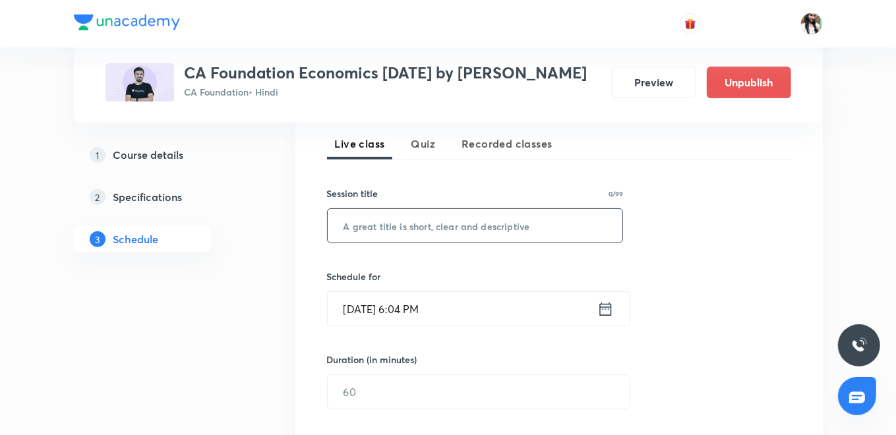
paste input "L2 National Income"
type input "L2 National Income"
click at [613, 307] on icon at bounding box center [606, 309] width 16 height 18
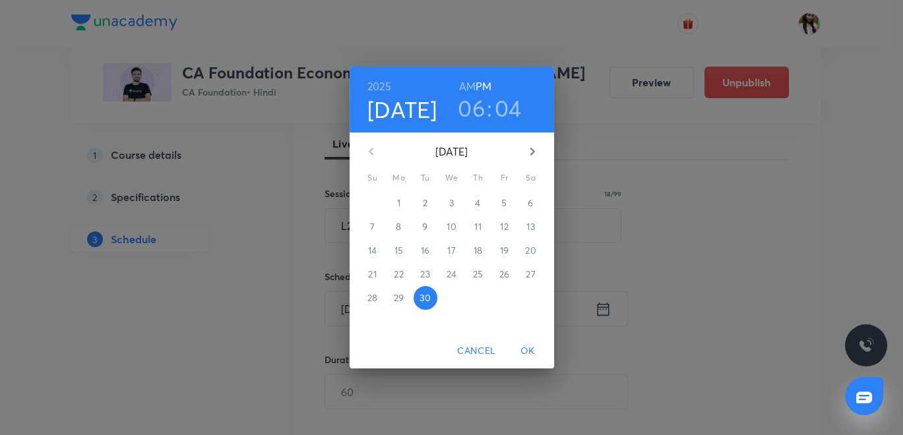
click at [536, 145] on icon "button" at bounding box center [532, 152] width 16 height 16
click at [479, 206] on p "2" at bounding box center [478, 203] width 5 height 13
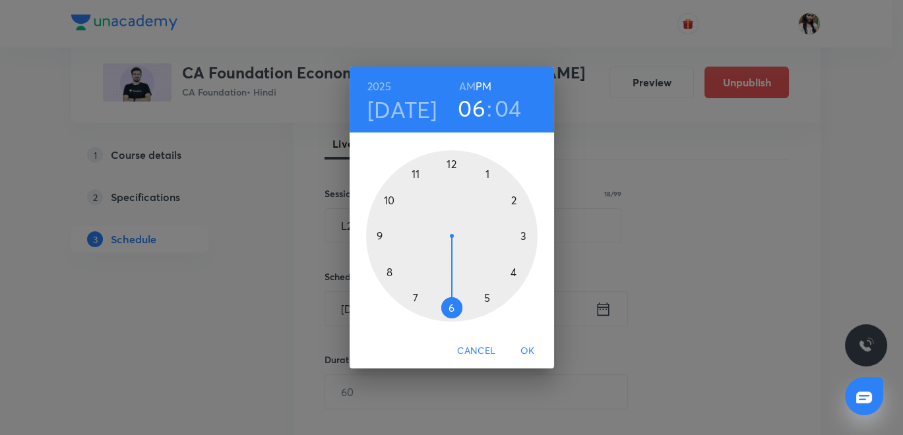
click at [468, 86] on h6 "AM" at bounding box center [467, 86] width 16 height 18
click at [386, 197] on div at bounding box center [451, 235] width 171 height 171
click at [521, 237] on div at bounding box center [451, 235] width 171 height 171
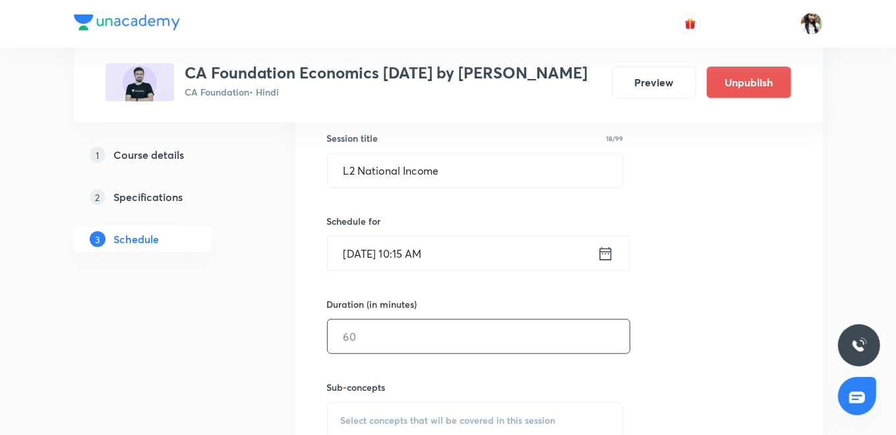
scroll to position [439, 0]
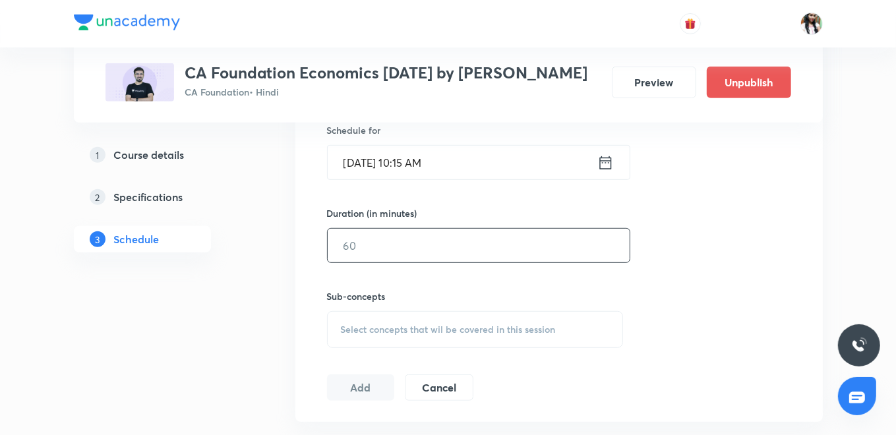
click at [416, 251] on input "text" at bounding box center [479, 246] width 302 height 34
type input "90"
click at [423, 324] on span "Select concepts that wil be covered in this session" at bounding box center [448, 329] width 215 height 11
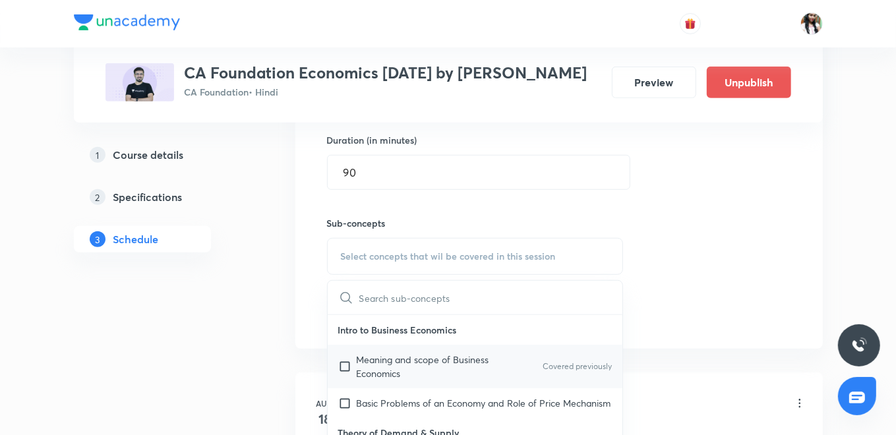
click at [399, 355] on p "Meaning and scope of Business Economics" at bounding box center [423, 367] width 133 height 28
checkbox input "true"
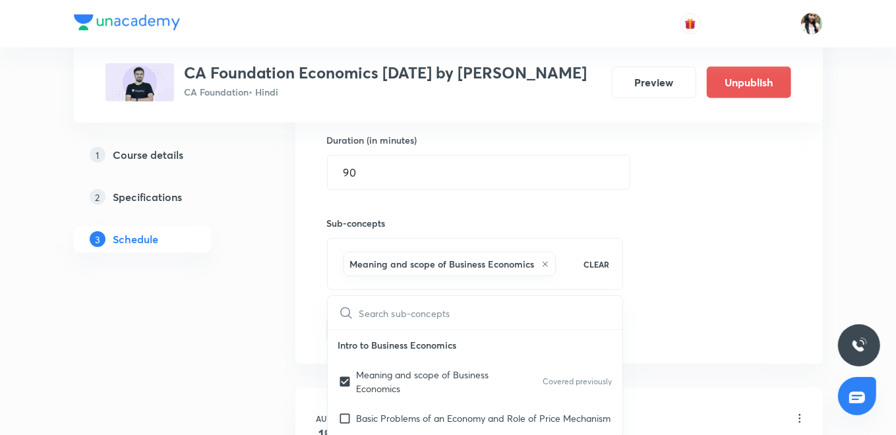
drag, startPoint x: 292, startPoint y: 277, endPoint x: 334, endPoint y: 301, distance: 48.8
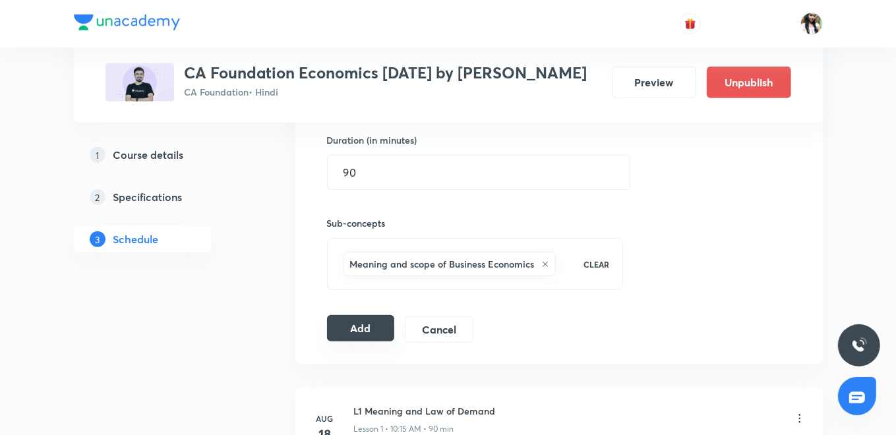
drag, startPoint x: 350, startPoint y: 329, endPoint x: 357, endPoint y: 337, distance: 10.7
click at [350, 330] on button "Add" at bounding box center [361, 328] width 68 height 26
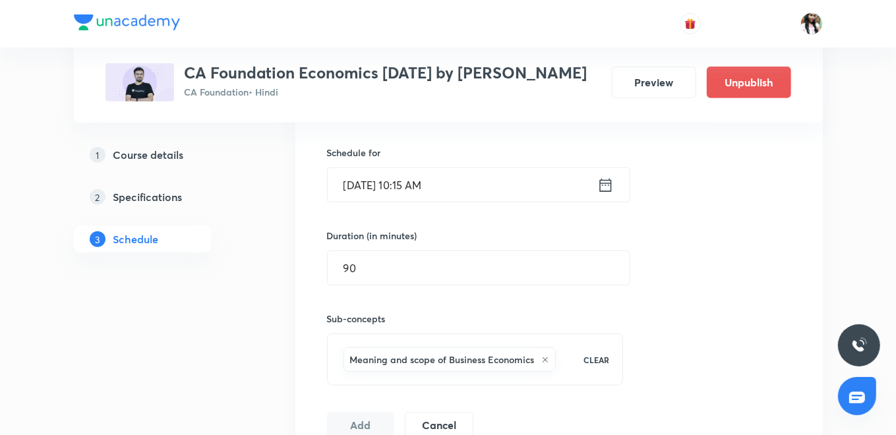
scroll to position [439, 0]
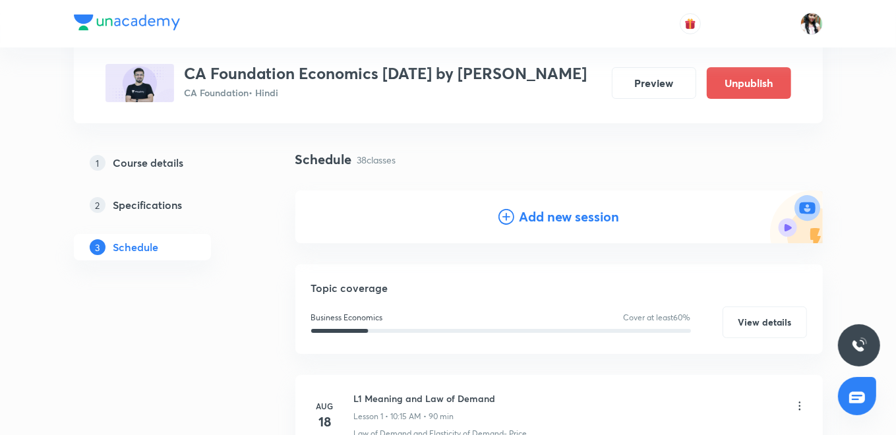
click at [557, 211] on h4 "Add new session" at bounding box center [570, 217] width 100 height 20
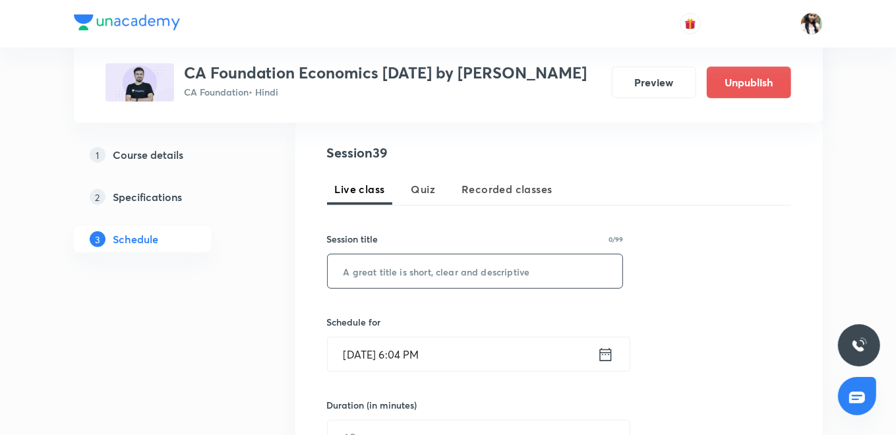
scroll to position [293, 0]
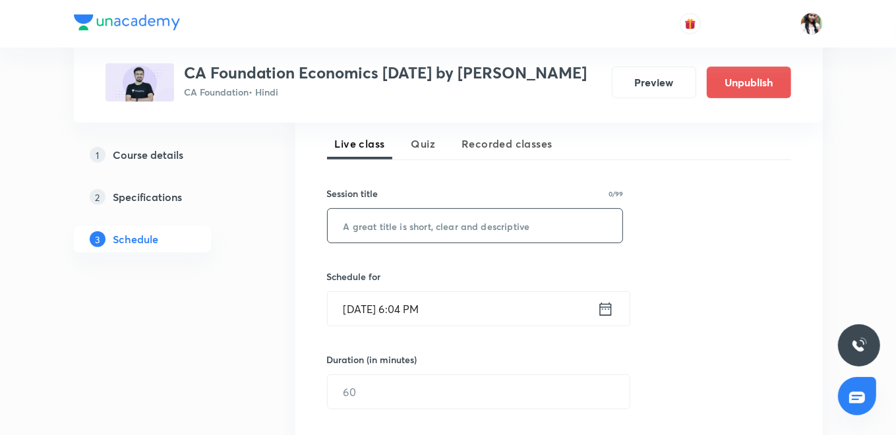
paste input "L3 National Income"
type input "L3 National Income"
click at [595, 296] on input "[DATE] 6:04 PM" at bounding box center [463, 309] width 270 height 34
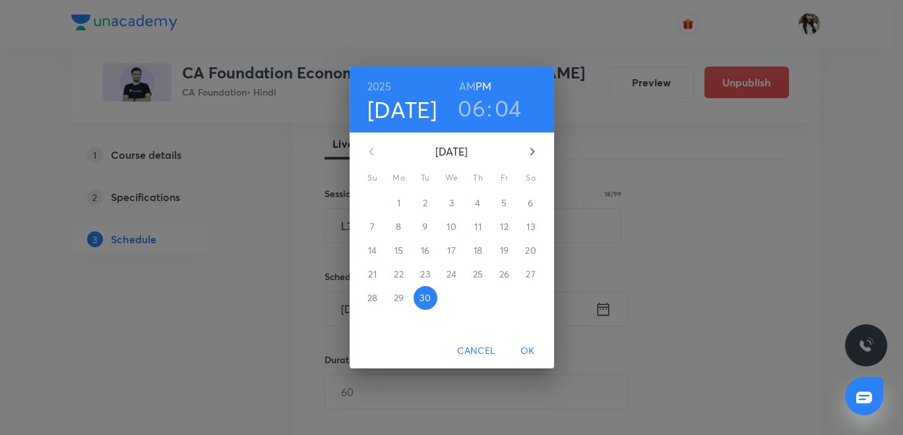
click at [526, 148] on icon "button" at bounding box center [532, 152] width 16 height 16
click at [531, 202] on p "4" at bounding box center [530, 203] width 5 height 13
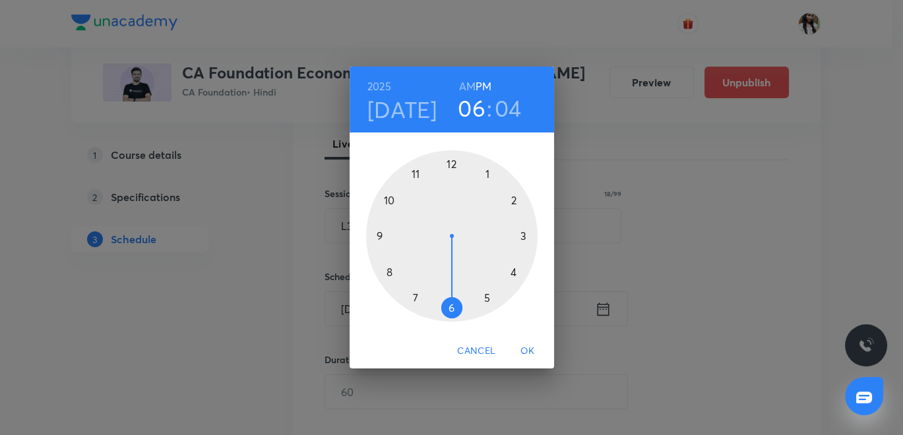
click at [468, 82] on h6 "AM" at bounding box center [467, 86] width 16 height 18
click at [388, 199] on div at bounding box center [451, 235] width 171 height 171
click at [522, 235] on div at bounding box center [451, 235] width 171 height 171
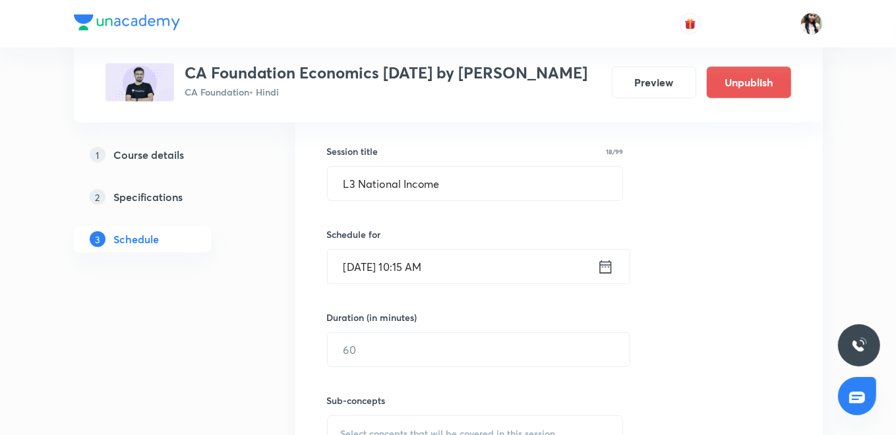
scroll to position [366, 0]
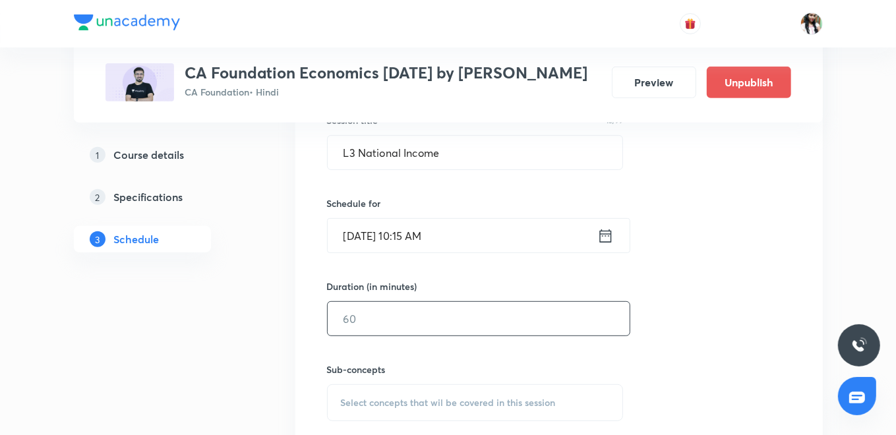
click at [410, 317] on input "text" at bounding box center [479, 319] width 302 height 34
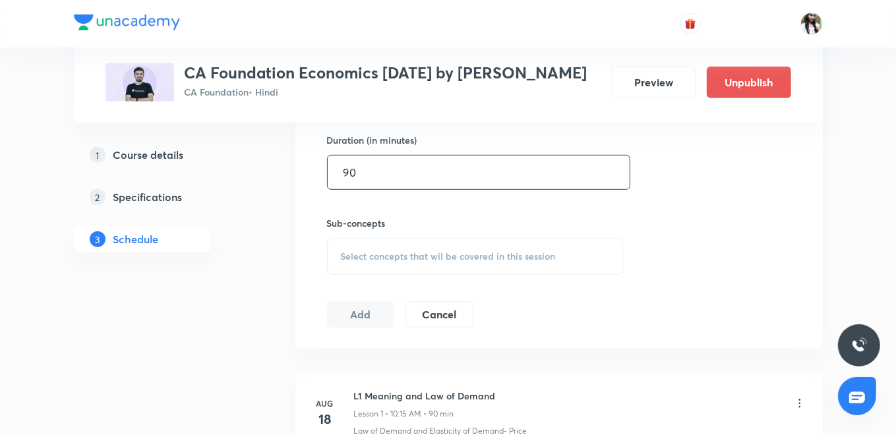
type input "90"
click at [407, 255] on span "Select concepts that wil be covered in this session" at bounding box center [448, 256] width 215 height 11
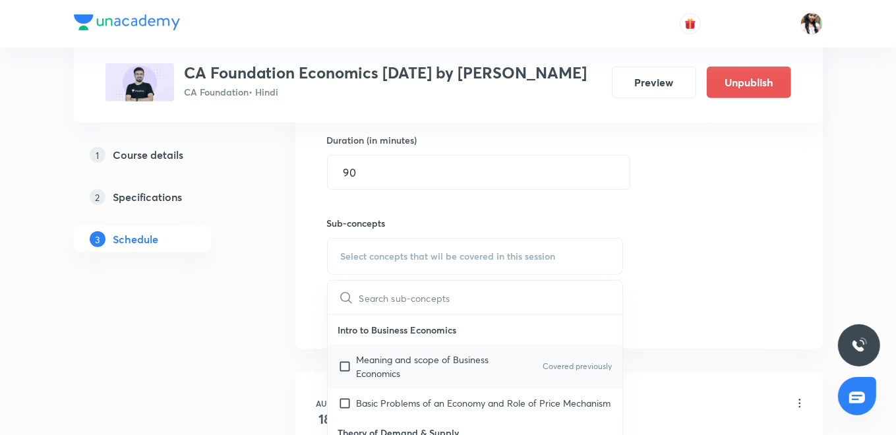
click at [395, 353] on p "Meaning and scope of Business Economics" at bounding box center [423, 367] width 133 height 28
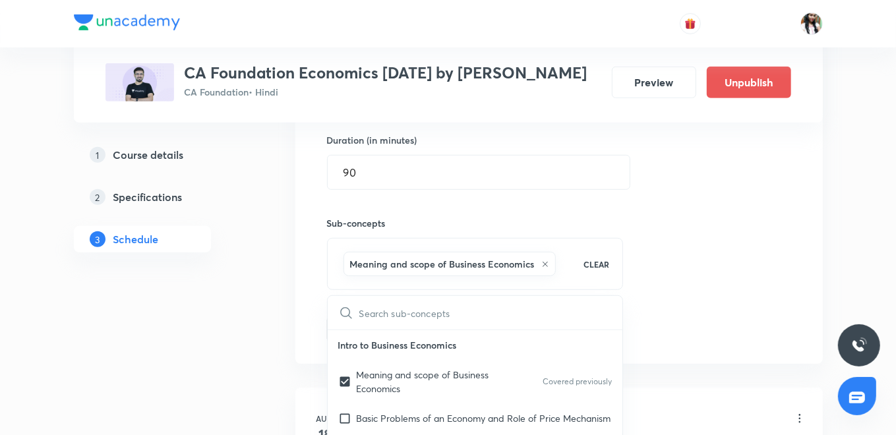
checkbox input "true"
click at [305, 319] on div "Session 40 Live class Quiz Recorded classes Session title 18/99 L3 National Inc…" at bounding box center [559, 110] width 528 height 507
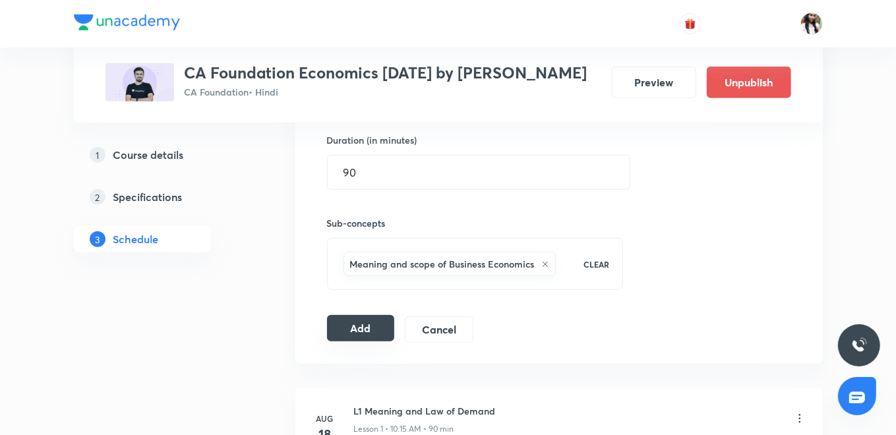
click at [352, 336] on button "Add" at bounding box center [361, 328] width 68 height 26
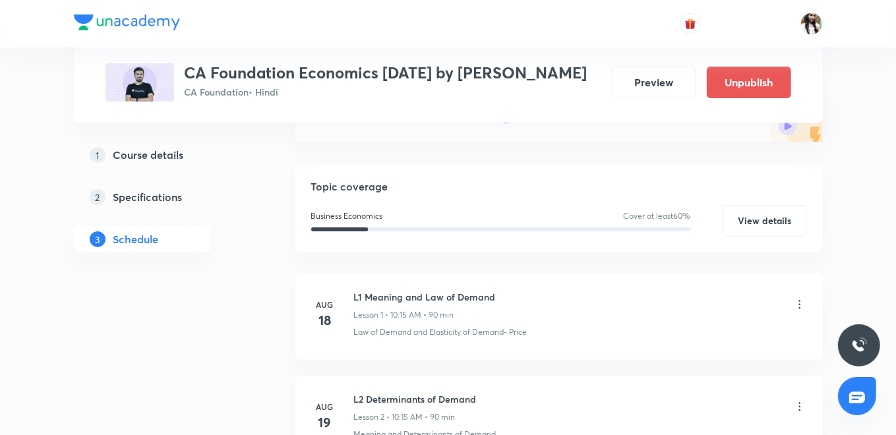
scroll to position [73, 0]
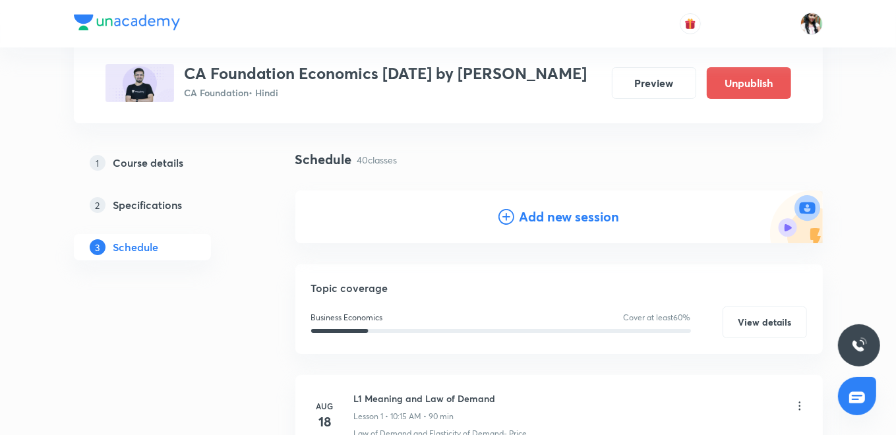
click at [528, 214] on h4 "Add new session" at bounding box center [570, 217] width 100 height 20
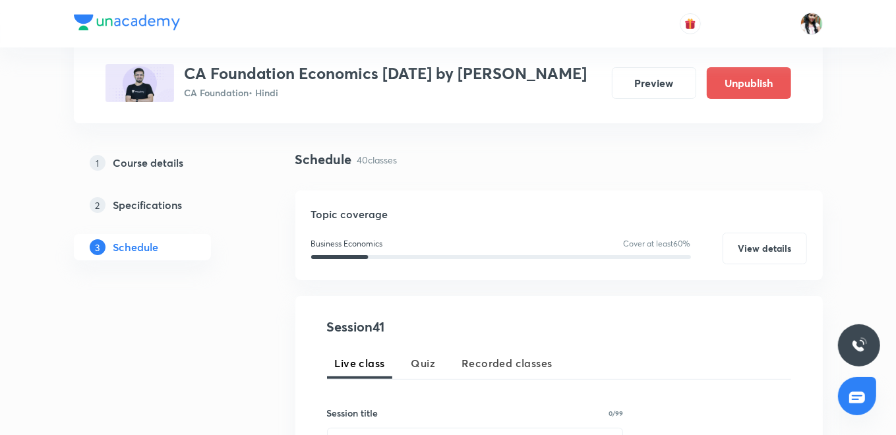
scroll to position [220, 0]
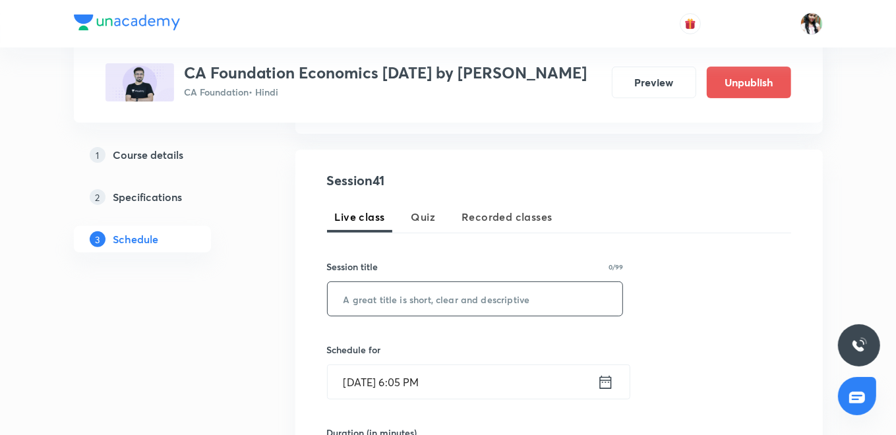
paste input "L4 National Income"
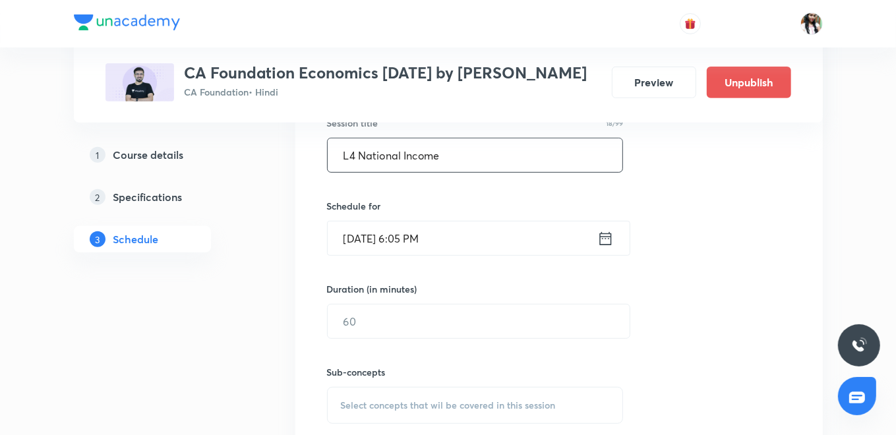
scroll to position [366, 0]
type input "L4 National Income"
click at [596, 234] on input "[DATE] 6:05 PM" at bounding box center [463, 236] width 270 height 34
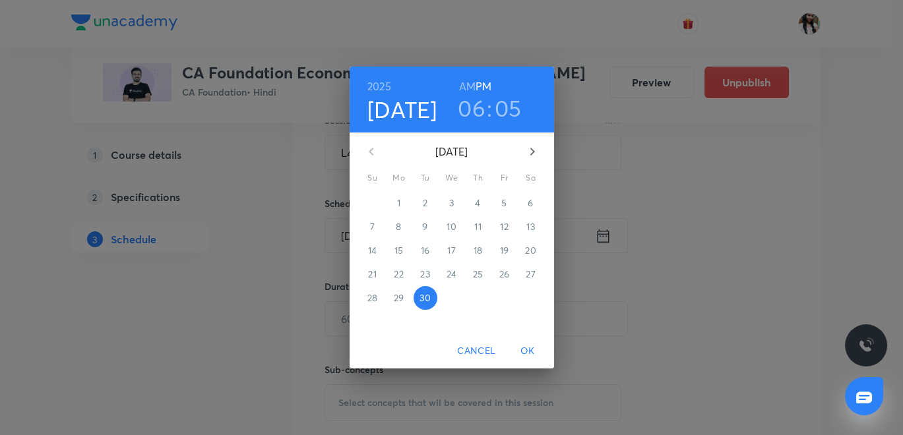
click at [532, 146] on icon "button" at bounding box center [532, 152] width 16 height 16
click at [396, 226] on p "6" at bounding box center [398, 226] width 5 height 13
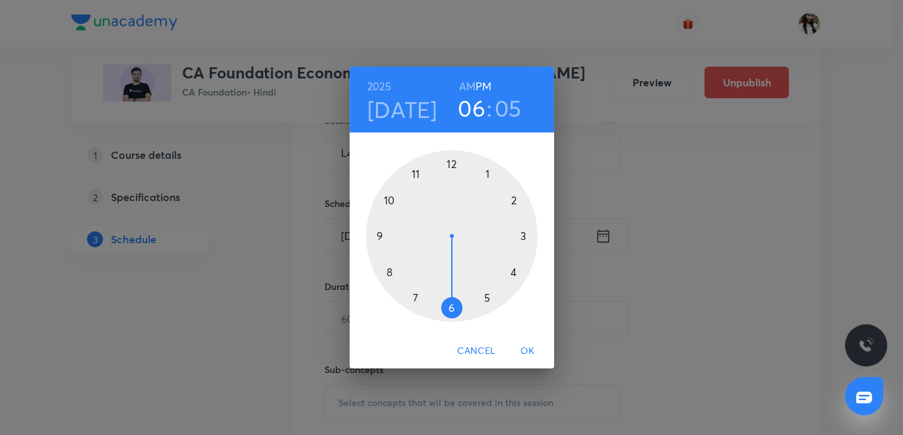
click at [467, 82] on h6 "AM" at bounding box center [467, 86] width 16 height 18
click at [390, 199] on div at bounding box center [451, 235] width 171 height 171
click at [522, 235] on div at bounding box center [451, 235] width 171 height 171
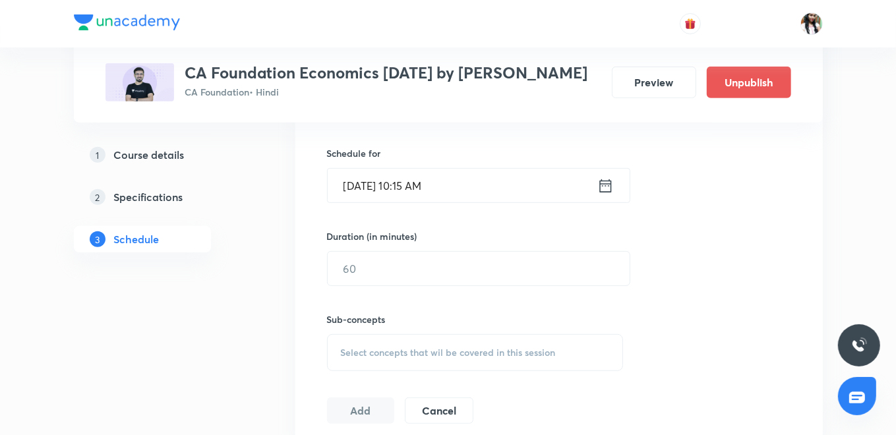
scroll to position [439, 0]
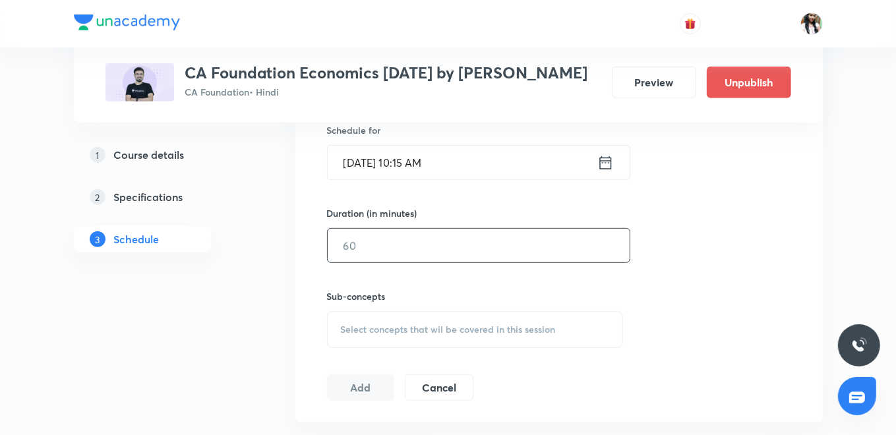
click at [388, 248] on input "text" at bounding box center [479, 246] width 302 height 34
type input "90"
click at [394, 324] on span "Select concepts that wil be covered in this session" at bounding box center [448, 329] width 215 height 11
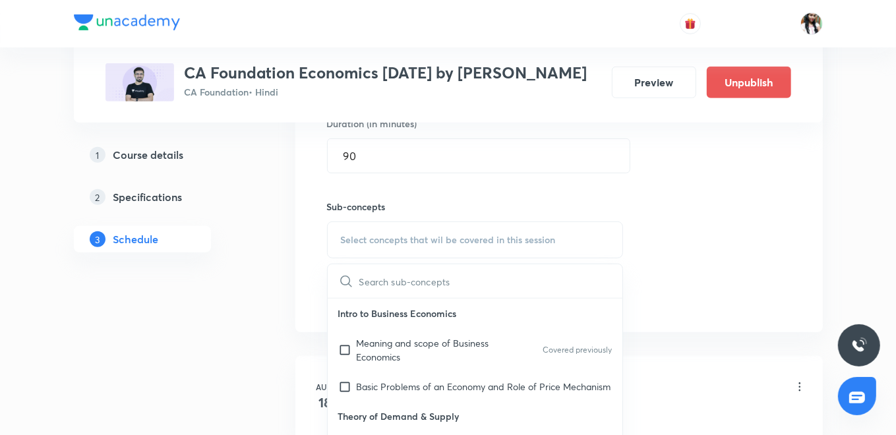
scroll to position [586, 0]
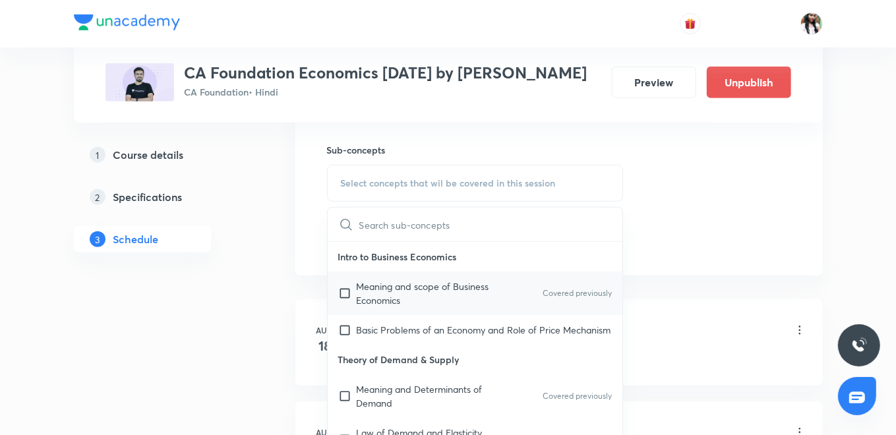
click at [404, 290] on p "Meaning and scope of Business Economics" at bounding box center [423, 294] width 133 height 28
checkbox input "true"
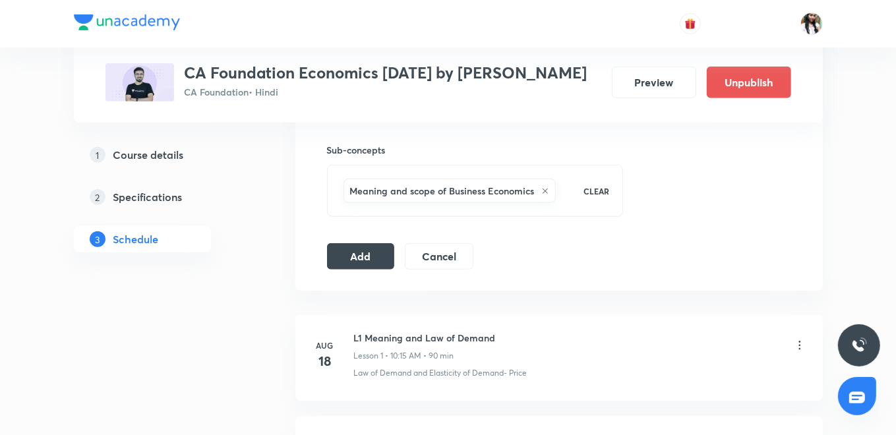
click at [342, 260] on button "Add" at bounding box center [361, 256] width 68 height 26
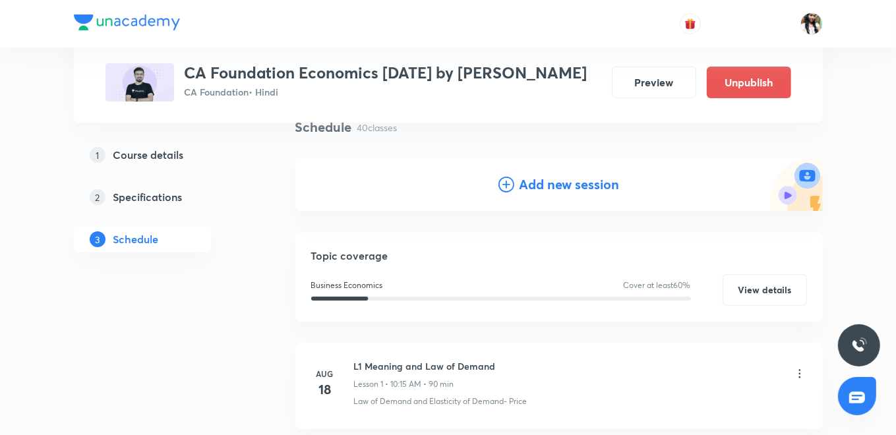
scroll to position [0, 0]
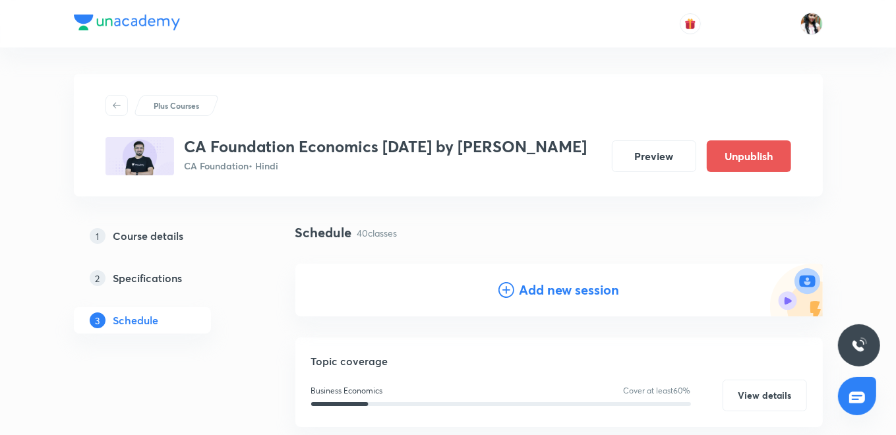
drag, startPoint x: 546, startPoint y: 285, endPoint x: 515, endPoint y: 241, distance: 53.4
click at [546, 285] on h4 "Add new session" at bounding box center [570, 290] width 100 height 20
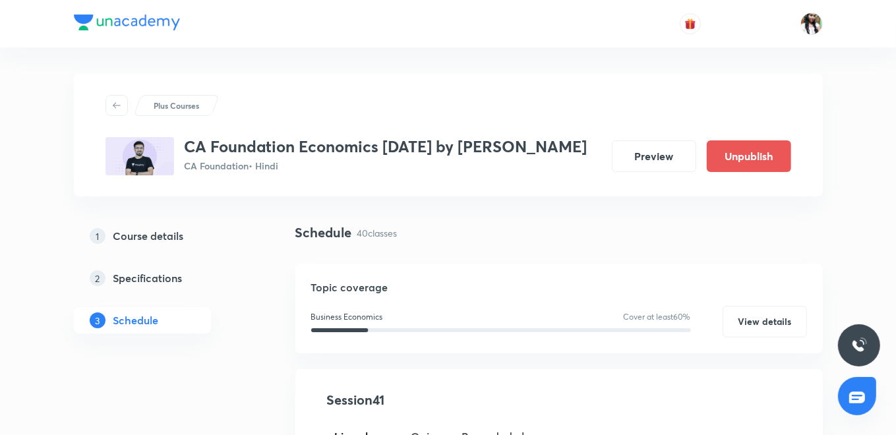
scroll to position [220, 0]
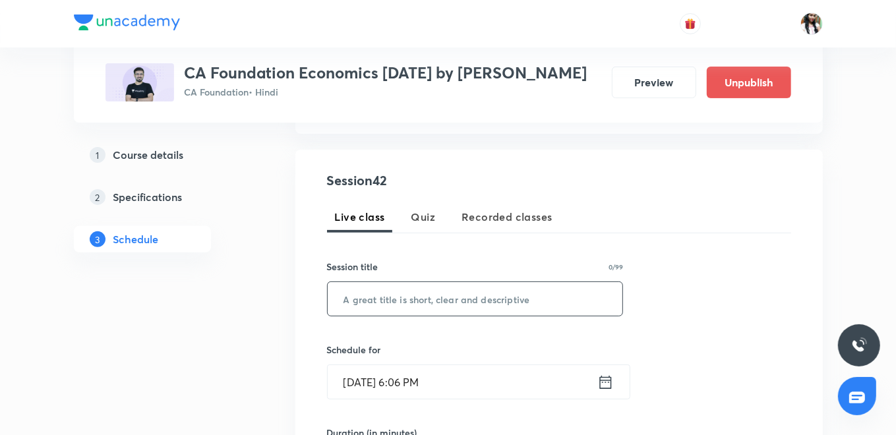
paste input "L5 National Income"
type input "L5 National Income"
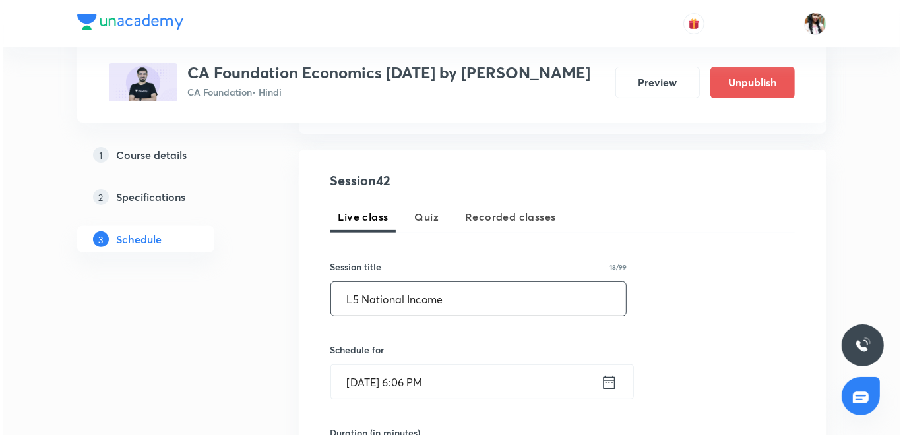
scroll to position [293, 0]
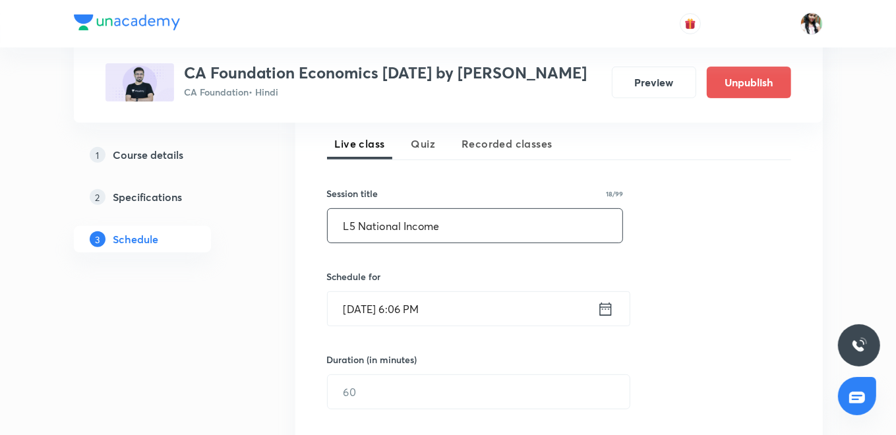
click at [608, 308] on icon at bounding box center [606, 308] width 12 height 13
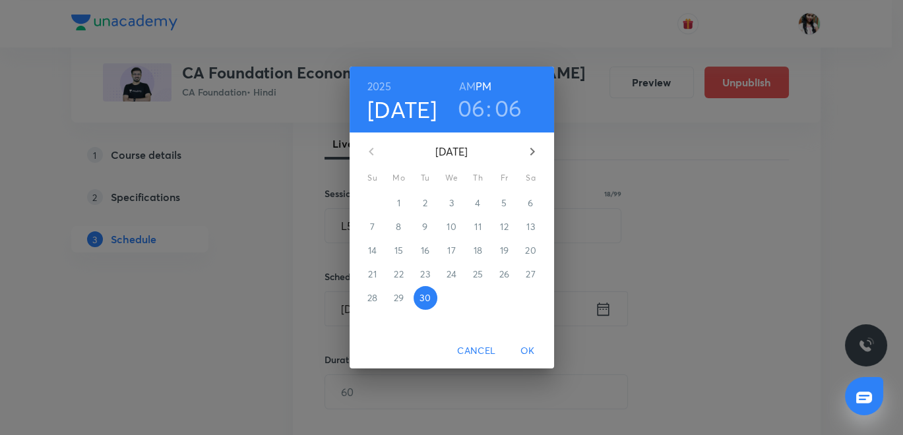
click at [532, 157] on icon "button" at bounding box center [532, 152] width 16 height 16
click at [423, 223] on p "7" at bounding box center [425, 226] width 5 height 13
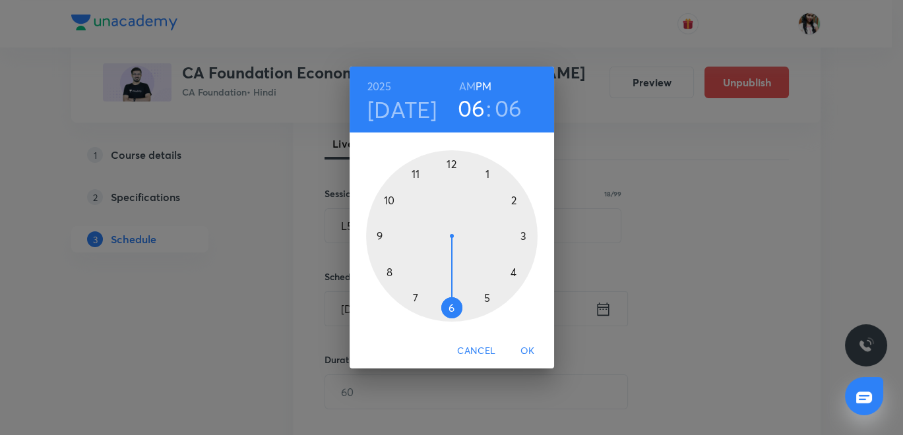
click at [469, 83] on h6 "AM" at bounding box center [467, 86] width 16 height 18
click at [384, 199] on div at bounding box center [451, 235] width 171 height 171
click at [526, 237] on div at bounding box center [451, 235] width 171 height 171
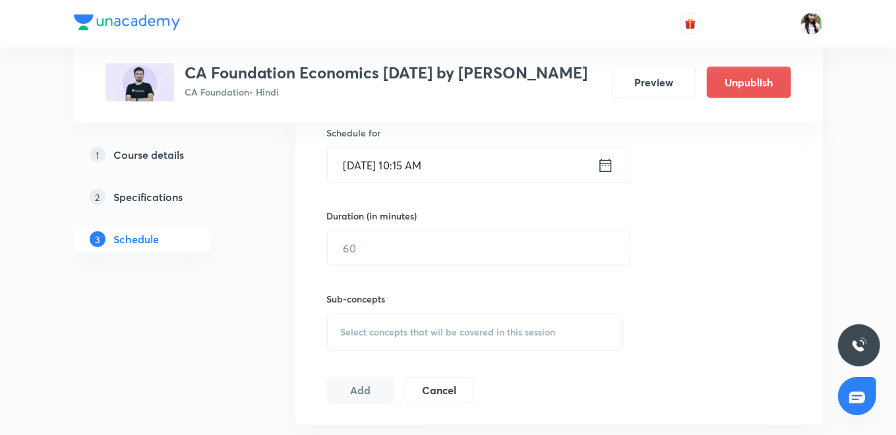
scroll to position [439, 0]
click at [468, 252] on input "text" at bounding box center [479, 246] width 302 height 34
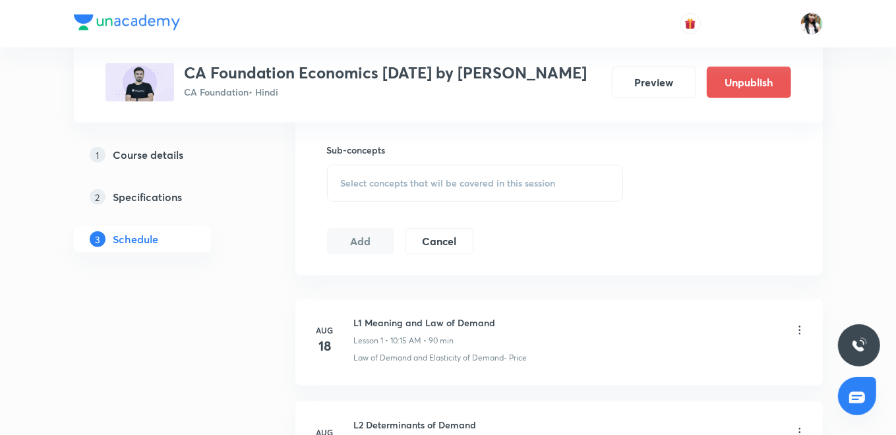
type input "90"
click at [439, 185] on span "Select concepts that wil be covered in this session" at bounding box center [448, 183] width 215 height 11
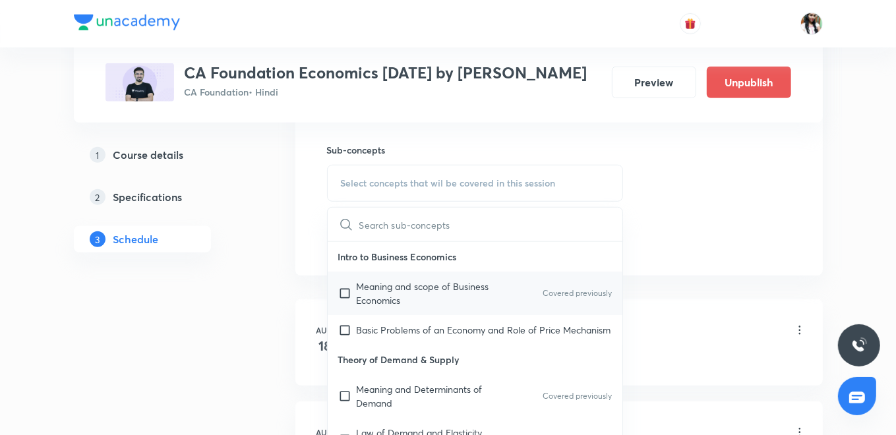
click at [399, 290] on p "Meaning and scope of Business Economics" at bounding box center [423, 294] width 133 height 28
checkbox input "true"
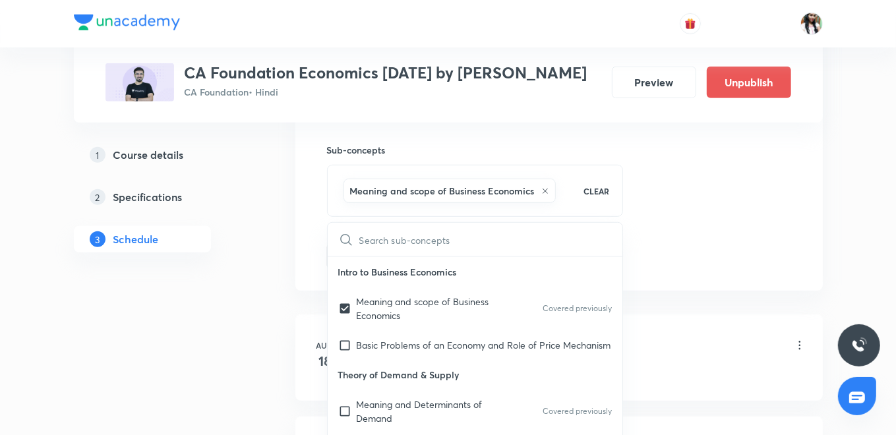
click at [309, 224] on div "Session 42 Live class Quiz Recorded classes Session title 18/99 L5 National Inc…" at bounding box center [559, 37] width 528 height 507
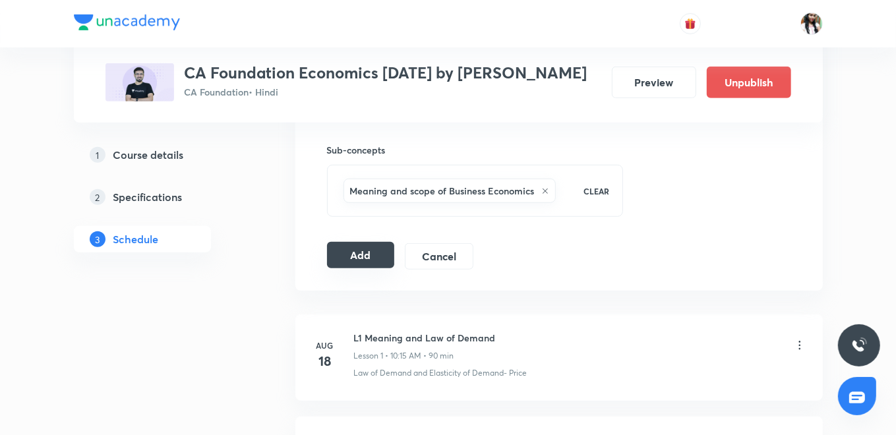
click at [346, 249] on button "Add" at bounding box center [361, 255] width 68 height 26
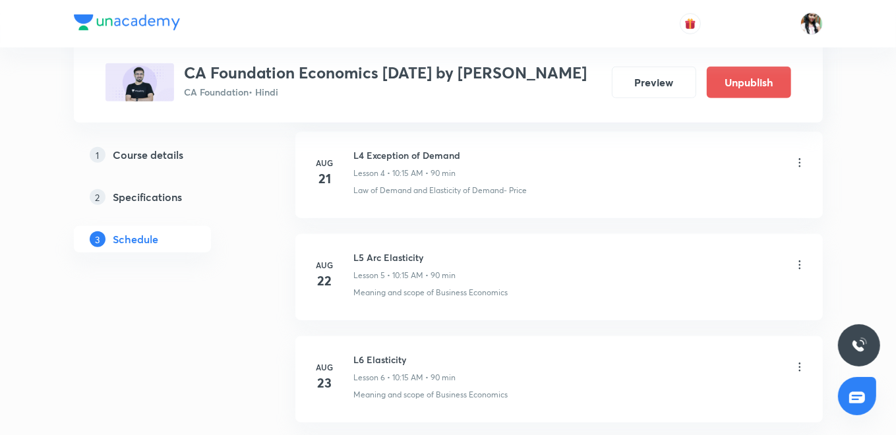
scroll to position [0, 0]
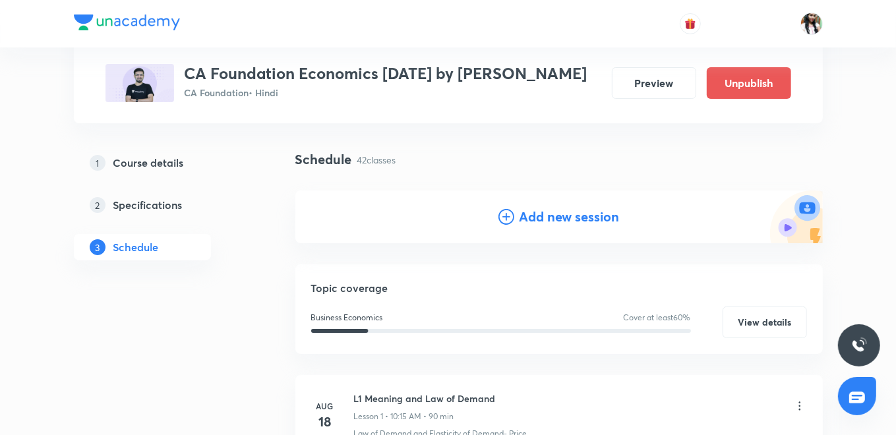
click at [549, 214] on h4 "Add new session" at bounding box center [570, 217] width 100 height 20
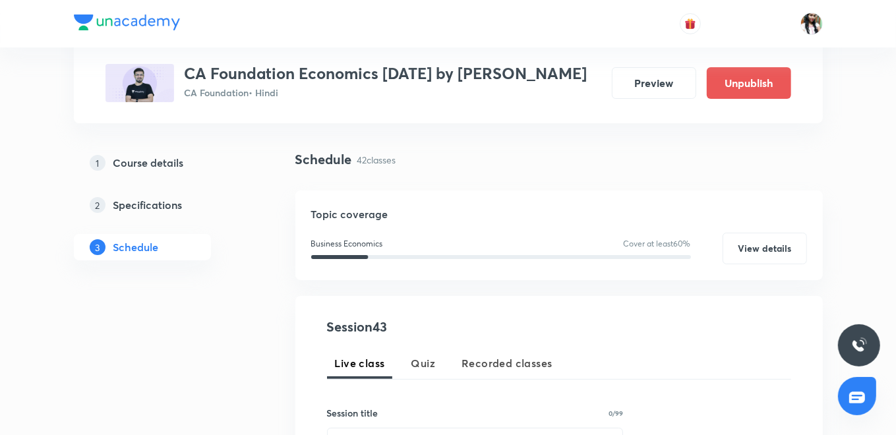
scroll to position [366, 0]
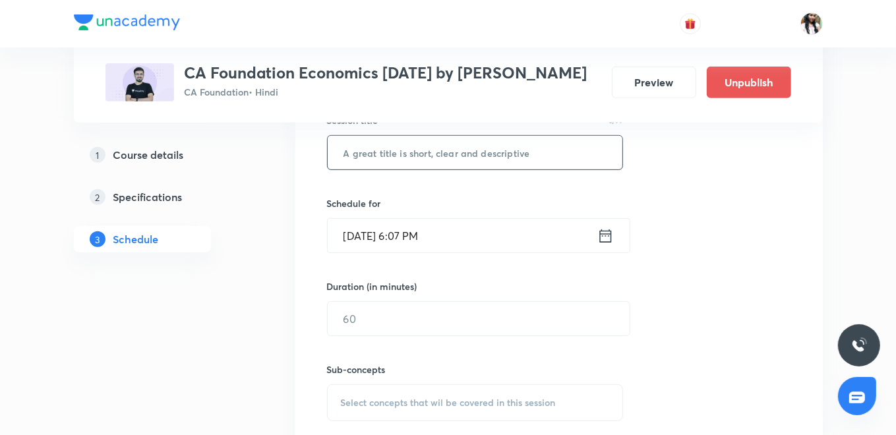
paste input "L6 National Income"
type input "L6 National Income"
click at [599, 236] on icon at bounding box center [606, 236] width 16 height 18
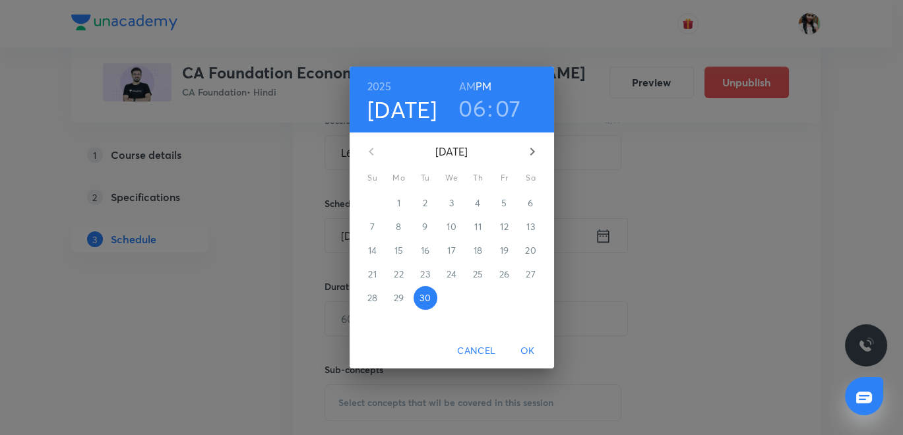
click at [529, 146] on icon "button" at bounding box center [532, 152] width 16 height 16
click at [460, 226] on span "8" at bounding box center [452, 226] width 24 height 13
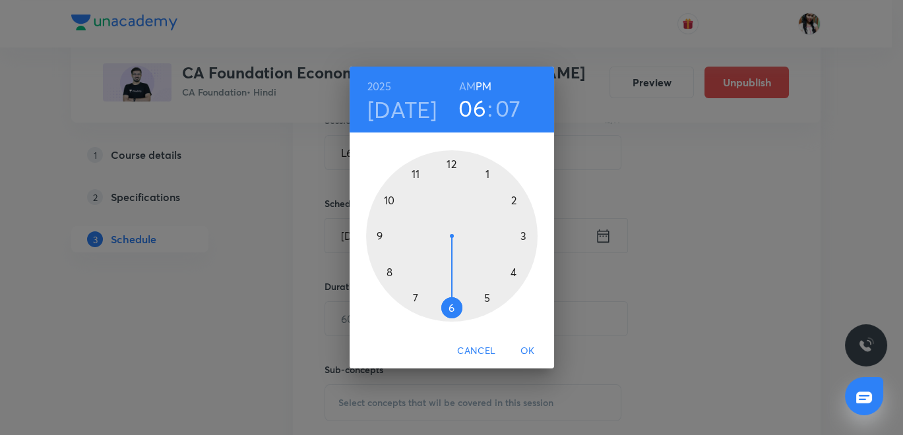
click at [467, 82] on h6 "AM" at bounding box center [467, 86] width 16 height 18
click at [387, 199] on div at bounding box center [451, 235] width 171 height 171
click at [522, 235] on div at bounding box center [451, 235] width 171 height 171
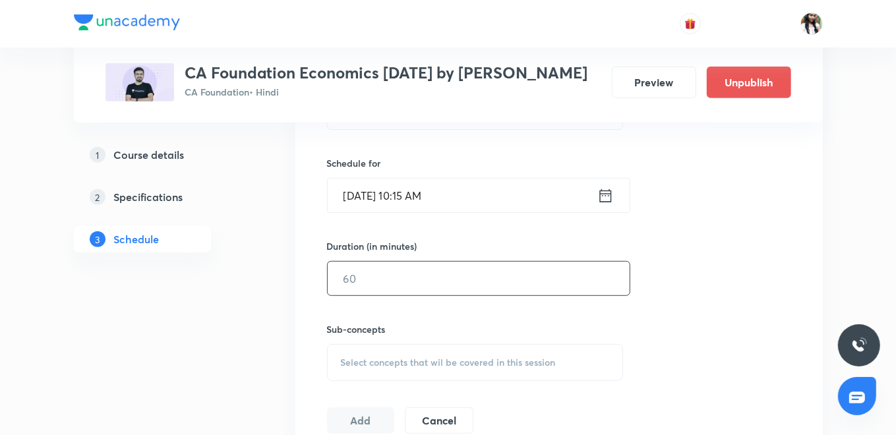
scroll to position [439, 0]
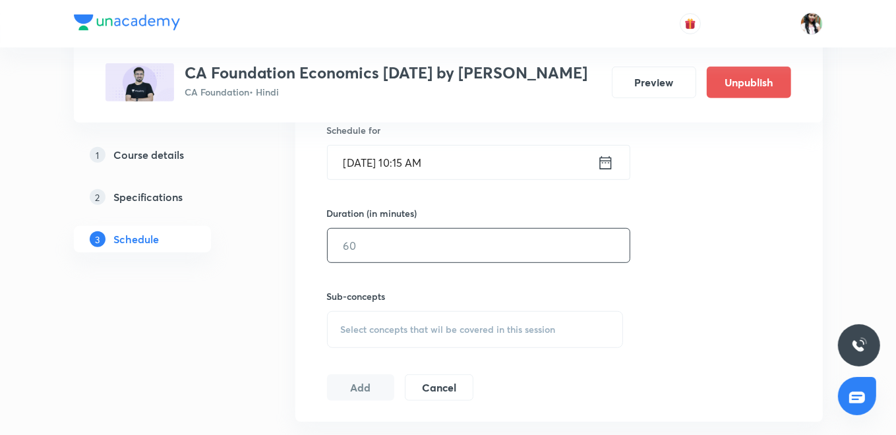
click at [474, 251] on input "text" at bounding box center [479, 246] width 302 height 34
type input "90"
click at [351, 324] on span "Select concepts that wil be covered in this session" at bounding box center [448, 329] width 215 height 11
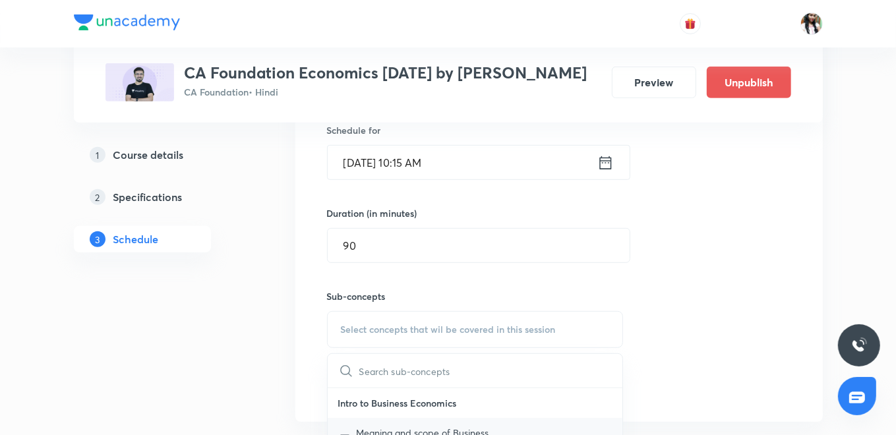
click at [390, 426] on p "Meaning and scope of Business Economics" at bounding box center [423, 440] width 133 height 28
checkbox input "true"
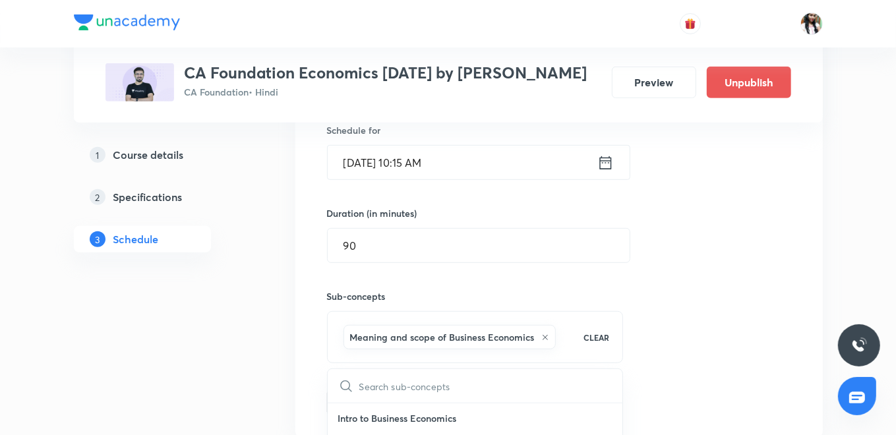
click at [356, 404] on button "Add" at bounding box center [361, 401] width 68 height 26
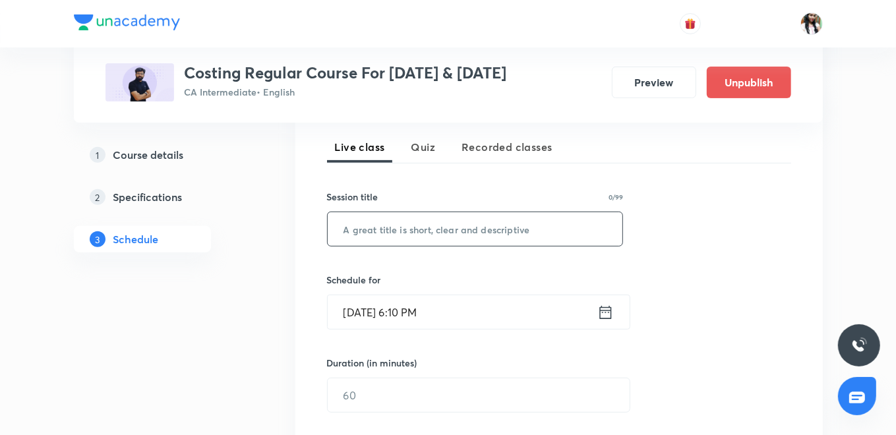
scroll to position [293, 0]
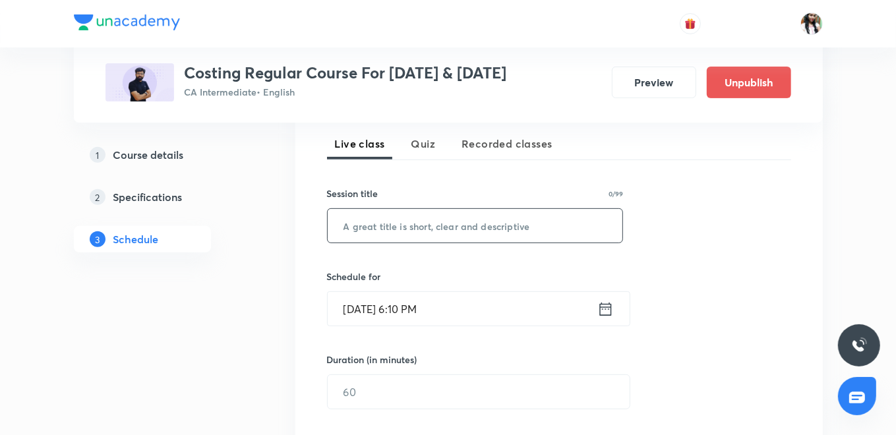
click at [392, 218] on input "text" at bounding box center [475, 226] width 295 height 34
paste input "L66 Part 7 Marginal Costing"
type input "L66 Part 7 Marginal Costing"
click at [613, 309] on icon at bounding box center [606, 309] width 16 height 18
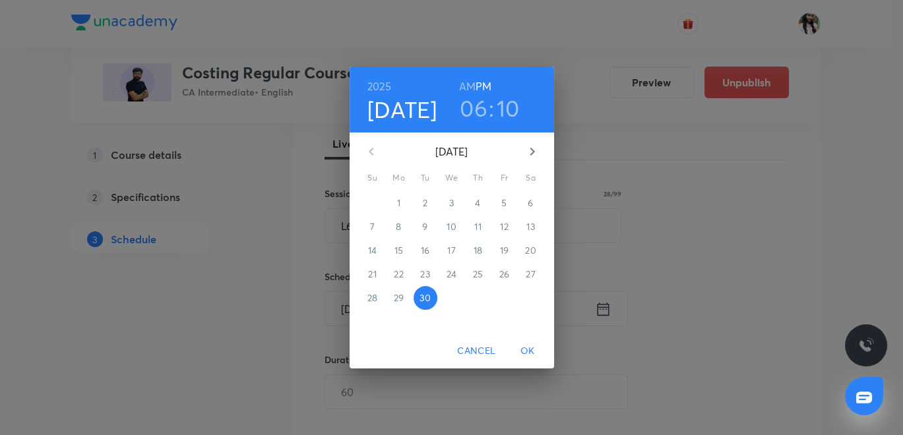
click at [537, 149] on icon "button" at bounding box center [532, 152] width 16 height 16
click at [447, 199] on span "1" at bounding box center [452, 203] width 24 height 13
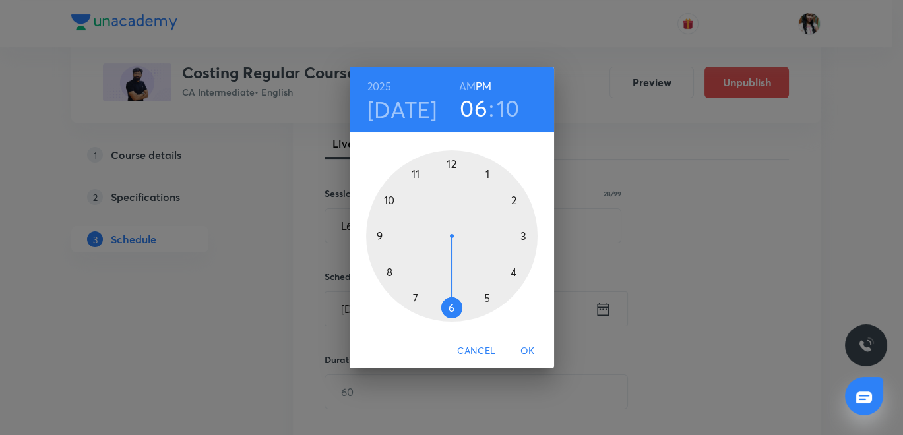
click at [471, 86] on h6 "AM" at bounding box center [467, 86] width 16 height 18
click at [390, 268] on div at bounding box center [451, 235] width 171 height 171
click at [449, 162] on div at bounding box center [451, 235] width 171 height 171
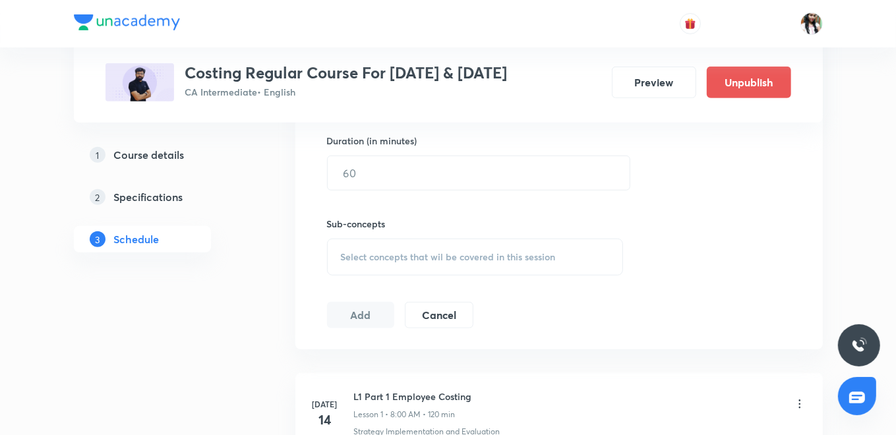
scroll to position [512, 0]
click at [384, 173] on input "text" at bounding box center [479, 173] width 302 height 34
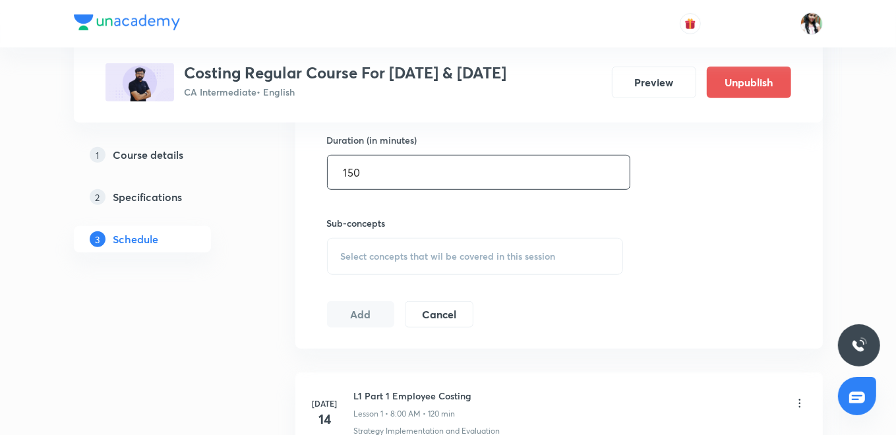
type input "150"
click at [423, 254] on span "Select concepts that wil be covered in this session" at bounding box center [448, 256] width 215 height 11
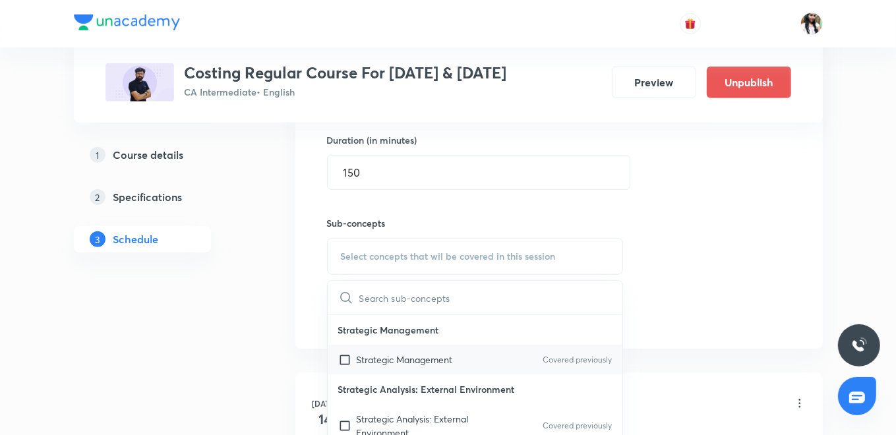
click at [388, 354] on p "Strategic Management" at bounding box center [405, 360] width 96 height 14
checkbox input "true"
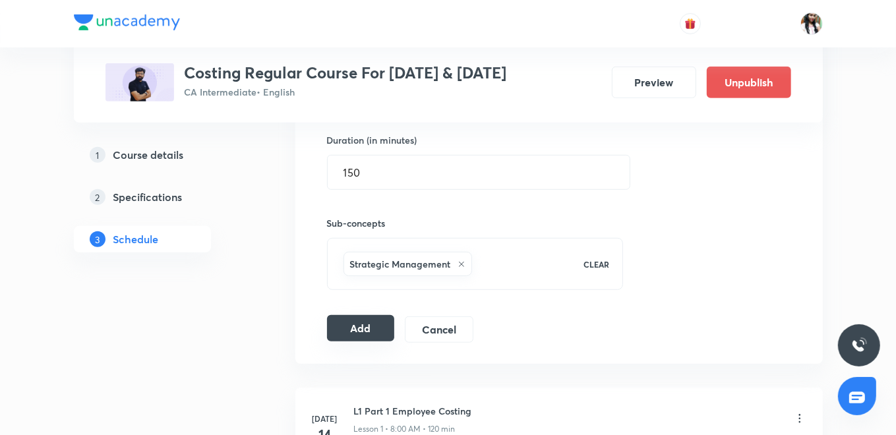
click at [355, 323] on button "Add" at bounding box center [361, 328] width 68 height 26
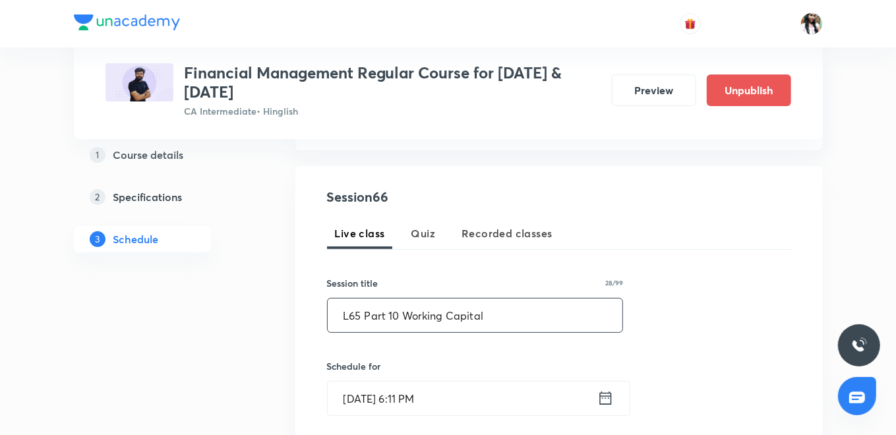
type input "L65 Part 10 Working Capital"
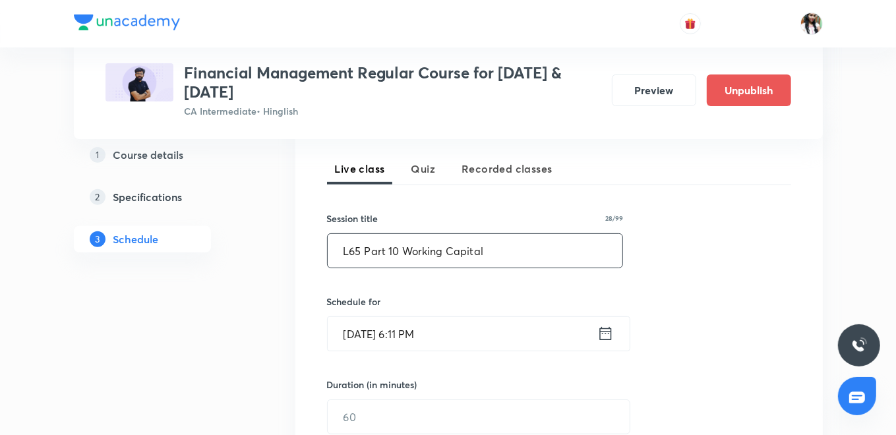
scroll to position [366, 0]
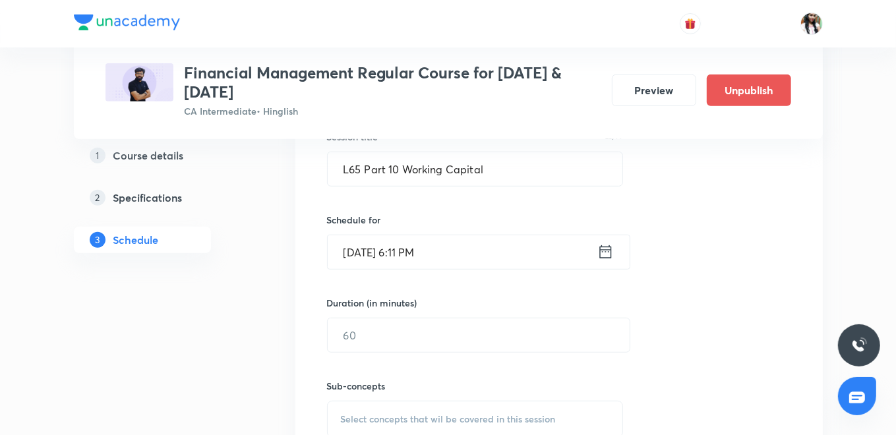
click at [607, 247] on icon at bounding box center [606, 252] width 16 height 18
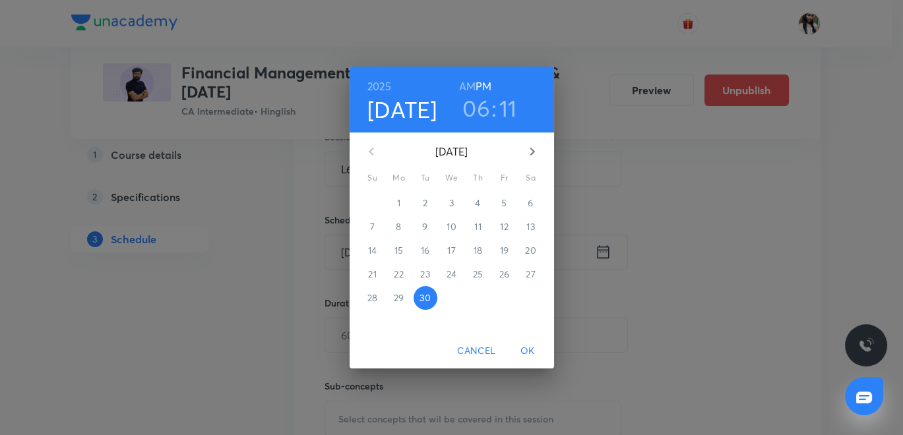
click at [533, 146] on icon "button" at bounding box center [532, 152] width 16 height 16
click at [457, 201] on span "1" at bounding box center [452, 203] width 24 height 13
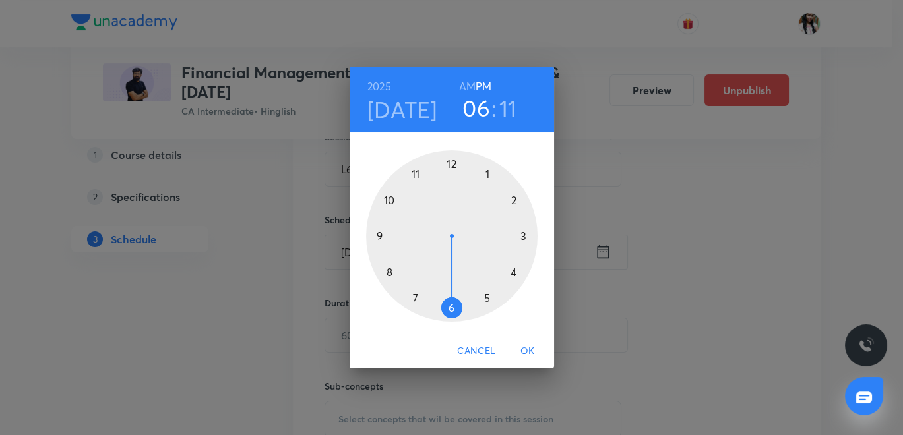
click at [468, 84] on h6 "AM" at bounding box center [467, 86] width 16 height 18
click at [416, 173] on div at bounding box center [451, 235] width 171 height 171
click at [448, 157] on div at bounding box center [451, 235] width 171 height 171
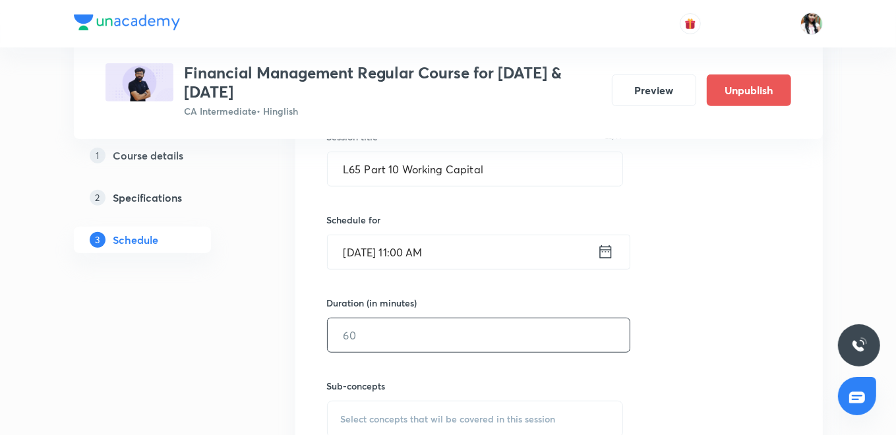
drag, startPoint x: 377, startPoint y: 342, endPoint x: 390, endPoint y: 339, distance: 13.5
click at [377, 342] on input "text" at bounding box center [479, 336] width 302 height 34
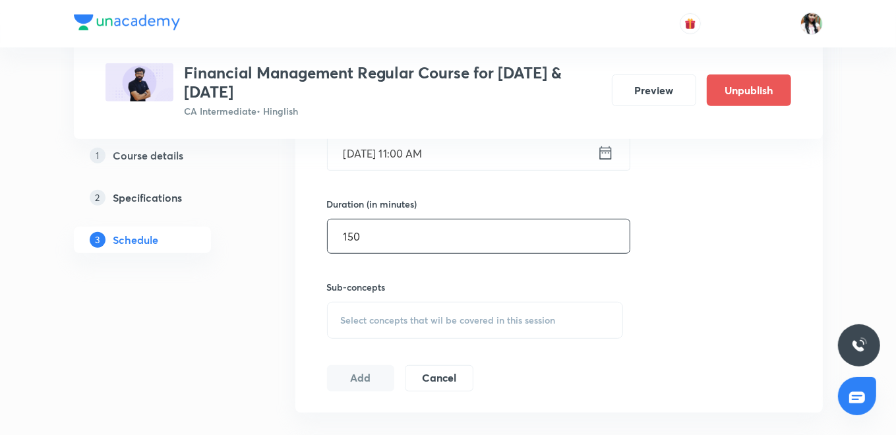
scroll to position [512, 0]
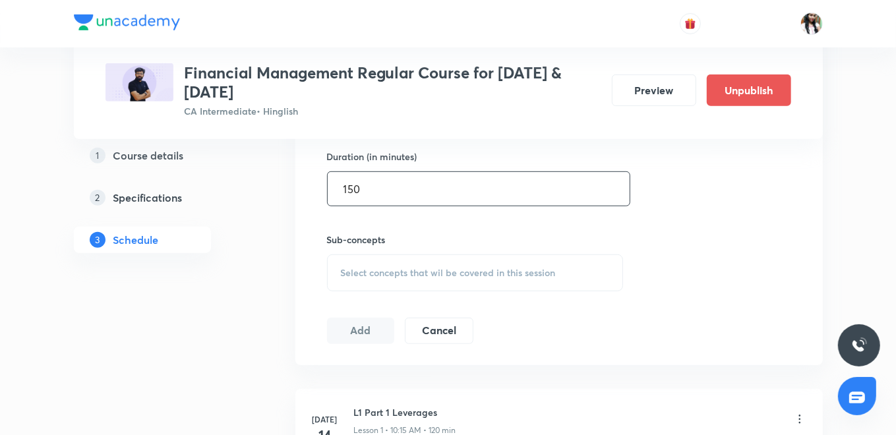
type input "150"
click at [384, 264] on div "Select concepts that wil be covered in this session" at bounding box center [475, 273] width 297 height 37
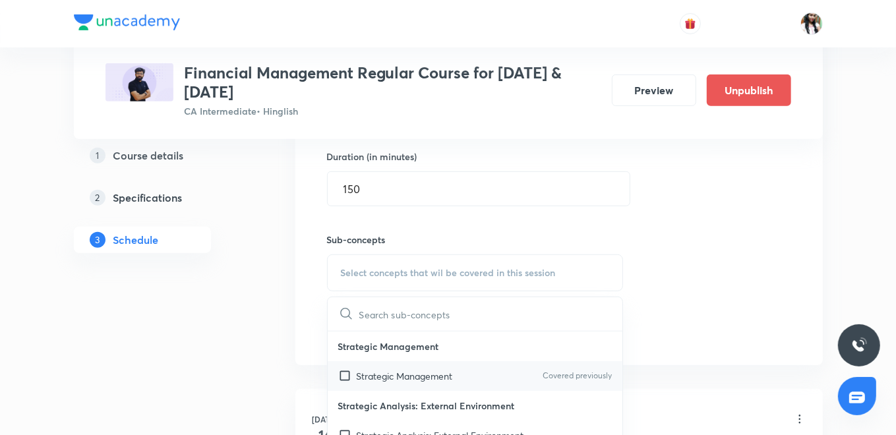
click at [381, 376] on p "Strategic Management" at bounding box center [405, 376] width 96 height 14
checkbox input "true"
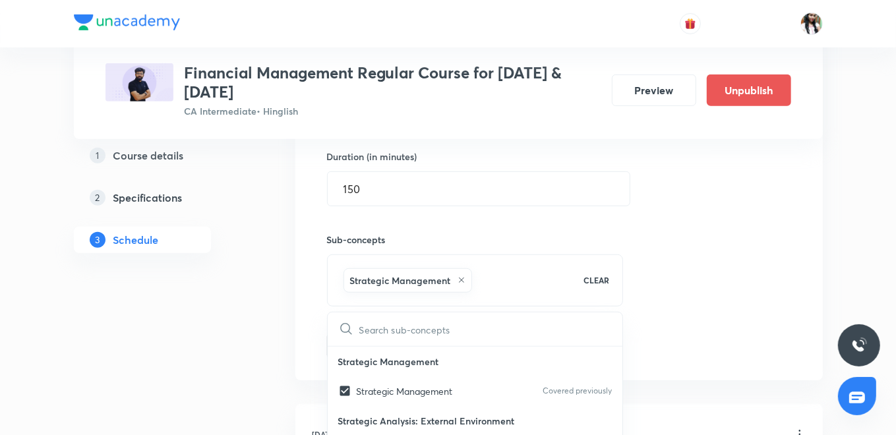
click at [297, 330] on div "Session 66 Live class Quiz Recorded classes Session title 28/99 L65 Part 10 Wor…" at bounding box center [559, 126] width 528 height 507
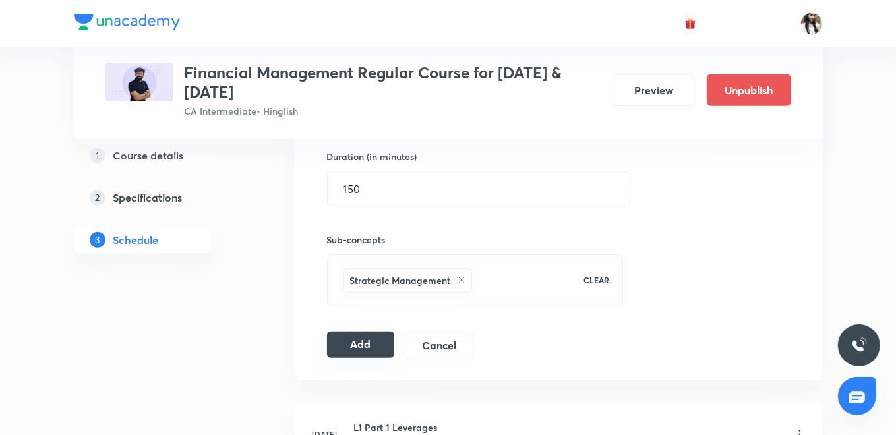
click at [369, 341] on button "Add" at bounding box center [361, 345] width 68 height 26
